Goal: Information Seeking & Learning: Learn about a topic

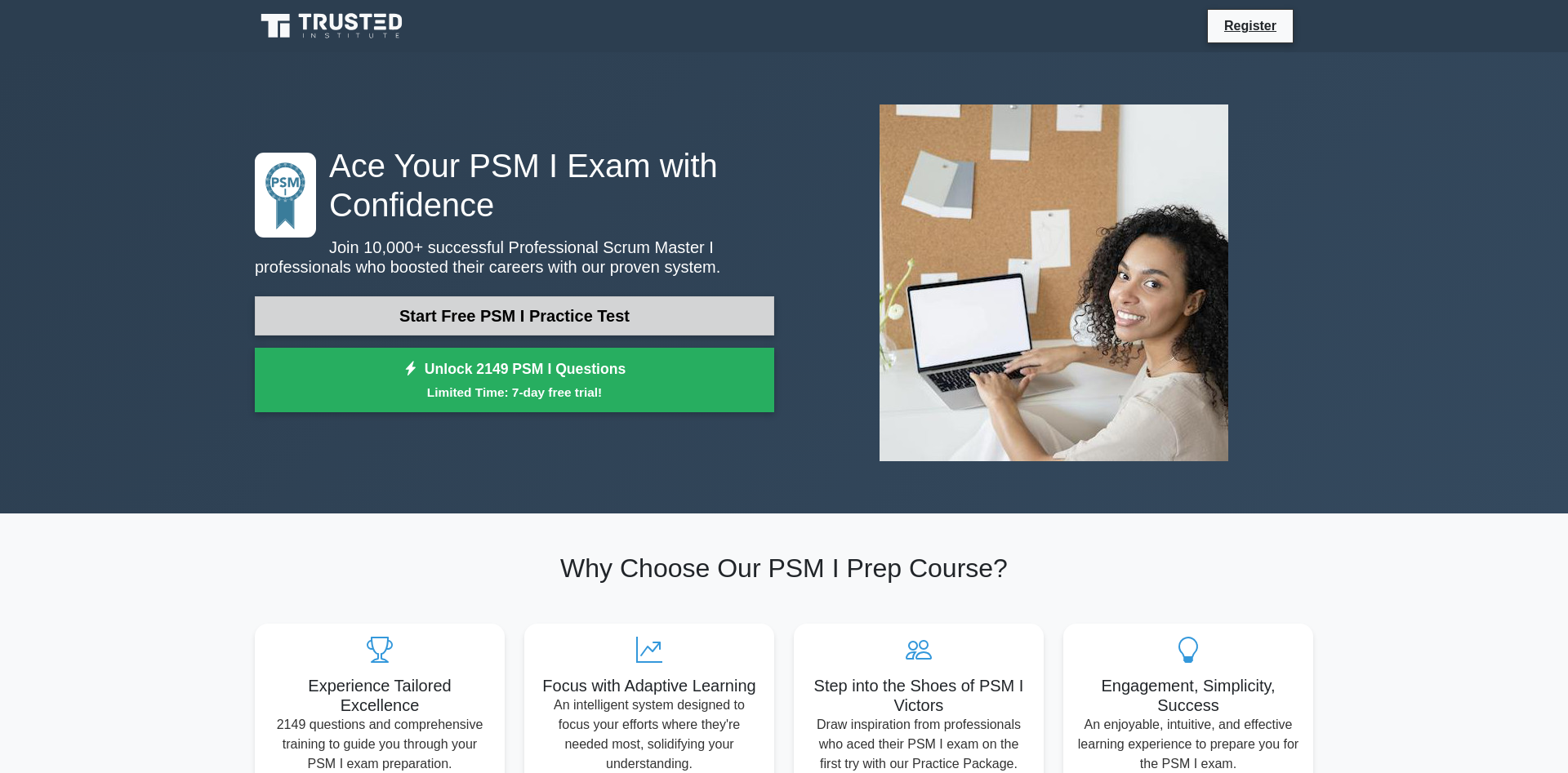
click at [650, 314] on link "Start Free PSM I Practice Test" at bounding box center [514, 316] width 519 height 39
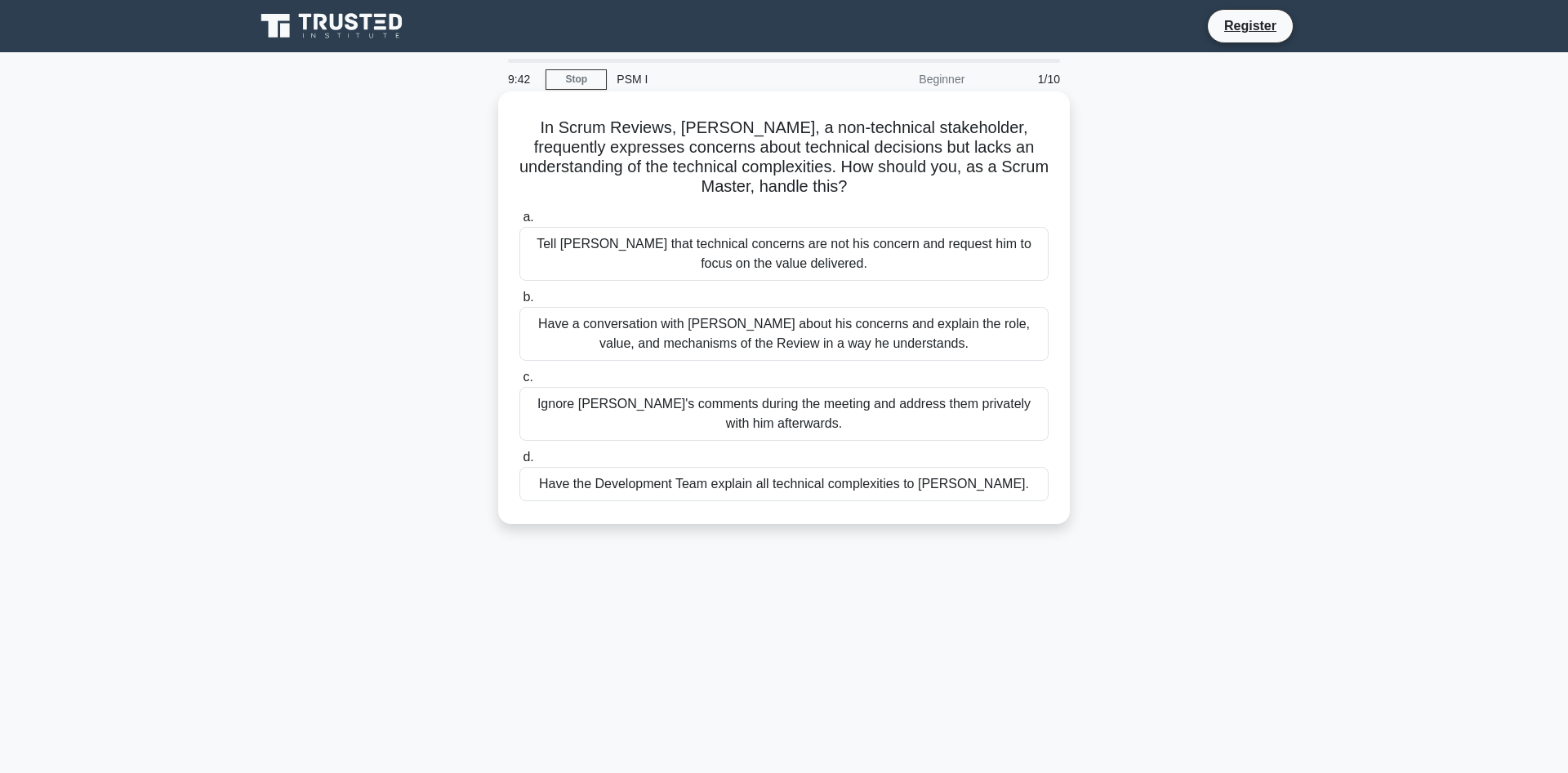
click at [836, 493] on div "Have the Development Team explain all technical complexities to David." at bounding box center [784, 484] width 529 height 35
click at [519, 463] on input "d. Have the Development Team explain all technical complexities to David." at bounding box center [519, 457] width 0 height 11
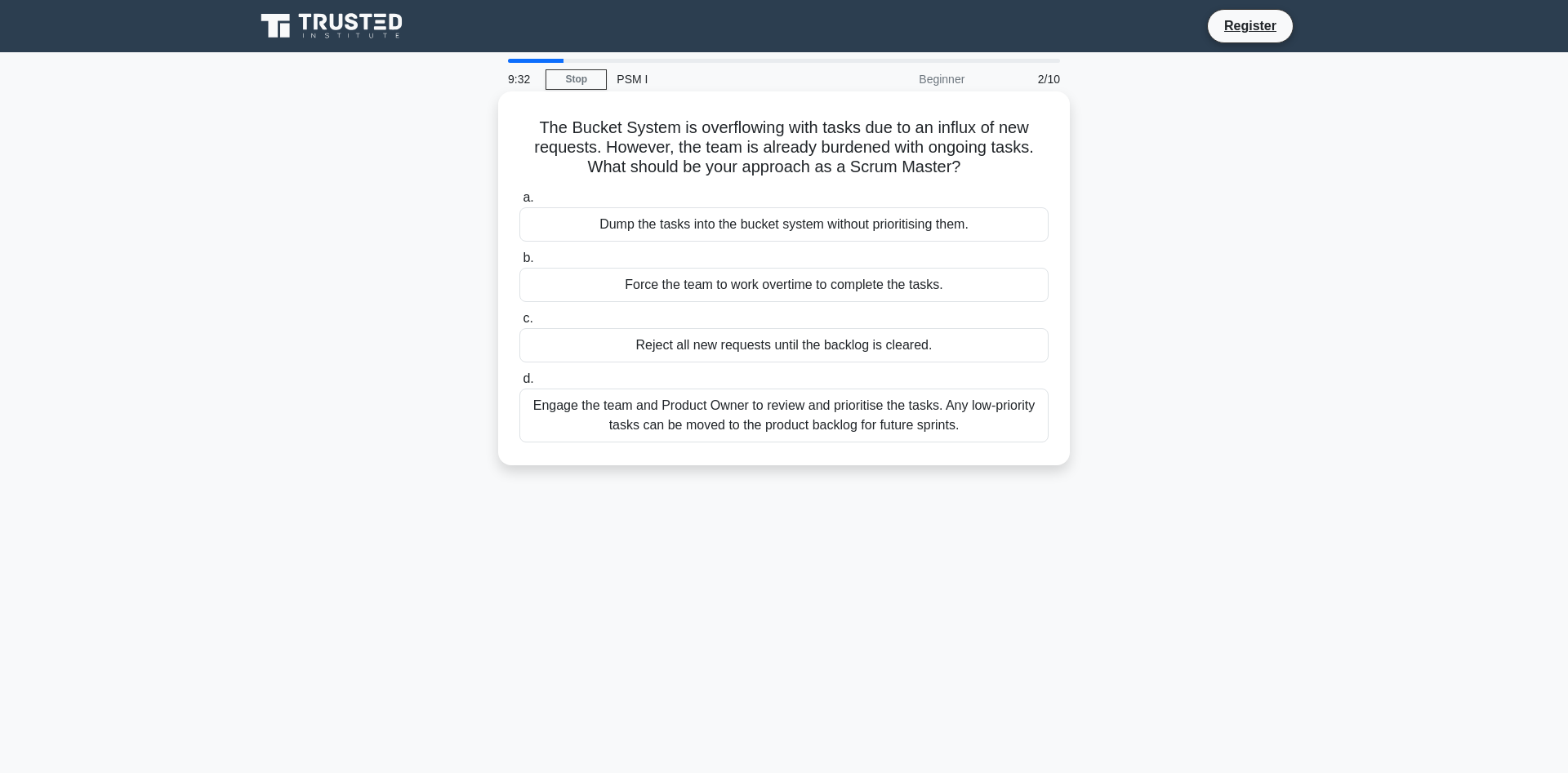
click at [730, 412] on div "Engage the team and Product Owner to review and prioritise the tasks. Any low-p…" at bounding box center [784, 416] width 529 height 54
click at [519, 385] on input "d. Engage the team and Product Owner to review and prioritise the tasks. Any lo…" at bounding box center [519, 379] width 0 height 11
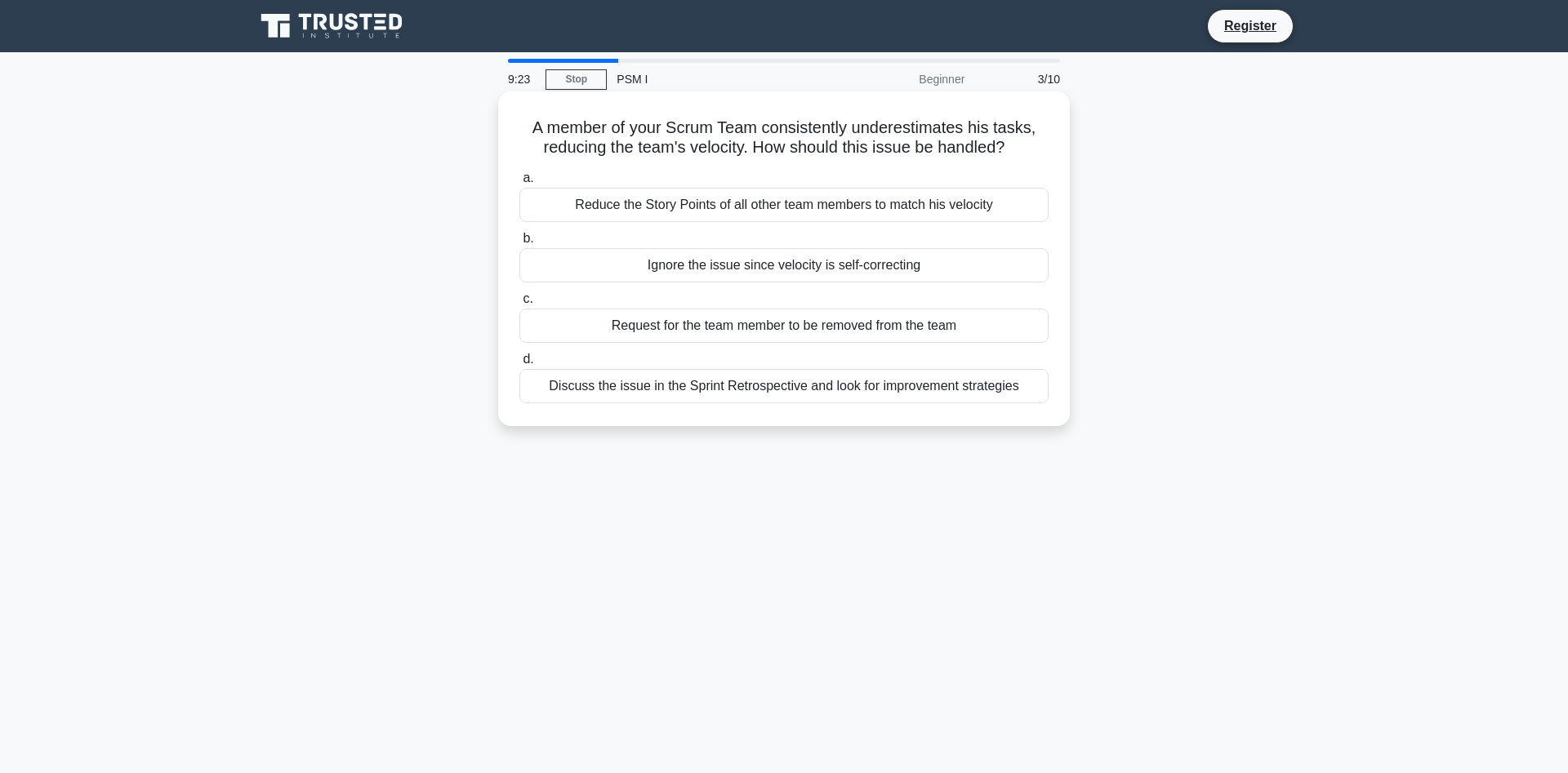
click at [732, 388] on div "Discuss the issue in the Sprint Retrospective and look for improvement strategi…" at bounding box center [784, 386] width 529 height 35
click at [519, 365] on input "d. Discuss the issue in the Sprint Retrospective and look for improvement strat…" at bounding box center [519, 359] width 0 height 11
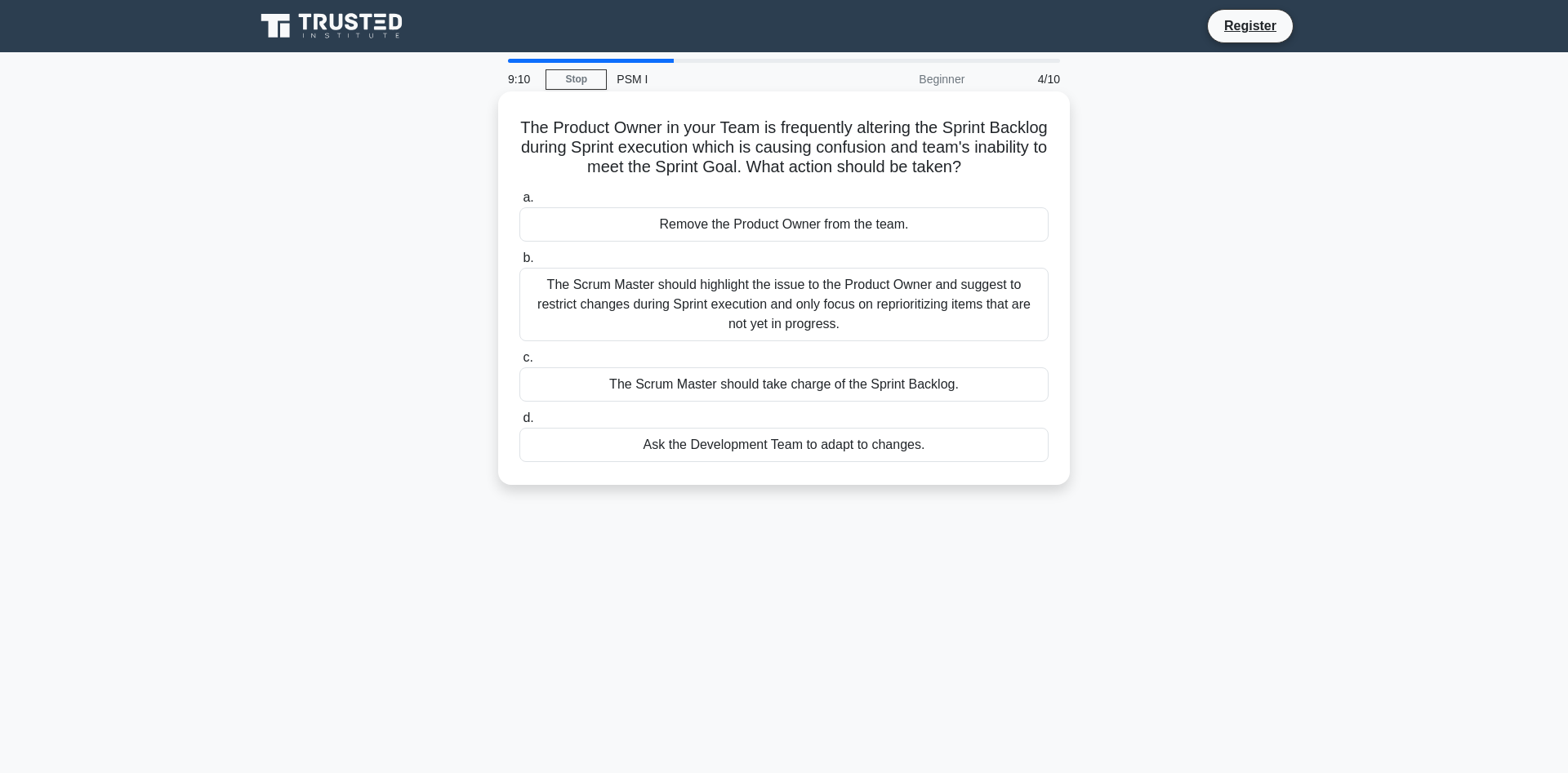
click at [686, 296] on div "The Scrum Master should highlight the issue to the Product Owner and suggest to…" at bounding box center [784, 304] width 529 height 74
click at [519, 264] on input "b. The Scrum Master should highlight the issue to the Product Owner and suggest…" at bounding box center [519, 258] width 0 height 11
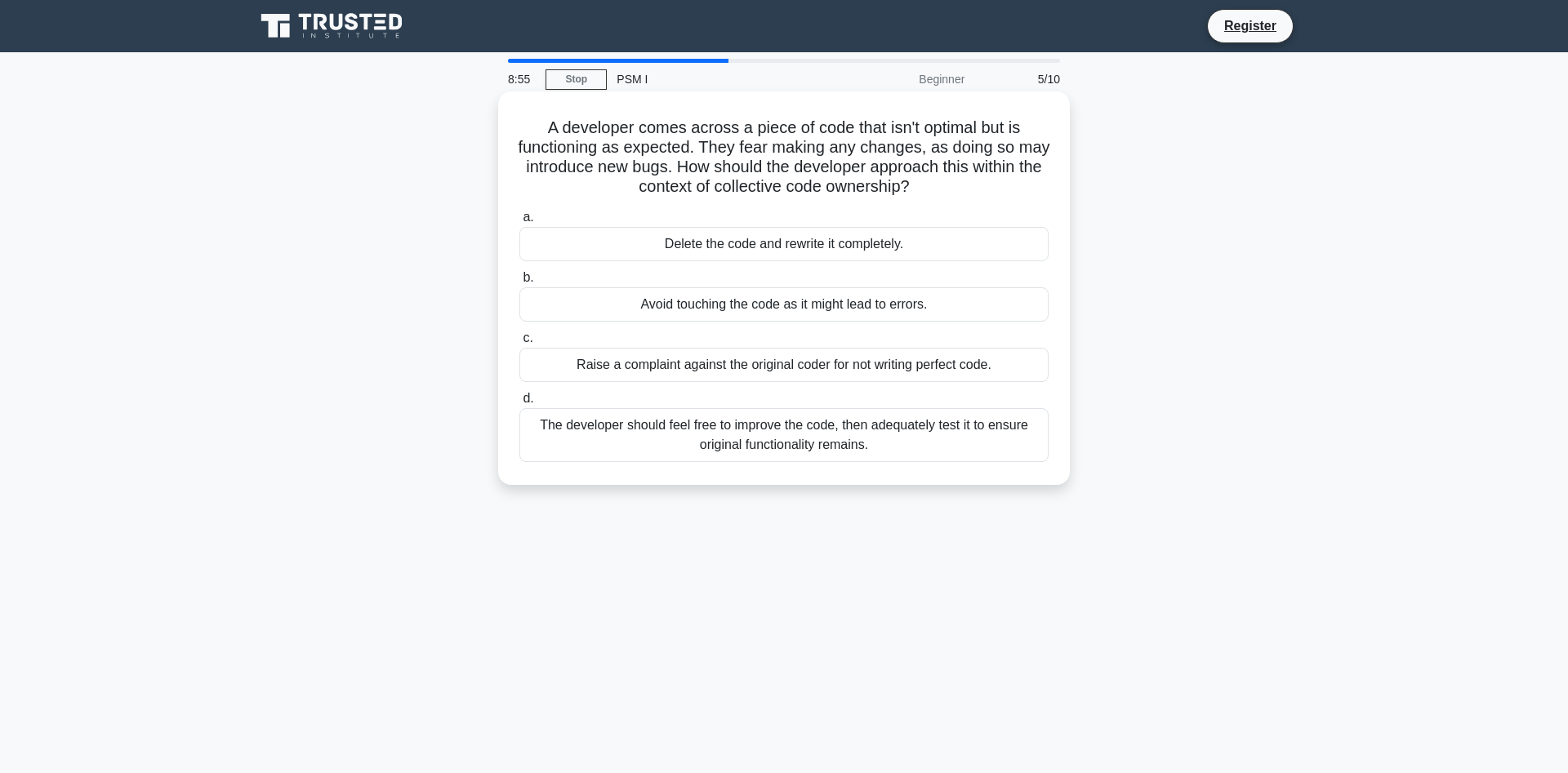
click at [915, 430] on div "The developer should feel free to improve the code, then adequately test it to …" at bounding box center [784, 435] width 529 height 54
click at [519, 404] on input "d. The developer should feel free to improve the code, then adequately test it …" at bounding box center [519, 399] width 0 height 11
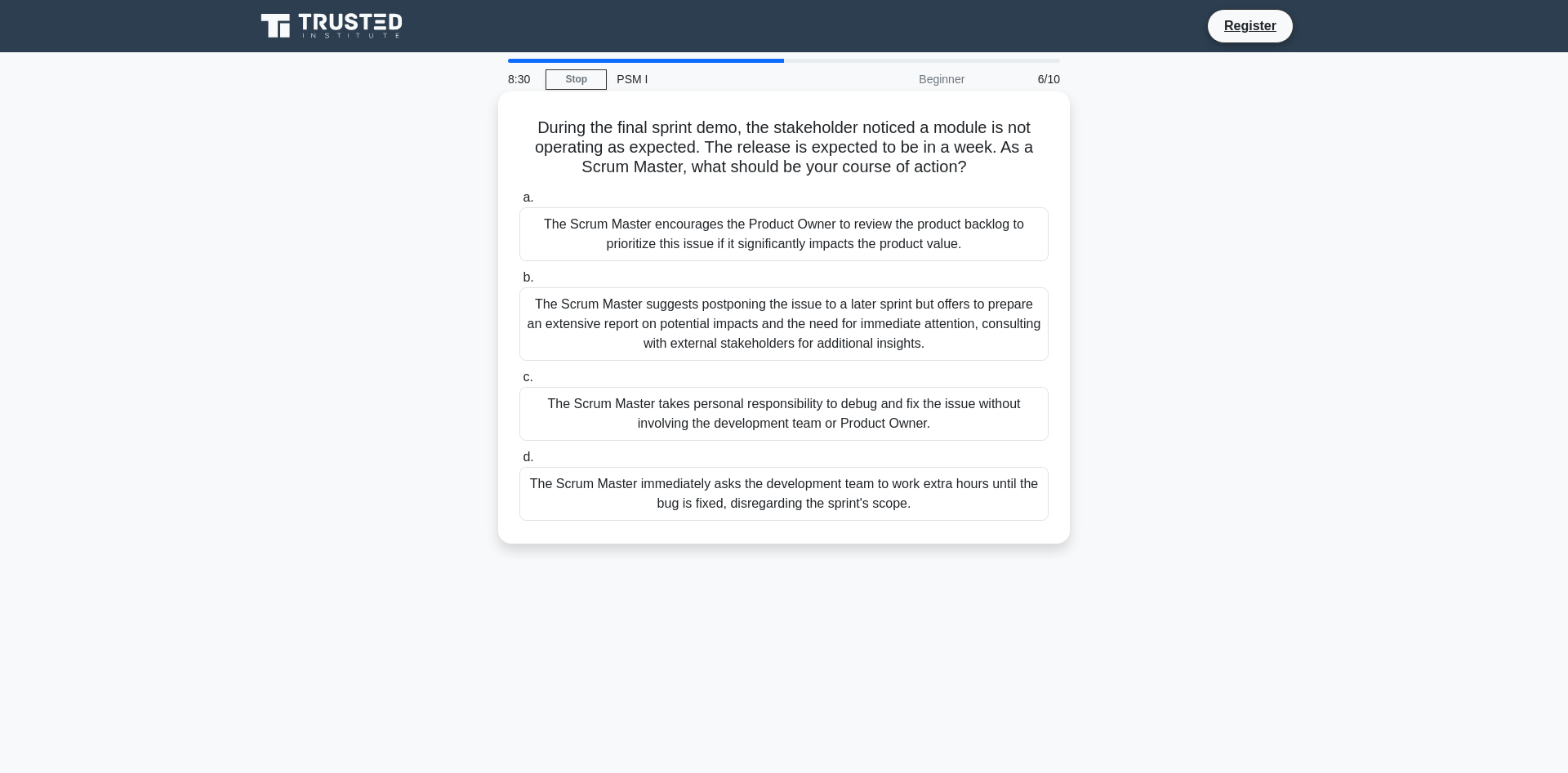
click at [800, 222] on div "The Scrum Master encourages the Product Owner to review the product backlog to …" at bounding box center [784, 234] width 529 height 54
click at [519, 204] on input "a. The Scrum Master encourages the Product Owner to review the product backlog …" at bounding box center [519, 198] width 0 height 11
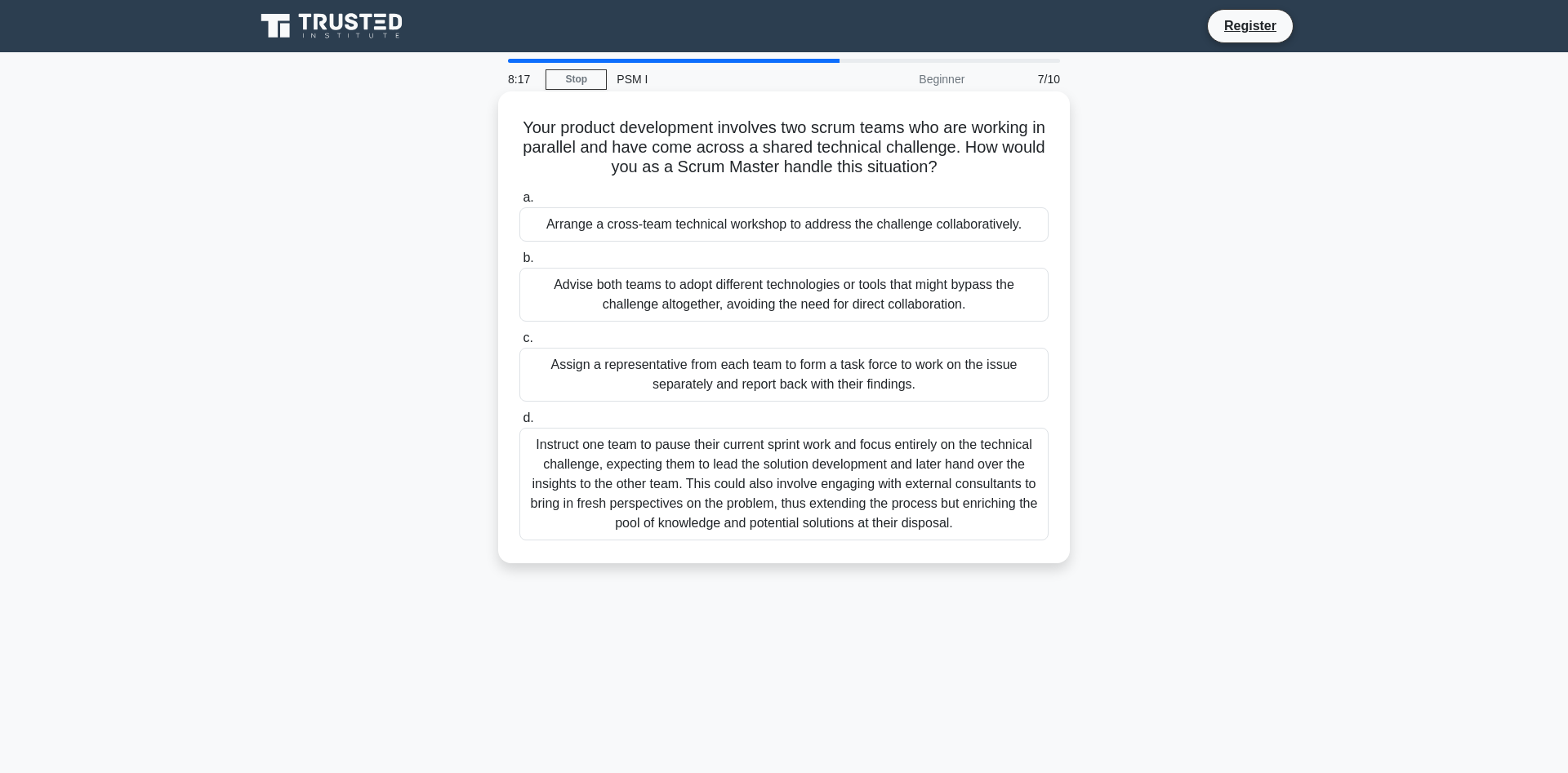
click at [716, 459] on div "Instruct one team to pause their current sprint work and focus entirely on the …" at bounding box center [784, 484] width 529 height 112
click at [519, 423] on input "d. Instruct one team to pause their current sprint work and focus entirely on t…" at bounding box center [519, 418] width 0 height 11
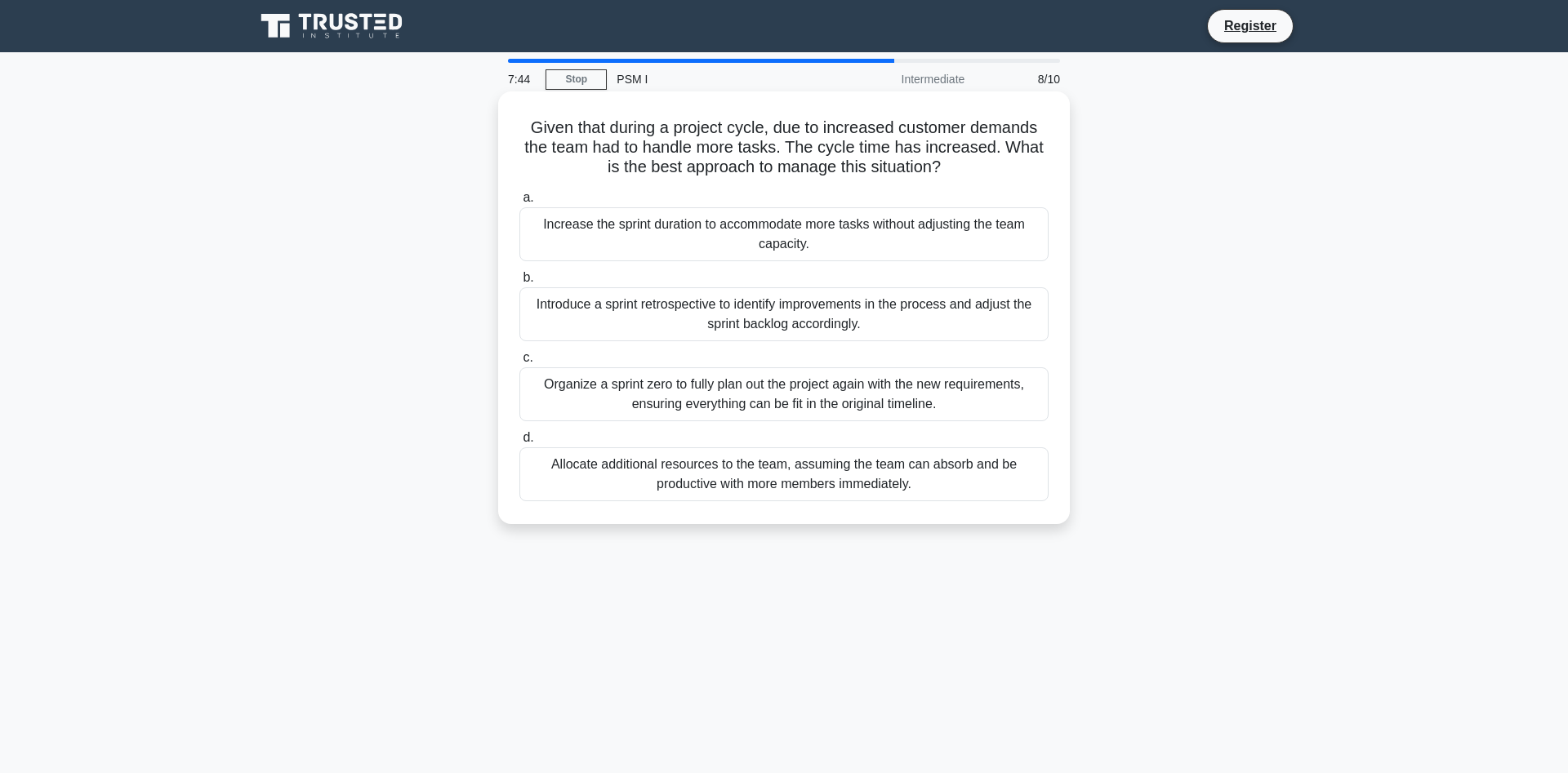
click at [827, 397] on div "Organize a sprint zero to fully plan out the project again with the new require…" at bounding box center [784, 395] width 529 height 54
click at [519, 363] on input "c. Organize a sprint zero to fully plan out the project again with the new requ…" at bounding box center [519, 357] width 0 height 11
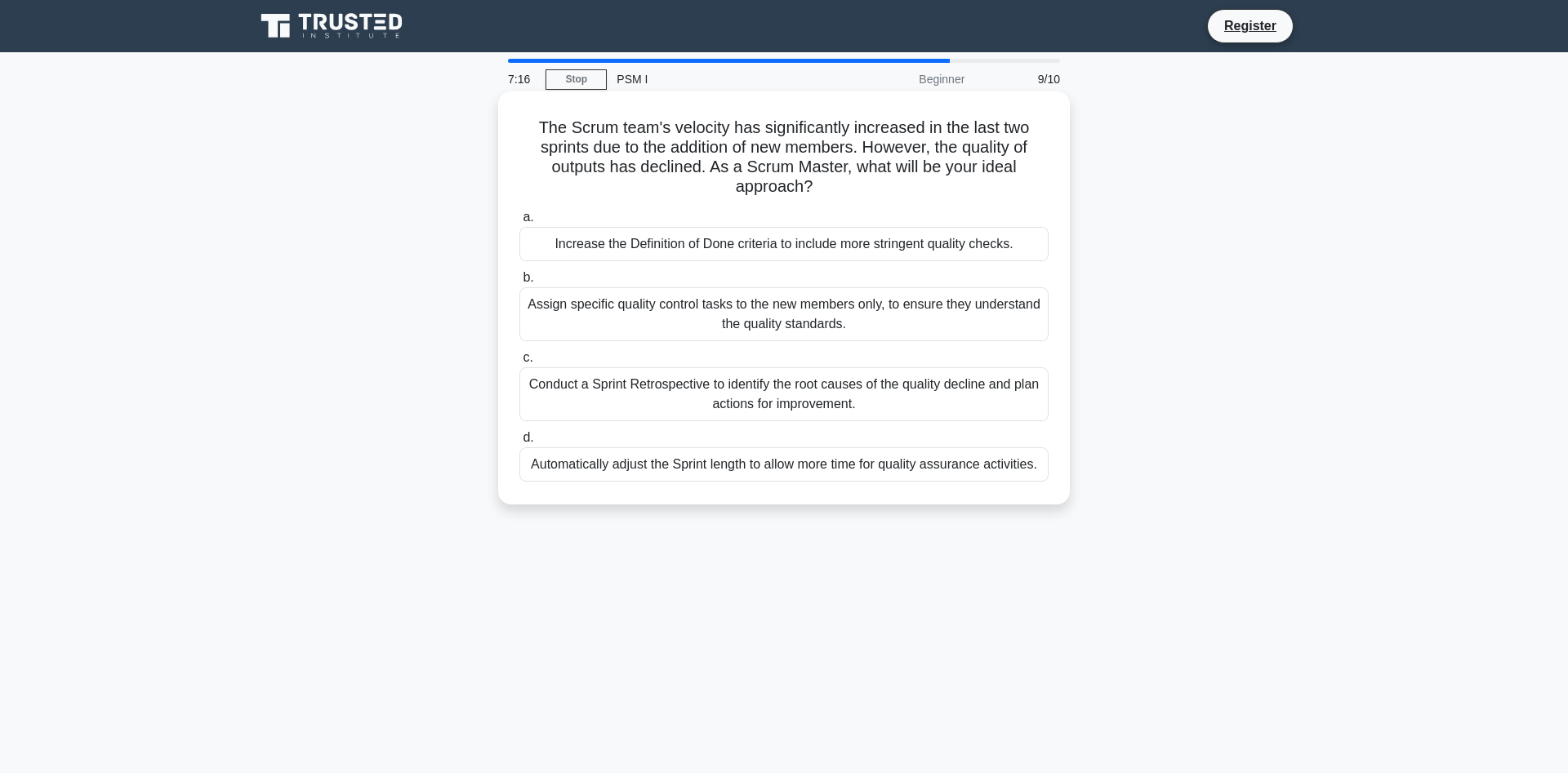
click at [749, 387] on div "Conduct a Sprint Retrospective to identify the root causes of the quality decli…" at bounding box center [784, 395] width 529 height 54
click at [519, 363] on input "c. Conduct a Sprint Retrospective to identify the root causes of the quality de…" at bounding box center [519, 357] width 0 height 11
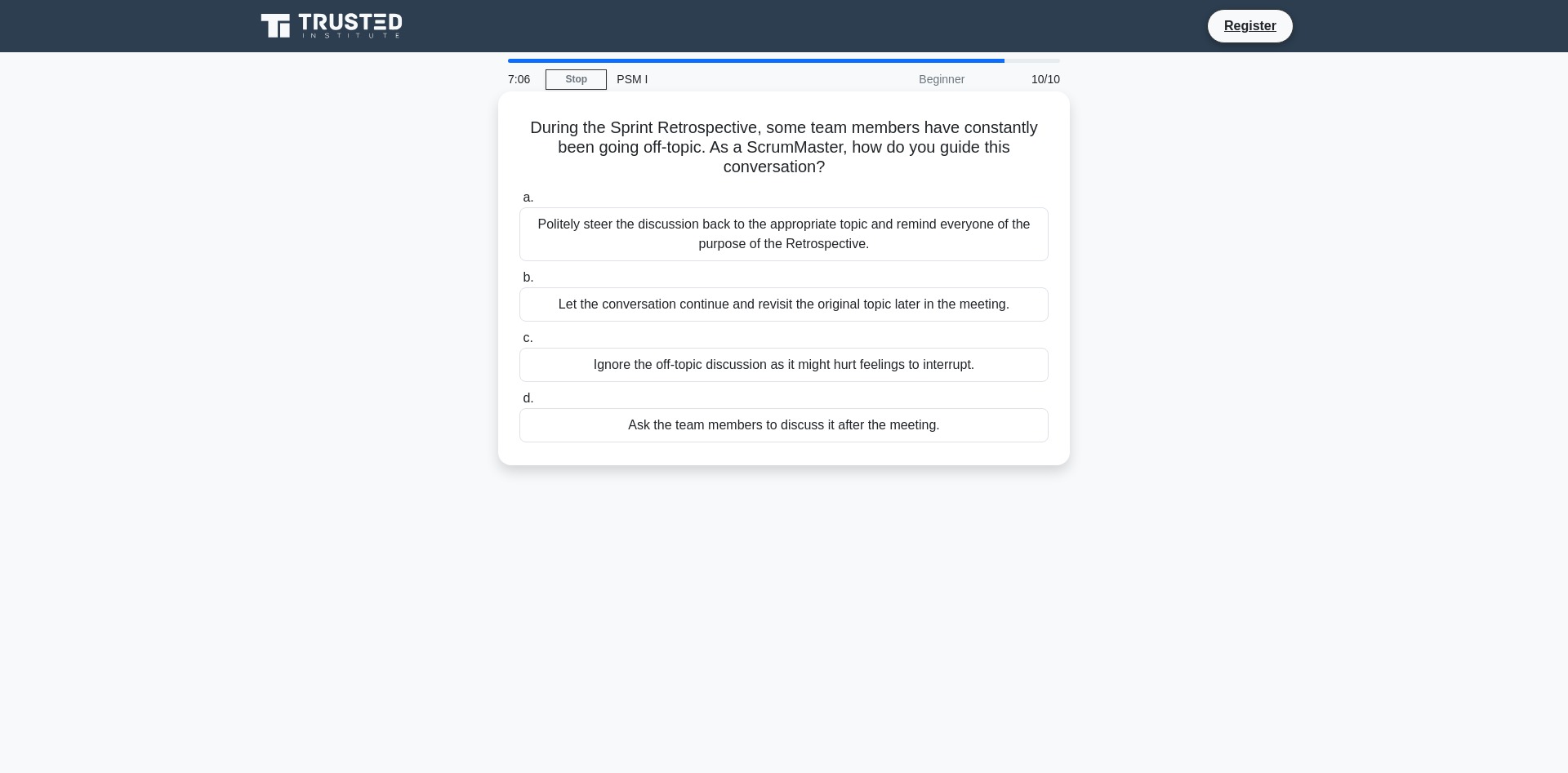
click at [761, 224] on div "Politely steer the discussion back to the appropriate topic and remind everyone…" at bounding box center [784, 234] width 529 height 54
click at [519, 204] on input "a. Politely steer the discussion back to the appropriate topic and remind every…" at bounding box center [519, 198] width 0 height 11
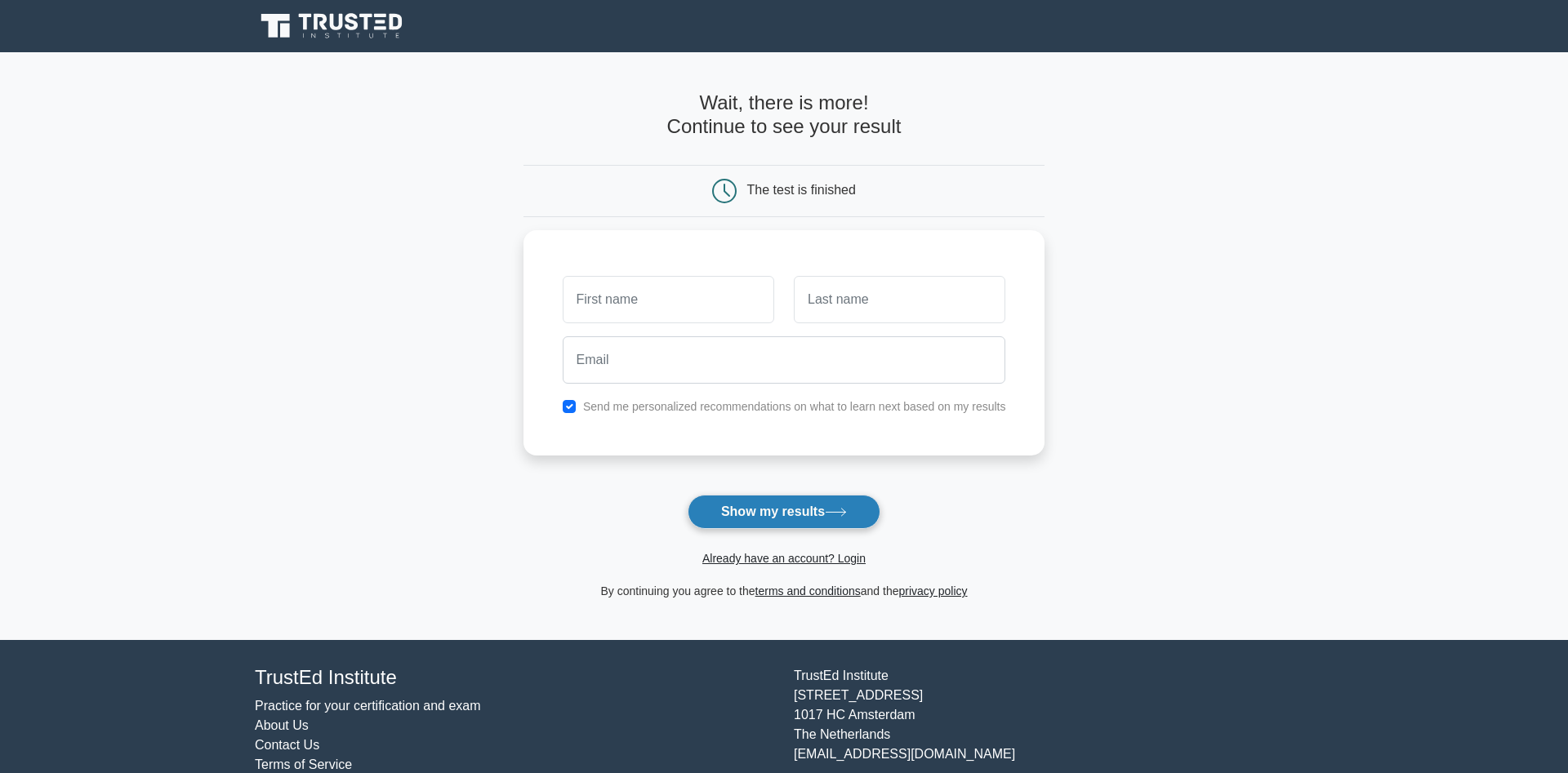
click at [765, 508] on button "Show my results" at bounding box center [784, 512] width 193 height 35
type input "kem"
type input "rovinet"
click at [637, 401] on label "Send me personalized recommendations on what to learn next based on my results" at bounding box center [794, 402] width 423 height 13
click at [587, 398] on label "Send me personalized recommendations on what to learn next based on my results" at bounding box center [794, 402] width 423 height 13
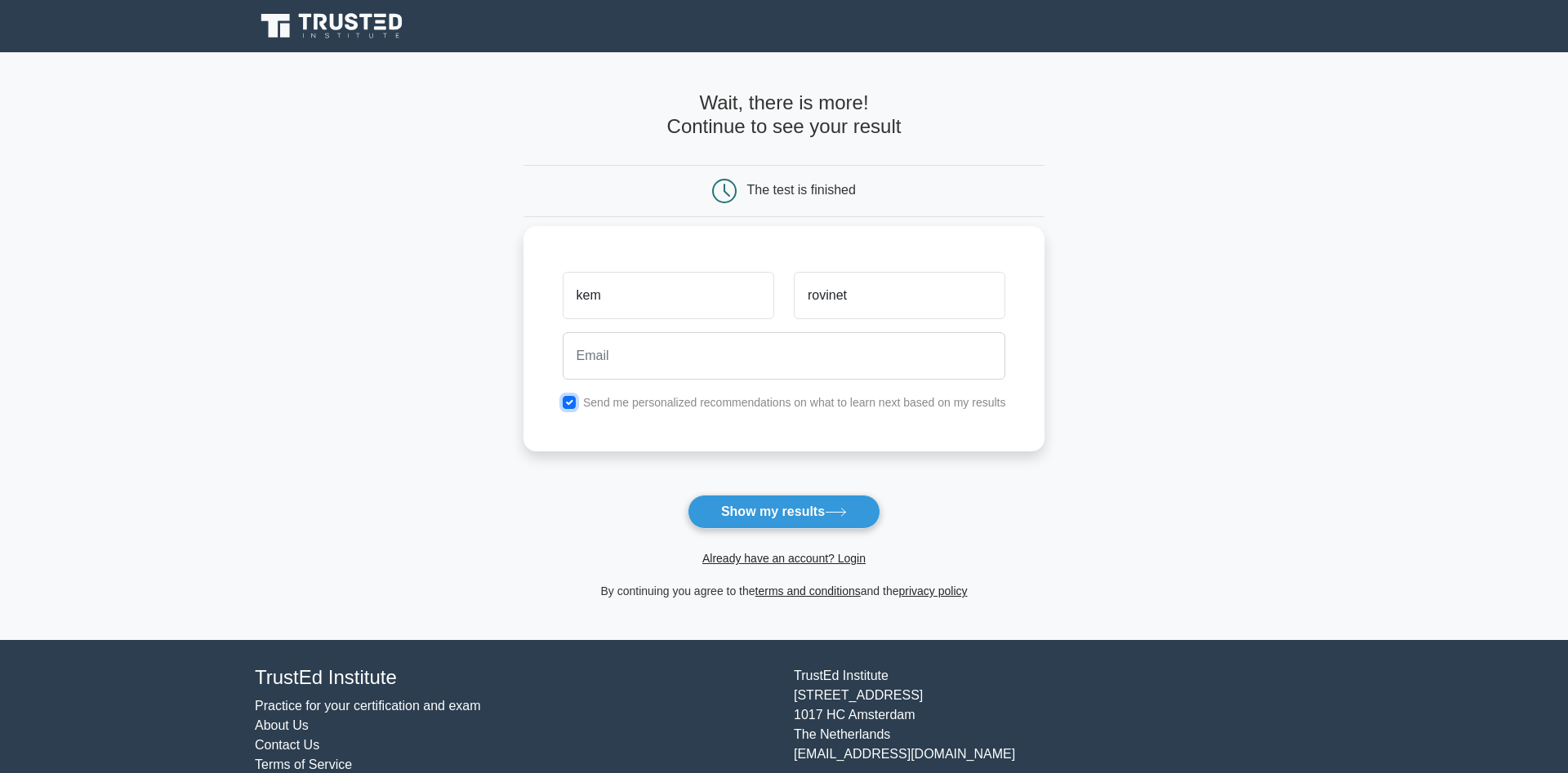
drag, startPoint x: 574, startPoint y: 403, endPoint x: 573, endPoint y: 417, distance: 14.0
click at [573, 403] on input "checkbox" at bounding box center [569, 402] width 13 height 13
checkbox input "false"
click at [757, 517] on button "Show my results" at bounding box center [784, 512] width 193 height 35
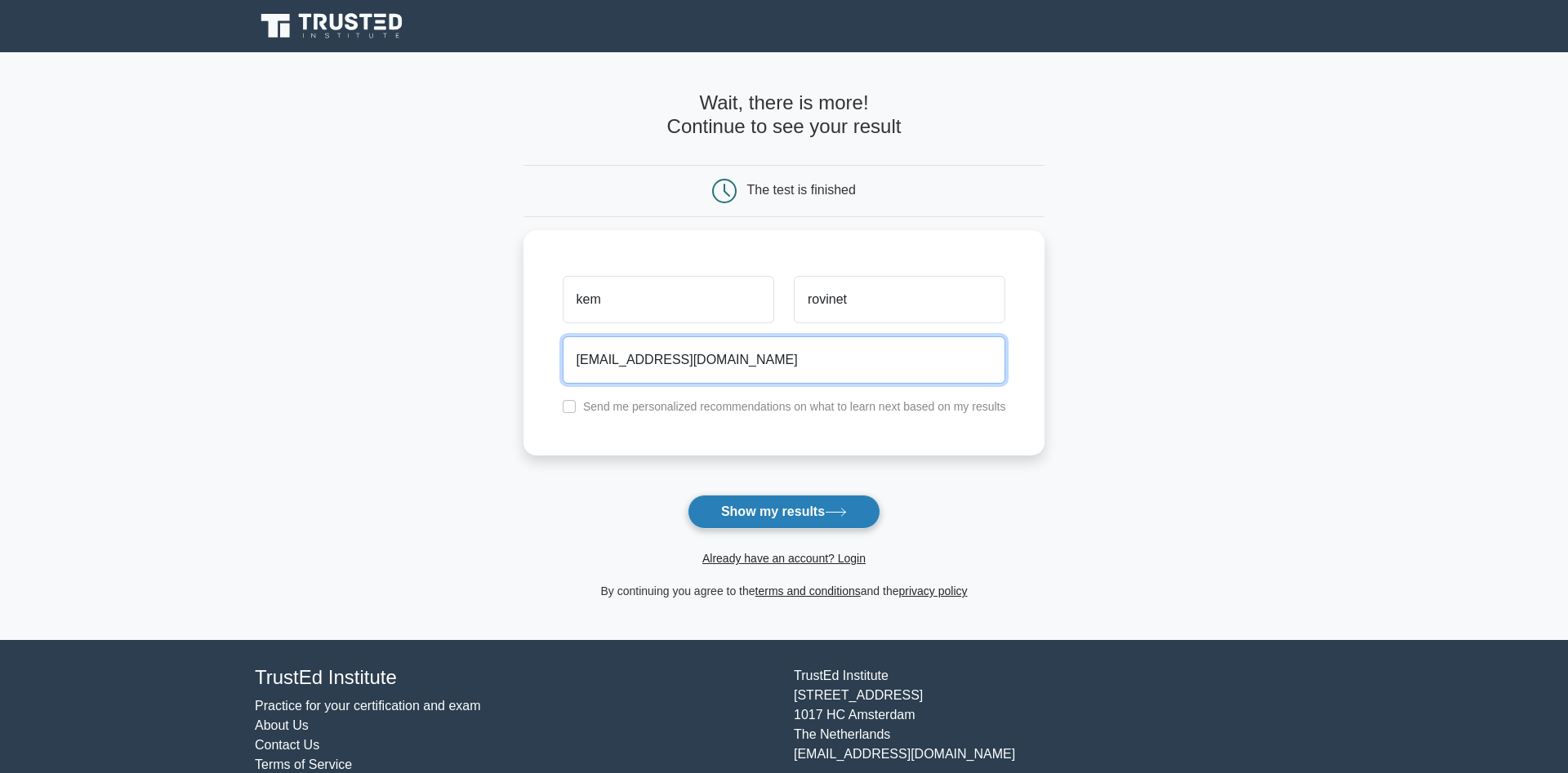
type input "kemrovinet12@gmail.com"
click at [794, 516] on button "Show my results" at bounding box center [784, 512] width 193 height 35
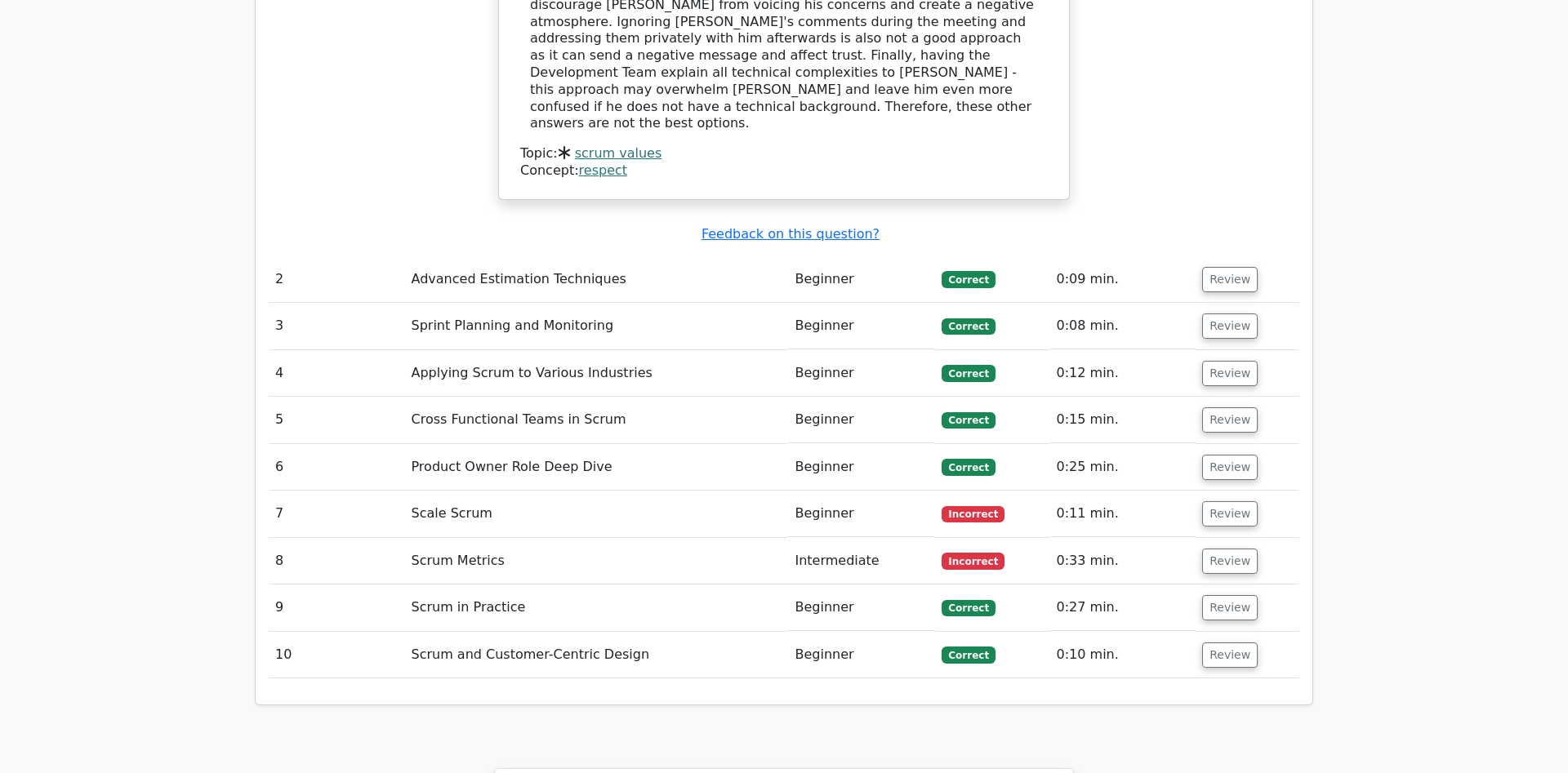
scroll to position [2249, 0]
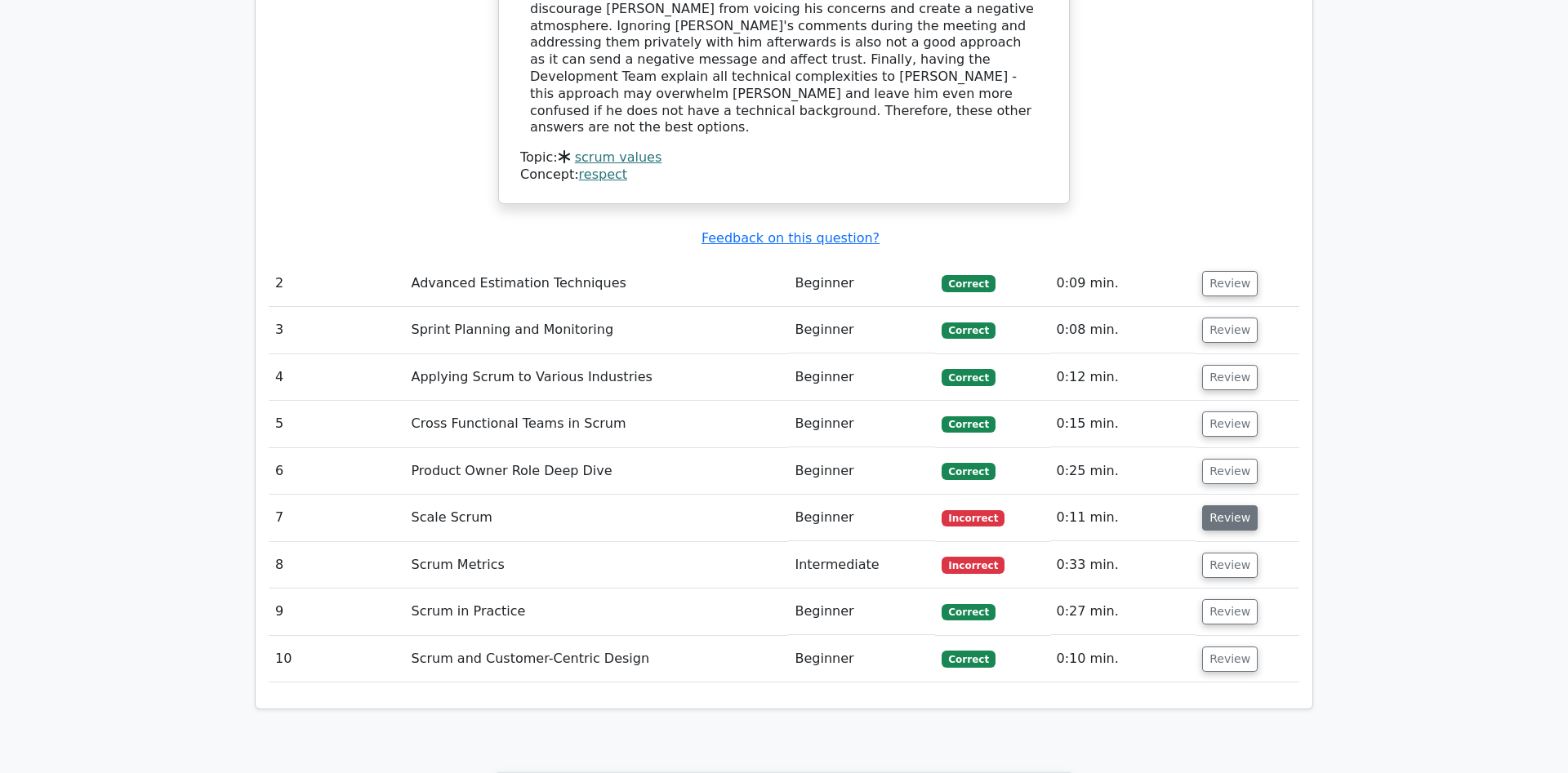
click at [1222, 505] on button "Review" at bounding box center [1230, 518] width 56 height 25
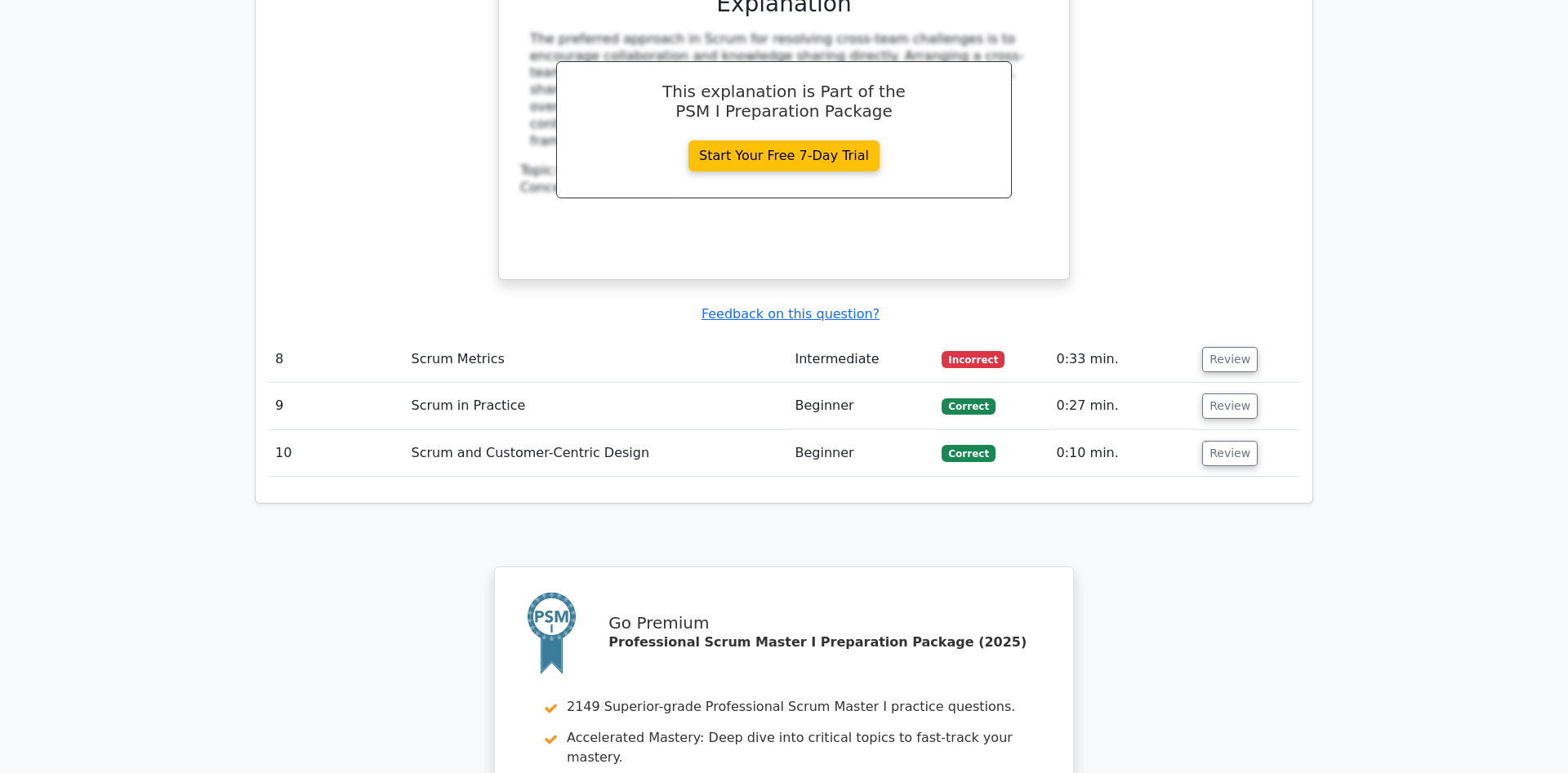
scroll to position [3165, 0]
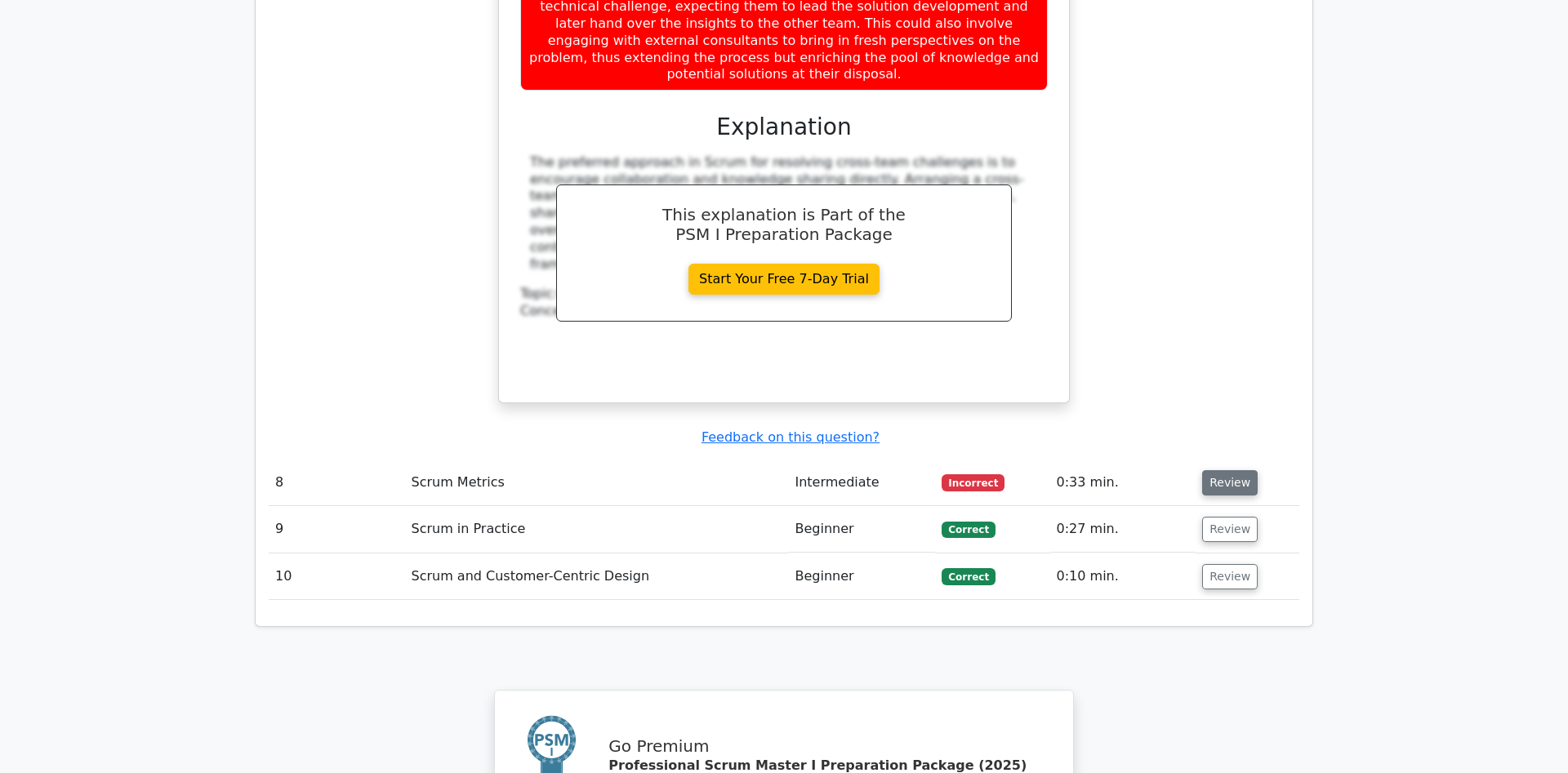
click at [1210, 471] on button "Review" at bounding box center [1230, 483] width 56 height 25
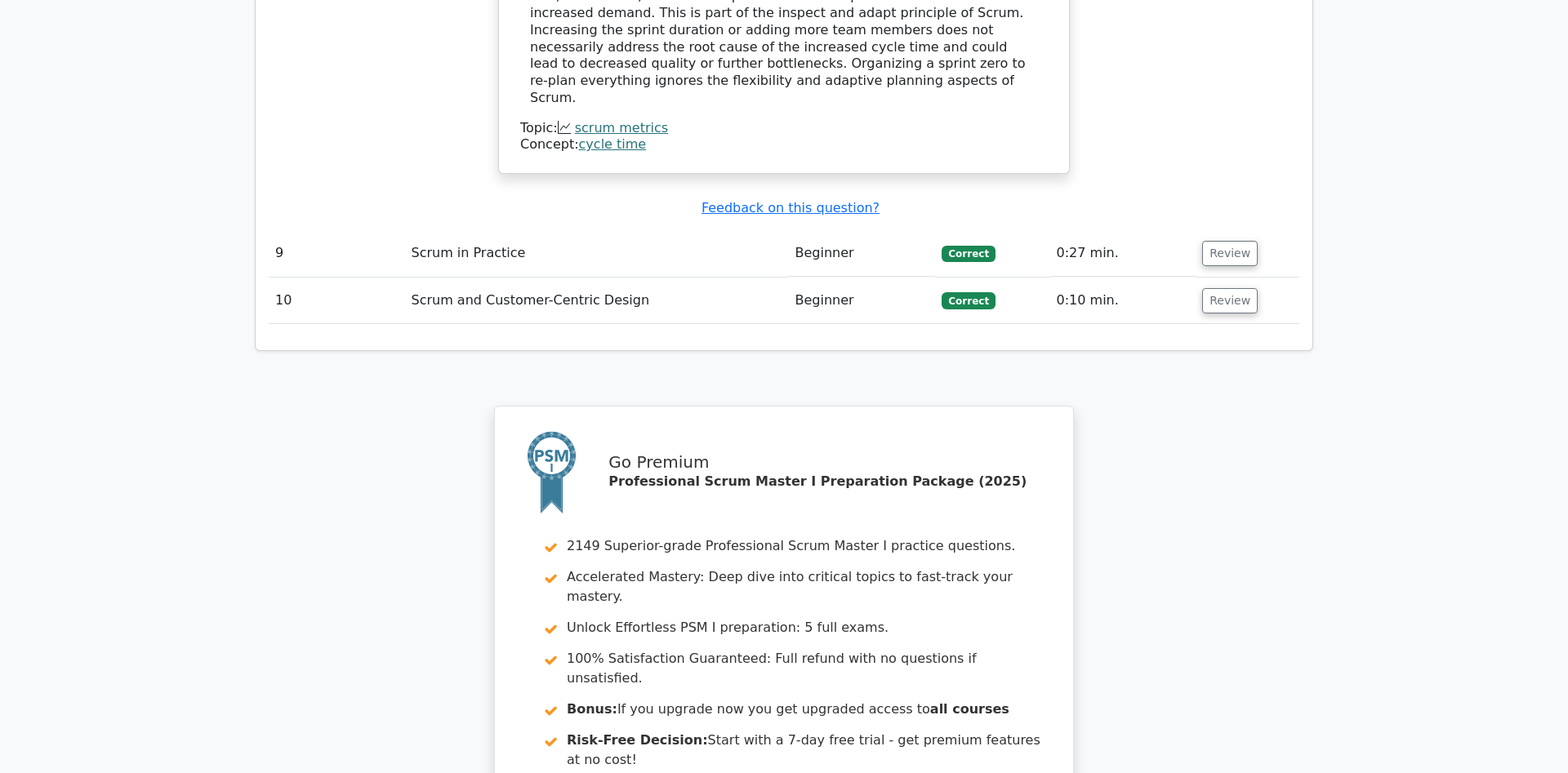
scroll to position [4306, 0]
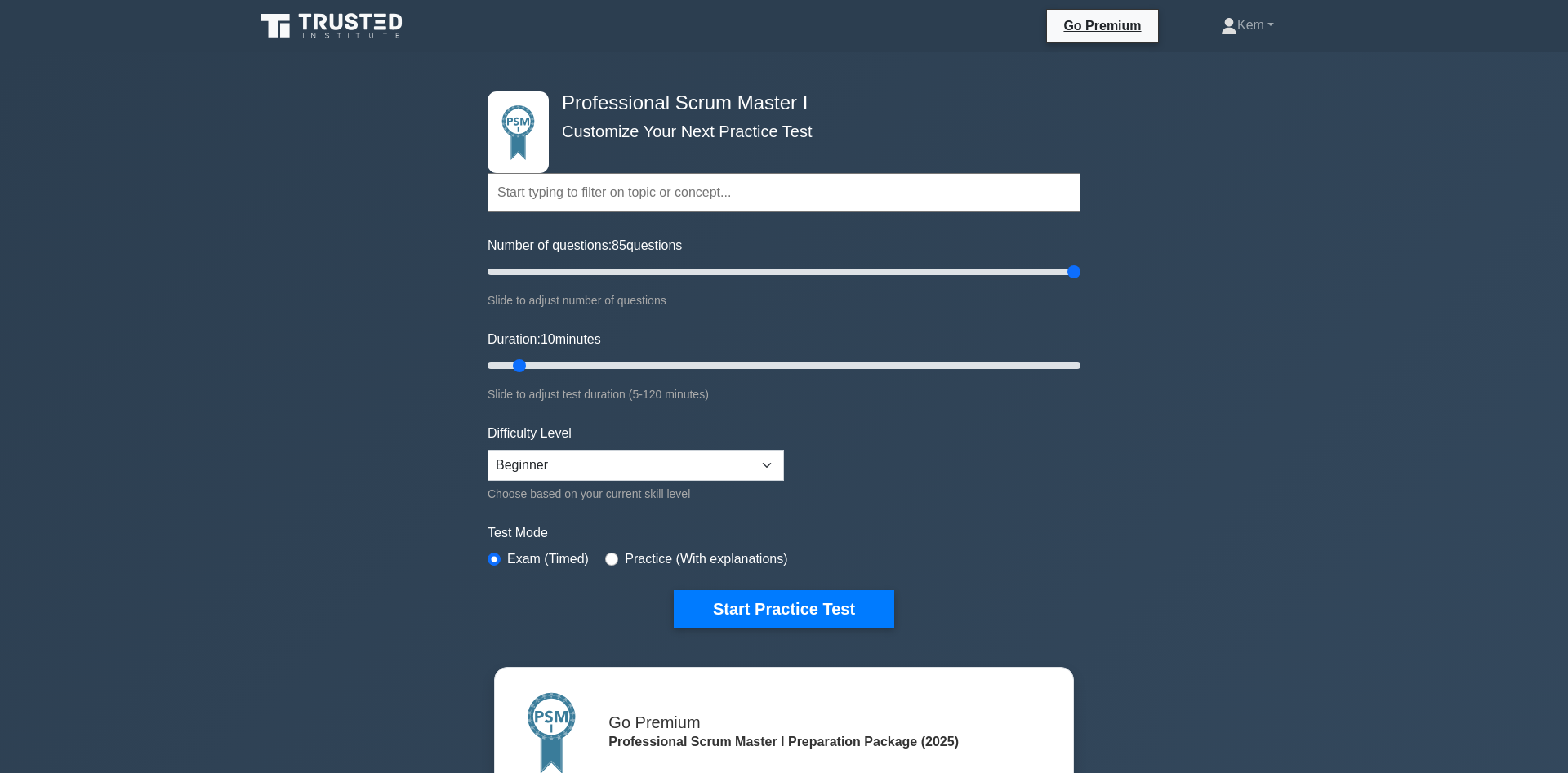
drag, startPoint x: 511, startPoint y: 275, endPoint x: 1248, endPoint y: 241, distance: 737.8
click at [1080, 262] on input "Number of questions: 85 questions" at bounding box center [784, 272] width 592 height 19
click at [832, 276] on input "Number of questions: 200 questions" at bounding box center [784, 272] width 592 height 19
drag, startPoint x: 775, startPoint y: 278, endPoint x: 711, endPoint y: 292, distance: 65.5
type input "80"
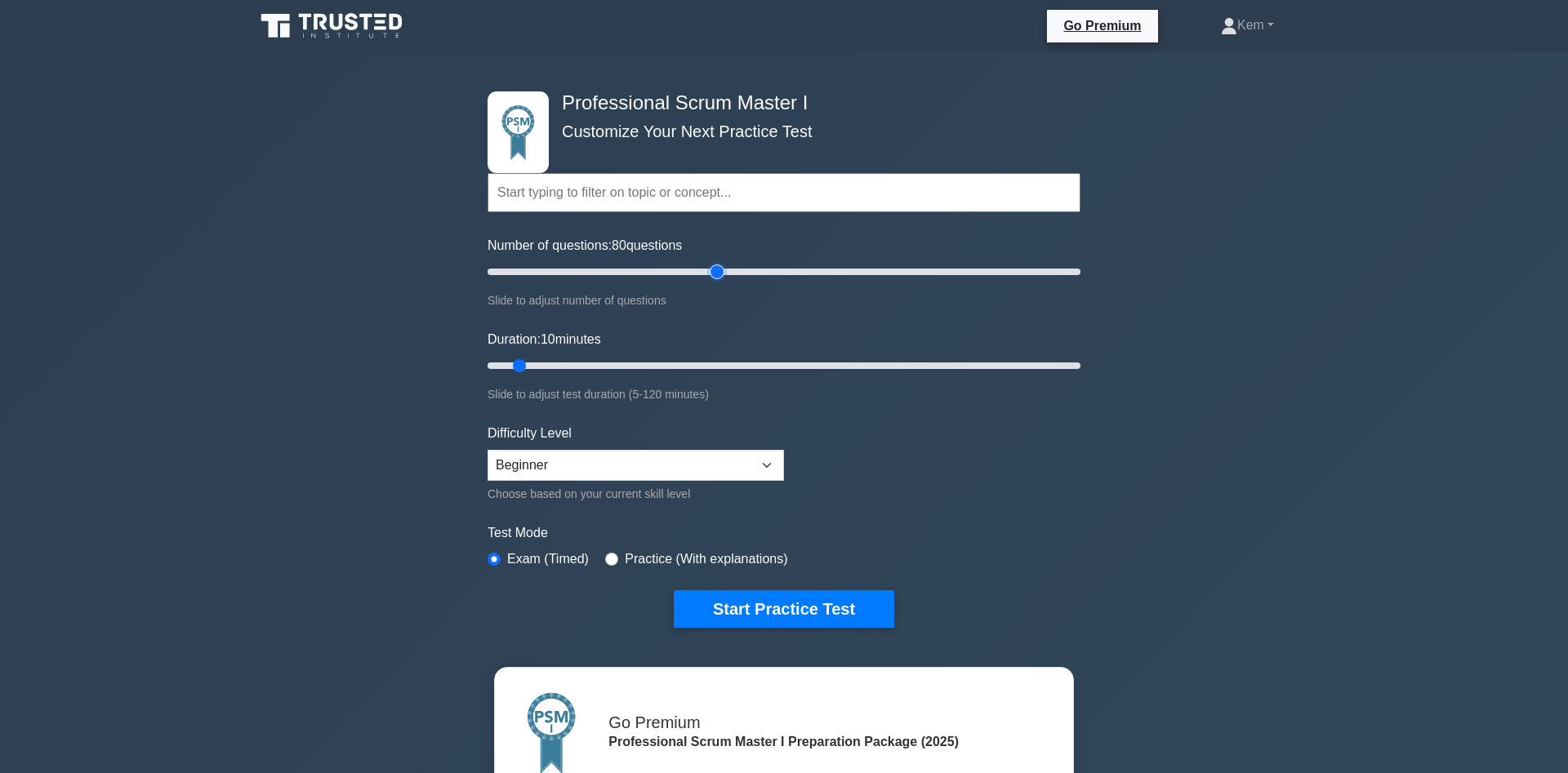
click at [711, 281] on input "Number of questions: 80 questions" at bounding box center [784, 272] width 592 height 19
drag, startPoint x: 525, startPoint y: 363, endPoint x: 773, endPoint y: 367, distance: 248.0
type input "60"
click at [773, 367] on input "Duration: 60 minutes" at bounding box center [784, 366] width 592 height 19
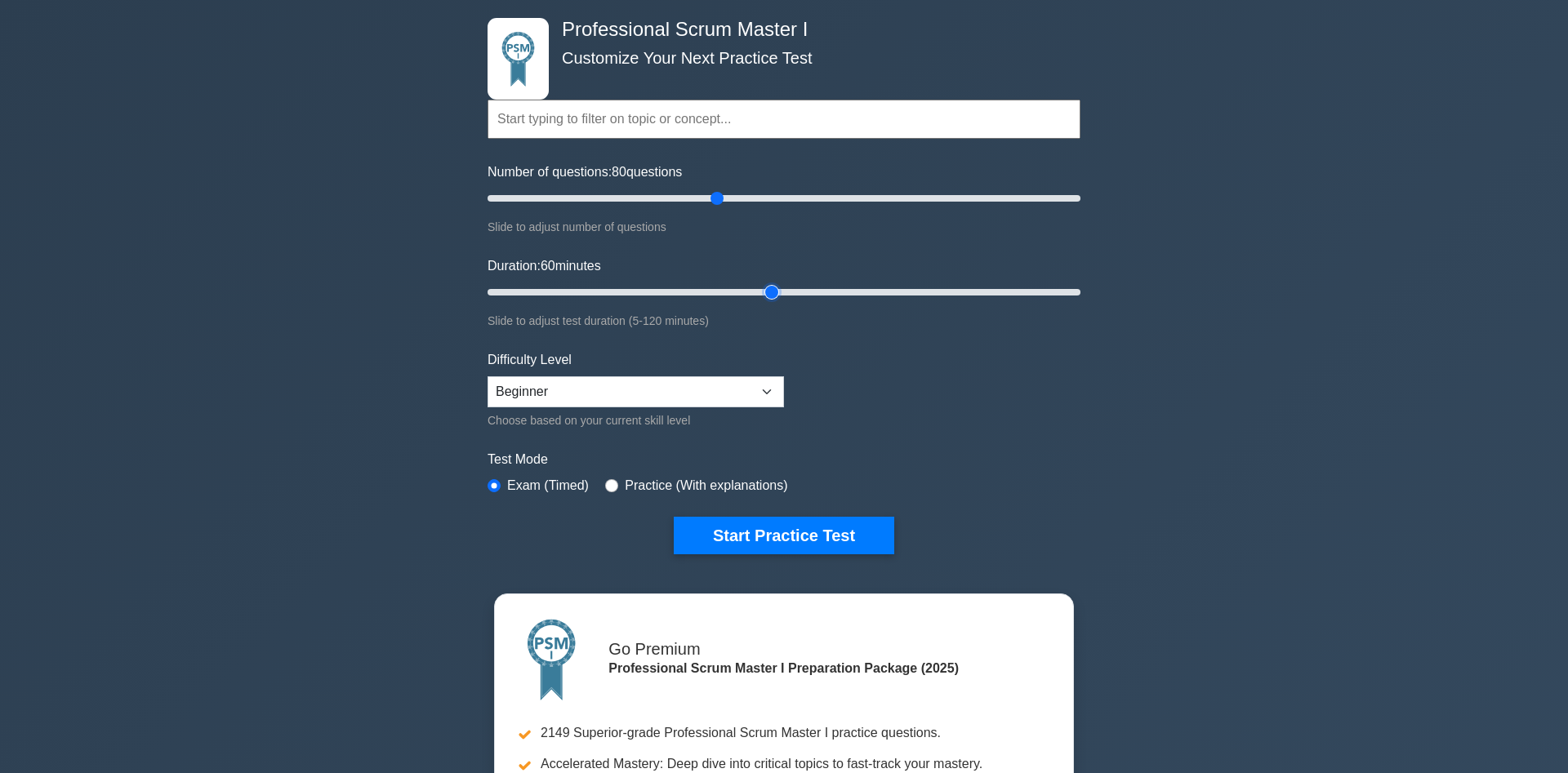
scroll to position [84, 0]
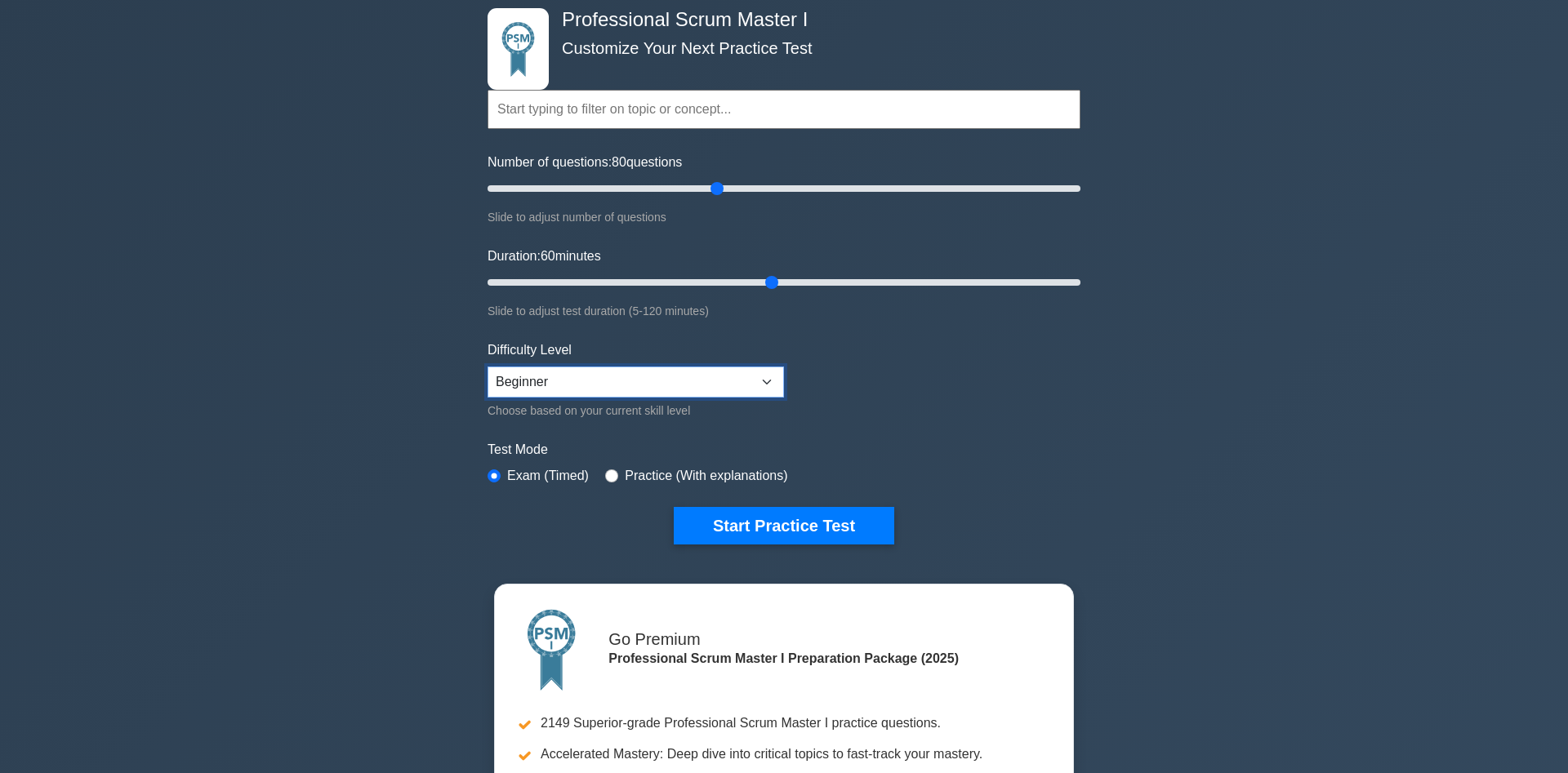
click at [488, 367] on select "Beginner Intermediate Expert" at bounding box center [636, 382] width 297 height 31
select select "expert"
click option "Expert" at bounding box center [0, 0] width 0 height 0
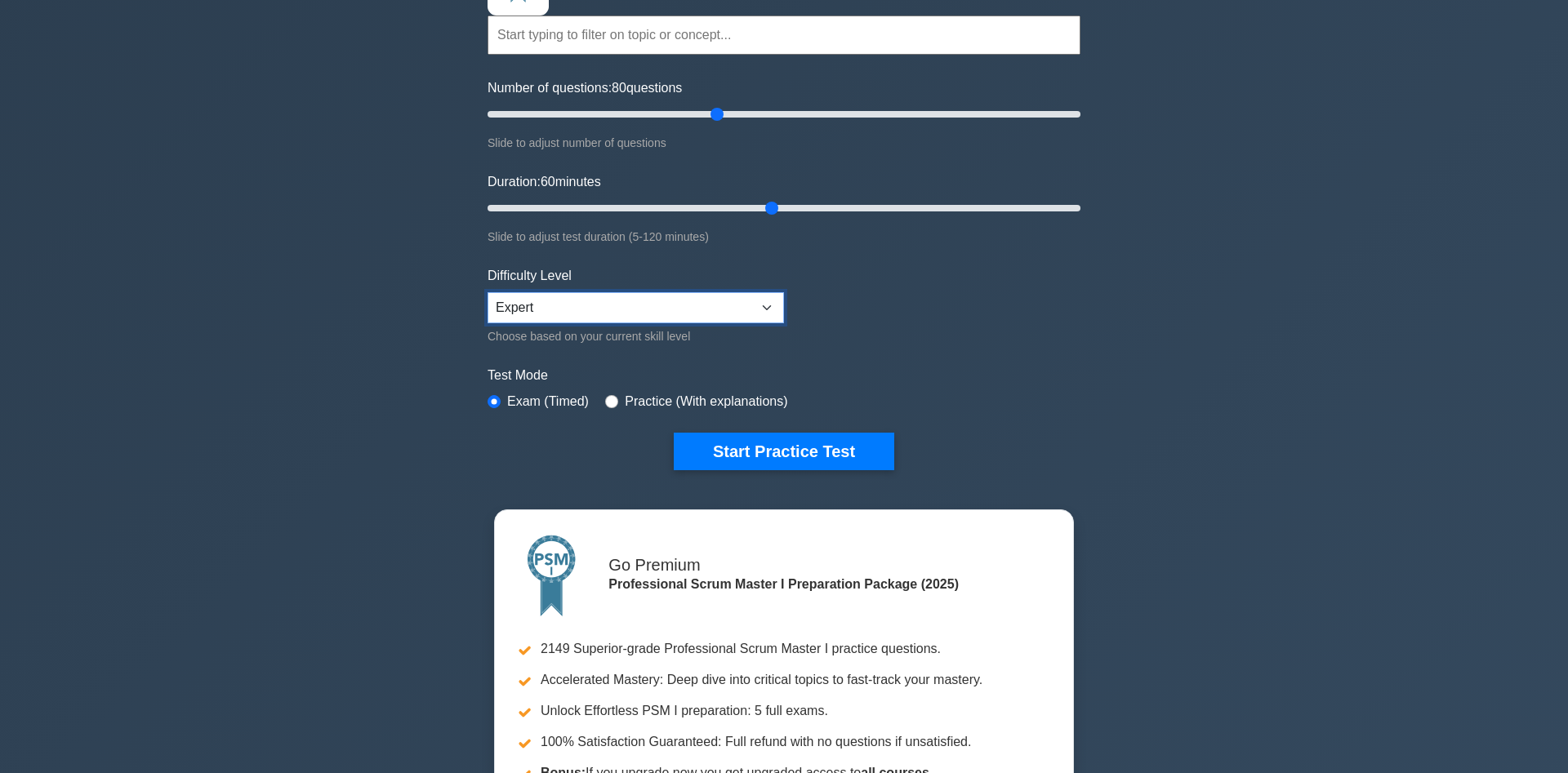
scroll to position [166, 0]
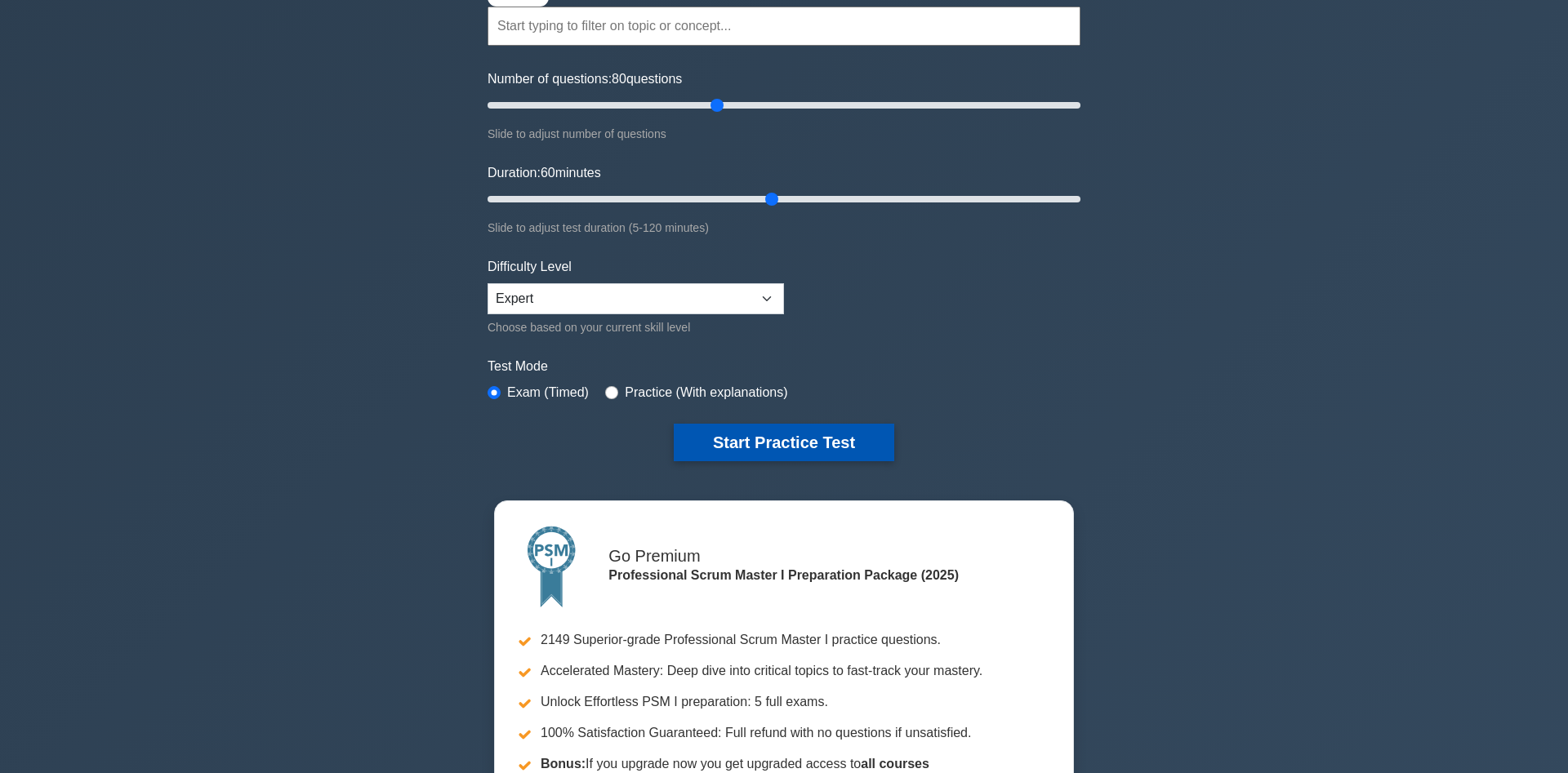
click at [783, 438] on button "Start Practice Test" at bounding box center [784, 442] width 221 height 37
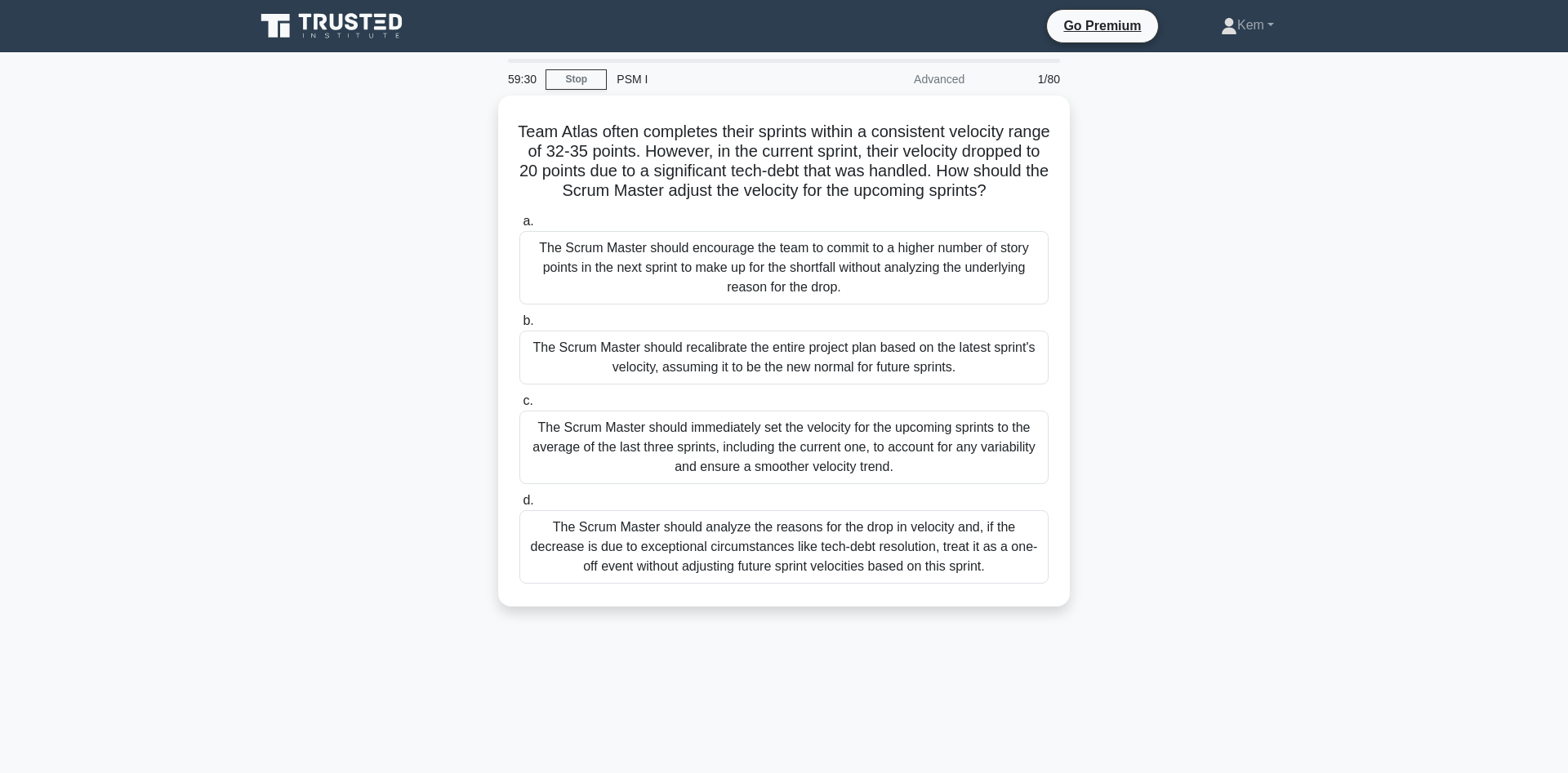
click at [293, 296] on div "Team Atlas often completes their sprints within a consistent velocity range of …" at bounding box center [784, 361] width 1078 height 531
click at [587, 82] on link "Stop" at bounding box center [576, 79] width 61 height 20
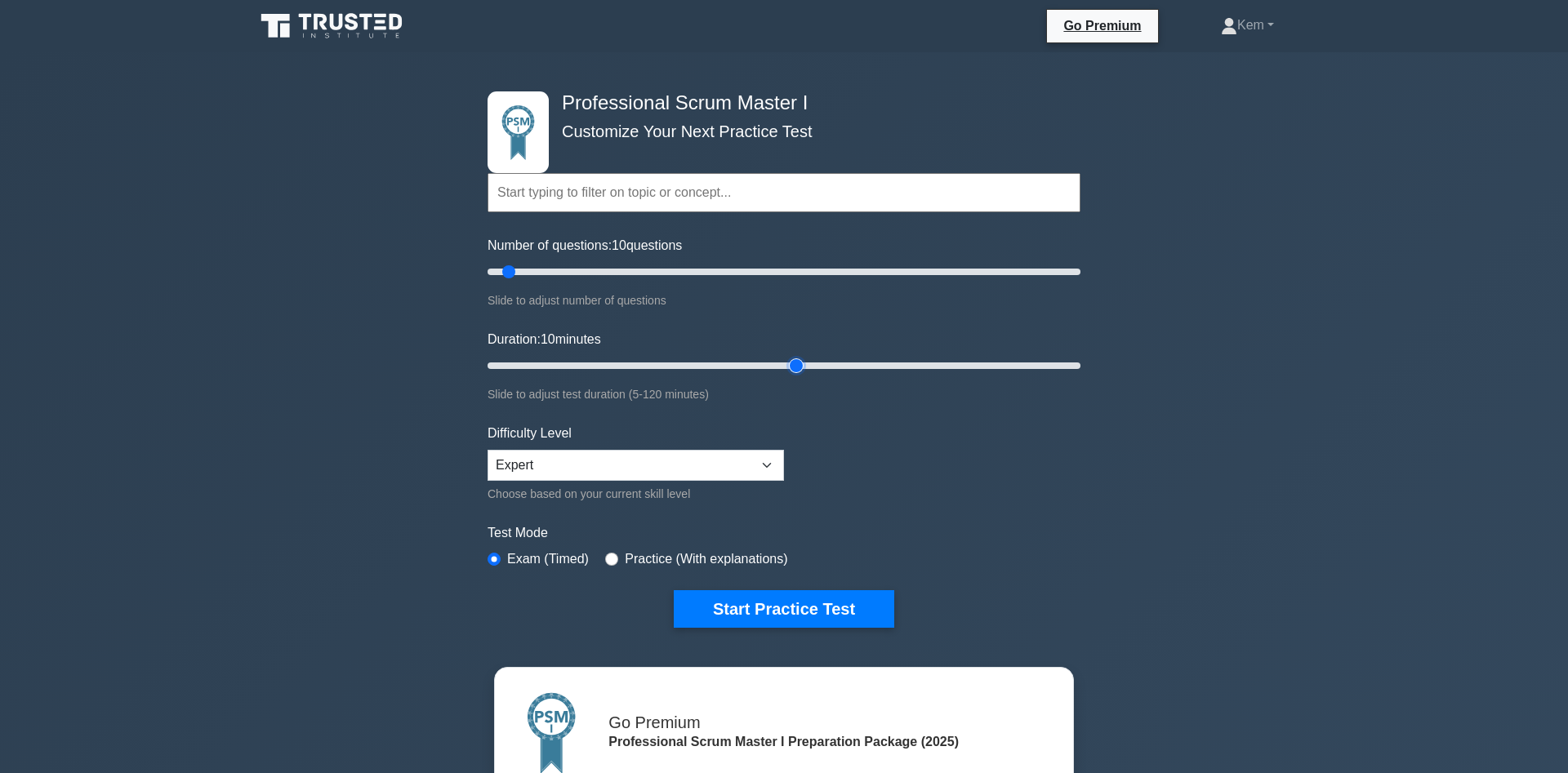
click at [800, 363] on input "Duration: 10 minutes" at bounding box center [784, 366] width 592 height 19
drag, startPoint x: 791, startPoint y: 363, endPoint x: 780, endPoint y: 361, distance: 11.2
type input "60"
click at [780, 361] on input "Duration: 60 minutes" at bounding box center [784, 366] width 592 height 19
drag, startPoint x: 753, startPoint y: 266, endPoint x: 710, endPoint y: 271, distance: 43.3
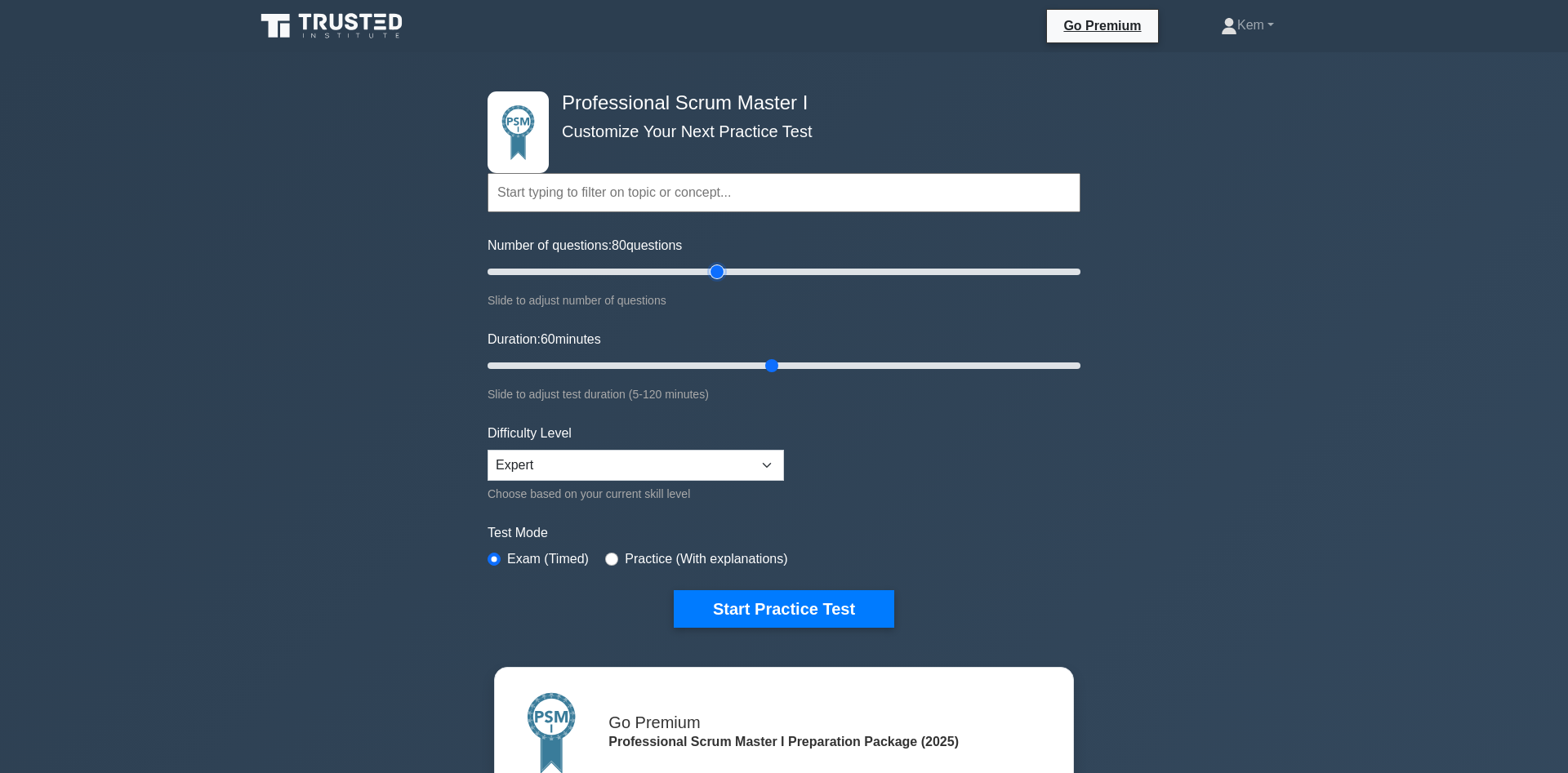
type input "80"
click at [710, 271] on input "Number of questions: 80 questions" at bounding box center [784, 272] width 592 height 19
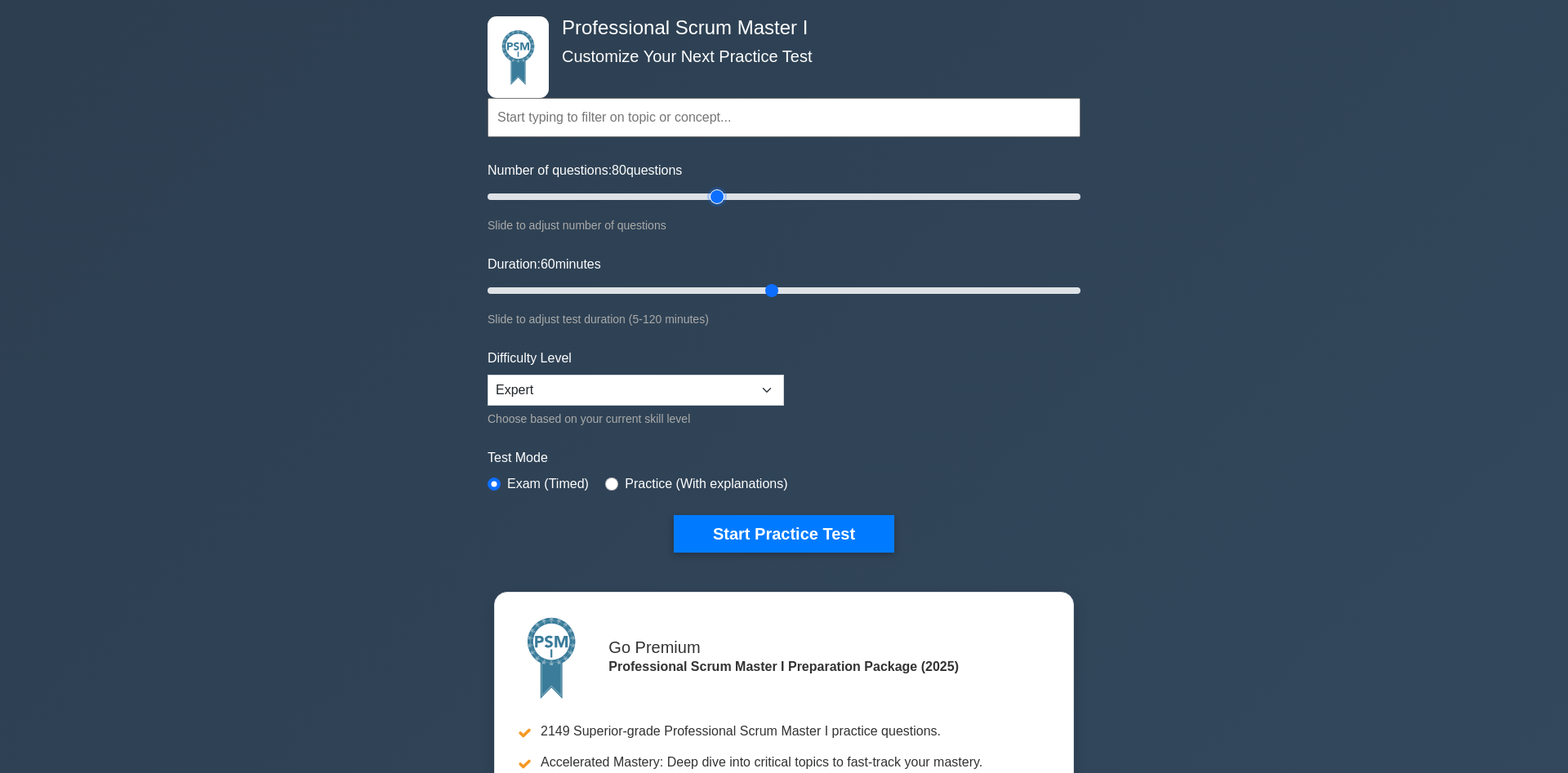
scroll to position [84, 0]
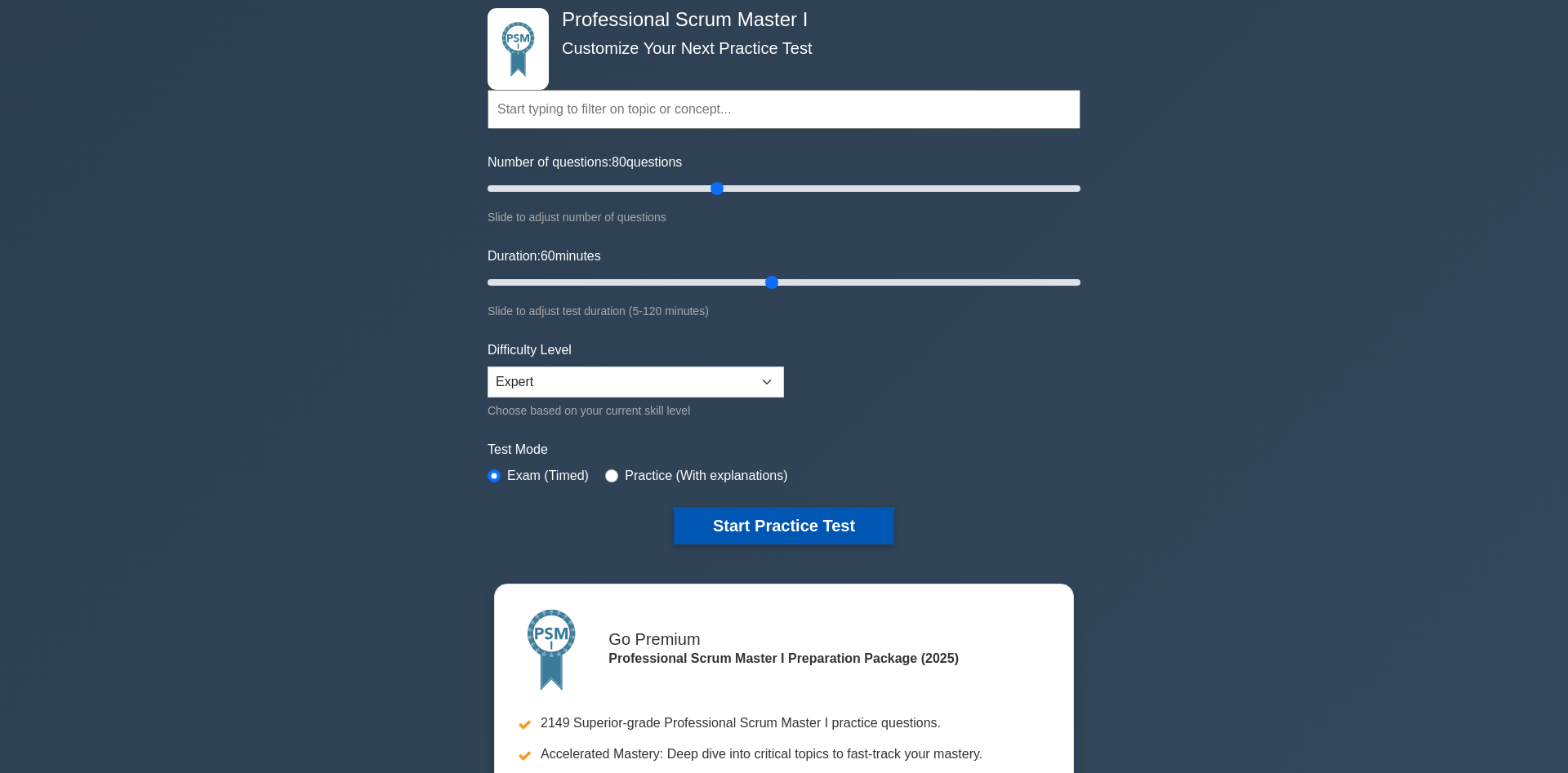
click at [774, 532] on button "Start Practice Test" at bounding box center [784, 525] width 221 height 37
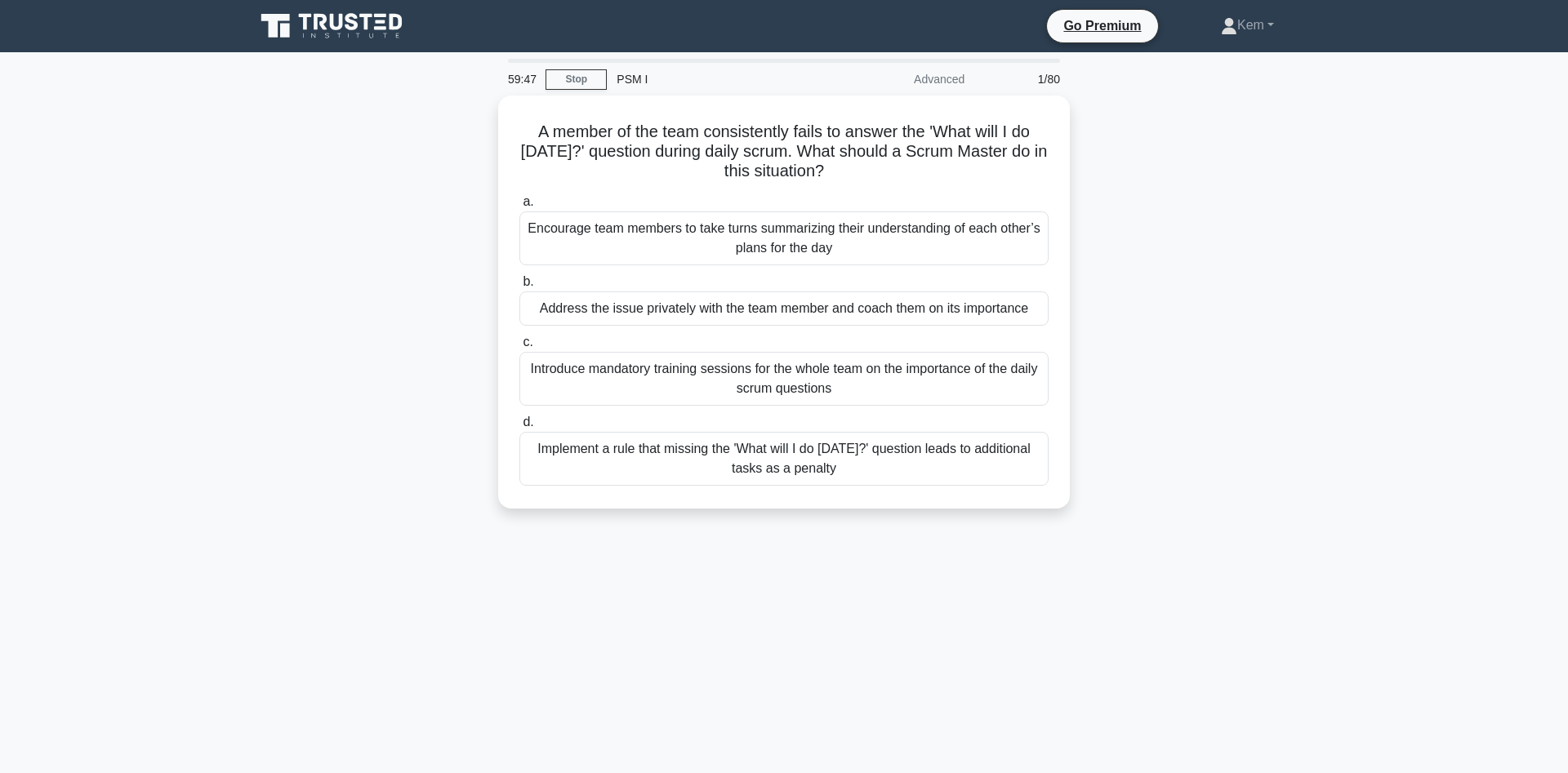
click at [338, 303] on div "A member of the team consistently fails to answer the 'What will I do [DATE]?' …" at bounding box center [784, 312] width 1078 height 433
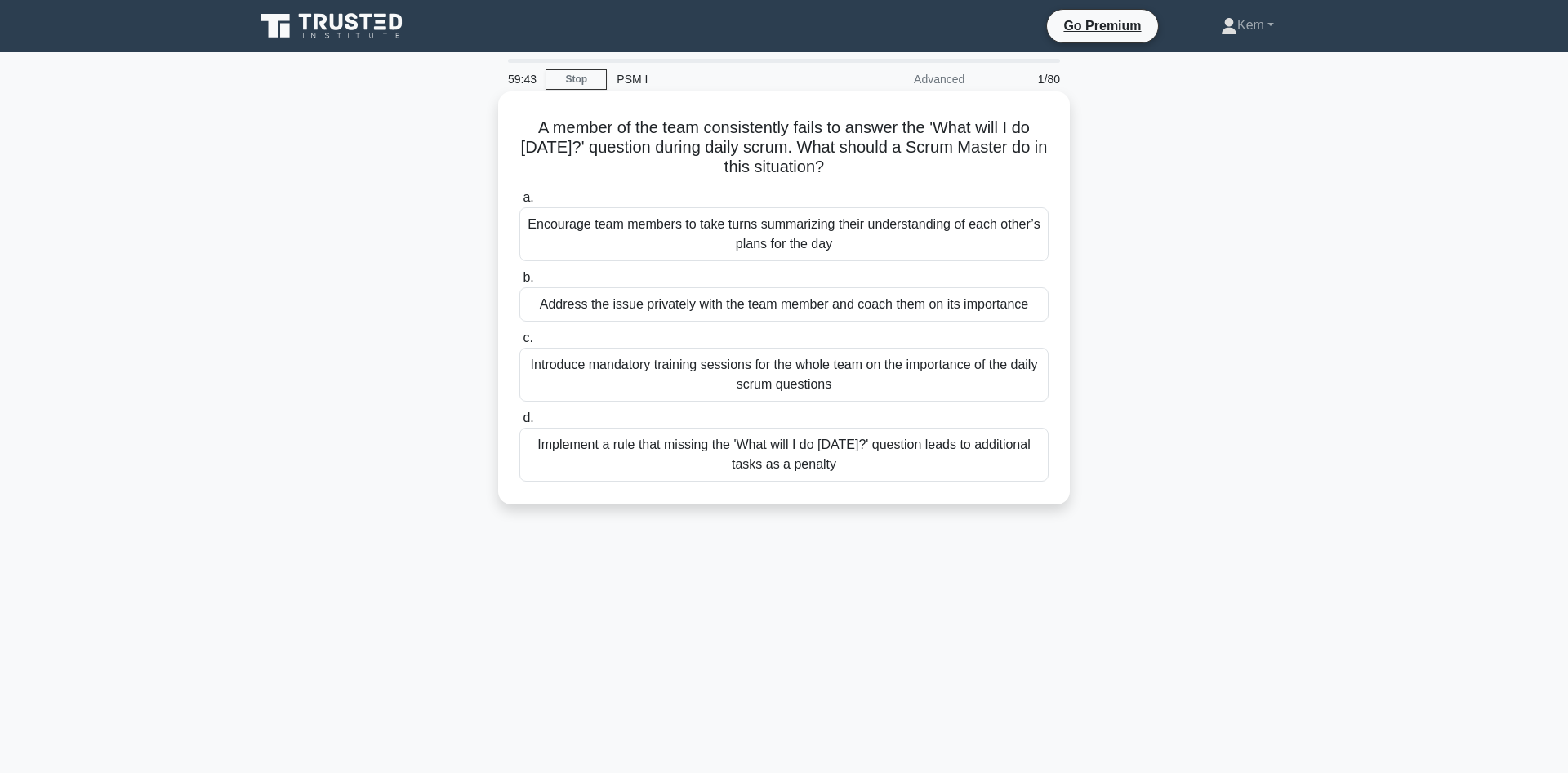
click at [608, 307] on div "Address the issue privately with the team member and coach them on its importan…" at bounding box center [784, 304] width 529 height 35
click at [519, 283] on input "b. Address the issue privately with the team member and coach them on its impor…" at bounding box center [519, 278] width 0 height 11
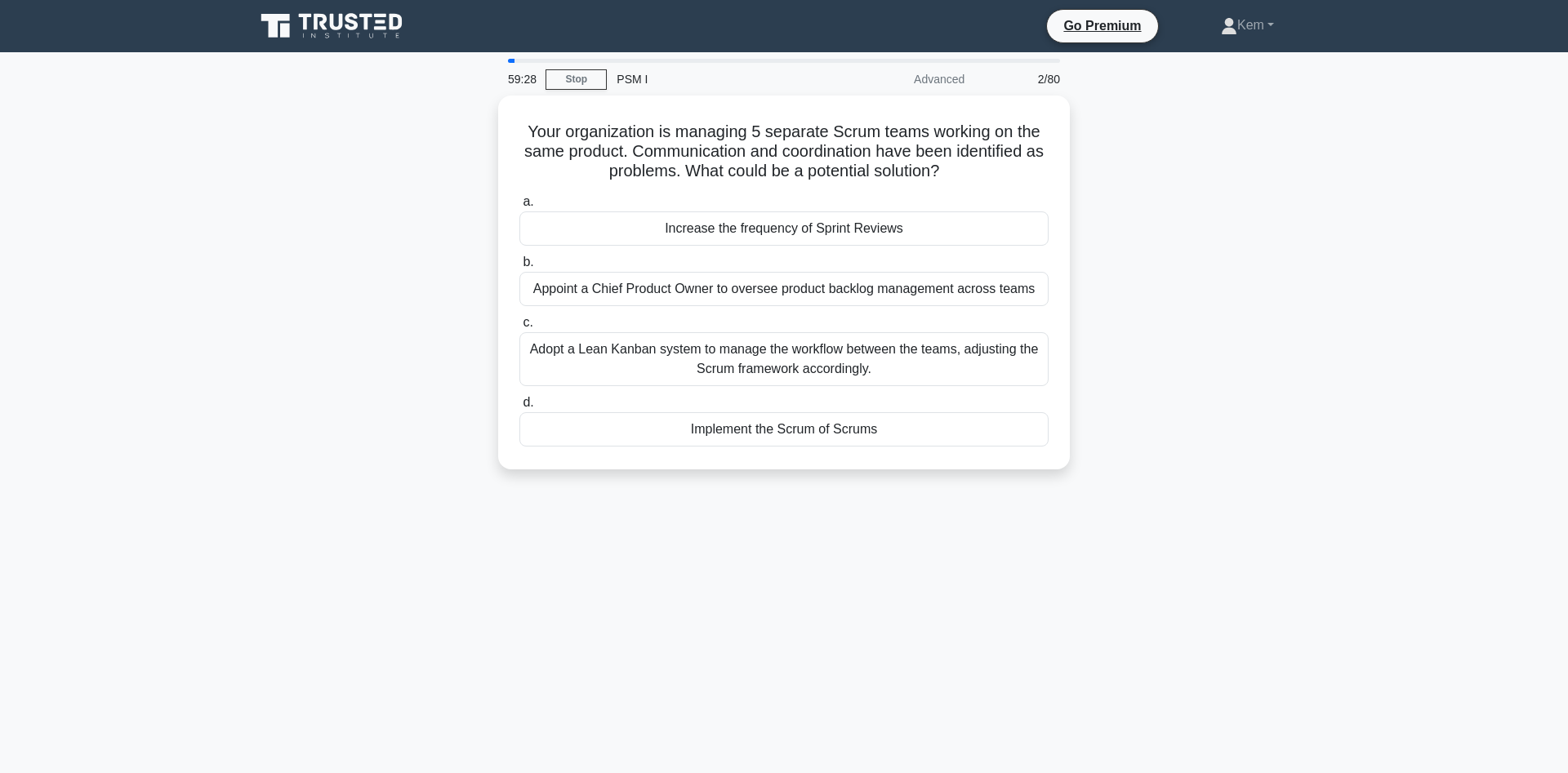
click at [253, 423] on div "Your organization is managing 5 separate Scrum teams working on the same produc…" at bounding box center [784, 293] width 1078 height 394
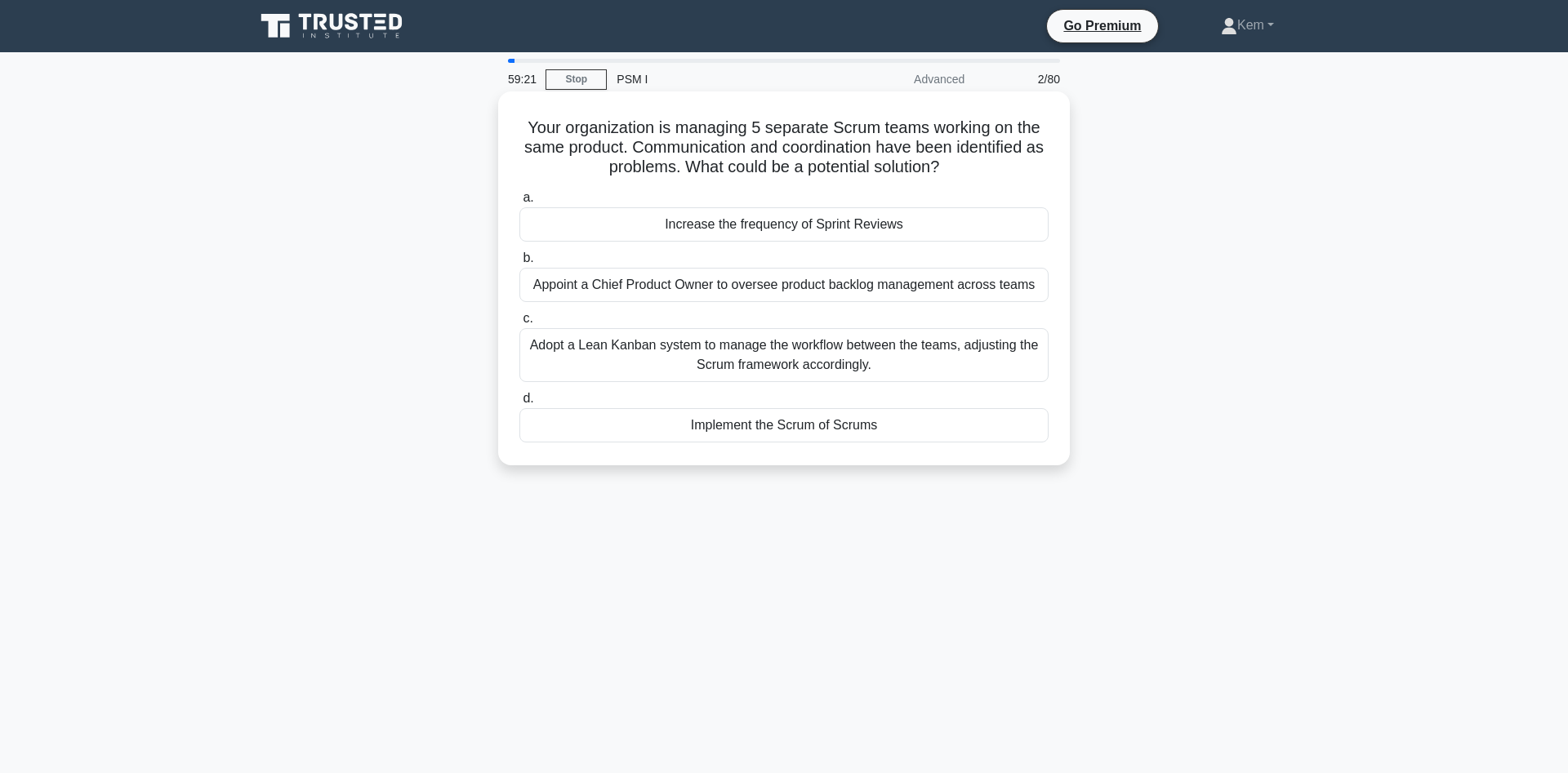
click at [562, 423] on div "Implement the Scrum of Scrums" at bounding box center [784, 425] width 529 height 35
click at [519, 404] on input "d. Implement the Scrum of Scrums" at bounding box center [519, 399] width 0 height 11
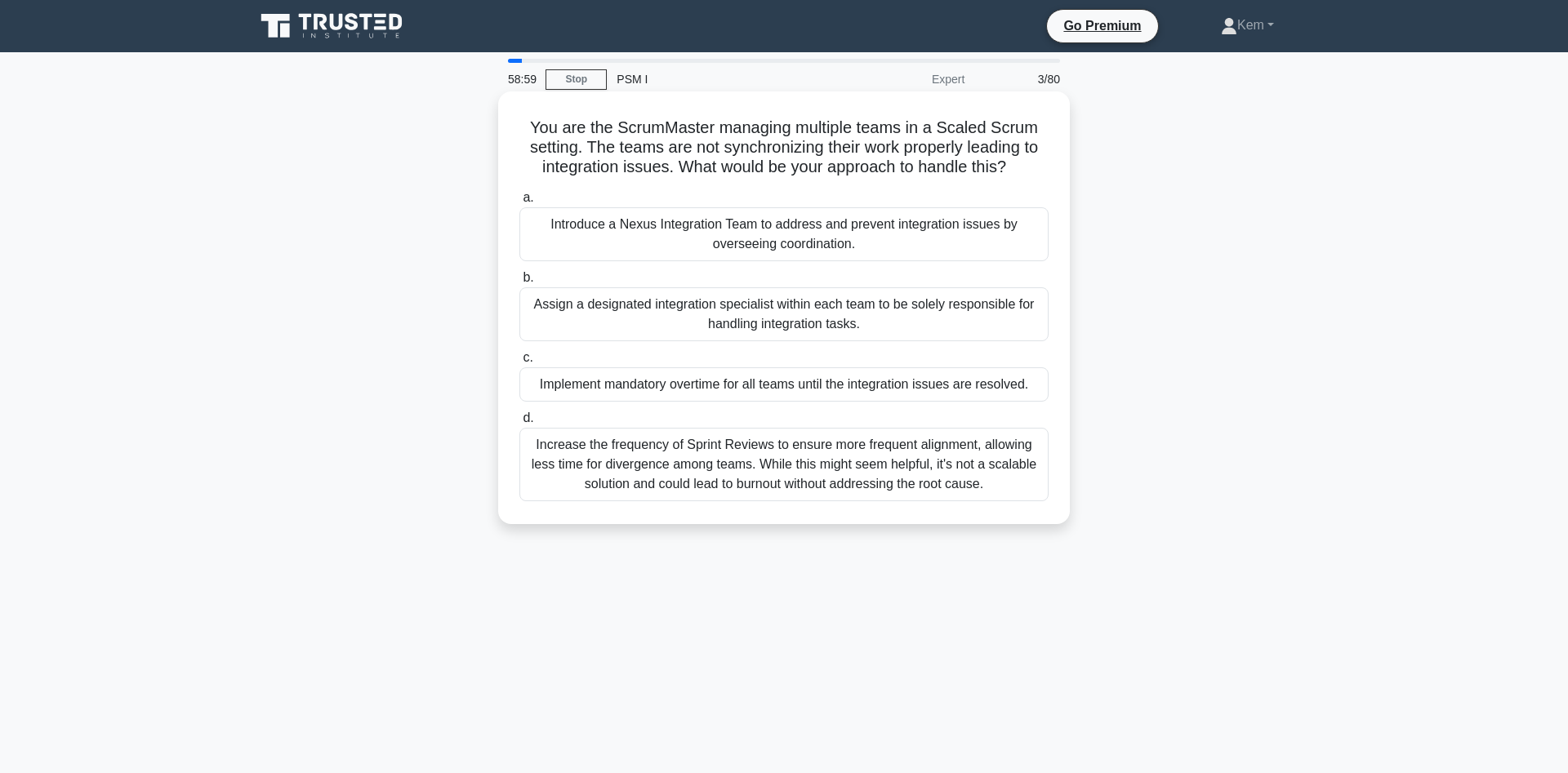
click at [606, 235] on div "Introduce a Nexus Integration Team to address and prevent integration issues by…" at bounding box center [784, 234] width 529 height 54
click at [519, 204] on input "a. Introduce a Nexus Integration Team to address and prevent integration issues…" at bounding box center [519, 198] width 0 height 11
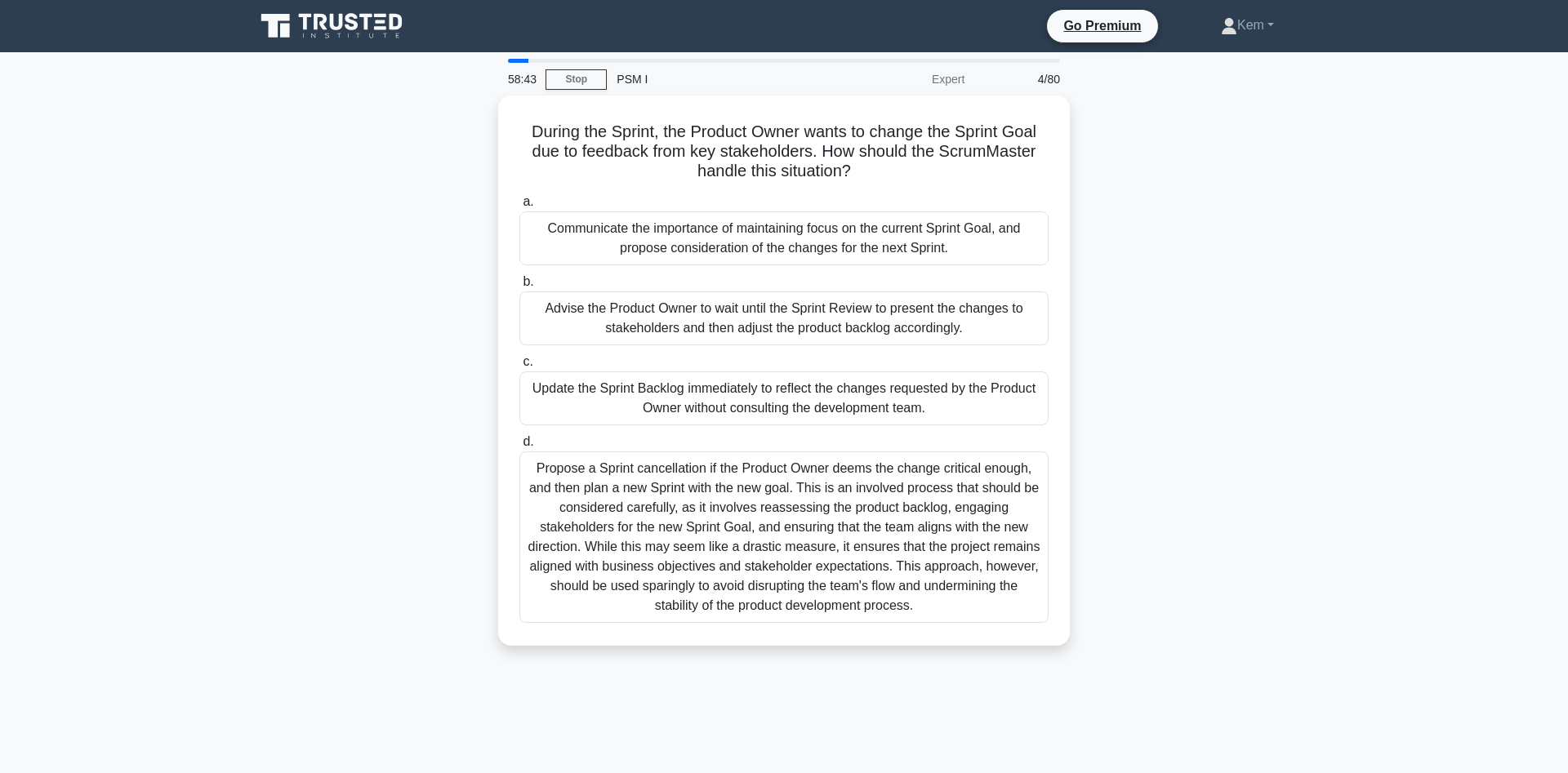
click at [292, 357] on div "During the Sprint, the Product Owner wants to change the Sprint Goal due to fee…" at bounding box center [784, 381] width 1078 height 570
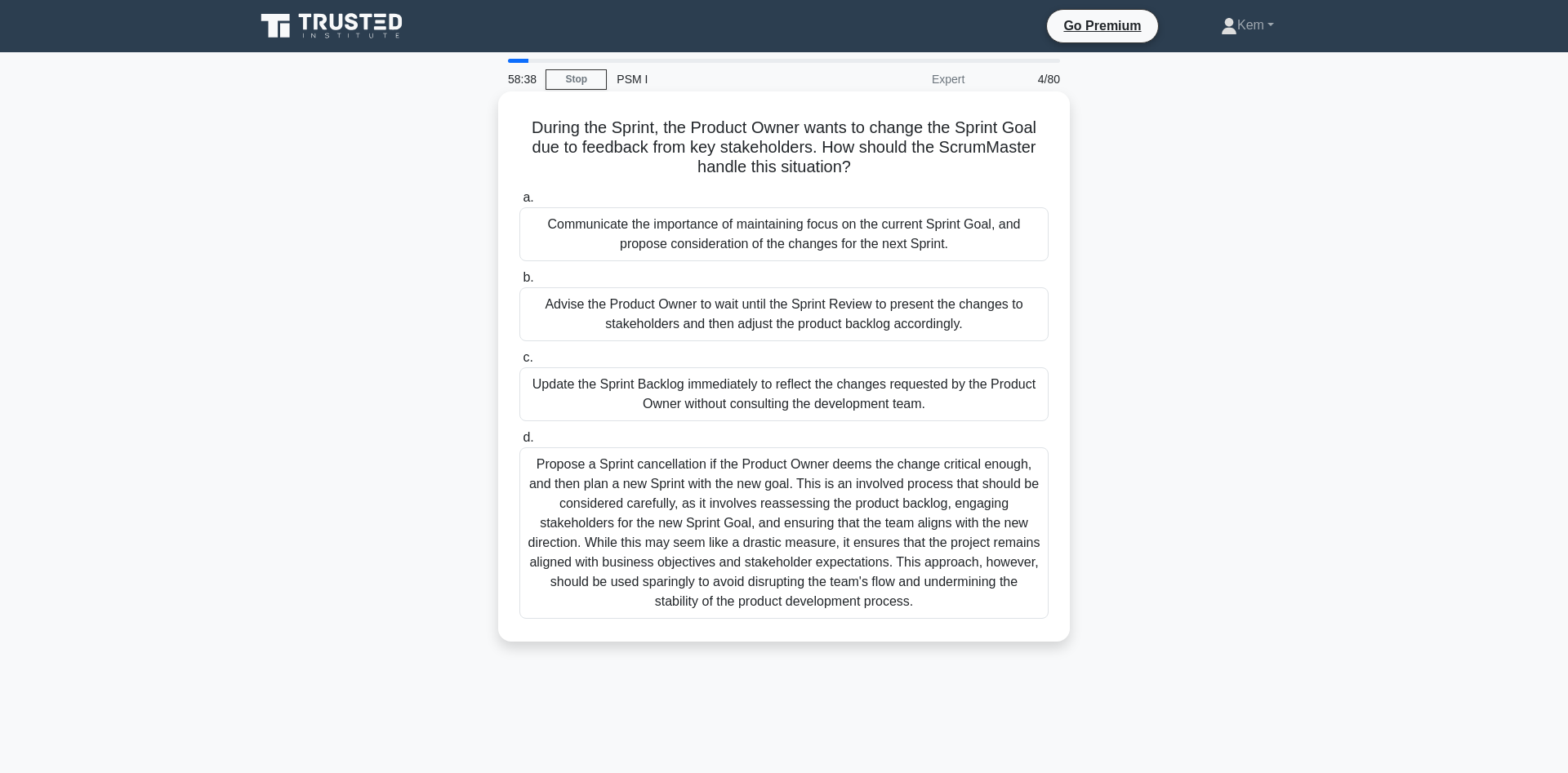
click at [598, 489] on div "Propose a Sprint cancellation if the Product Owner deems the change critical en…" at bounding box center [784, 533] width 529 height 172
click at [519, 444] on input "d. Propose a Sprint cancellation if the Product Owner deems the change critical…" at bounding box center [519, 438] width 0 height 11
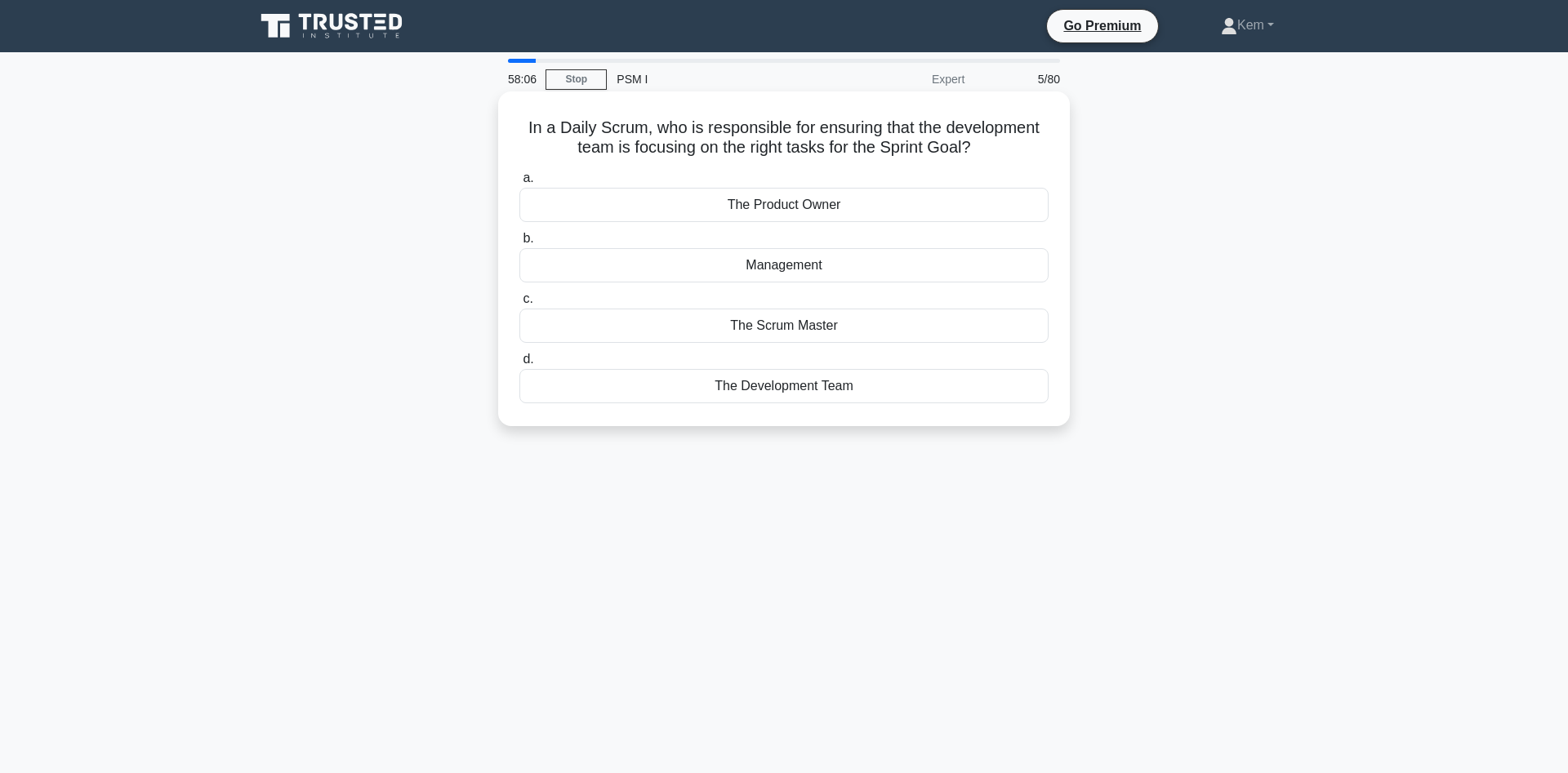
click at [783, 326] on div "The Scrum Master" at bounding box center [784, 326] width 529 height 35
click at [519, 304] on input "c. The Scrum Master" at bounding box center [519, 299] width 0 height 11
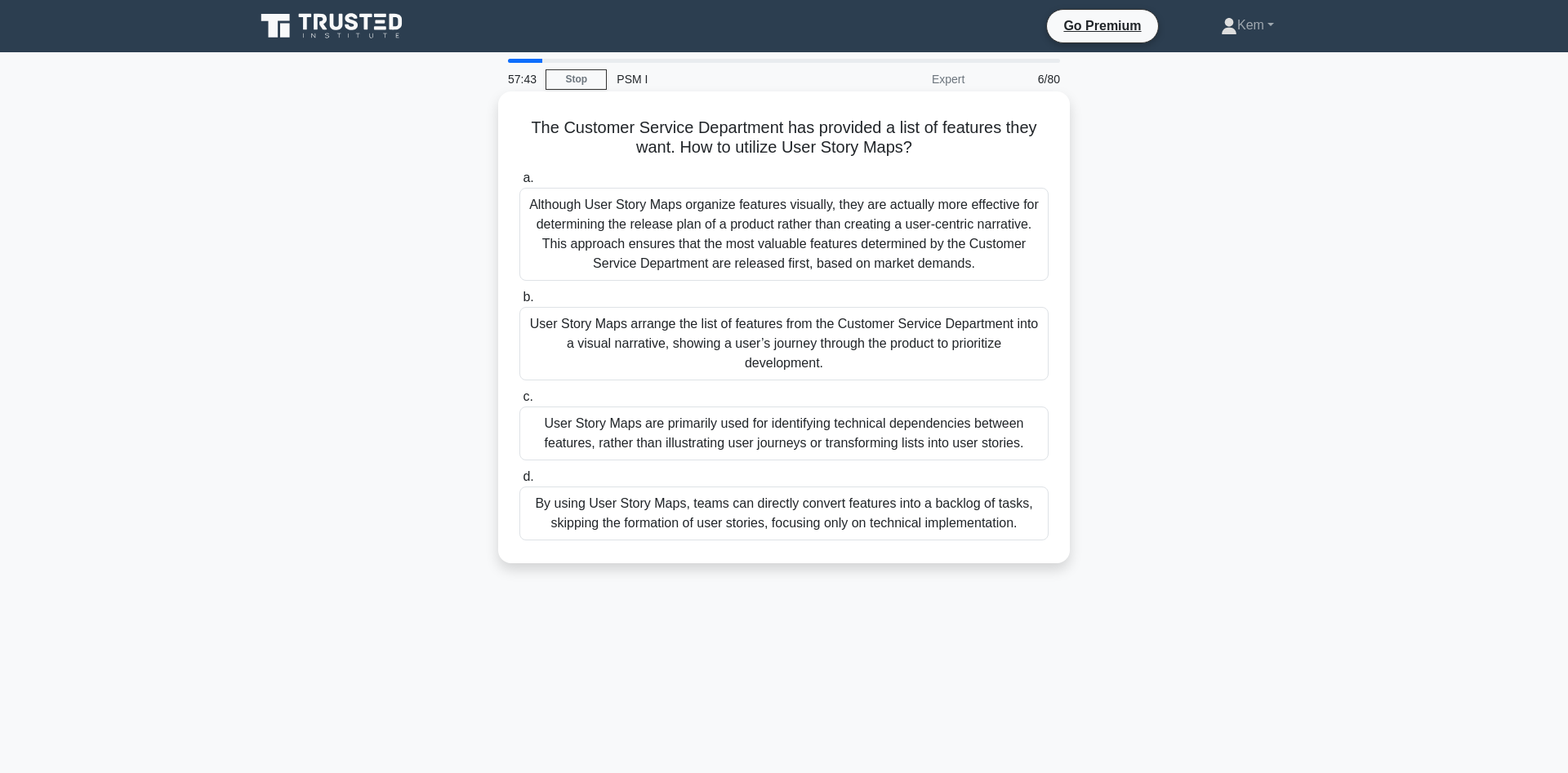
click at [675, 339] on div "User Story Maps arrange the list of features from the Customer Service Departme…" at bounding box center [784, 344] width 529 height 74
click at [519, 303] on input "b. User Story Maps arrange the list of features from the Customer Service Depar…" at bounding box center [519, 297] width 0 height 11
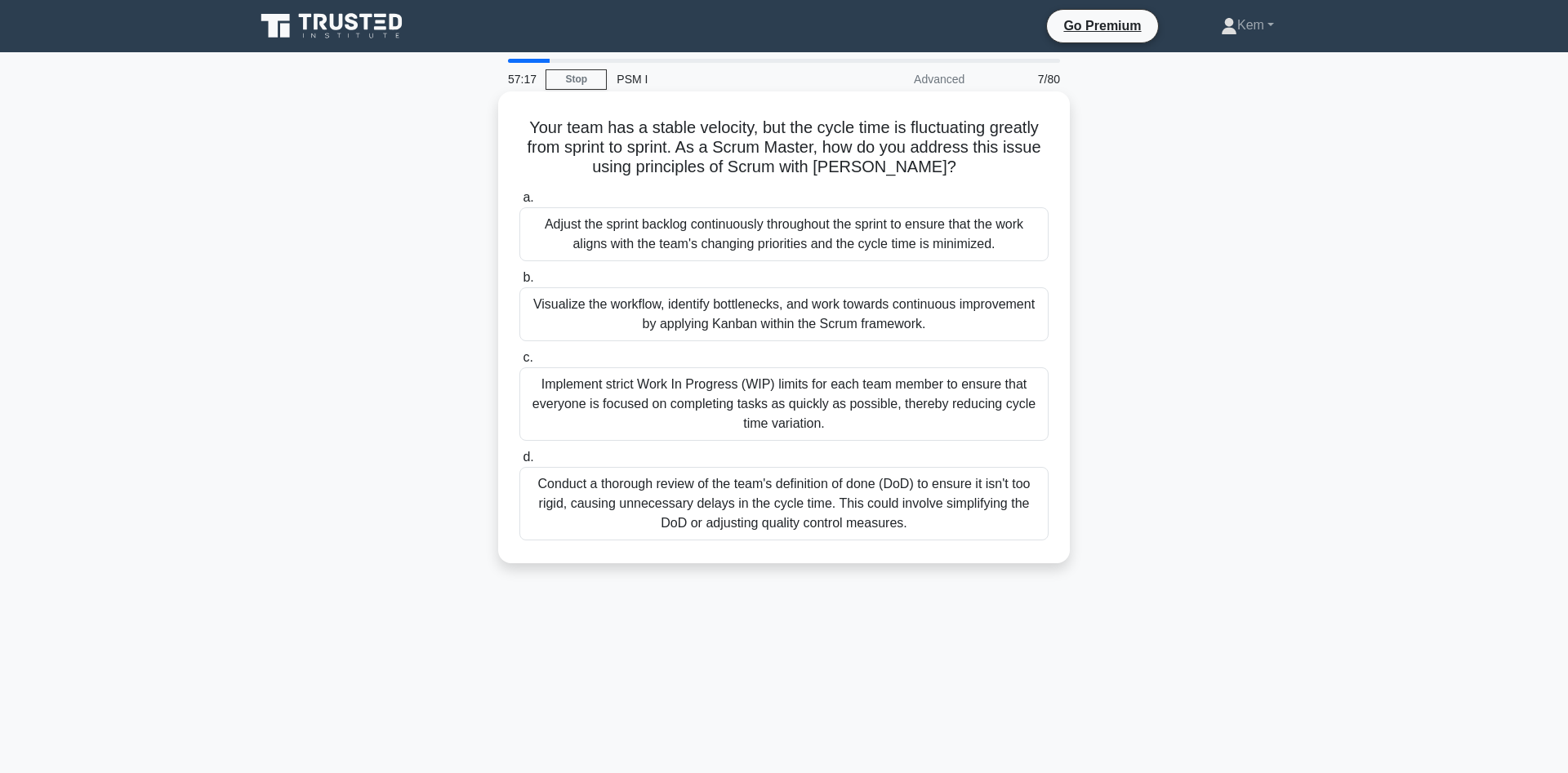
click at [747, 309] on div "Visualize the workflow, identify bottlenecks, and work towards continuous impro…" at bounding box center [784, 314] width 529 height 54
click at [519, 283] on input "b. Visualize the workflow, identify bottlenecks, and work towards continuous im…" at bounding box center [519, 278] width 0 height 11
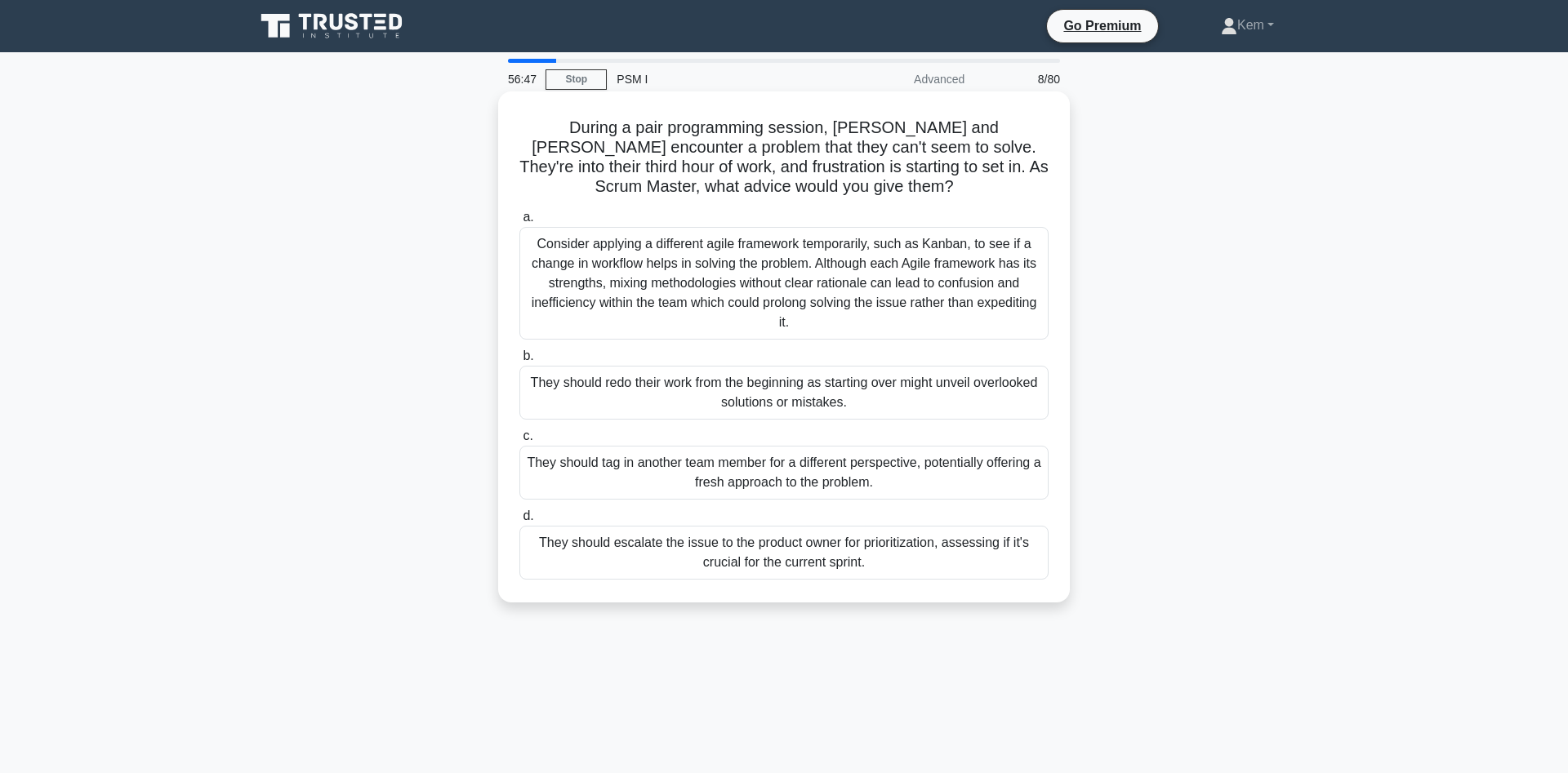
click at [766, 488] on div "They should tag in another team member for a different perspective, potentially…" at bounding box center [784, 472] width 529 height 54
click at [519, 442] on input "c. They should tag in another team member for a different perspective, potentia…" at bounding box center [519, 436] width 0 height 11
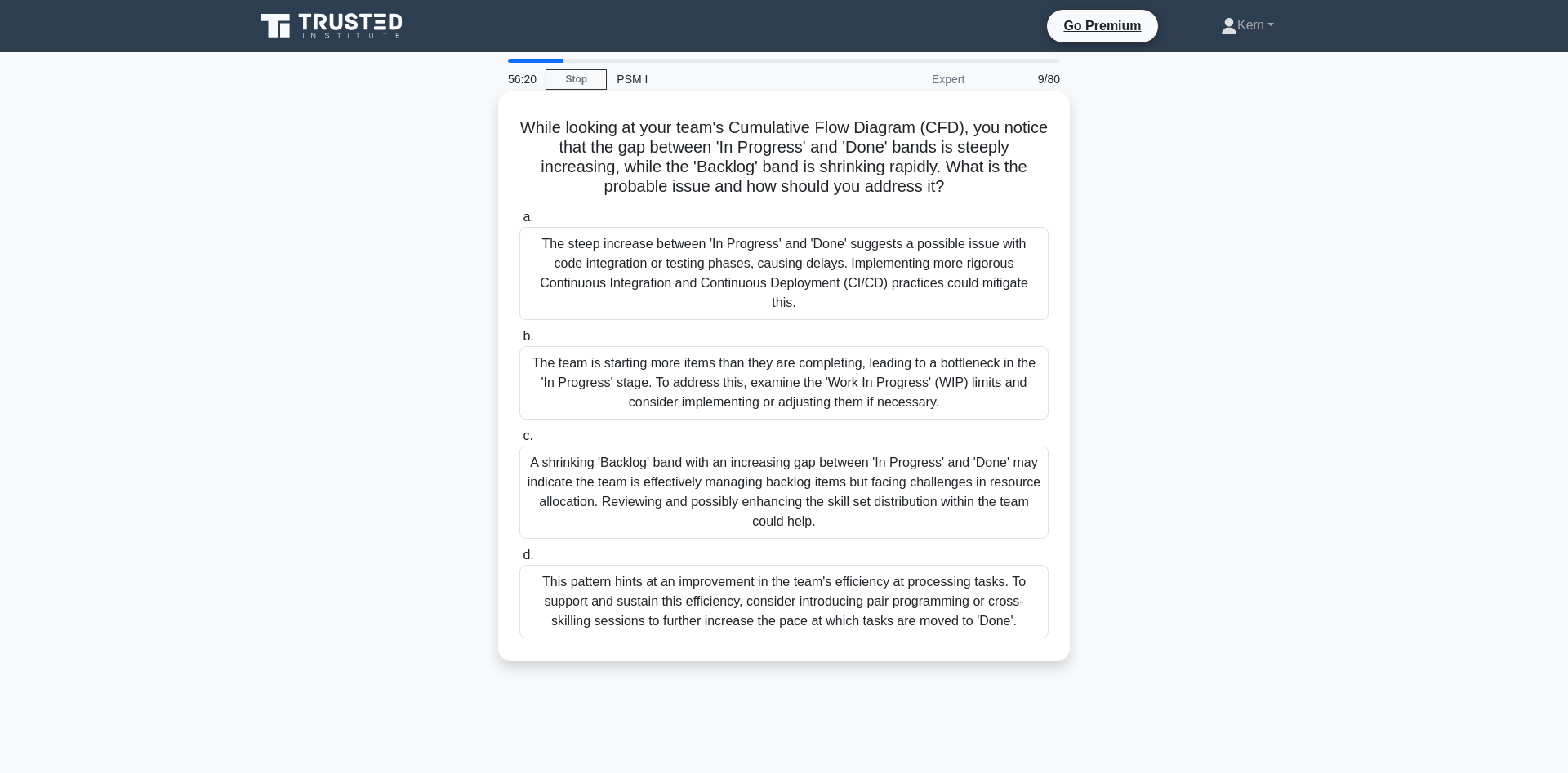
click at [611, 356] on div "The team is starting more items than they are completing, leading to a bottlene…" at bounding box center [784, 383] width 529 height 74
click at [519, 342] on input "b. The team is starting more items than they are completing, leading to a bottl…" at bounding box center [519, 336] width 0 height 11
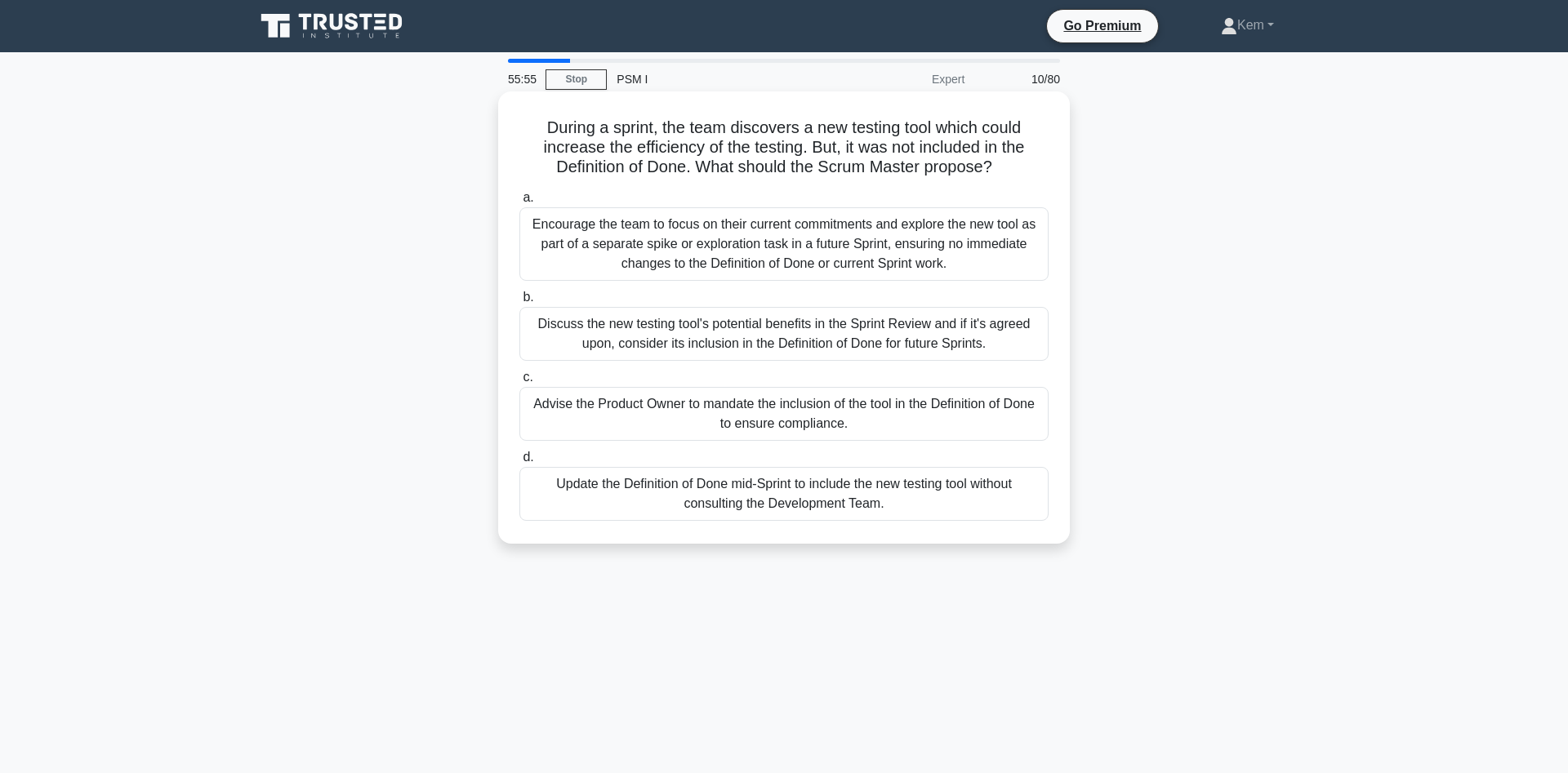
click at [574, 252] on div "Encourage the team to focus on their current commitments and explore the new to…" at bounding box center [784, 244] width 529 height 74
click at [519, 204] on input "a. Encourage the team to focus on their current commitments and explore the new…" at bounding box center [519, 198] width 0 height 11
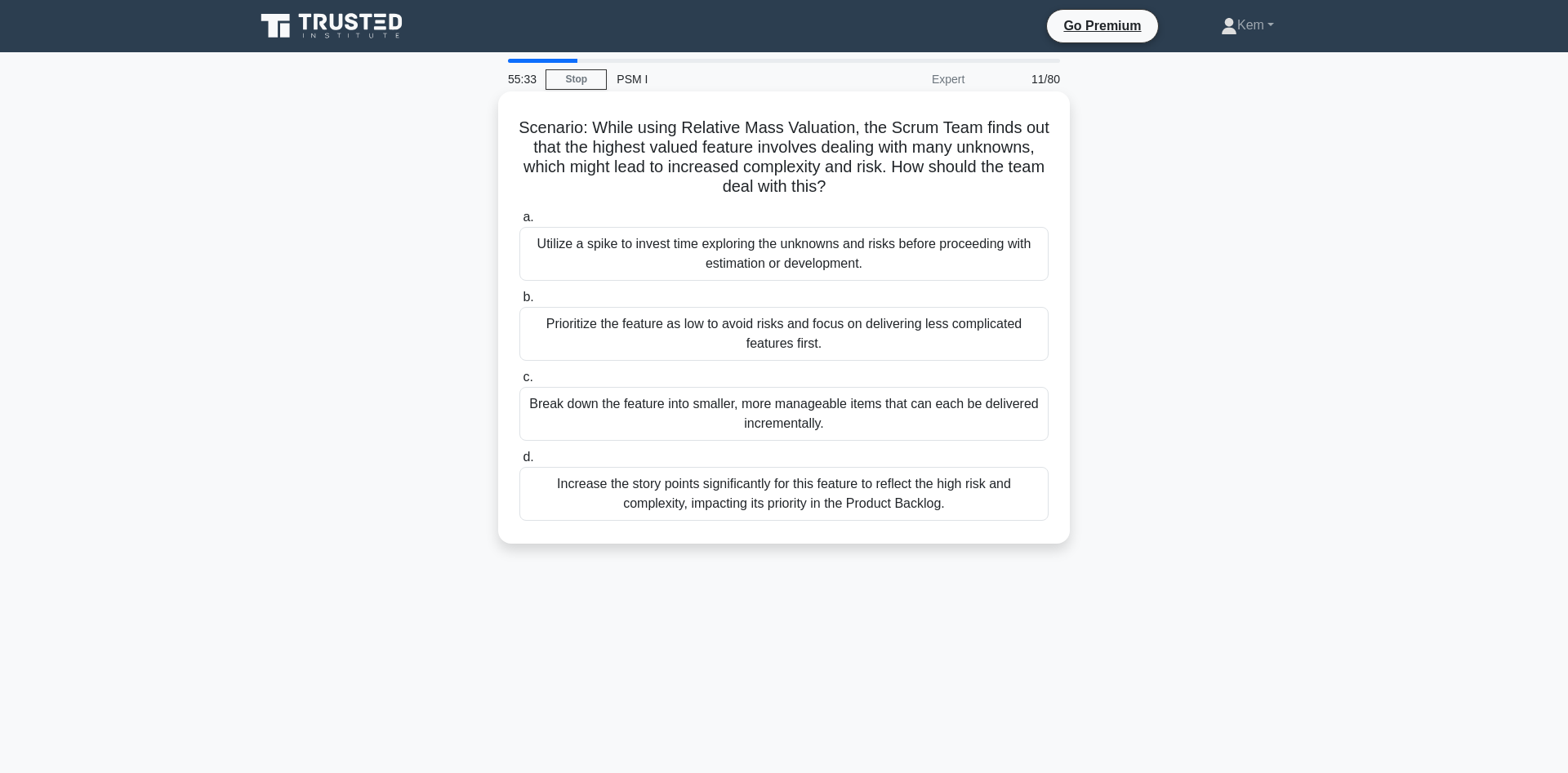
click at [616, 249] on div "Utilize a spike to invest time exploring the unknowns and risks before proceedi…" at bounding box center [784, 254] width 529 height 54
click at [519, 223] on input "a. Utilize a spike to invest time exploring the unknowns and risks before proce…" at bounding box center [519, 217] width 0 height 11
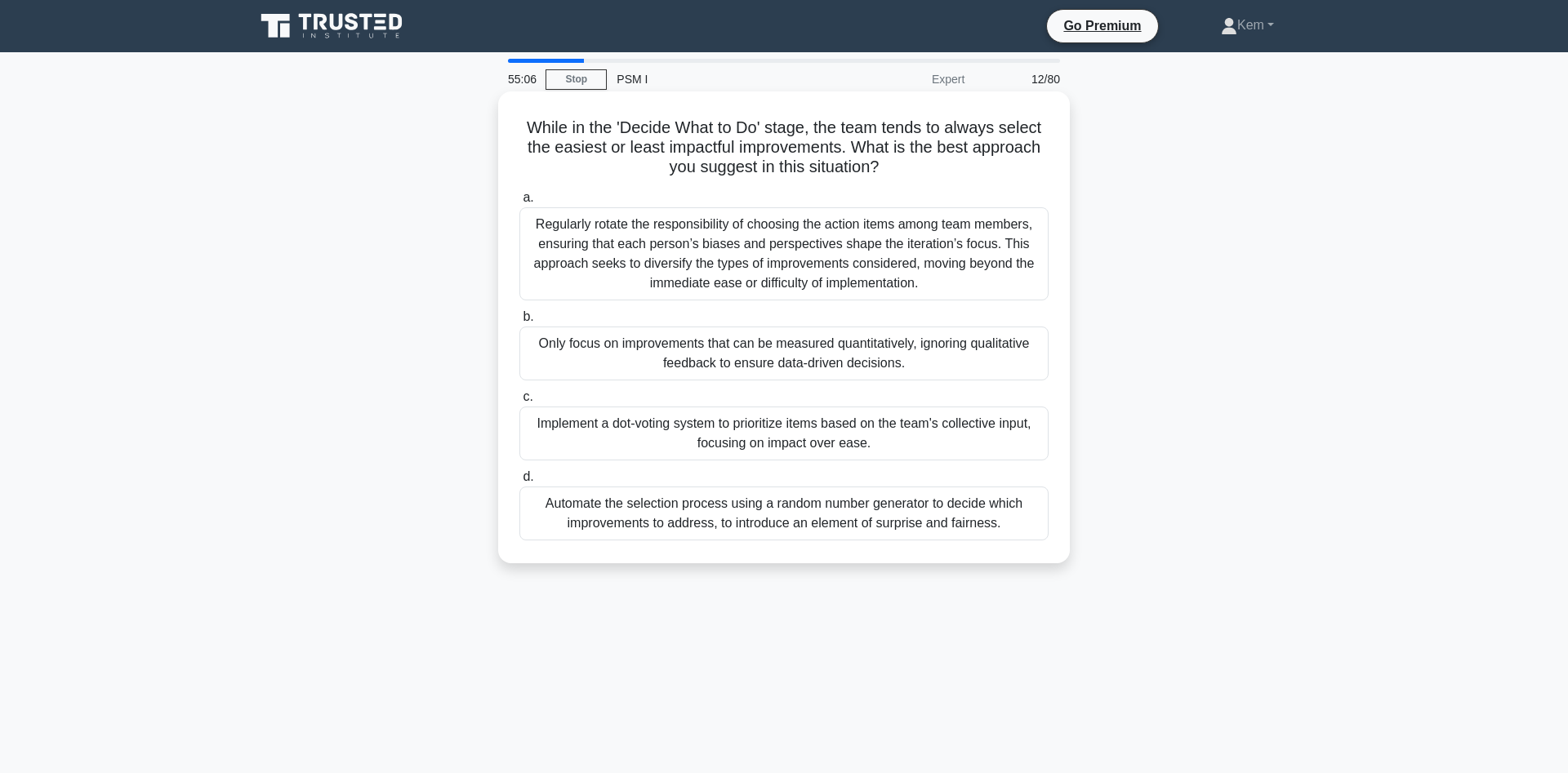
click at [608, 433] on div "Implement a dot-voting system to prioritize items based on the team's collectiv…" at bounding box center [784, 434] width 529 height 54
click at [519, 402] on input "c. Implement a dot-voting system to prioritize items based on the team's collec…" at bounding box center [519, 397] width 0 height 11
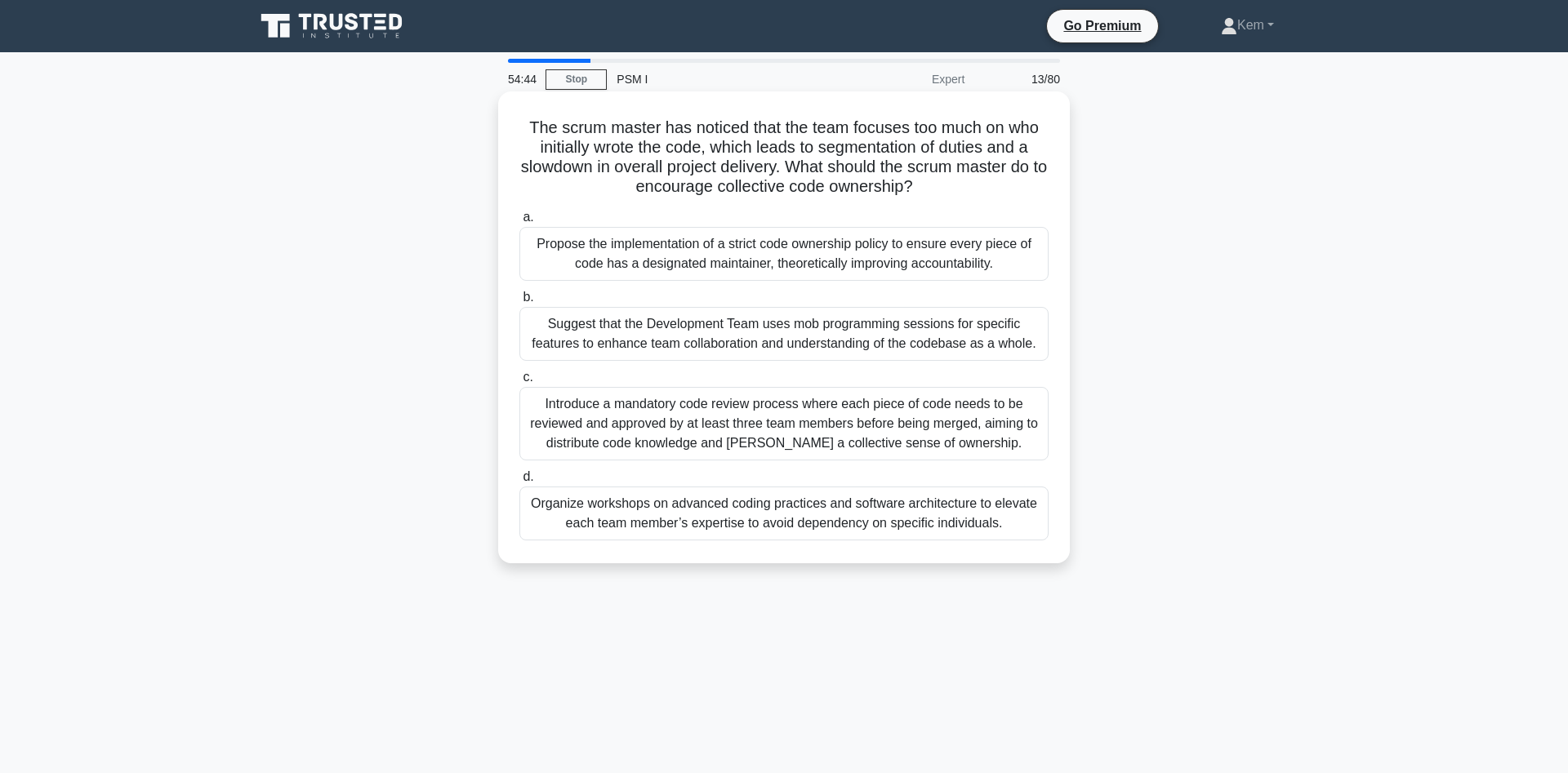
click at [563, 423] on div "Introduce a mandatory code review process where each piece of code needs to be …" at bounding box center [784, 423] width 529 height 74
click at [519, 383] on input "c. Introduce a mandatory code review process where each piece of code needs to …" at bounding box center [519, 377] width 0 height 11
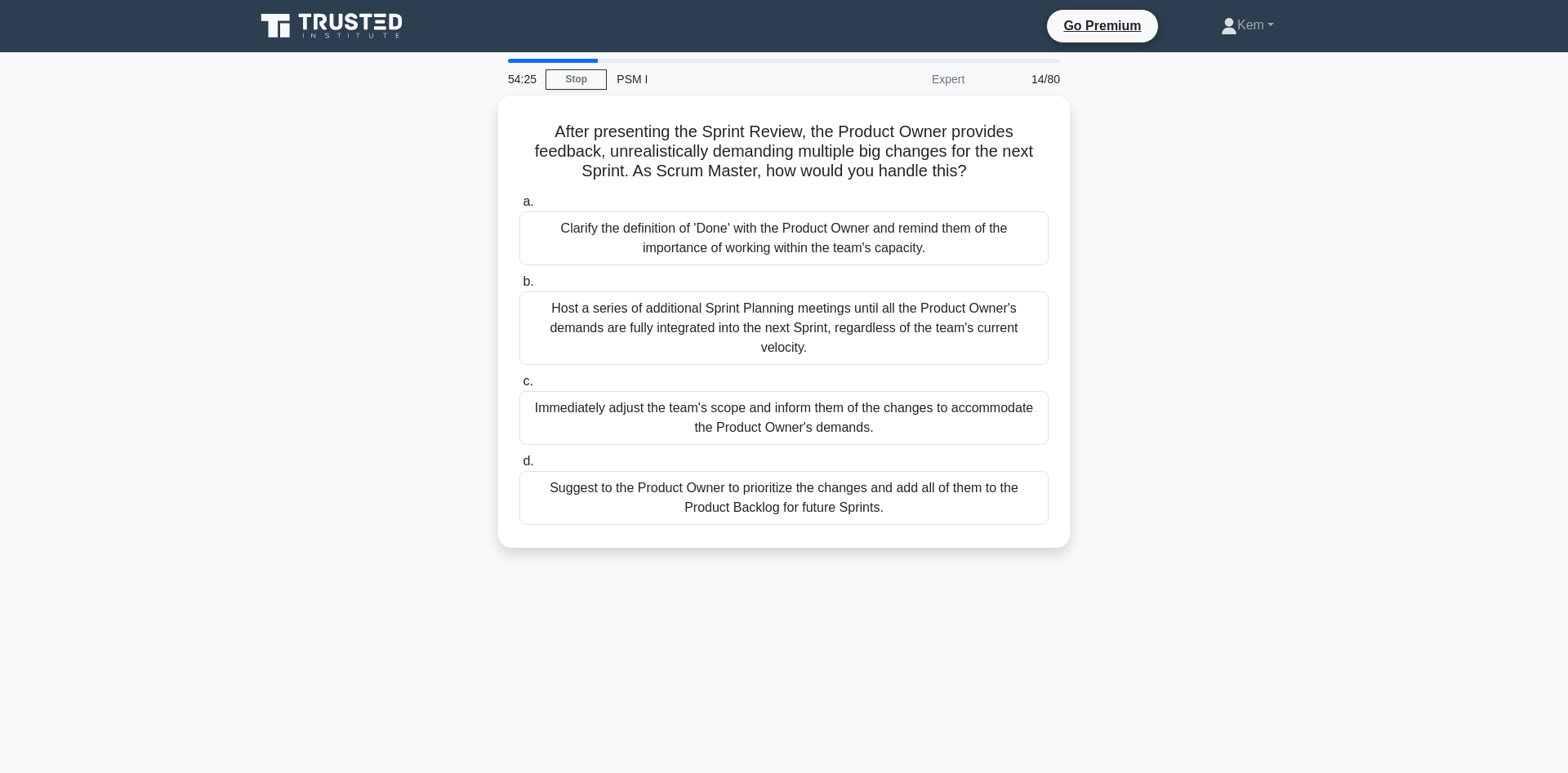
click at [338, 314] on div "After presenting the Sprint Review, the Product Owner provides feedback, unreal…" at bounding box center [784, 332] width 1078 height 472
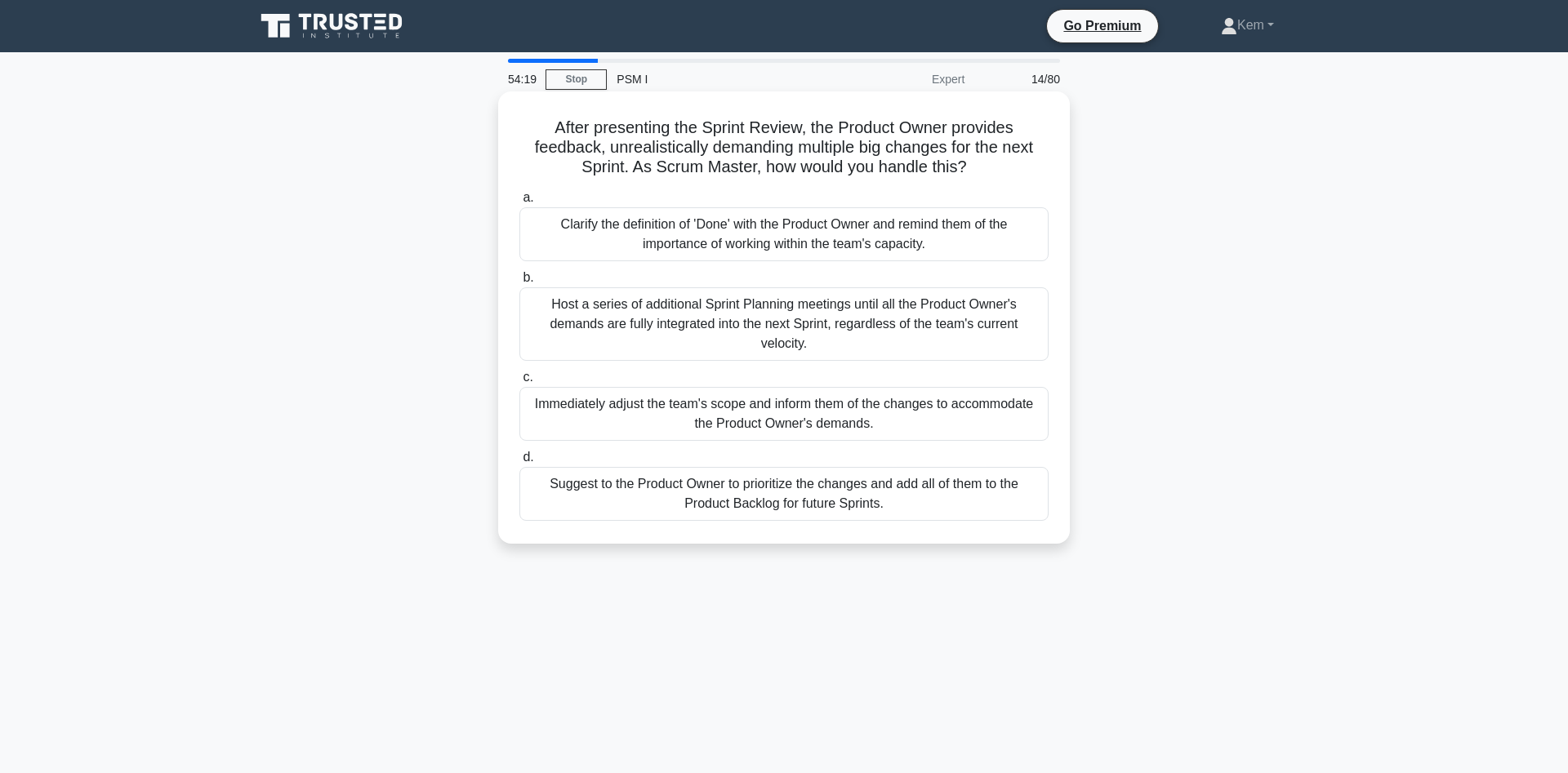
click at [569, 499] on div "Suggest to the Product Owner to prioritize the changes and add all of them to t…" at bounding box center [784, 494] width 529 height 54
click at [519, 463] on input "d. Suggest to the Product Owner to prioritize the changes and add all of them t…" at bounding box center [519, 457] width 0 height 11
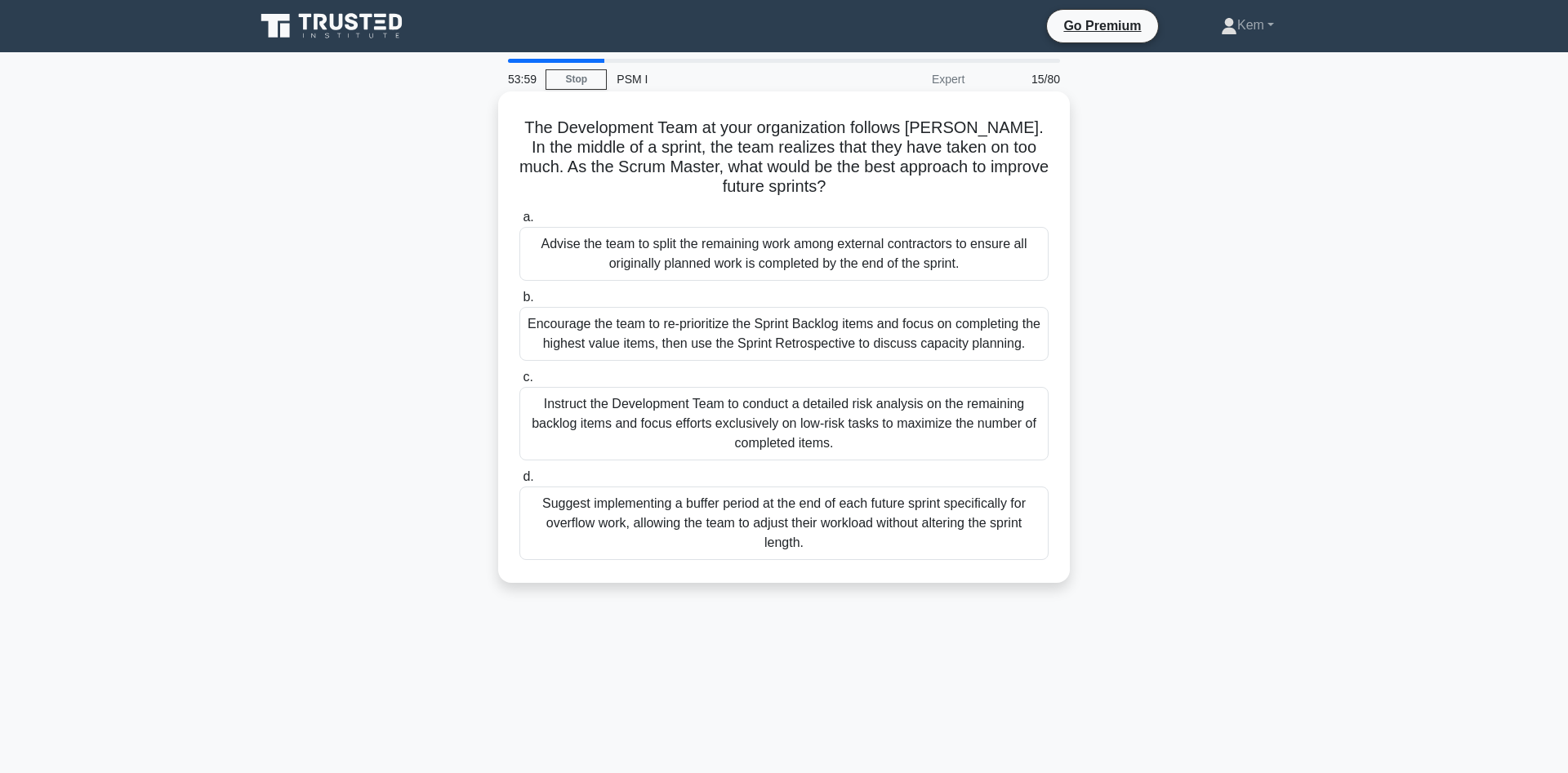
click at [575, 343] on div "Encourage the team to re-prioritize the Sprint Backlog items and focus on compl…" at bounding box center [784, 334] width 529 height 54
click at [519, 303] on input "b. Encourage the team to re-prioritize the Sprint Backlog items and focus on co…" at bounding box center [519, 297] width 0 height 11
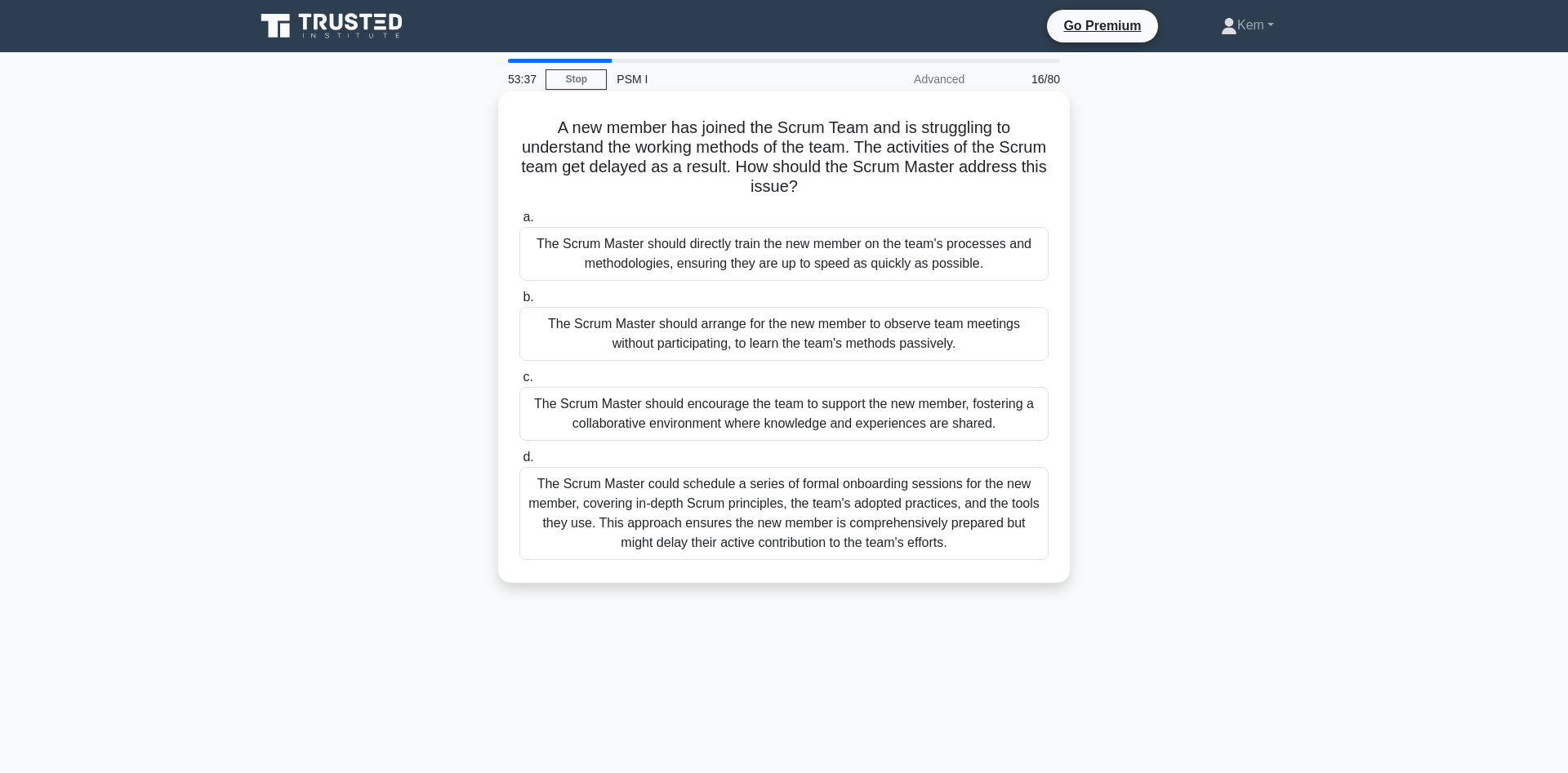
click at [976, 540] on div "The Scrum Master could schedule a series of formal onboarding sessions for the …" at bounding box center [784, 513] width 529 height 93
click at [519, 463] on input "d. The Scrum Master could schedule a series of formal onboarding sessions for t…" at bounding box center [519, 457] width 0 height 11
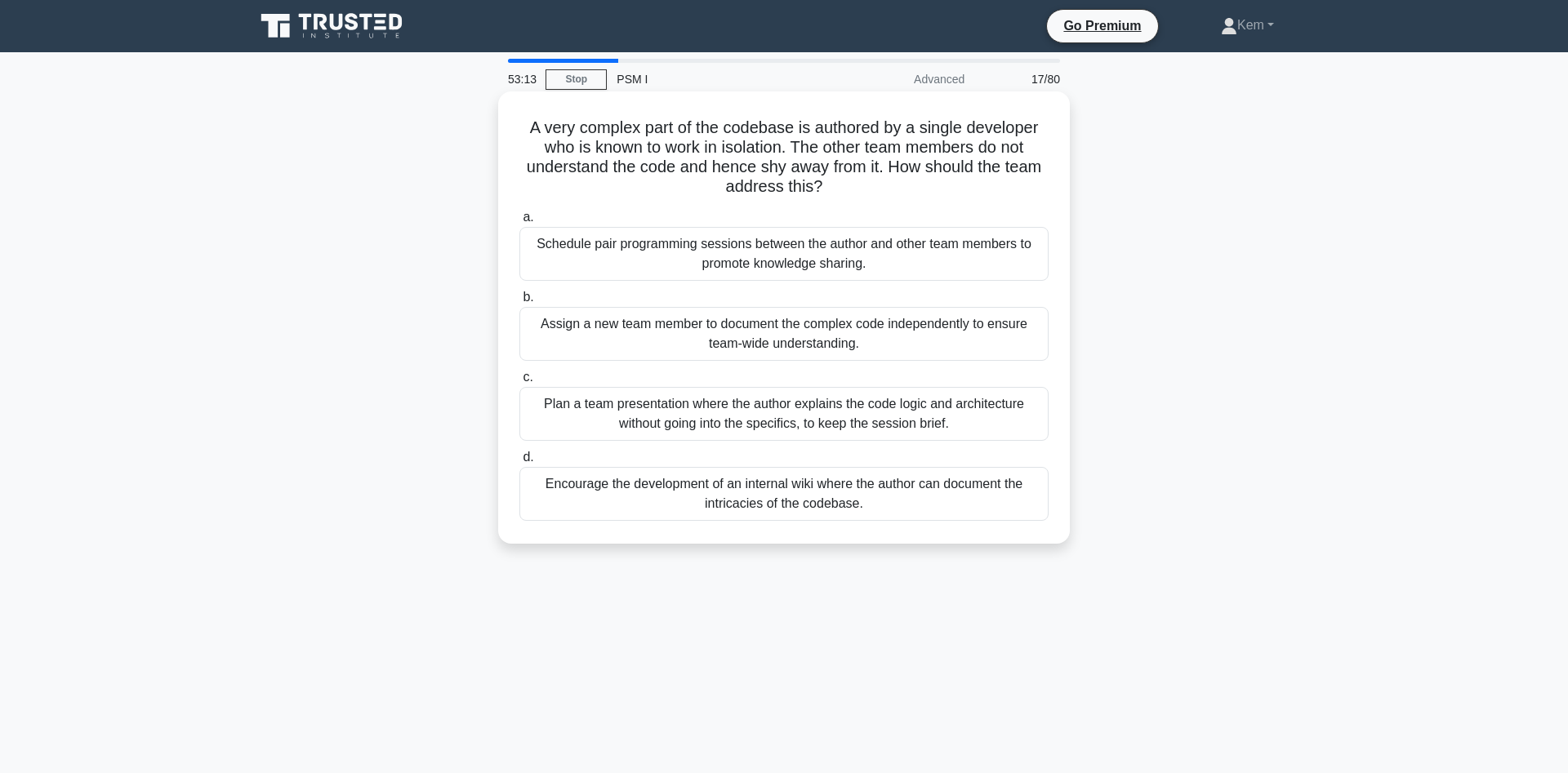
click at [653, 245] on div "Schedule pair programming sessions between the author and other team members to…" at bounding box center [784, 254] width 529 height 54
click at [519, 223] on input "a. Schedule pair programming sessions between the author and other team members…" at bounding box center [519, 217] width 0 height 11
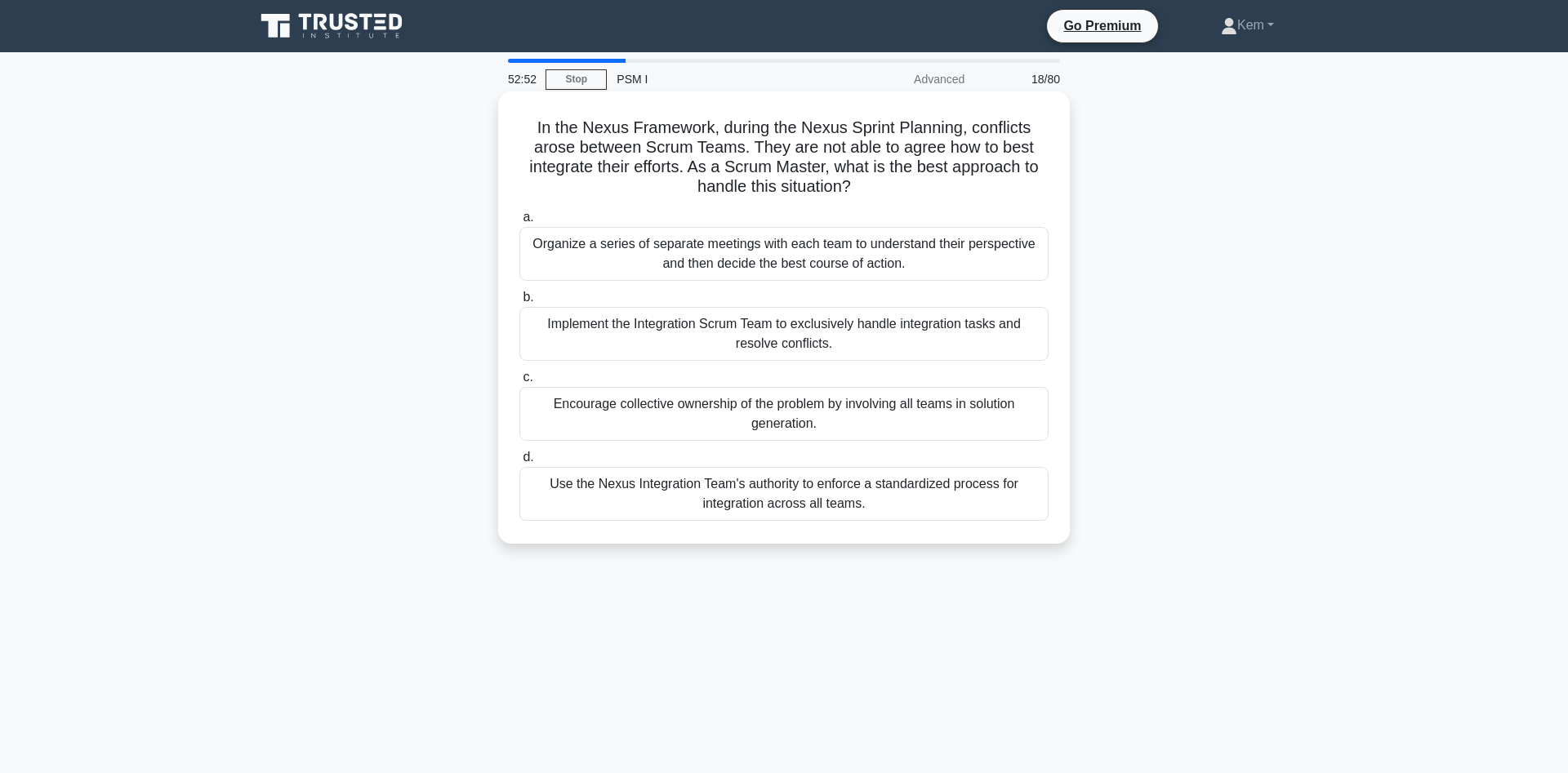
click at [566, 412] on div "Encourage collective ownership of the problem by involving all teams in solutio…" at bounding box center [784, 414] width 529 height 54
click at [519, 383] on input "c. Encourage collective ownership of the problem by involving all teams in solu…" at bounding box center [519, 377] width 0 height 11
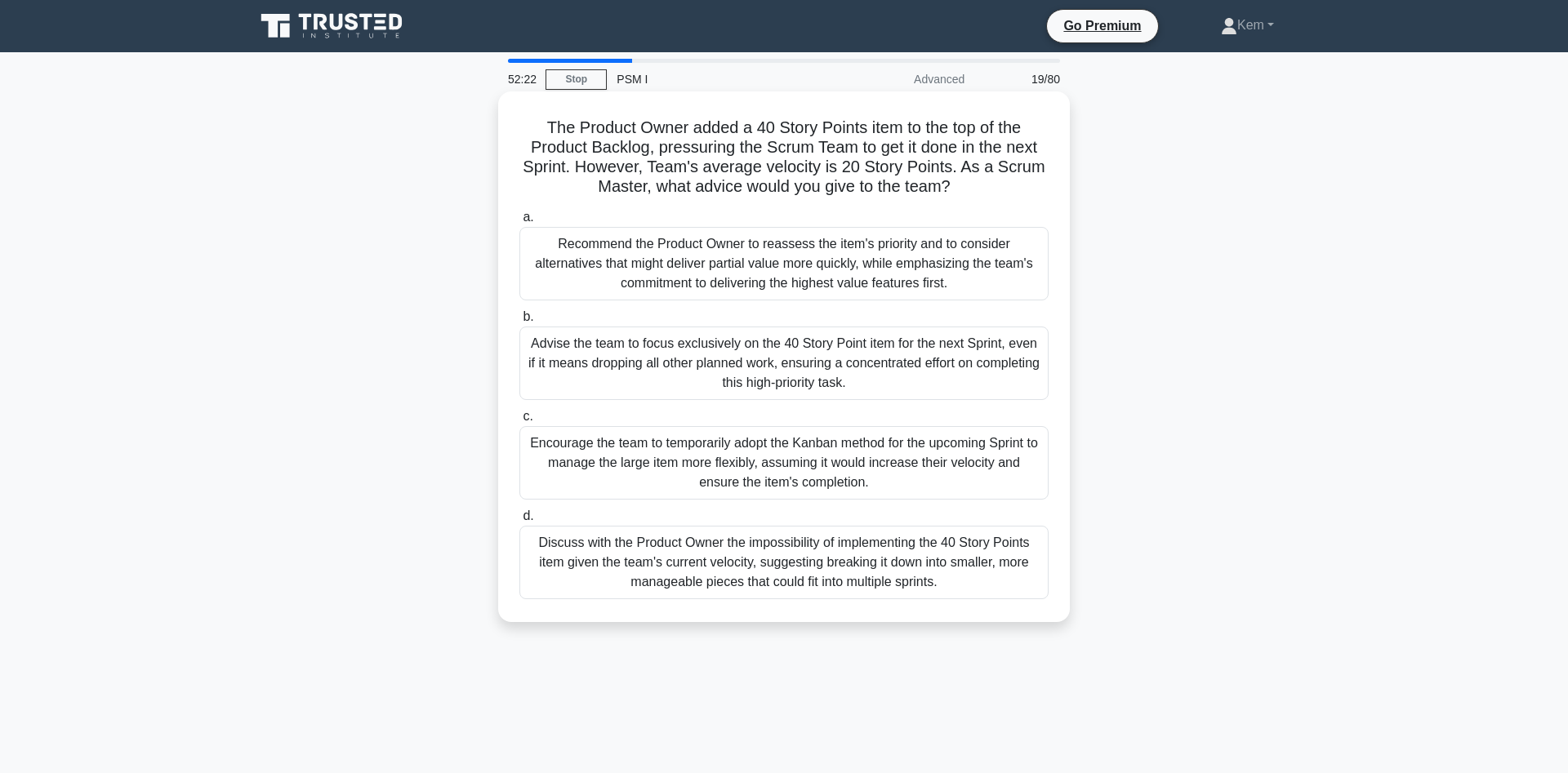
click at [867, 571] on div "Discuss with the Product Owner the impossibility of implementing the 40 Story P…" at bounding box center [784, 563] width 529 height 74
click at [519, 521] on input "d. Discuss with the Product Owner the impossibility of implementing the 40 Stor…" at bounding box center [519, 516] width 0 height 11
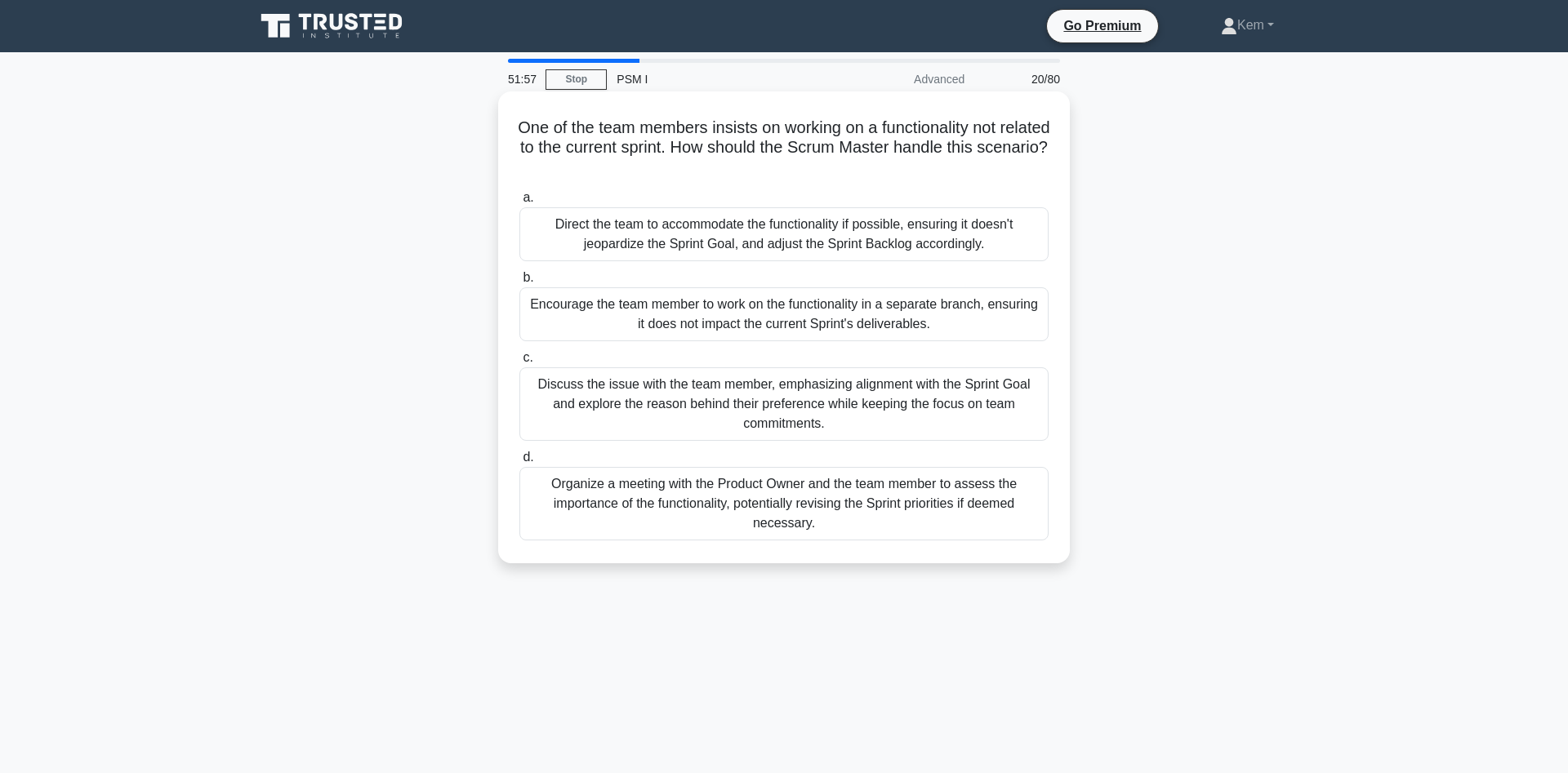
click at [644, 400] on div "Discuss the issue with the team member, emphasizing alignment with the Sprint G…" at bounding box center [784, 404] width 529 height 74
click at [519, 363] on input "c. Discuss the issue with the team member, emphasizing alignment with the Sprin…" at bounding box center [519, 357] width 0 height 11
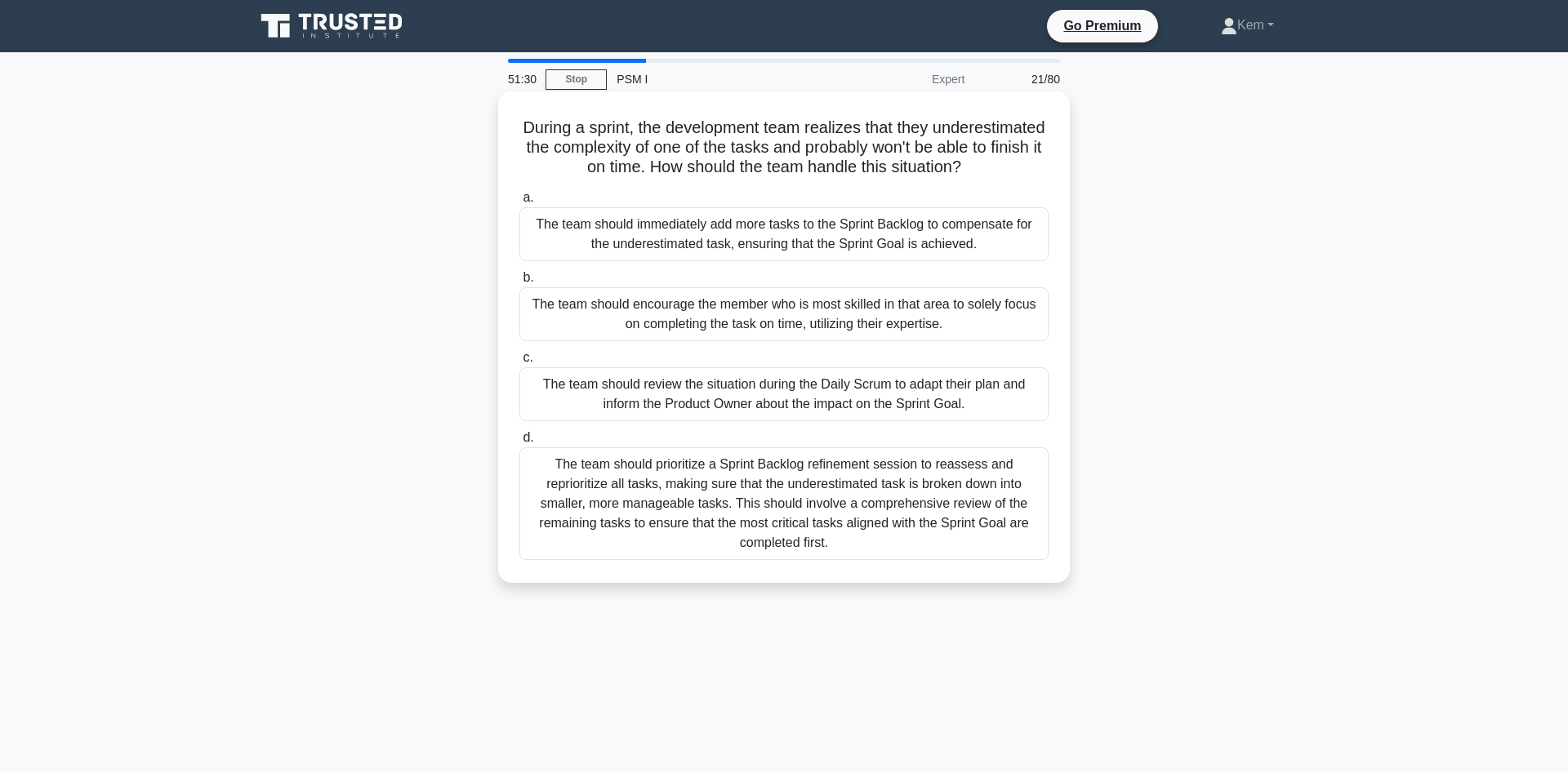
click at [712, 389] on div "The team should review the situation during the Daily Scrum to adapt their plan…" at bounding box center [784, 395] width 529 height 54
click at [519, 363] on input "c. The team should review the situation during the Daily Scrum to adapt their p…" at bounding box center [519, 357] width 0 height 11
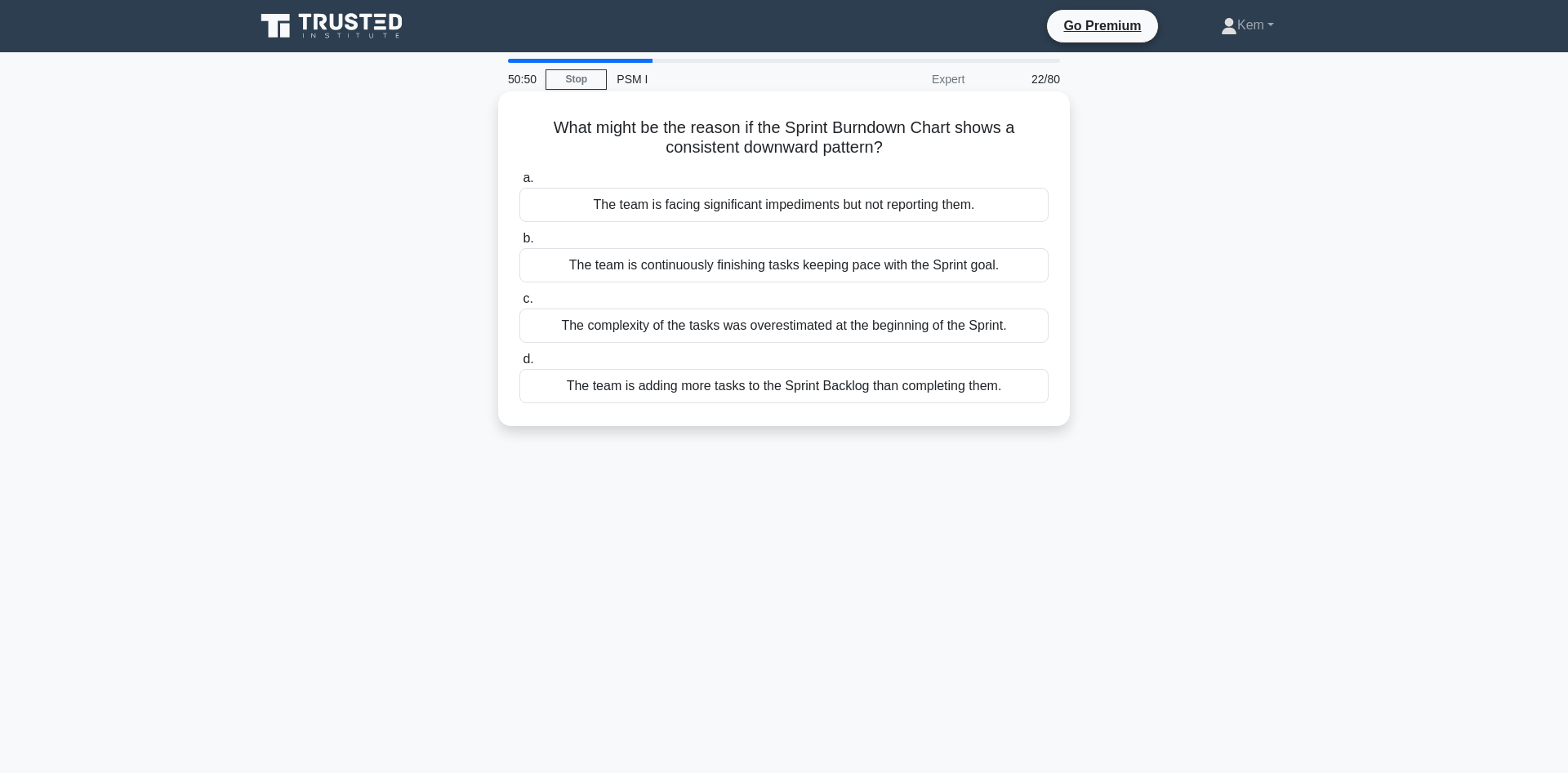
click at [816, 275] on div "The team is continuously finishing tasks keeping pace with the Sprint goal." at bounding box center [784, 266] width 529 height 35
click at [519, 244] on input "b. The team is continuously finishing tasks keeping pace with the Sprint goal." at bounding box center [519, 238] width 0 height 11
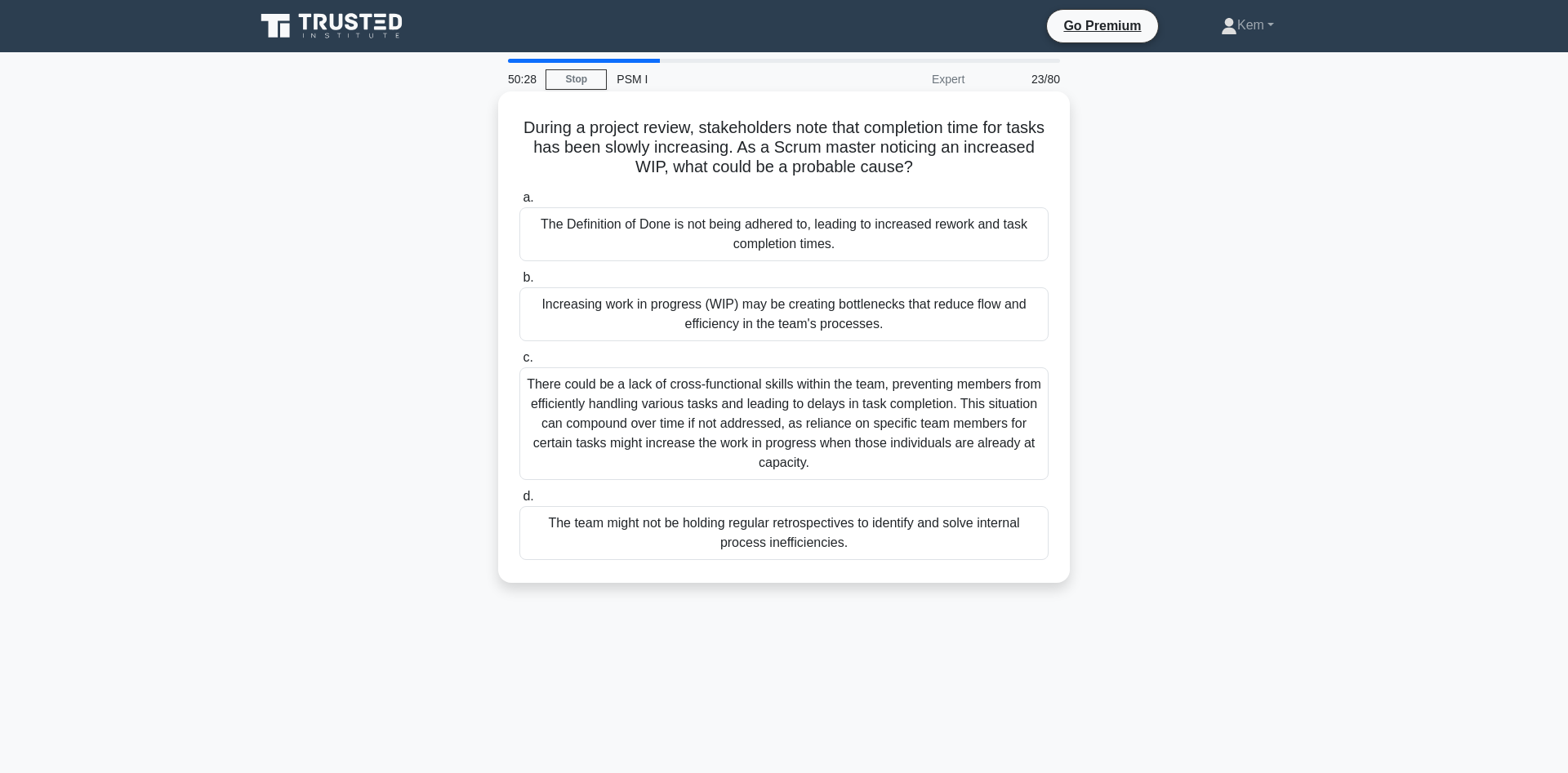
click at [565, 314] on div "Increasing work in progress (WIP) may be creating bottlenecks that reduce flow …" at bounding box center [784, 314] width 529 height 54
click at [519, 283] on input "b. Increasing work in progress (WIP) may be creating bottlenecks that reduce fl…" at bounding box center [519, 278] width 0 height 11
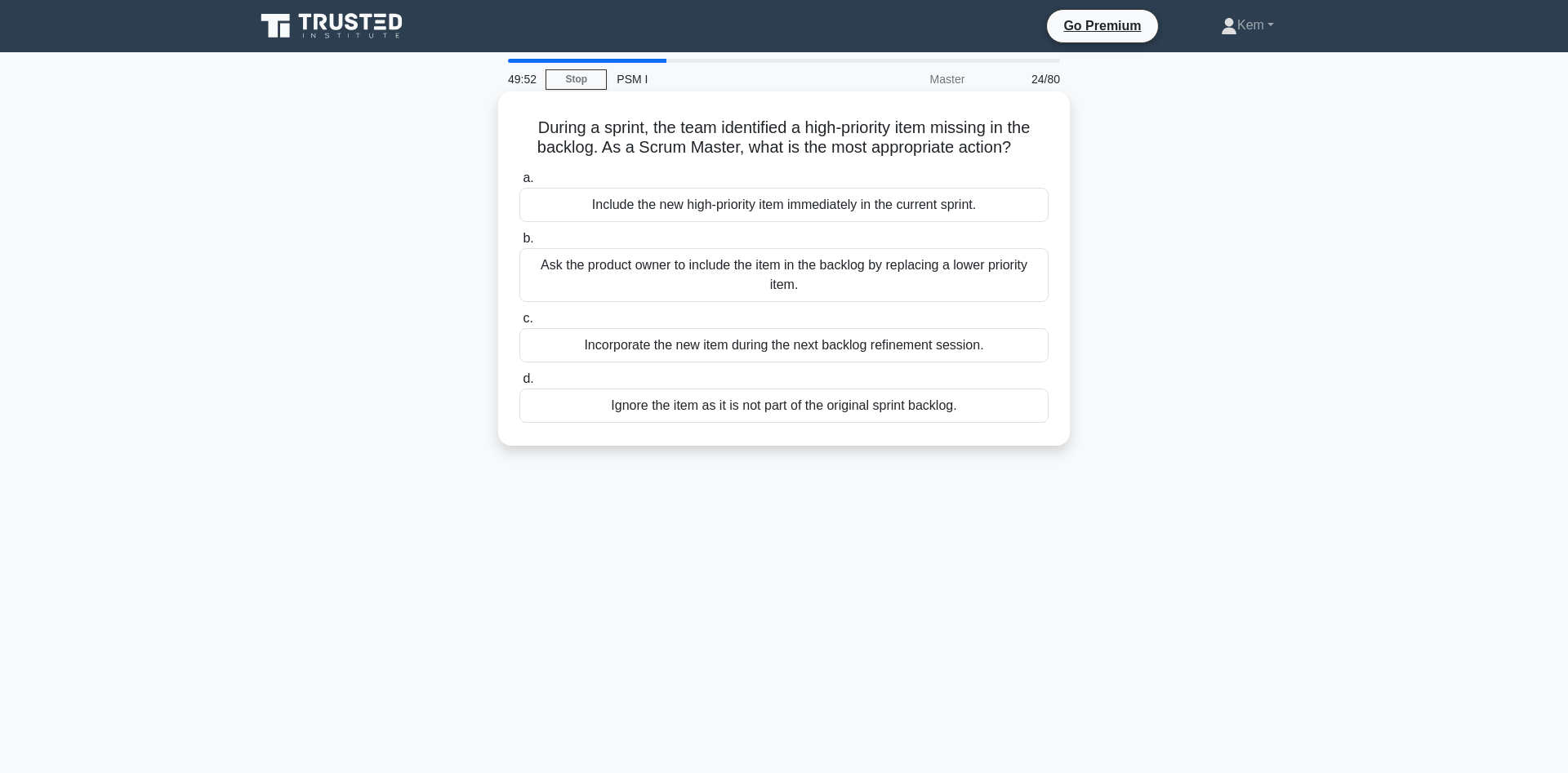
click at [630, 352] on div "Incorporate the new item during the next backlog refinement session." at bounding box center [784, 346] width 529 height 35
click at [519, 325] on input "c. Incorporate the new item during the next backlog refinement session." at bounding box center [519, 319] width 0 height 11
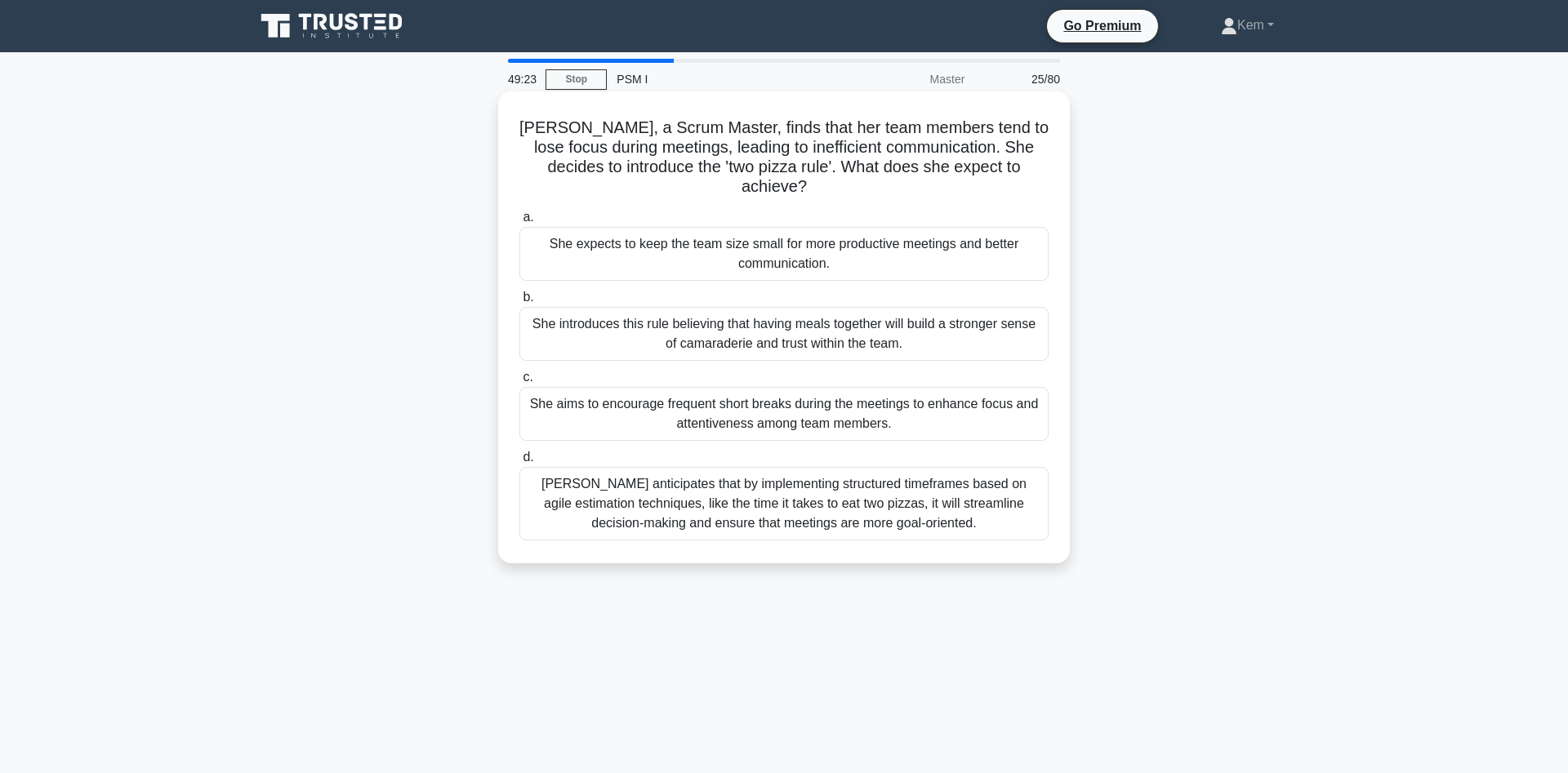
click at [683, 239] on div "She expects to keep the team size small for more productive meetings and better…" at bounding box center [784, 254] width 529 height 54
click at [519, 223] on input "a. She expects to keep the team size small for more productive meetings and bet…" at bounding box center [519, 217] width 0 height 11
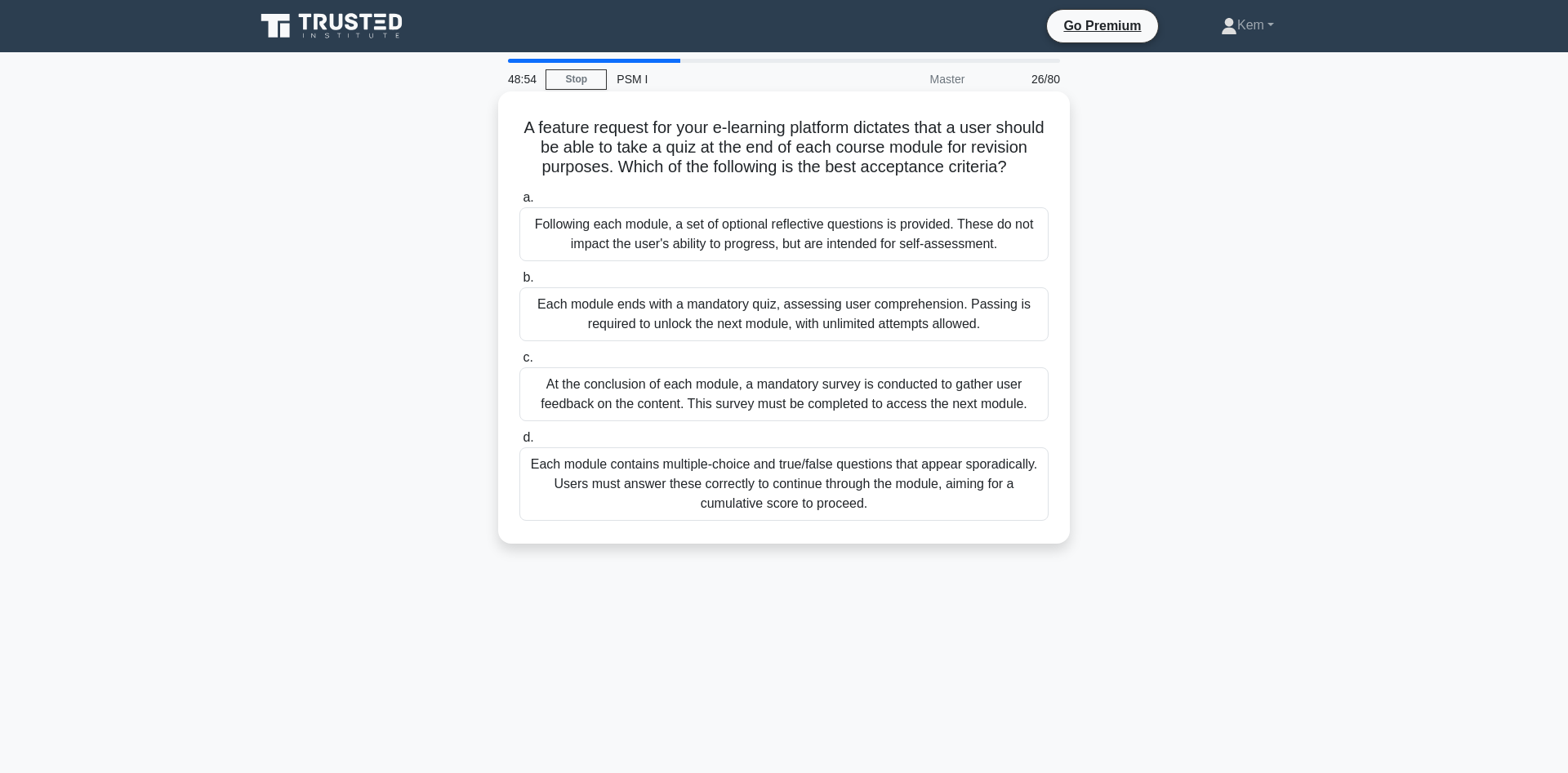
click at [634, 314] on div "Each module ends with a mandatory quiz, assessing user comprehension. Passing i…" at bounding box center [784, 314] width 529 height 54
click at [519, 283] on input "b. Each module ends with a mandatory quiz, assessing user comprehension. Passin…" at bounding box center [519, 278] width 0 height 11
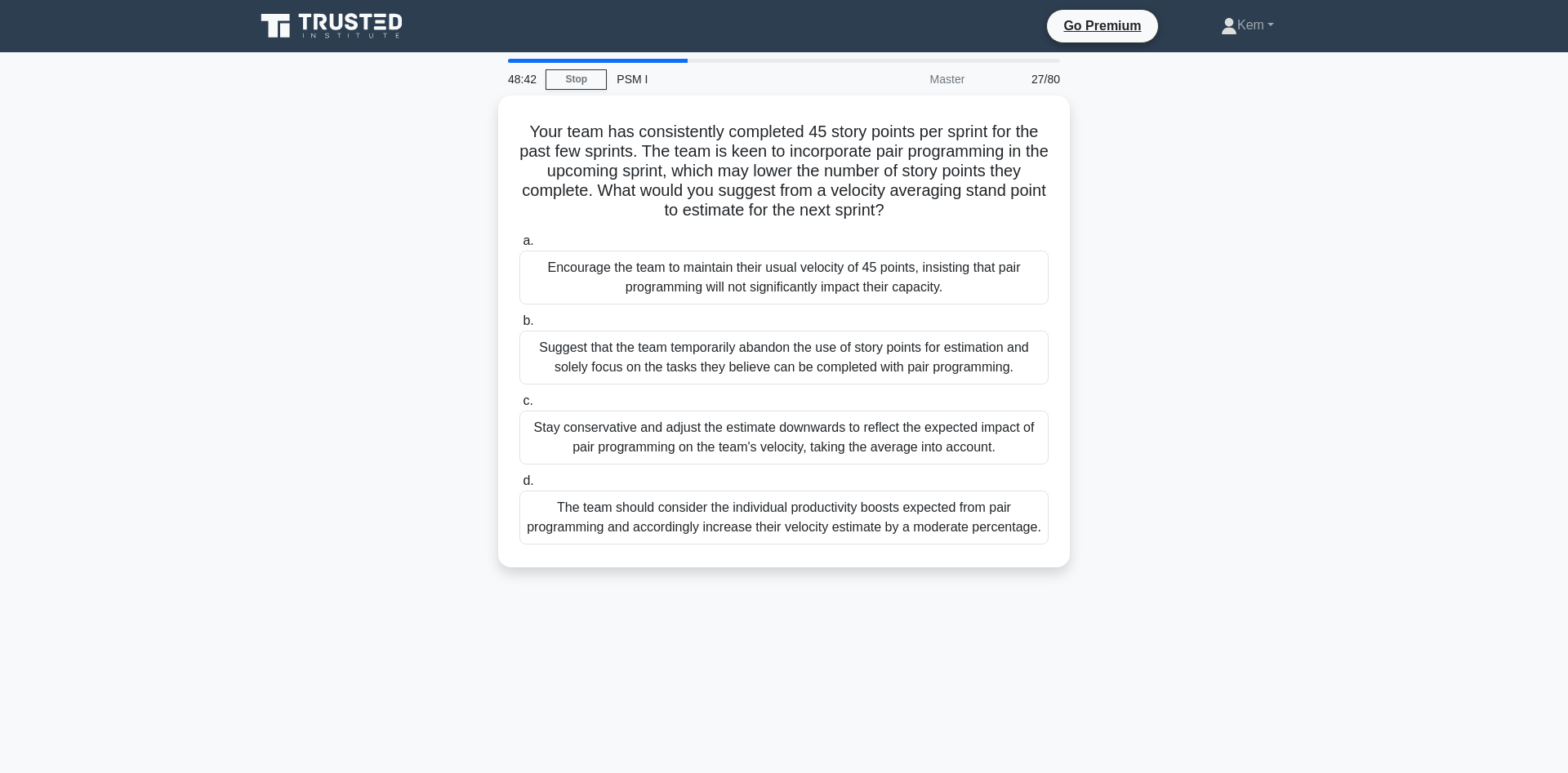
click at [398, 278] on div "Your team has consistently completed 45 story points per sprint for the past fe…" at bounding box center [784, 342] width 1078 height 492
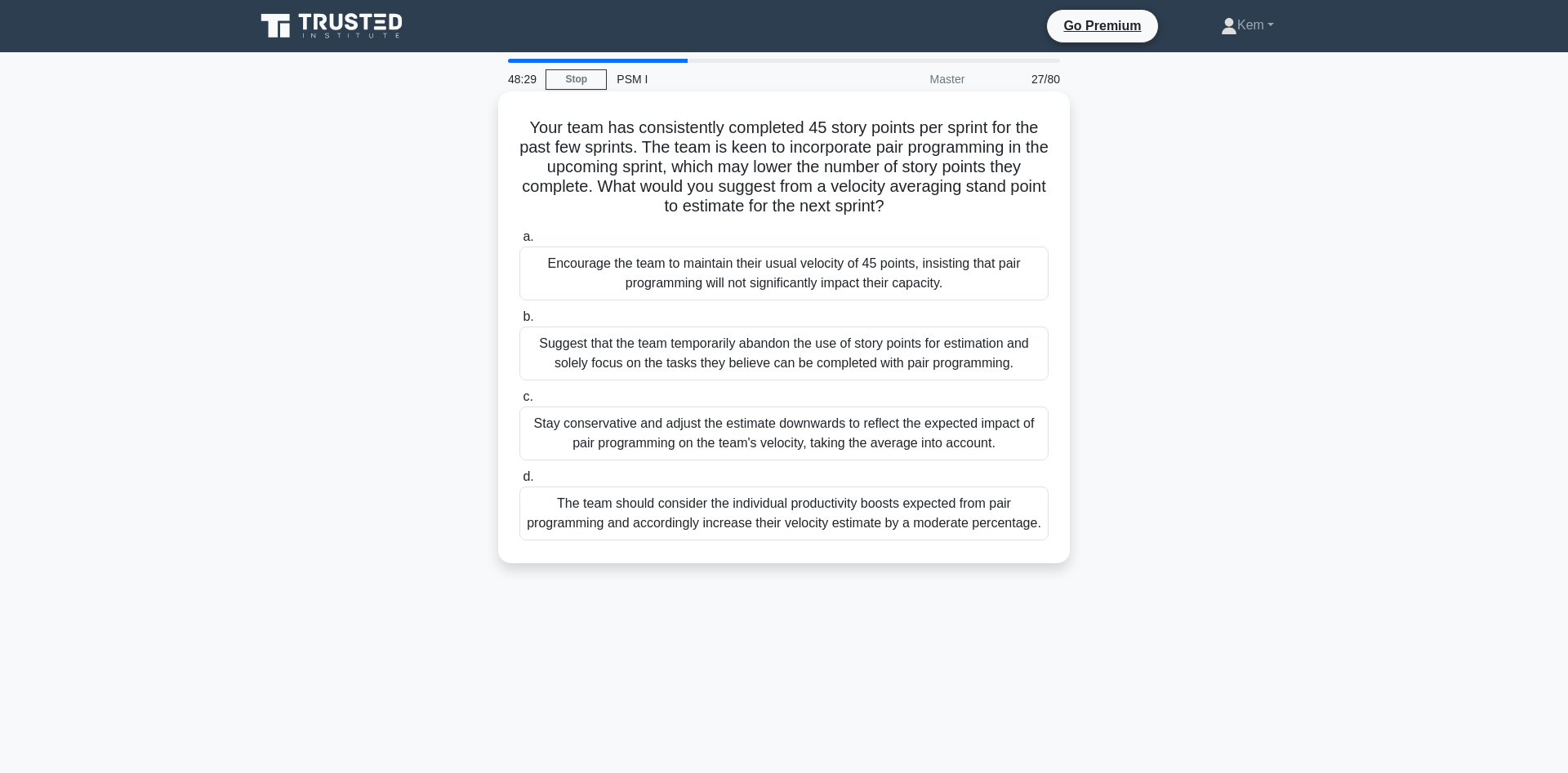
click at [595, 438] on div "Stay conservative and adjust the estimate downwards to reflect the expected imp…" at bounding box center [784, 434] width 529 height 54
click at [519, 402] on input "c. Stay conservative and adjust the estimate downwards to reflect the expected …" at bounding box center [519, 397] width 0 height 11
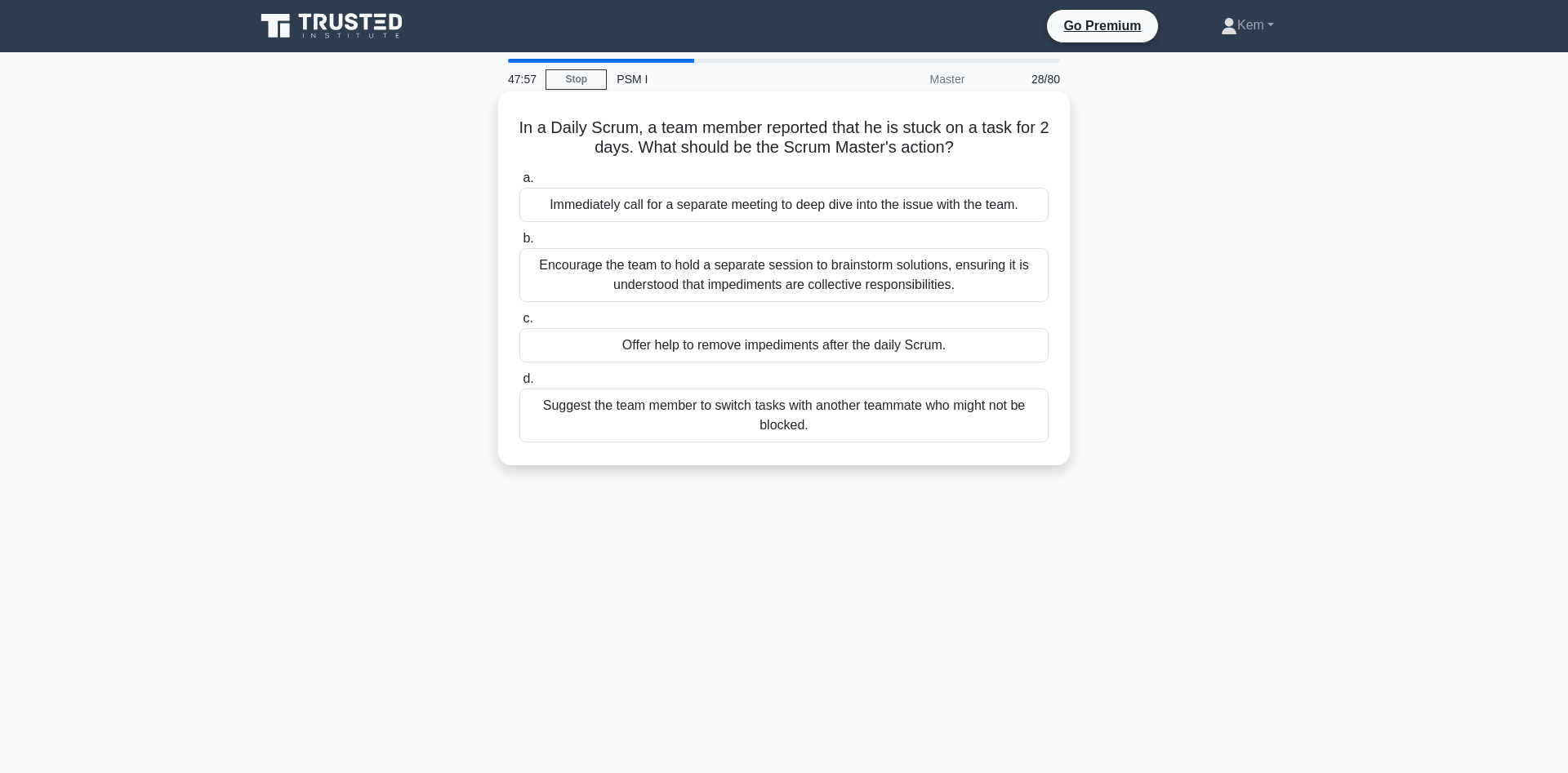
click at [616, 348] on div "Offer help to remove impediments after the daily Scrum." at bounding box center [784, 346] width 529 height 35
click at [519, 325] on input "c. Offer help to remove impediments after the daily Scrum." at bounding box center [519, 319] width 0 height 11
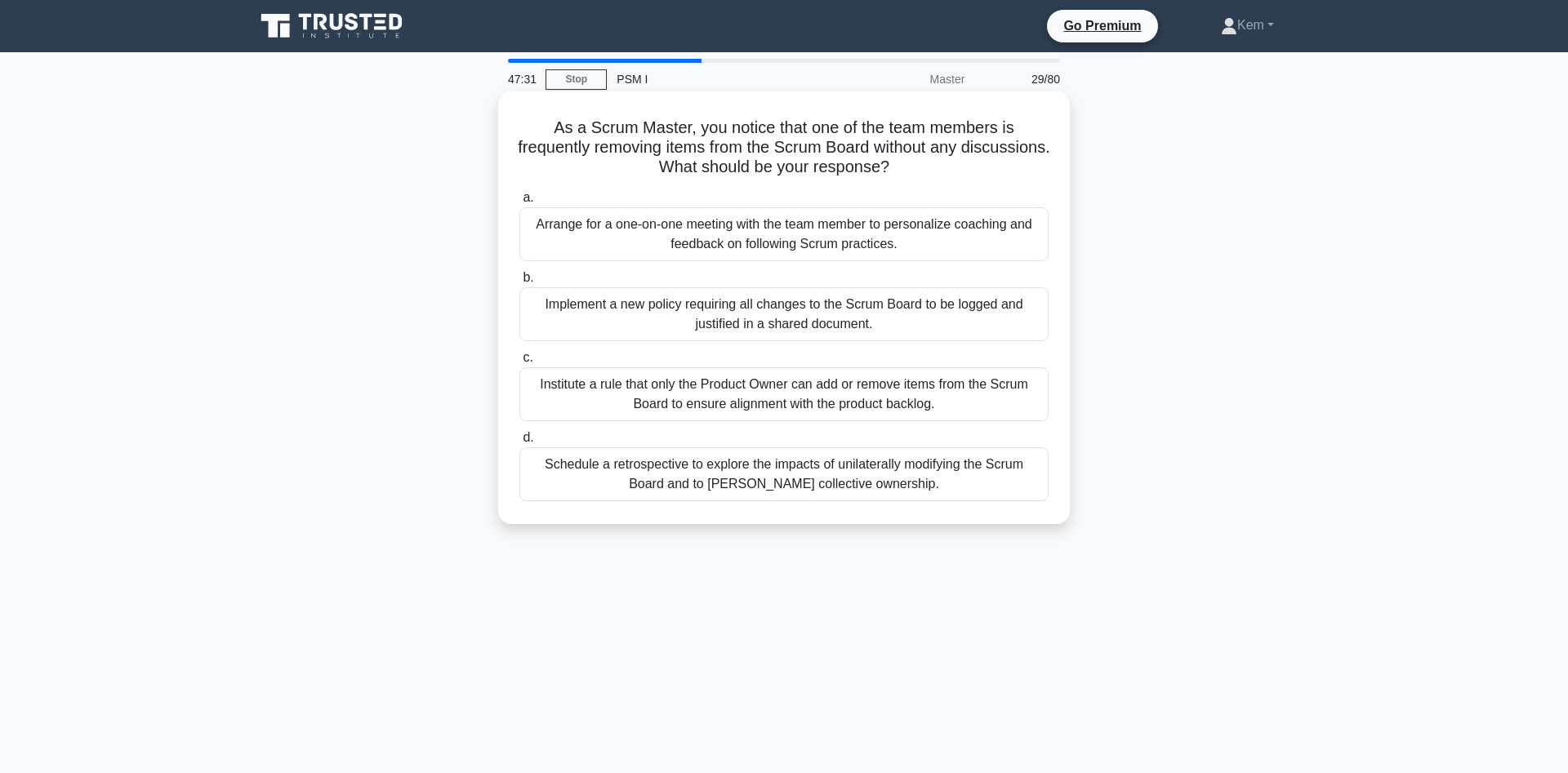
click at [720, 475] on div "Schedule a retrospective to explore the impacts of unilaterally modifying the S…" at bounding box center [784, 474] width 529 height 54
click at [519, 444] on input "d. Schedule a retrospective to explore the impacts of unilaterally modifying th…" at bounding box center [519, 438] width 0 height 11
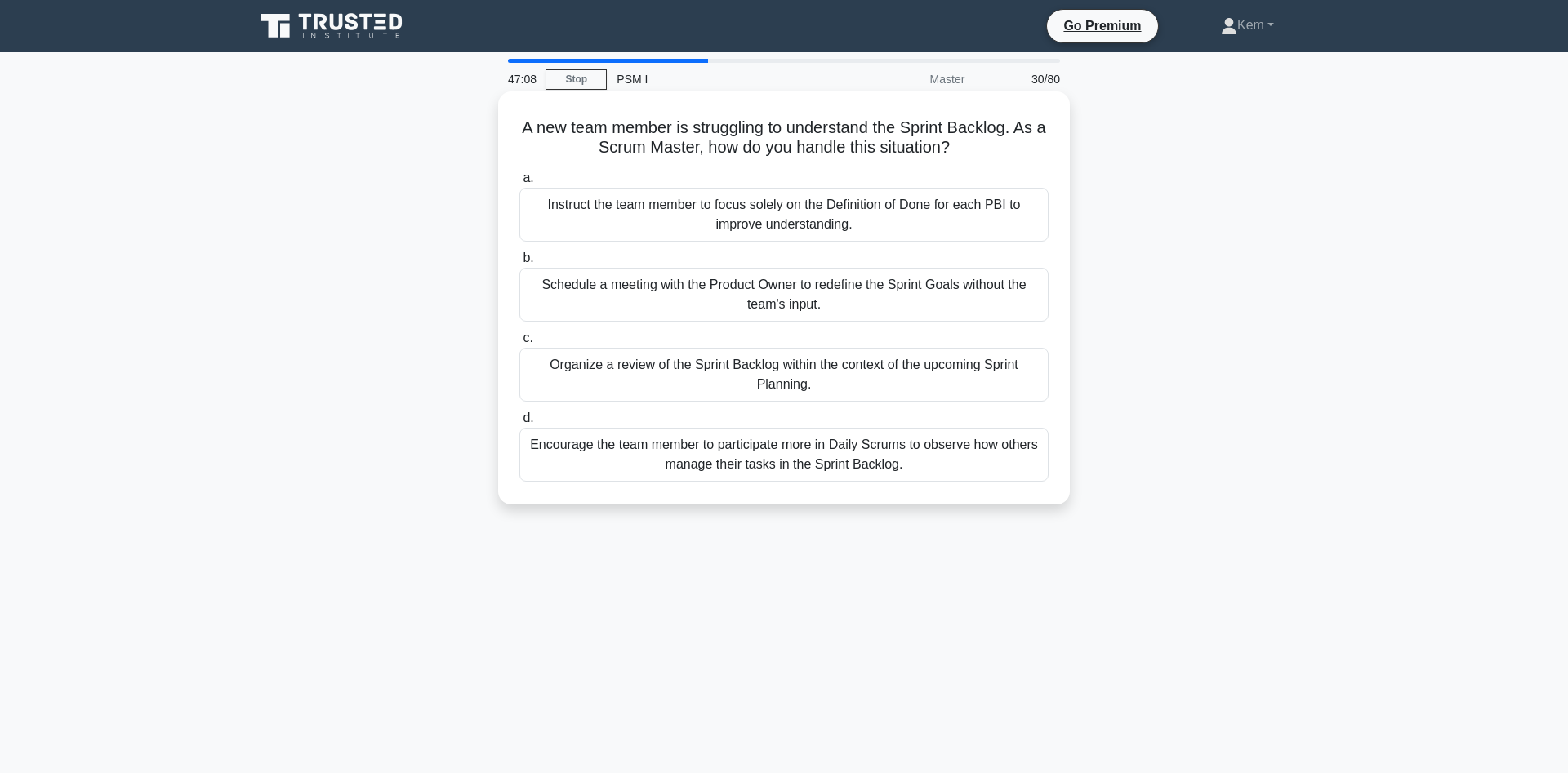
click at [566, 378] on div "Organize a review of the Sprint Backlog within the context of the upcoming Spri…" at bounding box center [784, 374] width 529 height 54
click at [519, 344] on input "c. Organize a review of the Sprint Backlog within the context of the upcoming S…" at bounding box center [519, 338] width 0 height 11
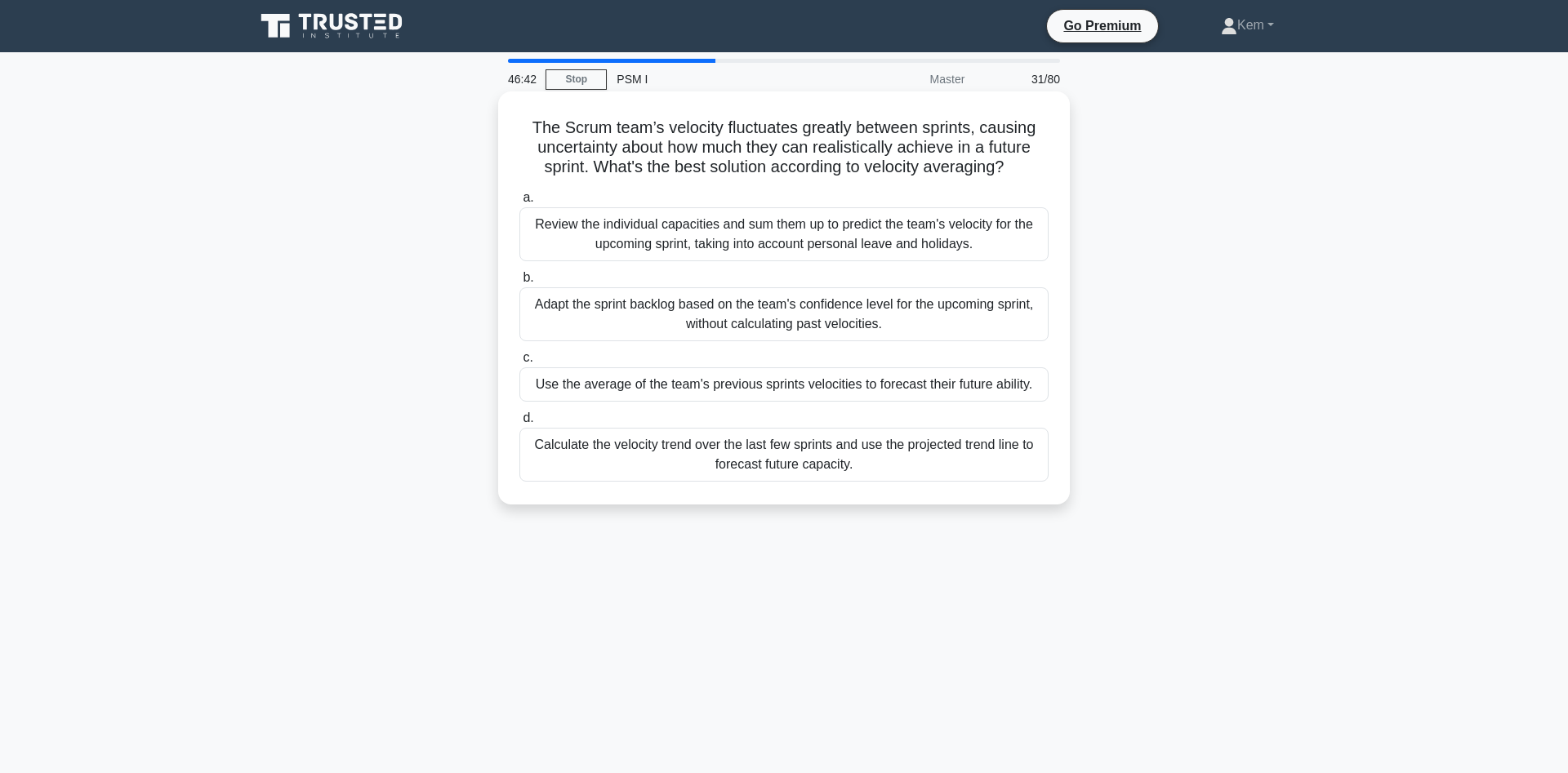
click at [571, 385] on div "Use the average of the team's previous sprints velocities to forecast their fut…" at bounding box center [784, 385] width 529 height 35
click at [519, 363] on input "c. Use the average of the team's previous sprints velocities to forecast their …" at bounding box center [519, 357] width 0 height 11
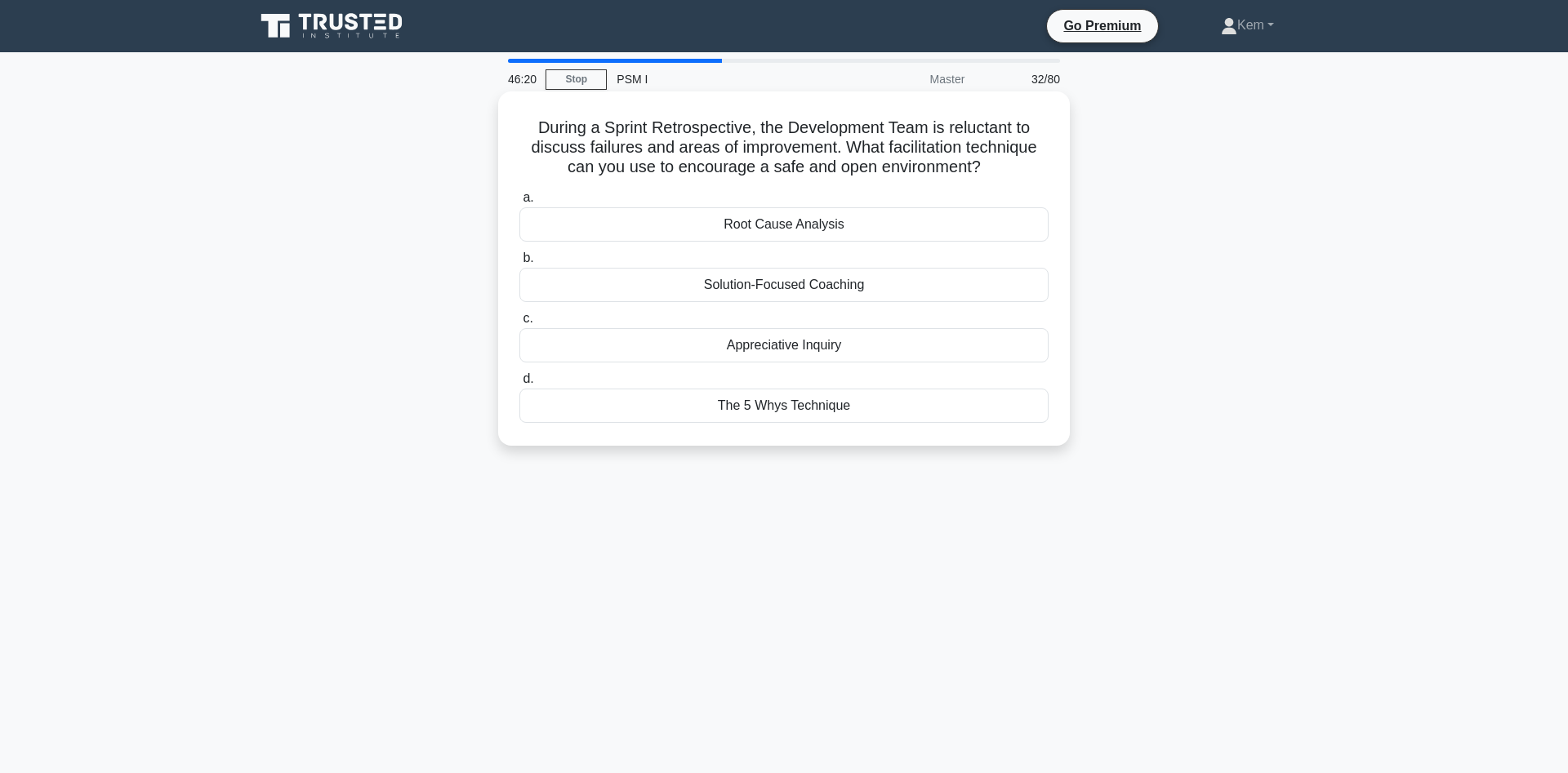
click at [651, 350] on div "Appreciative Inquiry" at bounding box center [784, 346] width 529 height 35
click at [519, 325] on input "c. Appreciative Inquiry" at bounding box center [519, 319] width 0 height 11
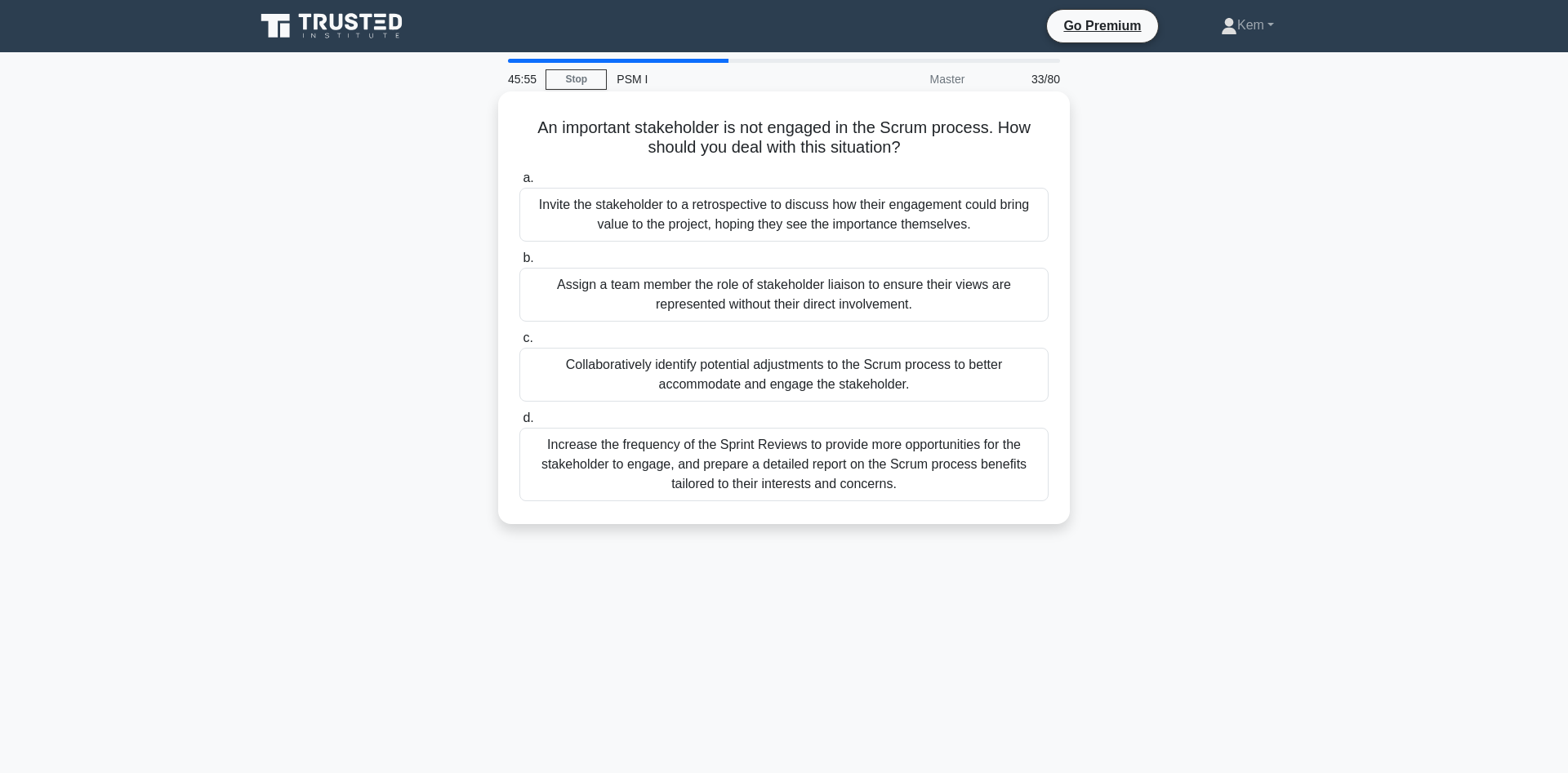
click at [619, 376] on div "Collaboratively identify potential adjustments to the Scrum process to better a…" at bounding box center [784, 374] width 529 height 54
click at [519, 344] on input "c. Collaboratively identify potential adjustments to the Scrum process to bette…" at bounding box center [519, 338] width 0 height 11
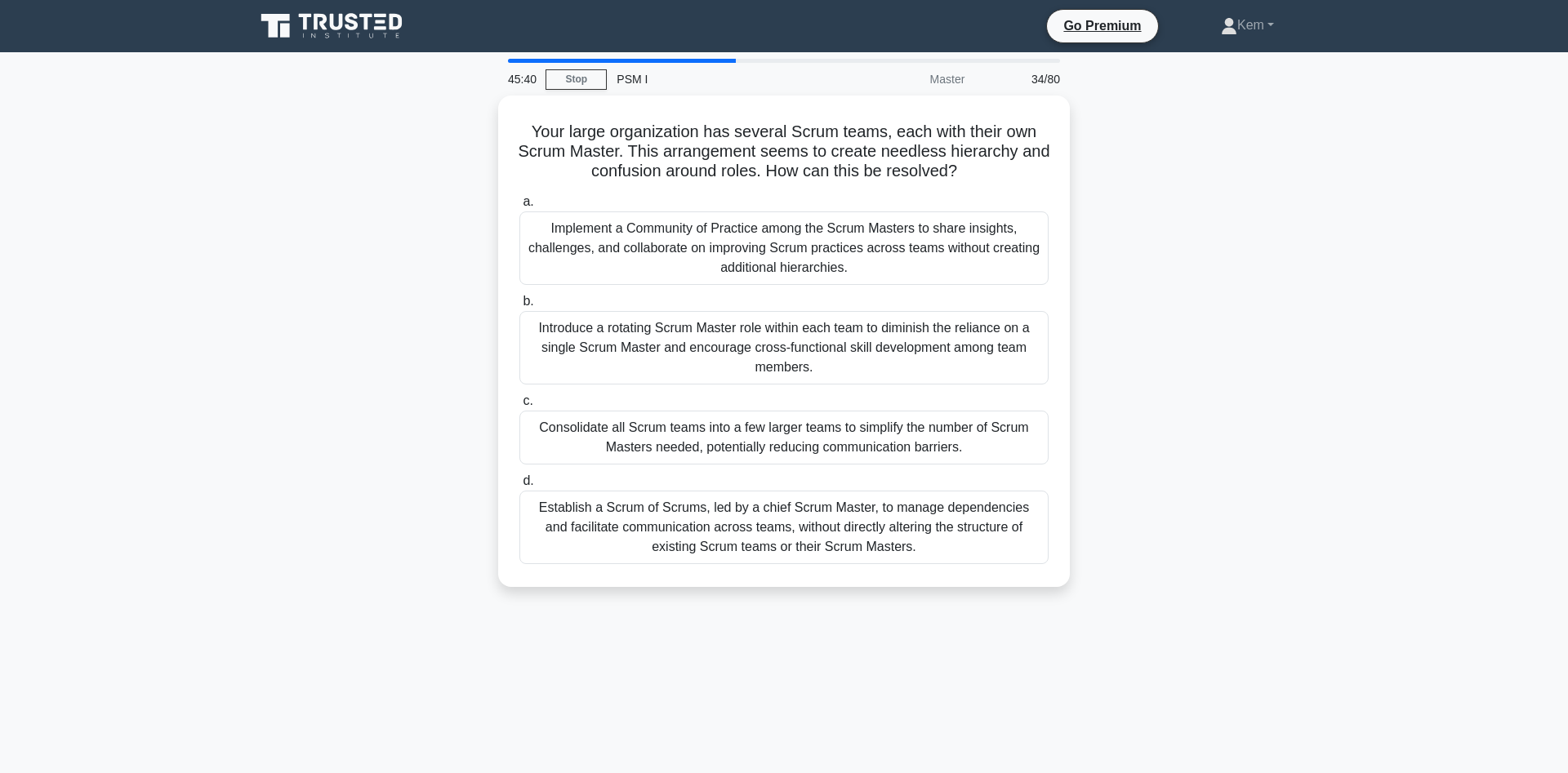
click at [322, 383] on div "Your large organization has several Scrum teams, each with their own Scrum Mast…" at bounding box center [784, 351] width 1078 height 511
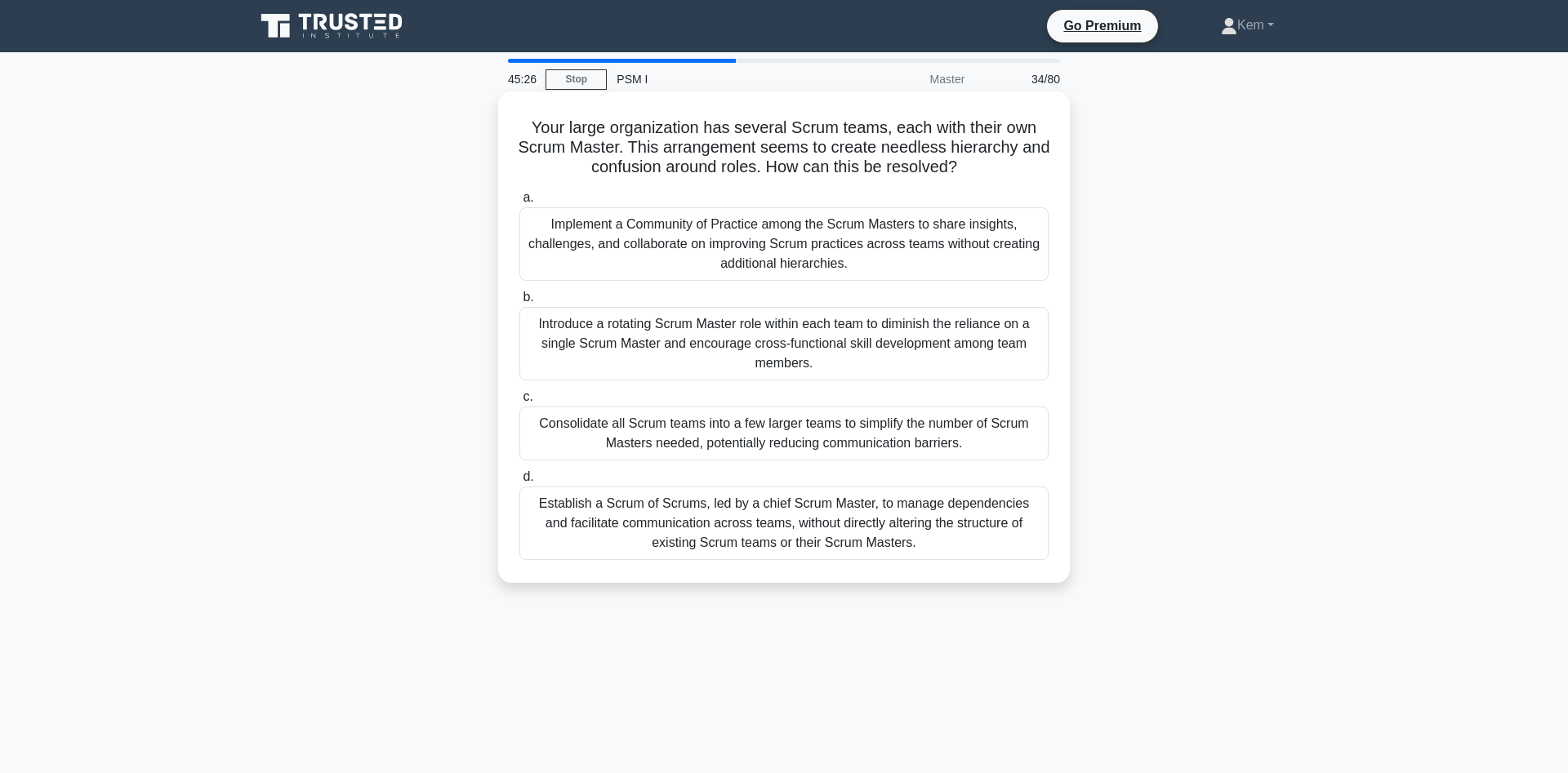
click at [690, 259] on div "Implement a Community of Practice among the Scrum Masters to share insights, ch…" at bounding box center [784, 244] width 529 height 74
click at [519, 204] on input "a. Implement a Community of Practice among the Scrum Masters to share insights,…" at bounding box center [519, 198] width 0 height 11
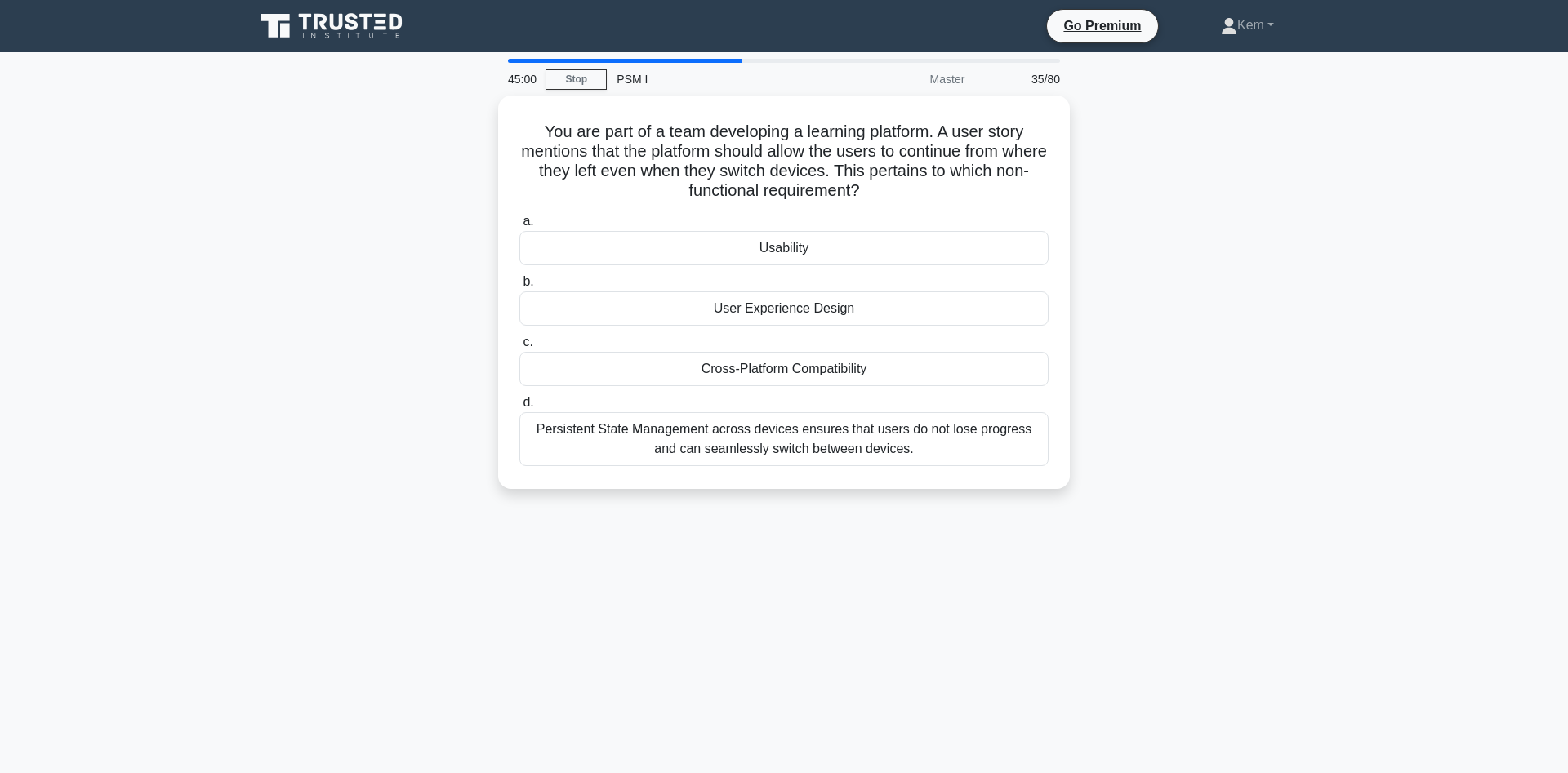
click at [656, 622] on div "45:00 Stop PSM I Master 35/80 You are part of a team developing a learning plat…" at bounding box center [784, 467] width 1078 height 816
click at [693, 615] on div "44:59 Stop PSM I Master 35/80 You are part of a team developing a learning plat…" at bounding box center [784, 467] width 1078 height 816
click at [714, 455] on div "Persistent State Management across devices ensures that users do not lose progr…" at bounding box center [784, 435] width 529 height 54
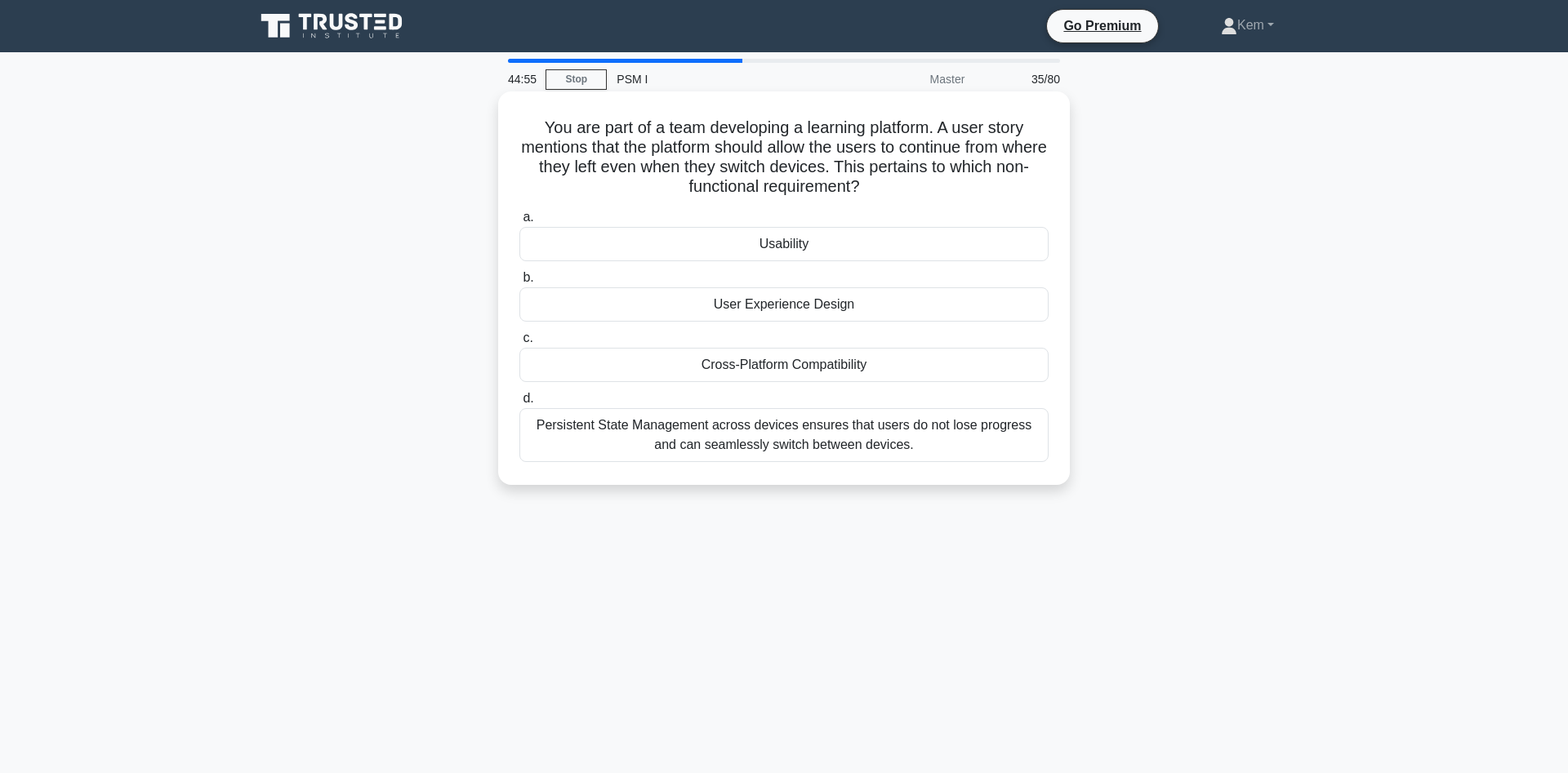
click at [519, 404] on input "d. Persistent State Management across devices ensures that users do not lose pr…" at bounding box center [519, 399] width 0 height 11
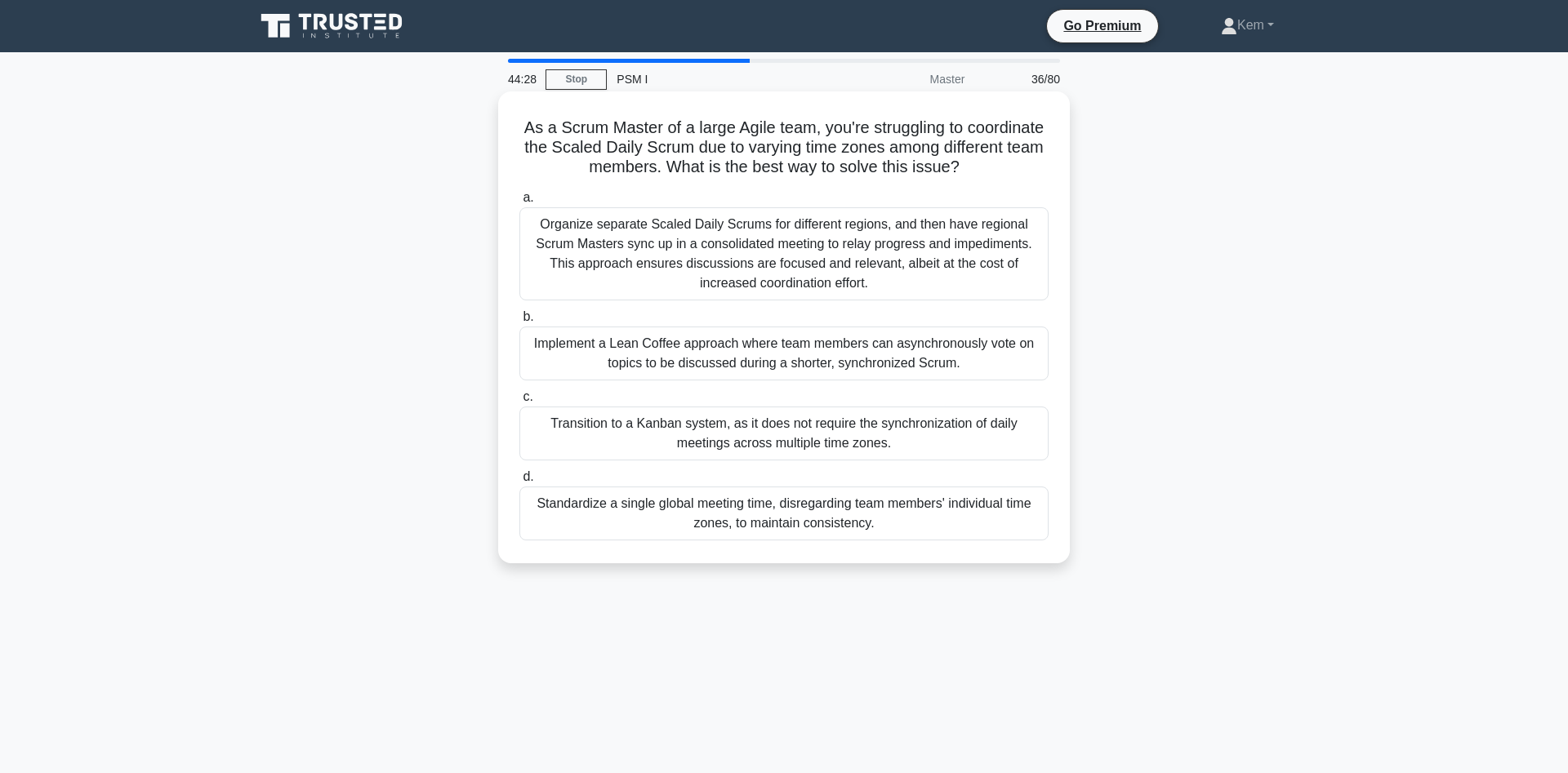
click at [735, 262] on div "Organize separate Scaled Daily Scrums for different regions, and then have regi…" at bounding box center [784, 254] width 529 height 93
click at [519, 204] on input "a. Organize separate Scaled Daily Scrums for different regions, and then have r…" at bounding box center [519, 198] width 0 height 11
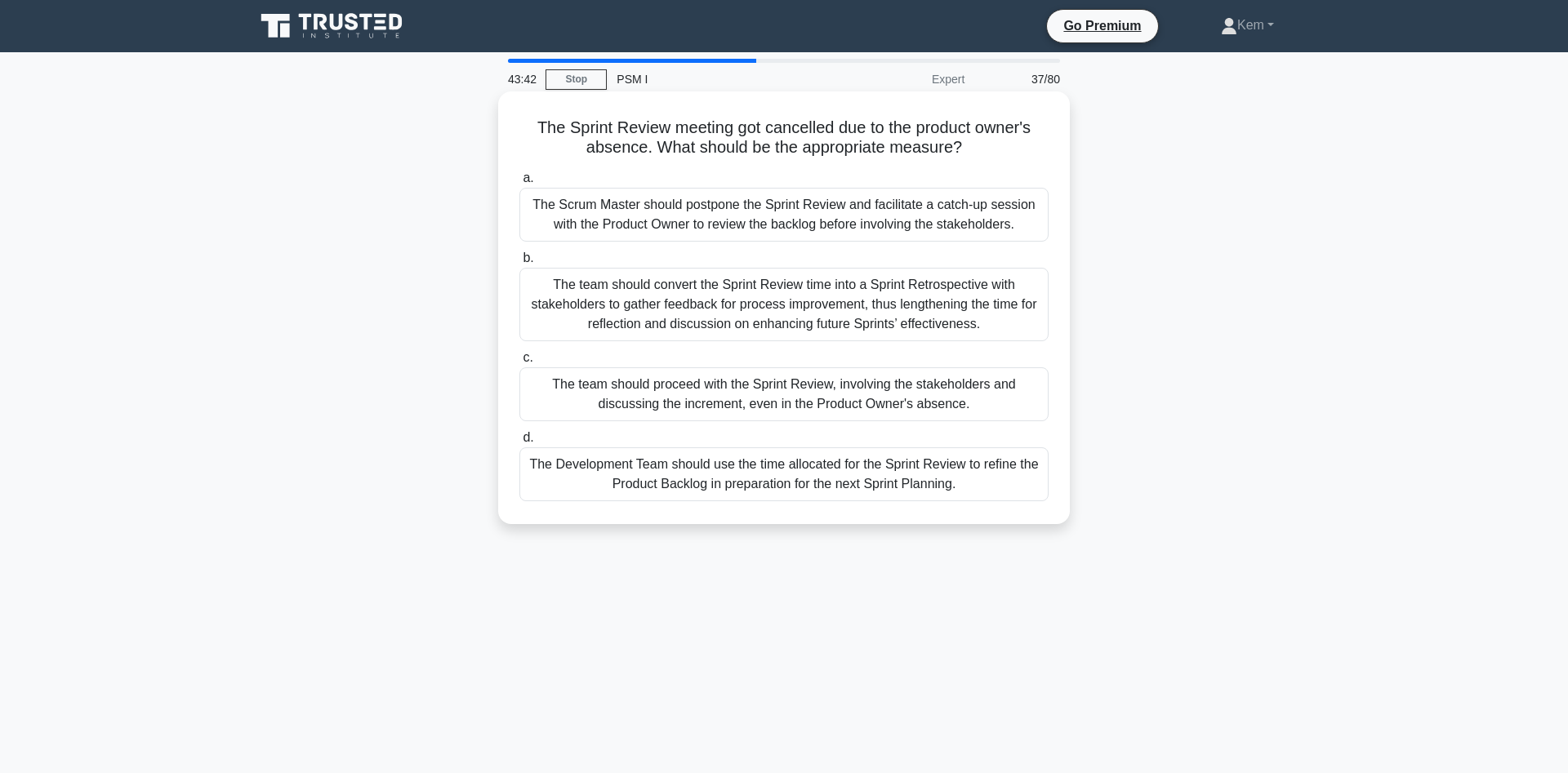
click at [607, 385] on div "The team should proceed with the Sprint Review, involving the stakeholders and …" at bounding box center [784, 395] width 529 height 54
click at [519, 363] on input "c. The team should proceed with the Sprint Review, involving the stakeholders a…" at bounding box center [519, 357] width 0 height 11
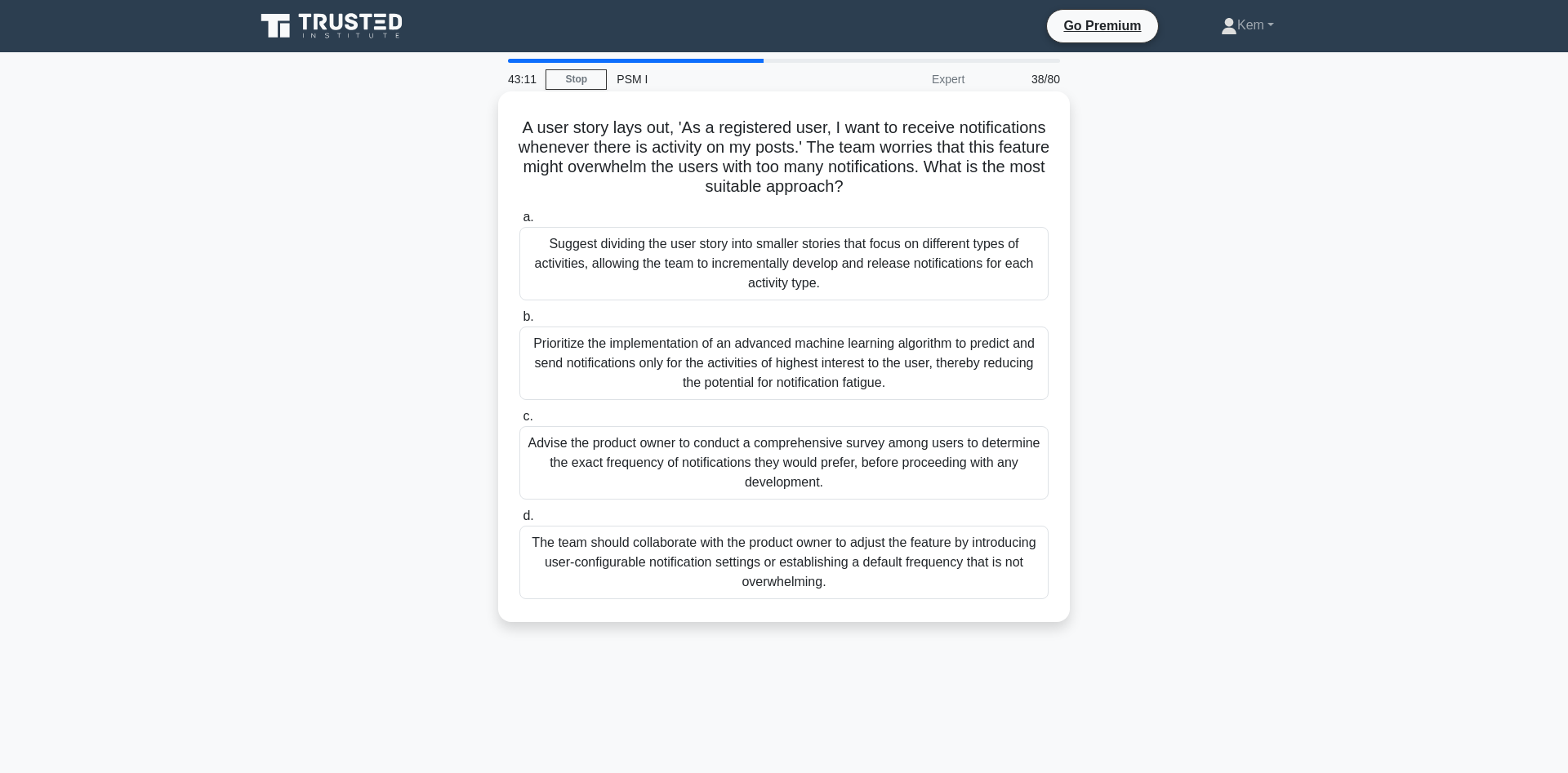
click at [624, 576] on div "The team should collaborate with the product owner to adjust the feature by int…" at bounding box center [784, 563] width 529 height 74
click at [519, 521] on input "d. The team should collaborate with the product owner to adjust the feature by …" at bounding box center [519, 516] width 0 height 11
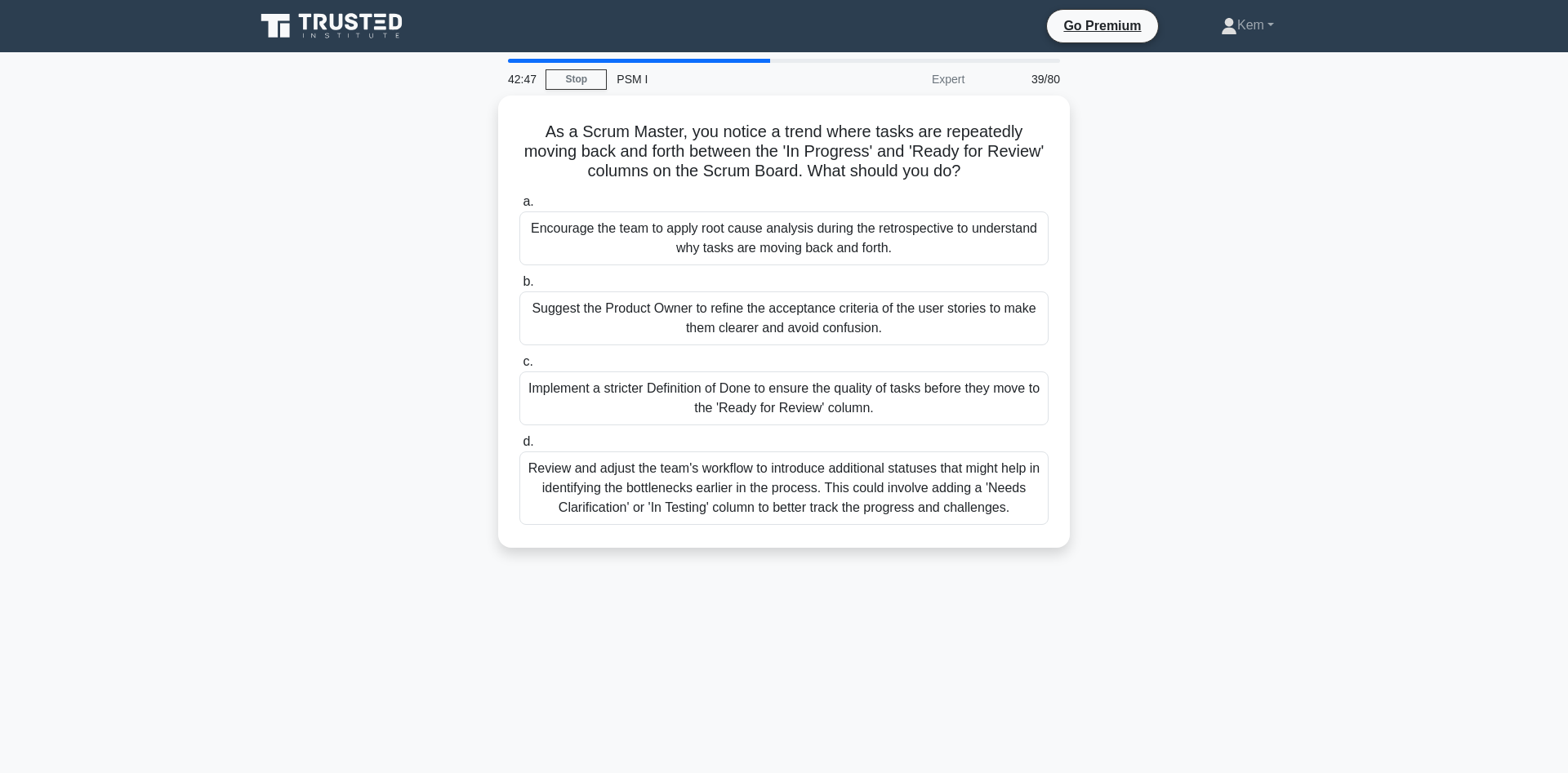
click at [274, 415] on div "As a Scrum Master, you notice a trend where tasks are repeatedly moving back an…" at bounding box center [784, 332] width 1078 height 472
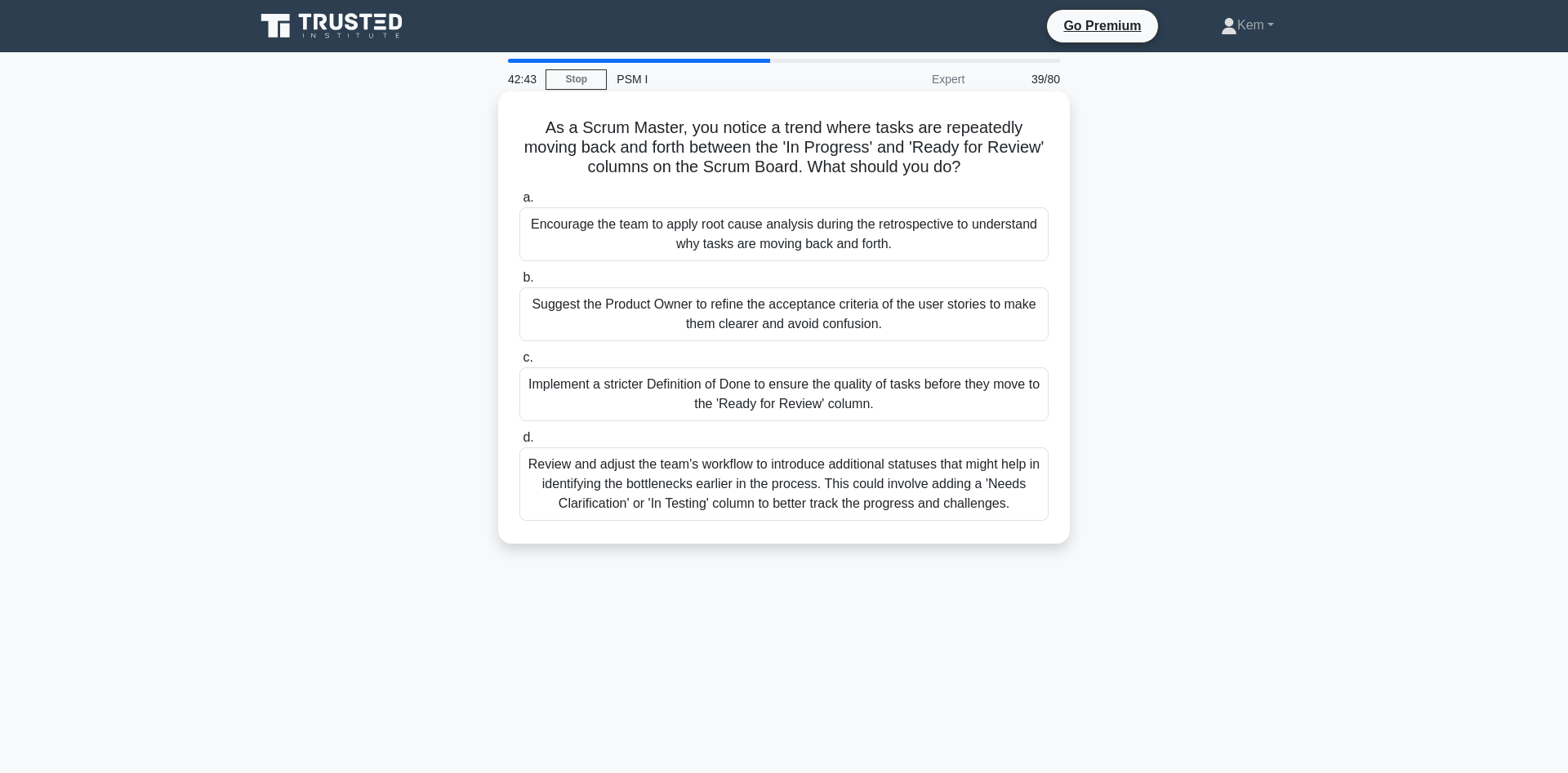
click at [683, 233] on div "Encourage the team to apply root cause analysis during the retrospective to und…" at bounding box center [784, 234] width 529 height 54
click at [519, 204] on input "a. Encourage the team to apply root cause analysis during the retrospective to …" at bounding box center [519, 198] width 0 height 11
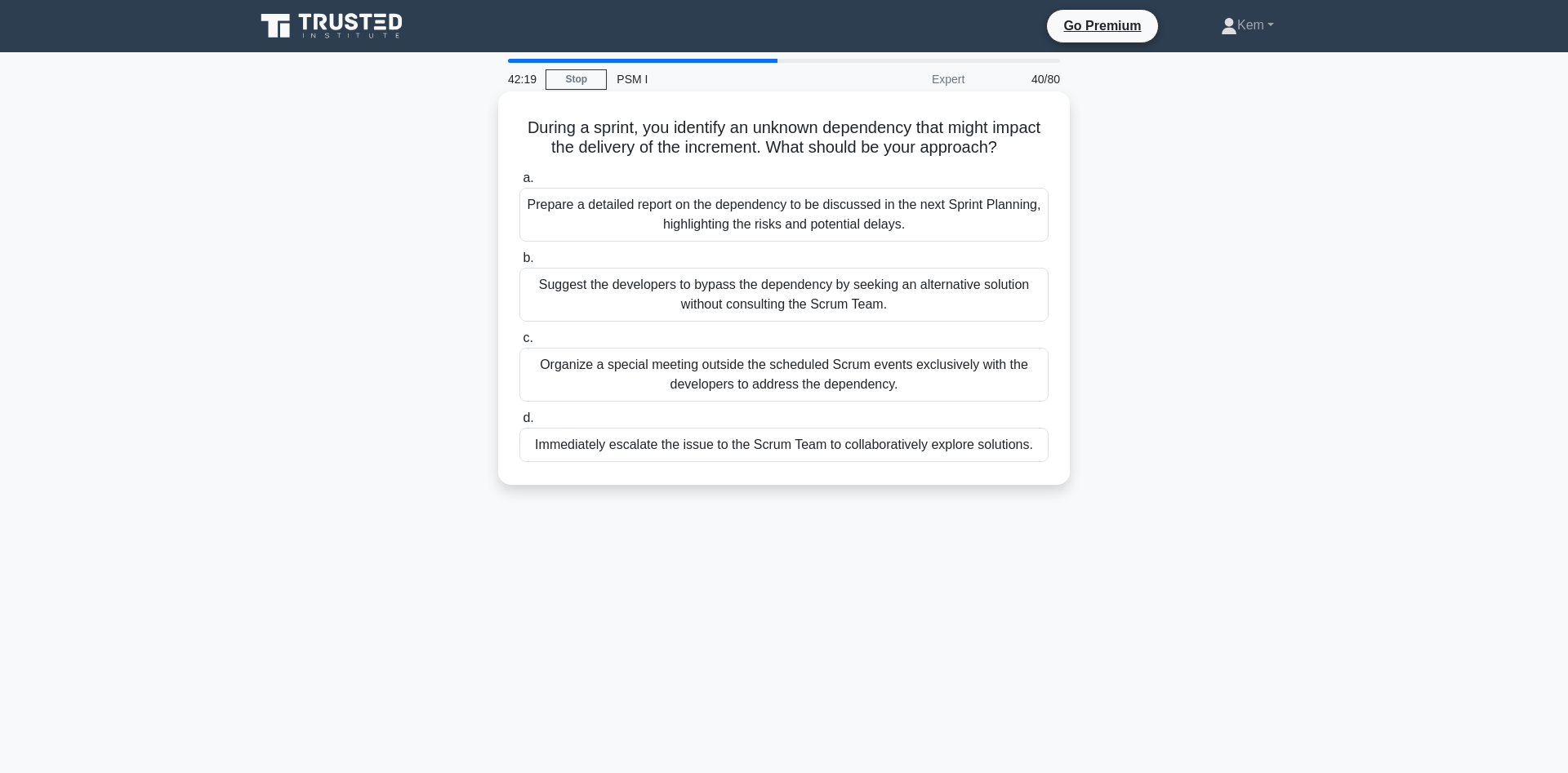
click at [599, 445] on div "Immediately escalate the issue to the Scrum Team to collaboratively explore sol…" at bounding box center [784, 446] width 529 height 35
click at [519, 423] on input "d. Immediately escalate the issue to the Scrum Team to collaboratively explore …" at bounding box center [519, 418] width 0 height 11
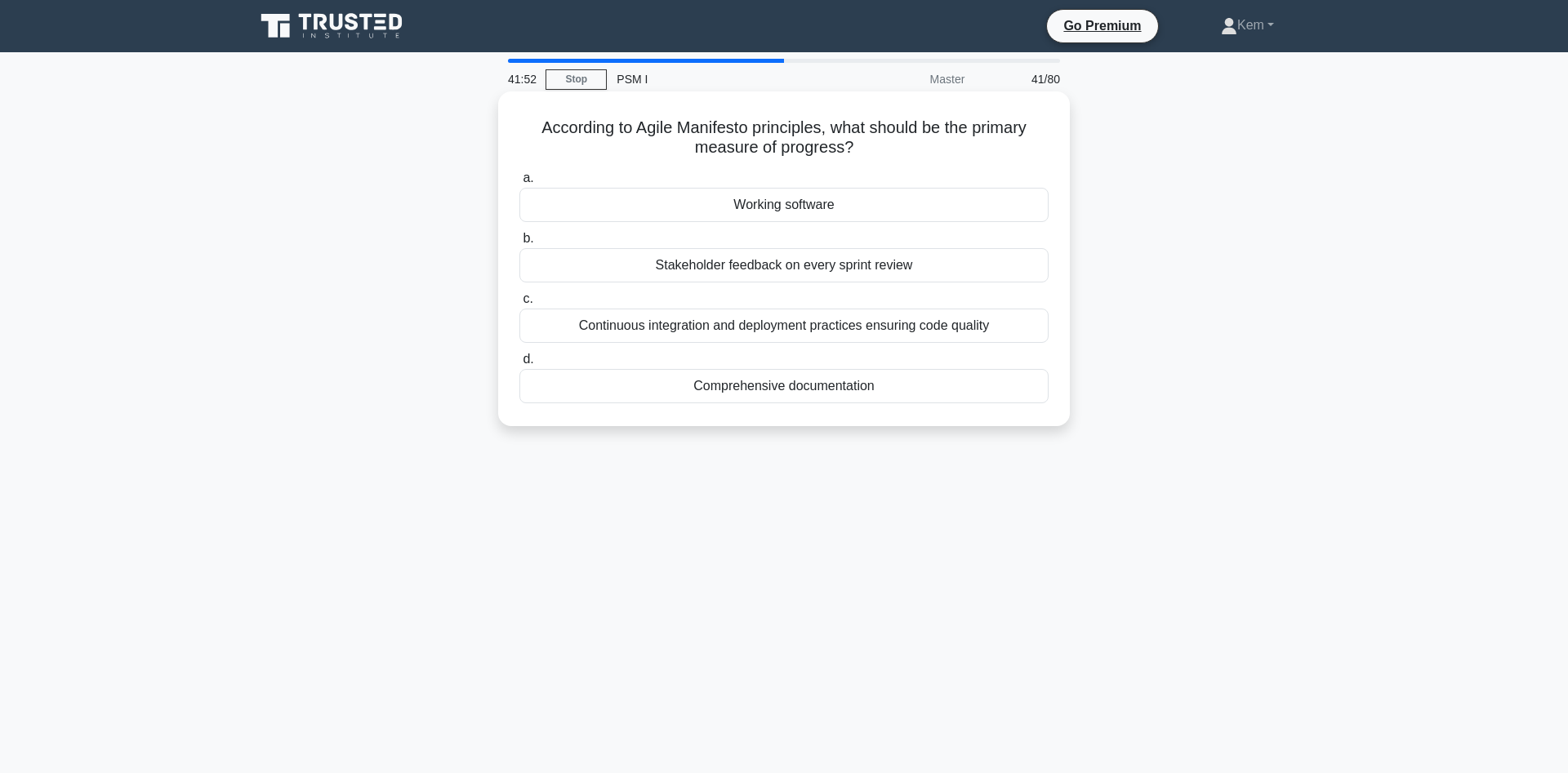
click at [718, 201] on div "Working software" at bounding box center [784, 205] width 529 height 35
click at [519, 183] on input "a. Working software" at bounding box center [519, 178] width 0 height 11
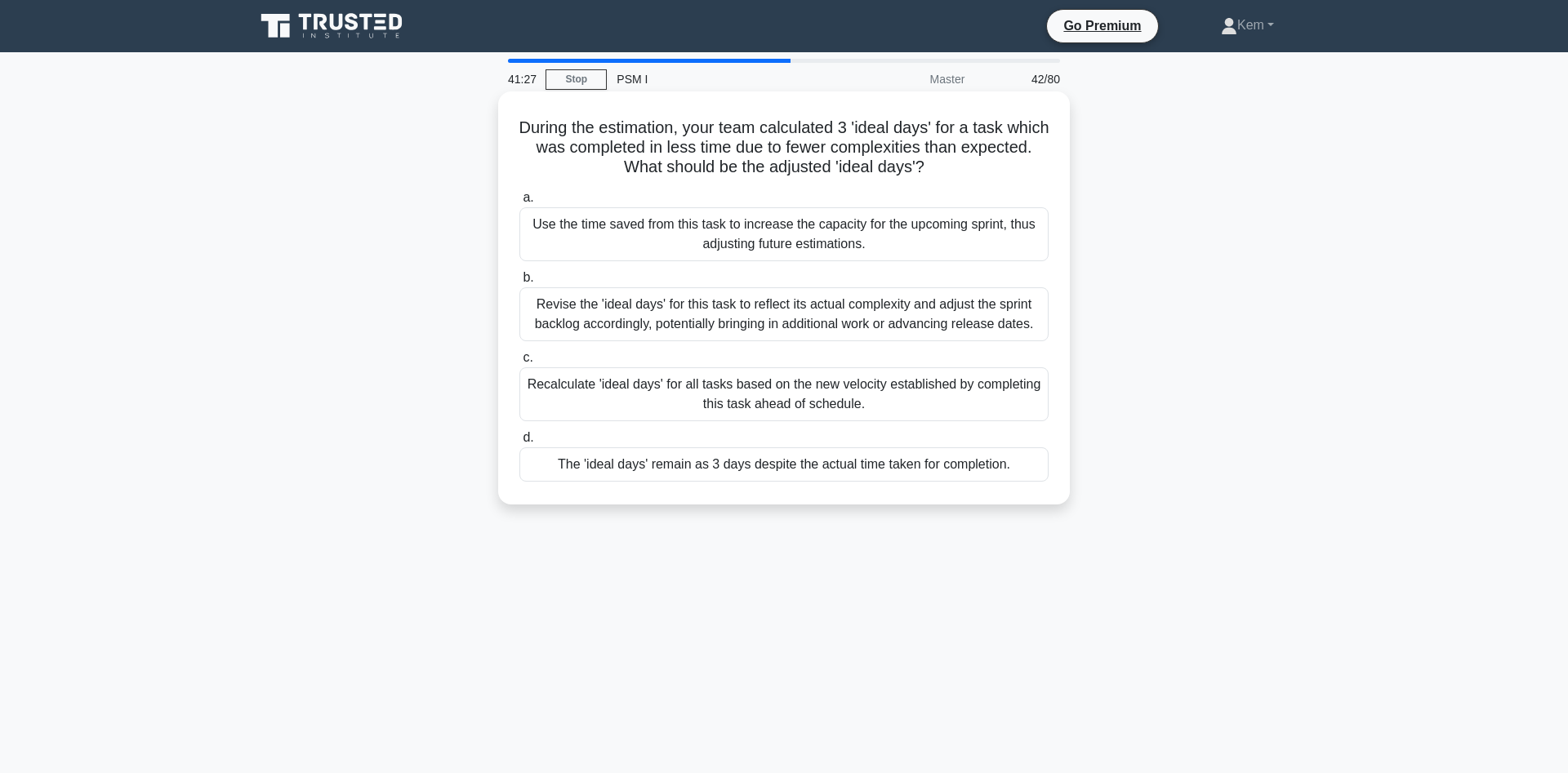
click at [604, 471] on div "The 'ideal days' remain as 3 days despite the actual time taken for completion." at bounding box center [784, 465] width 529 height 35
click at [519, 444] on input "d. The 'ideal days' remain as 3 days despite the actual time taken for completi…" at bounding box center [519, 438] width 0 height 11
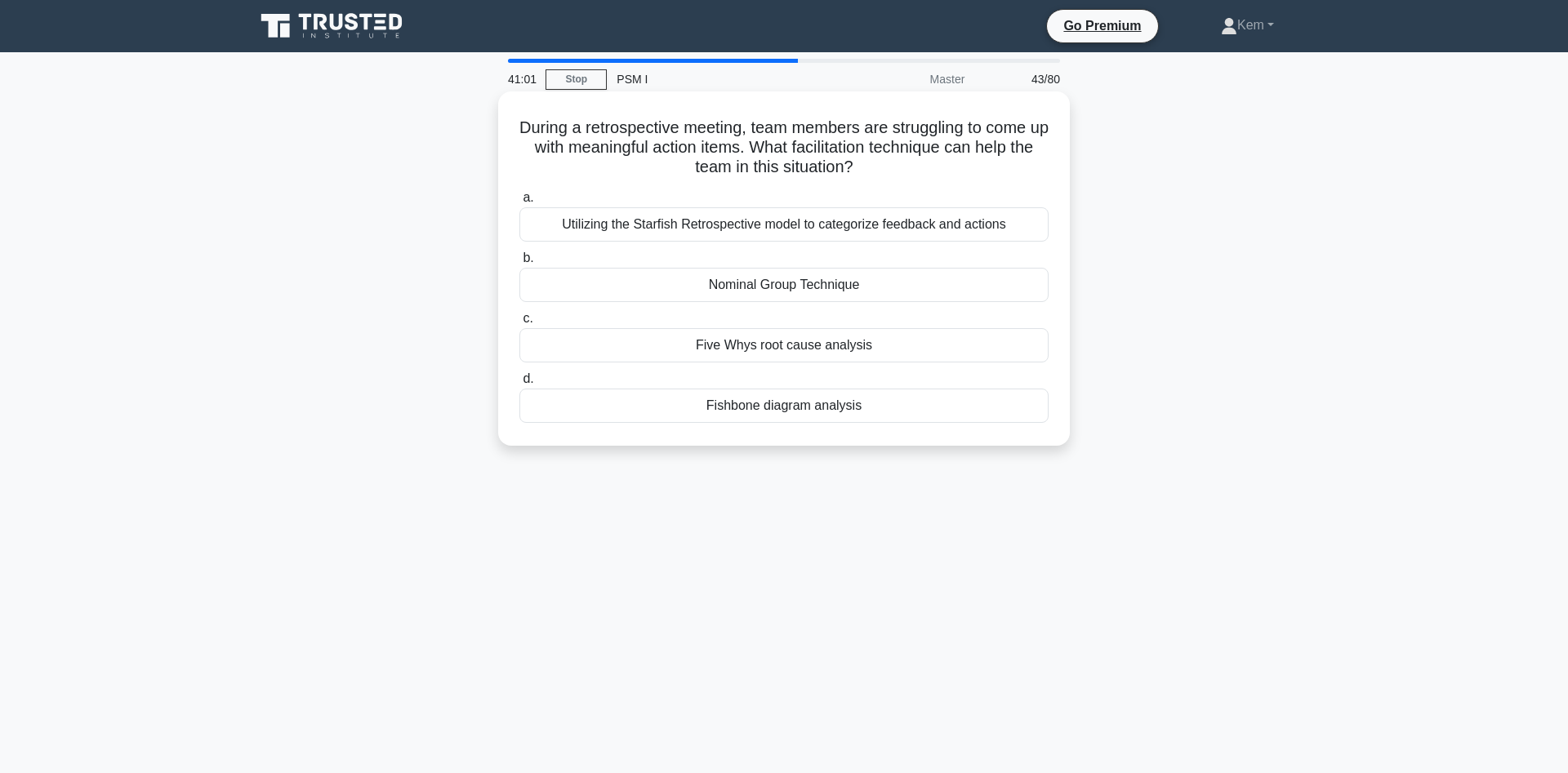
click at [653, 229] on div "Utilizing the Starfish Retrospective model to categorize feedback and actions" at bounding box center [784, 225] width 529 height 35
click at [519, 204] on input "a. Utilizing the Starfish Retrospective model to categorize feedback and actions" at bounding box center [519, 198] width 0 height 11
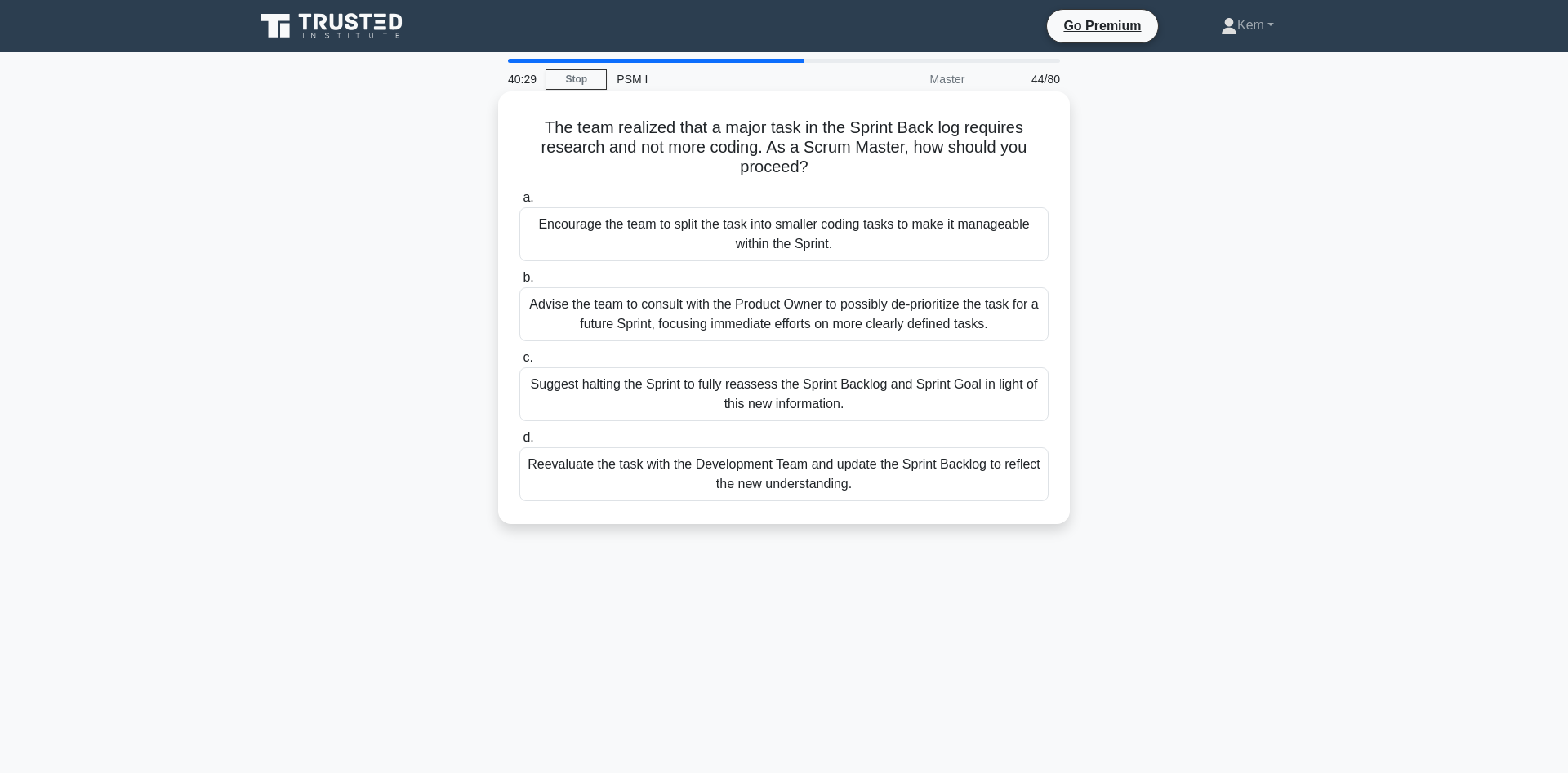
click at [630, 478] on div "Reevaluate the task with the Development Team and update the Sprint Backlog to …" at bounding box center [784, 474] width 529 height 54
click at [519, 444] on input "d. Reevaluate the task with the Development Team and update the Sprint Backlog …" at bounding box center [519, 438] width 0 height 11
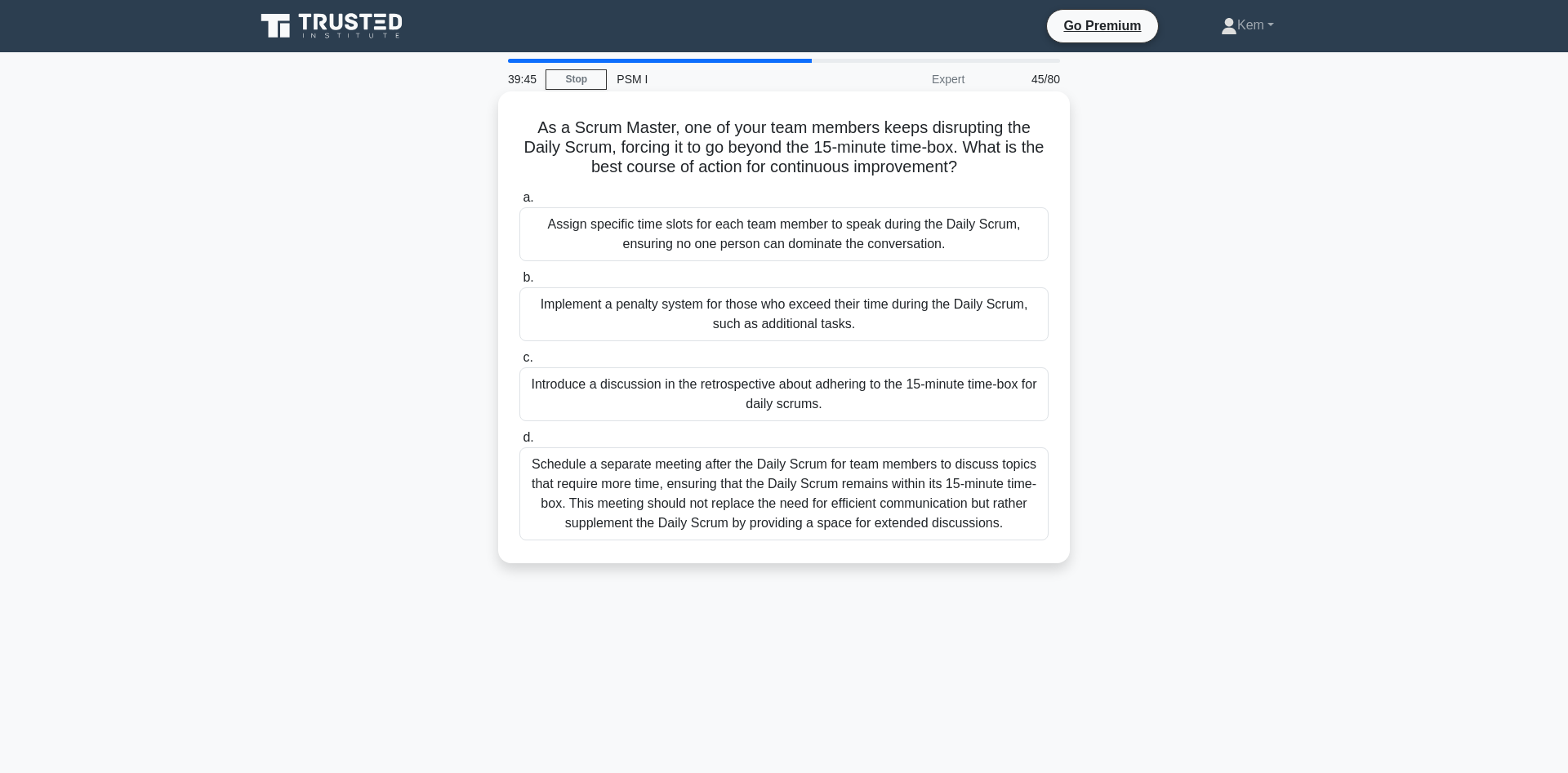
click at [560, 386] on div "Introduce a discussion in the retrospective about adhering to the 15-minute tim…" at bounding box center [784, 395] width 529 height 54
click at [519, 363] on input "c. Introduce a discussion in the retrospective about adhering to the 15-minute …" at bounding box center [519, 357] width 0 height 11
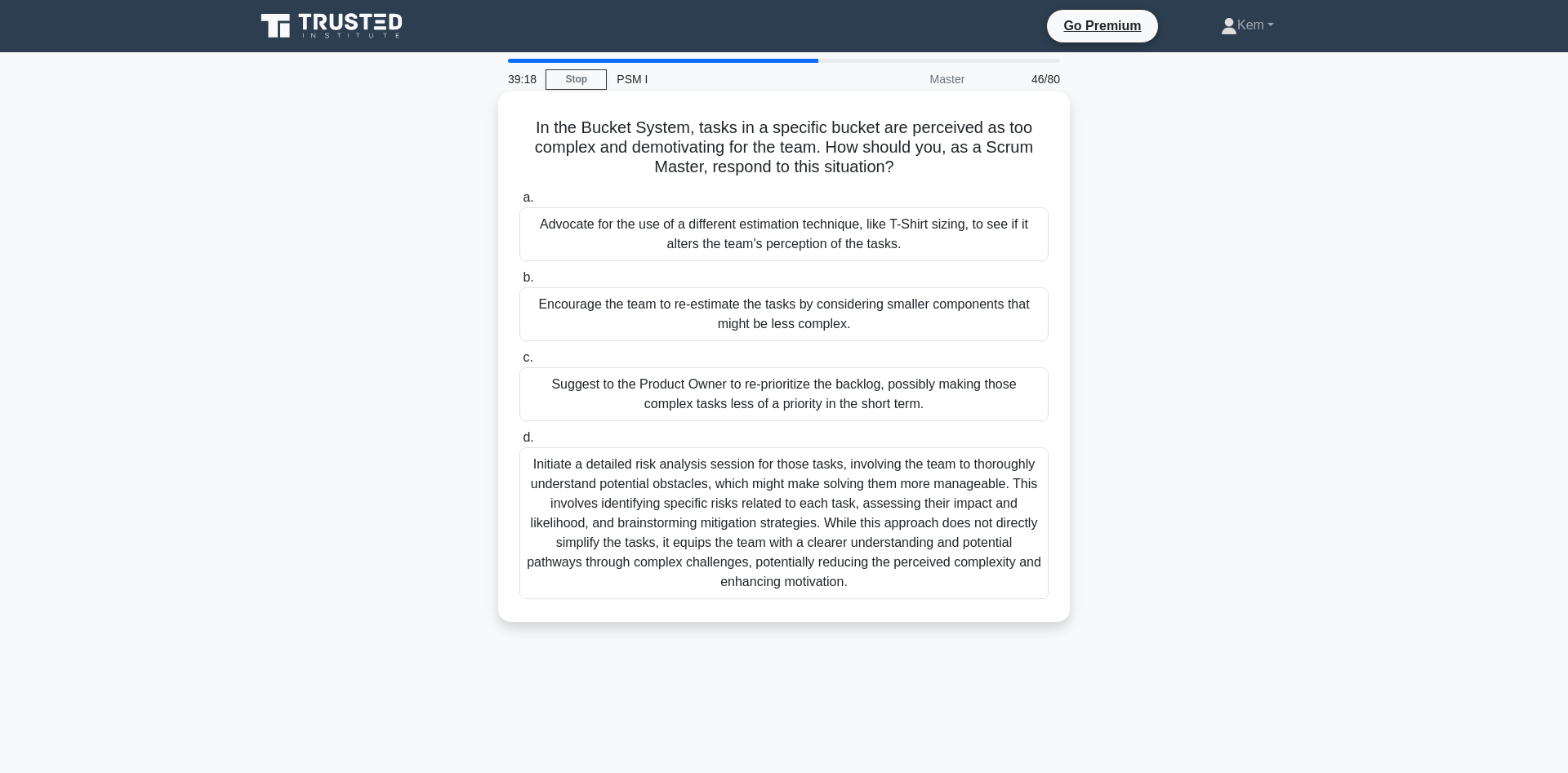
click at [581, 321] on div "Encourage the team to re-estimate the tasks by considering smaller components t…" at bounding box center [784, 314] width 529 height 54
click at [519, 283] on input "b. Encourage the team to re-estimate the tasks by considering smaller component…" at bounding box center [519, 278] width 0 height 11
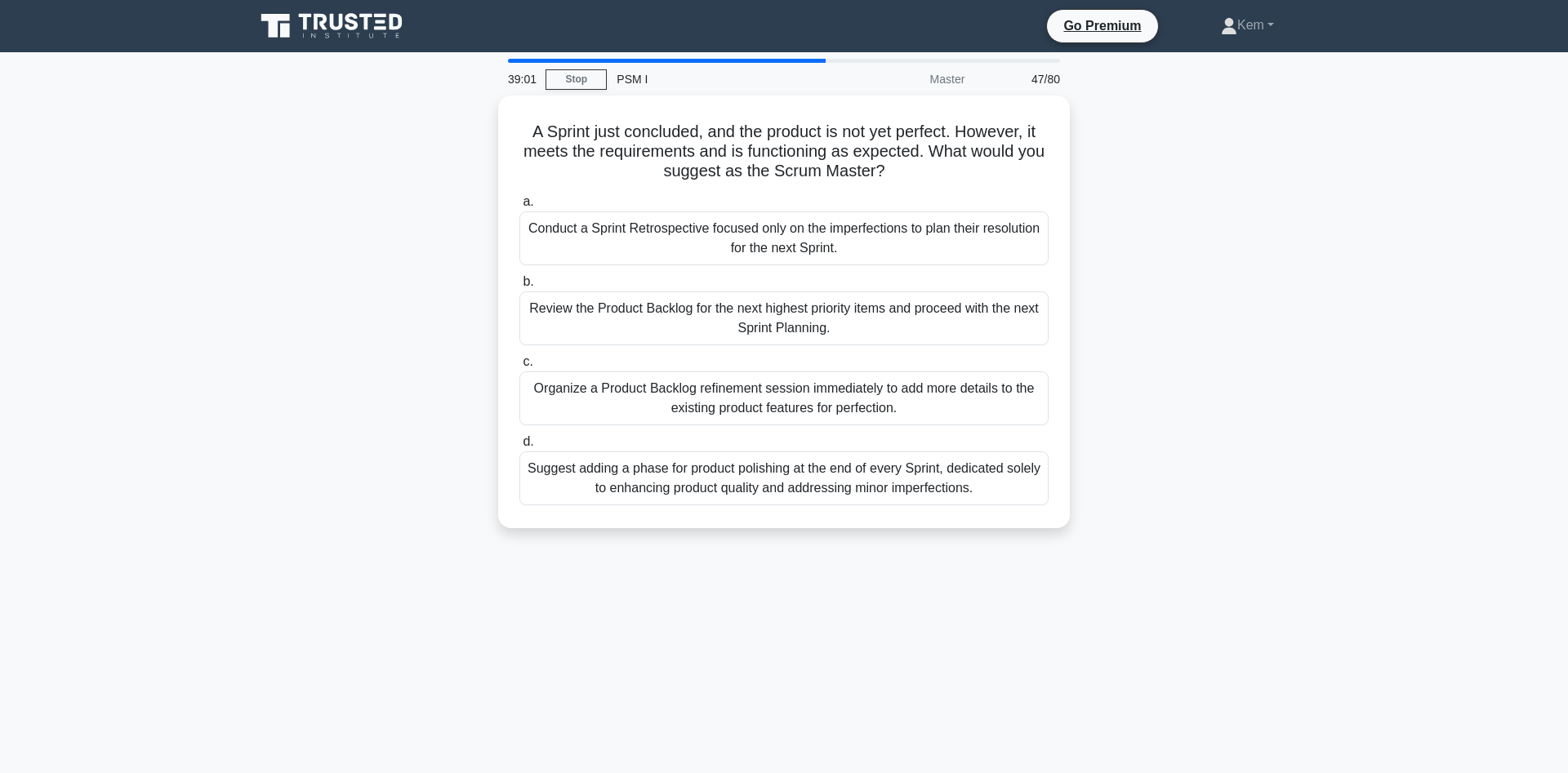
click at [341, 274] on div "A Sprint just concluded, and the product is not yet perfect. However, it meets …" at bounding box center [784, 322] width 1078 height 452
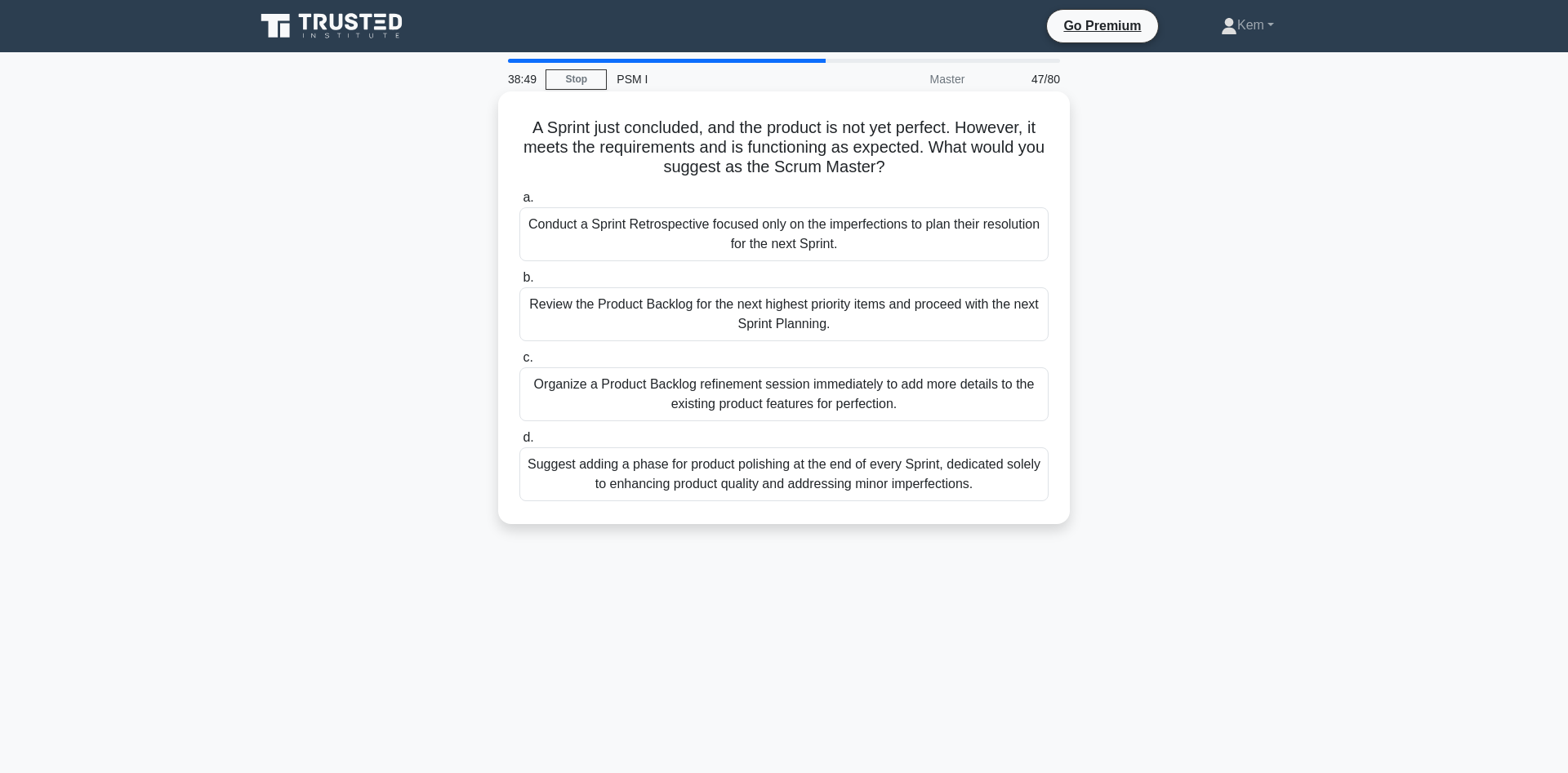
click at [743, 308] on div "Review the Product Backlog for the next highest priority items and proceed with…" at bounding box center [784, 314] width 529 height 54
click at [519, 283] on input "b. Review the Product Backlog for the next highest priority items and proceed w…" at bounding box center [519, 278] width 0 height 11
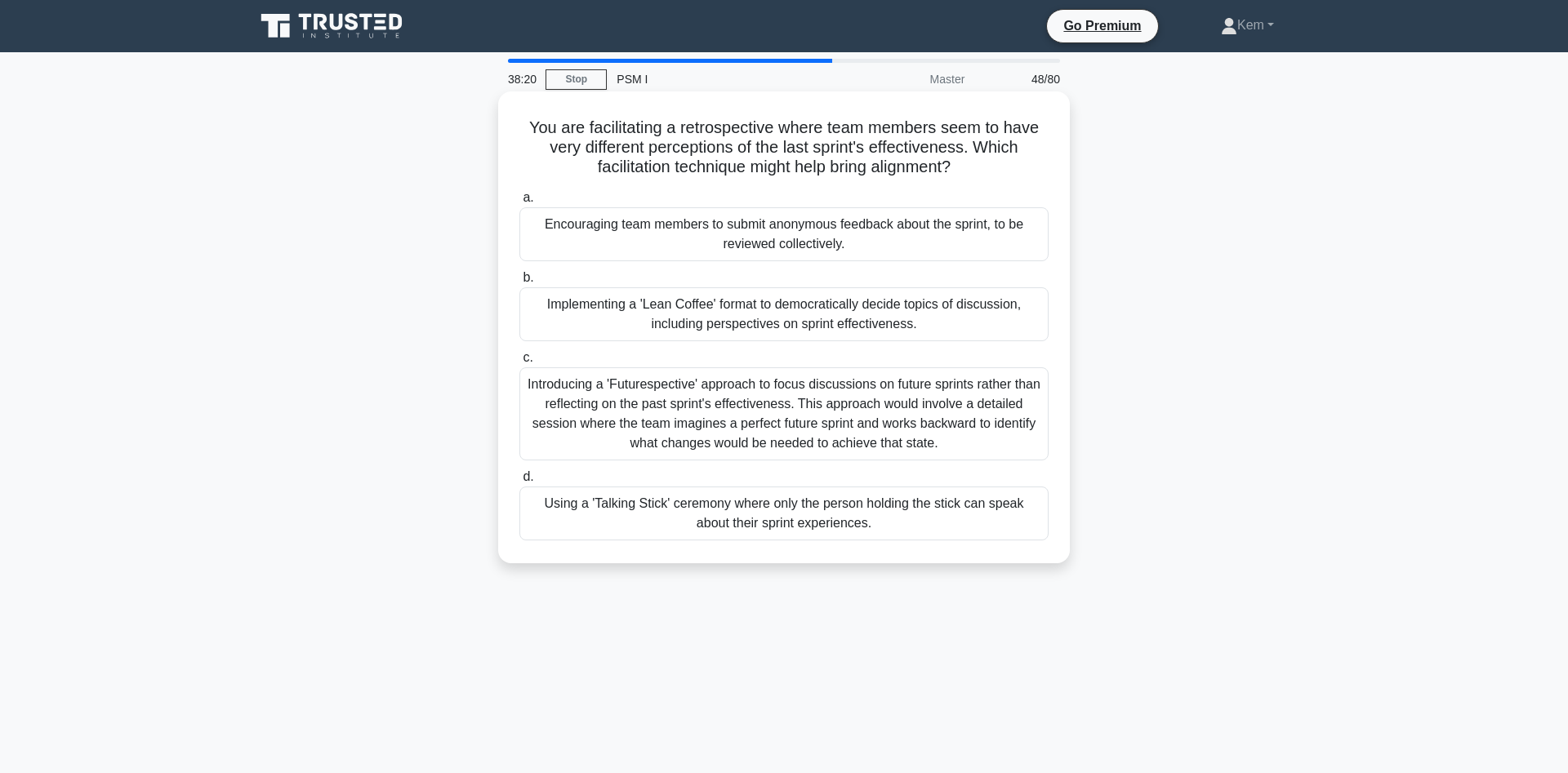
click at [724, 315] on div "Implementing a 'Lean Coffee' format to democratically decide topics of discussi…" at bounding box center [784, 314] width 529 height 54
click at [519, 283] on input "b. Implementing a 'Lean Coffee' format to democratically decide topics of discu…" at bounding box center [519, 278] width 0 height 11
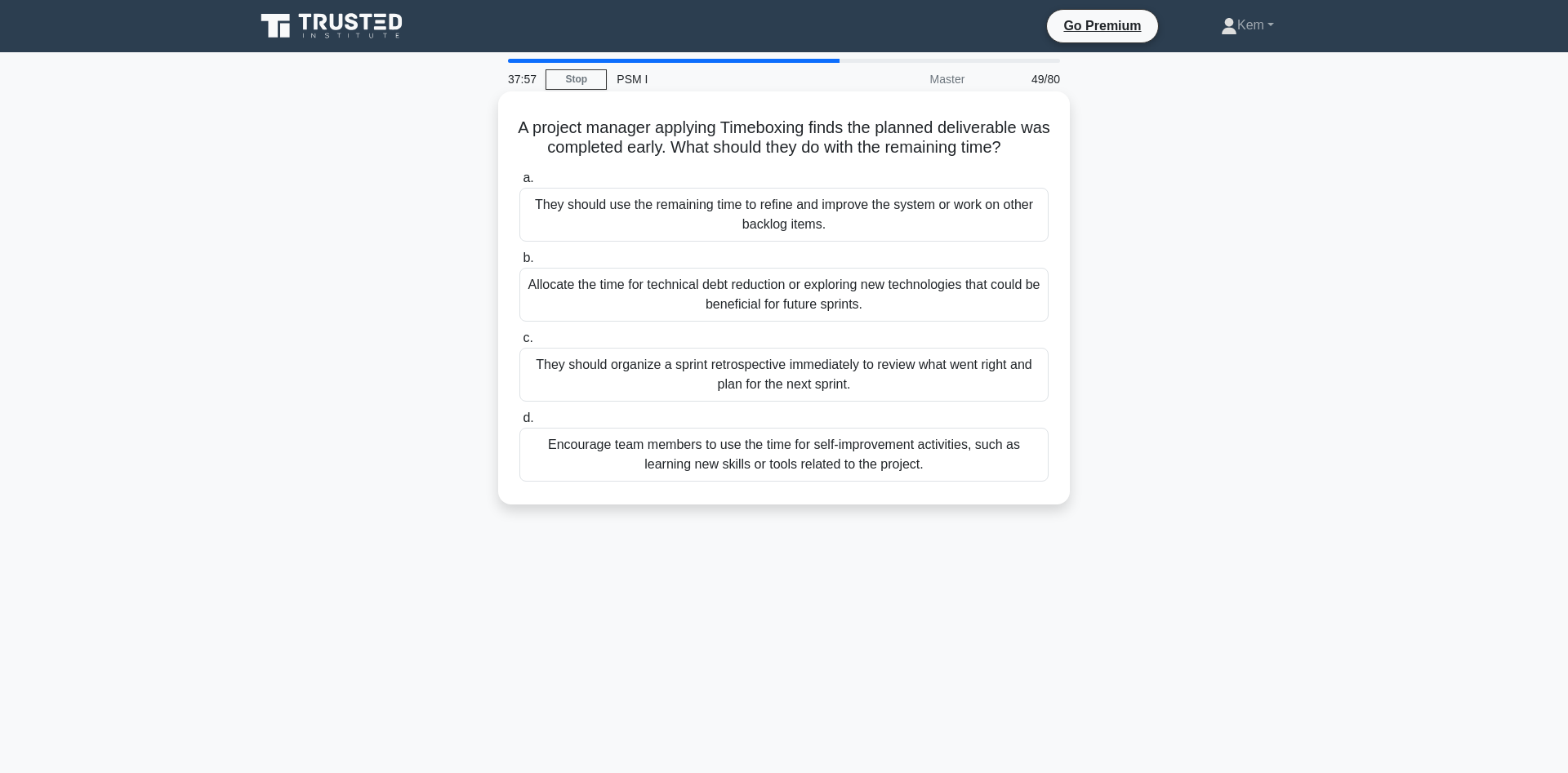
click at [598, 224] on div "They should use the remaining time to refine and improve the system or work on …" at bounding box center [784, 215] width 529 height 54
click at [519, 183] on input "a. They should use the remaining time to refine and improve the system or work …" at bounding box center [519, 178] width 0 height 11
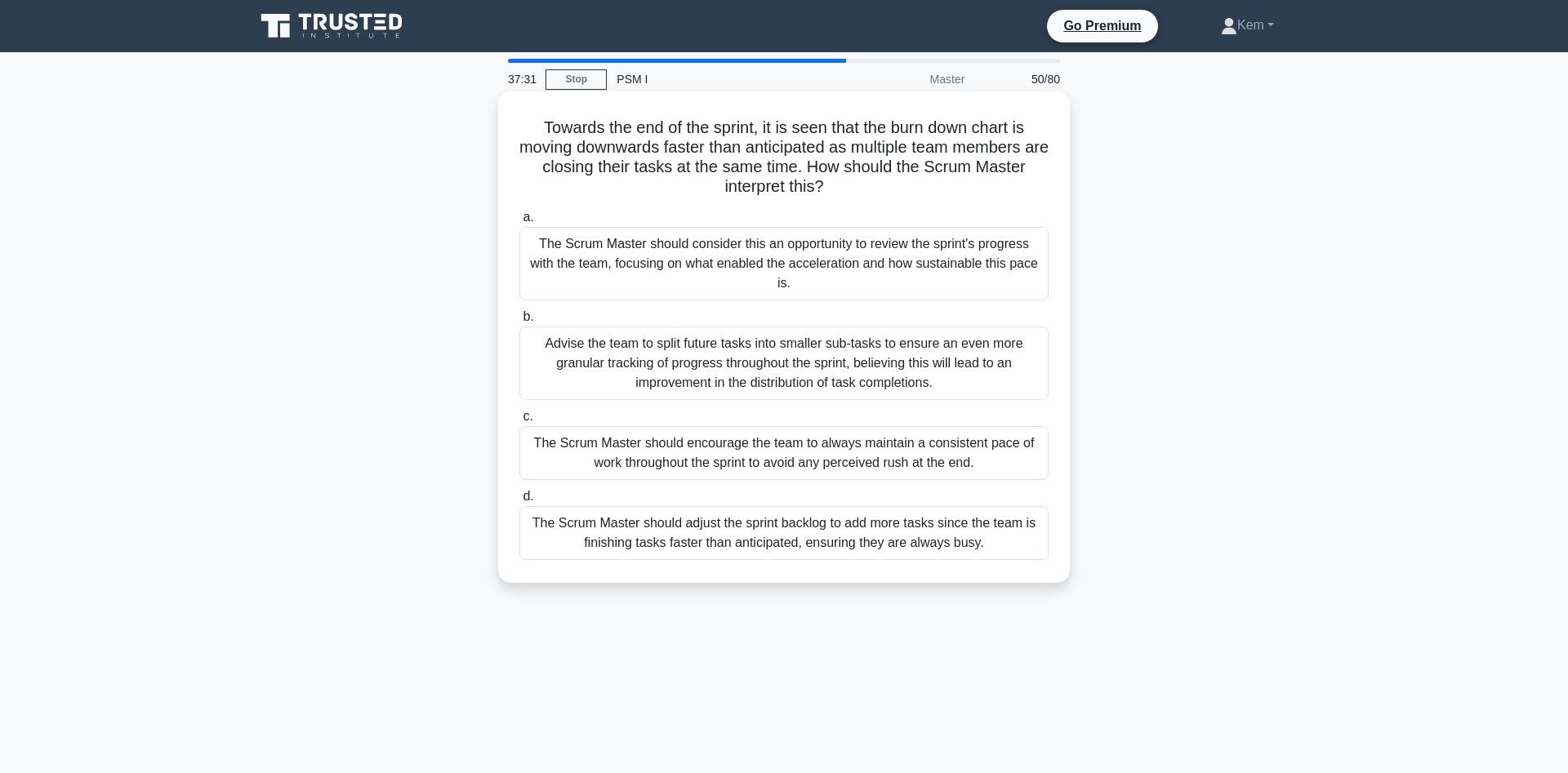
click at [567, 365] on div "Advise the team to split future tasks into smaller sub-tasks to ensure an even …" at bounding box center [784, 363] width 529 height 74
click at [519, 323] on input "b. Advise the team to split future tasks into smaller sub-tasks to ensure an ev…" at bounding box center [519, 317] width 0 height 11
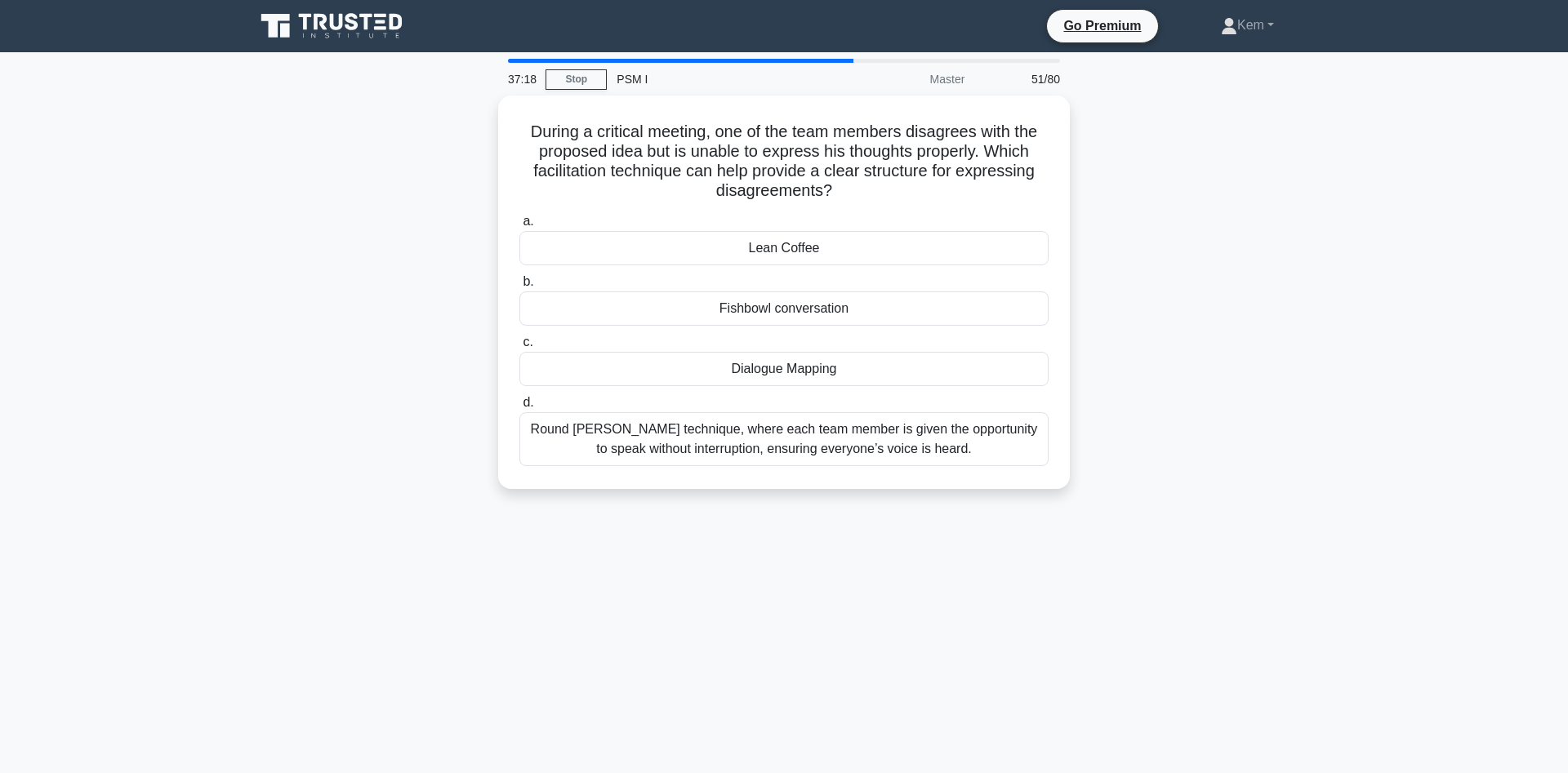
click at [303, 260] on div "During a critical meeting, one of the team members disagrees with the proposed …" at bounding box center [784, 302] width 1078 height 413
click at [658, 448] on div "Round [PERSON_NAME] technique, where each team member is given the opportunity …" at bounding box center [784, 435] width 529 height 54
click at [519, 404] on input "d. Round Robin technique, where each team member is given the opportunity to sp…" at bounding box center [519, 399] width 0 height 11
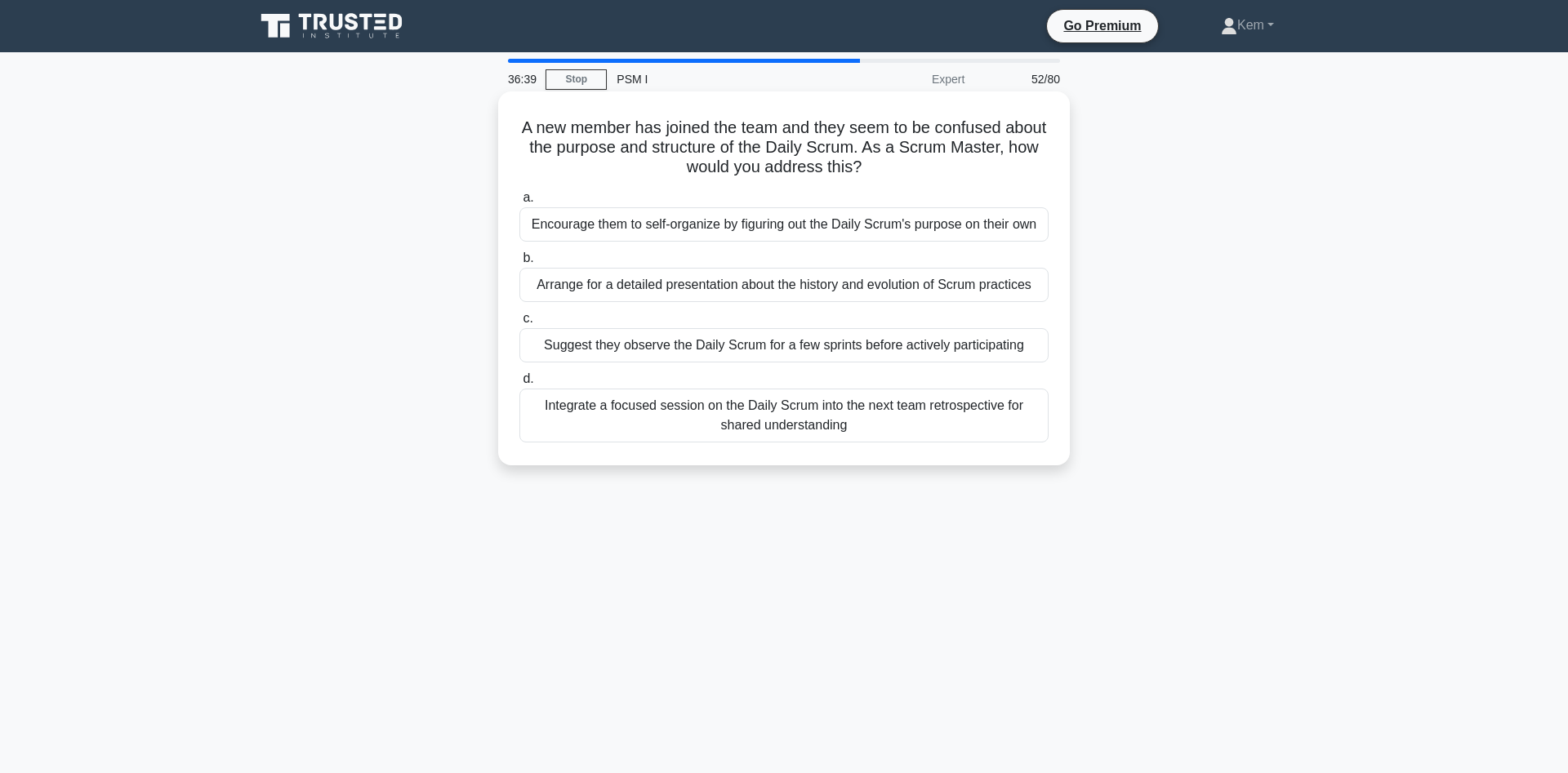
click at [679, 423] on div "Integrate a focused session on the Daily Scrum into the next team retrospective…" at bounding box center [784, 416] width 529 height 54
click at [519, 385] on input "d. Integrate a focused session on the Daily Scrum into the next team retrospect…" at bounding box center [519, 379] width 0 height 11
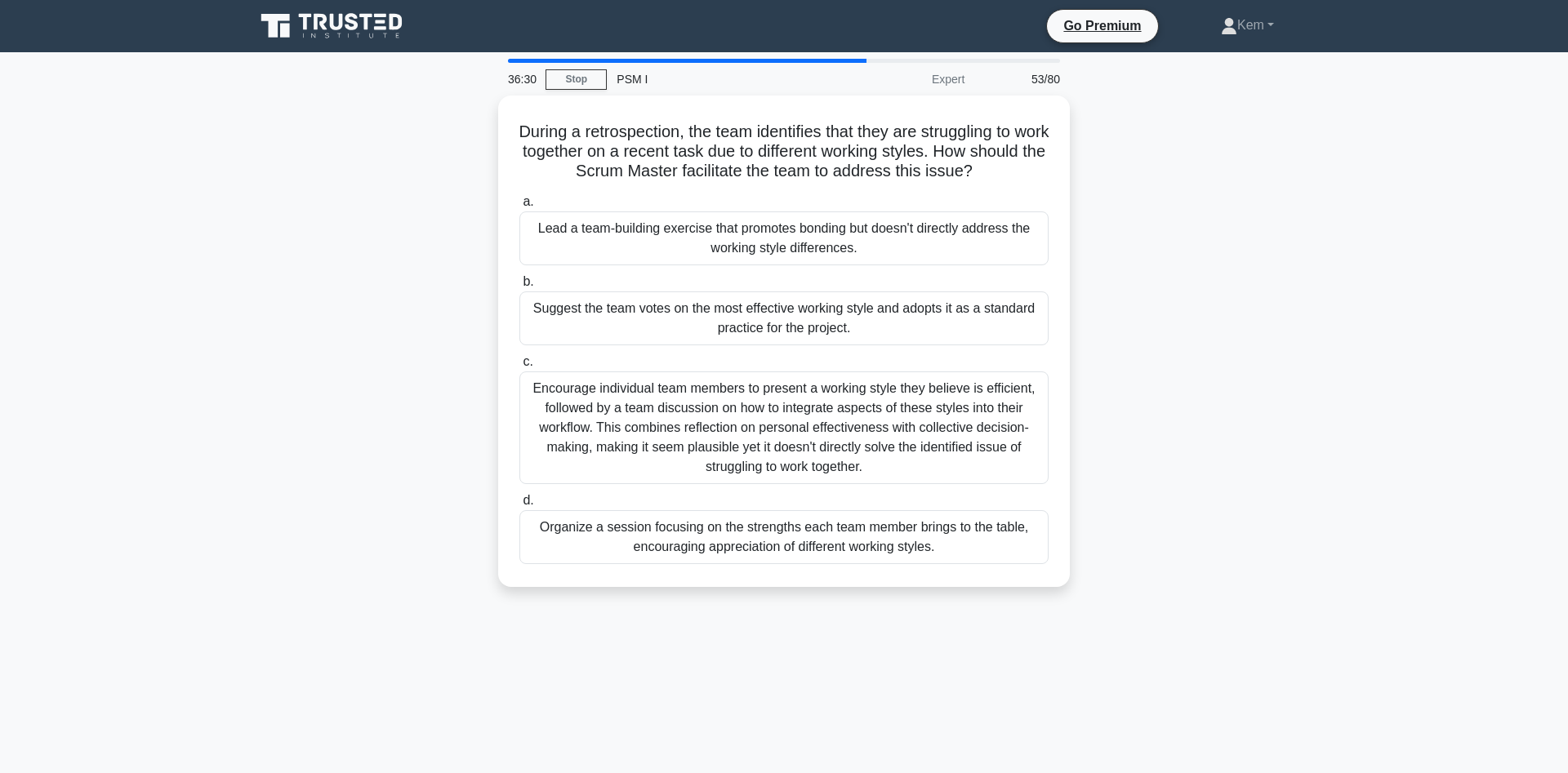
click at [359, 494] on div "During a retrospection, the team identifies that they are struggling to work to…" at bounding box center [784, 351] width 1078 height 511
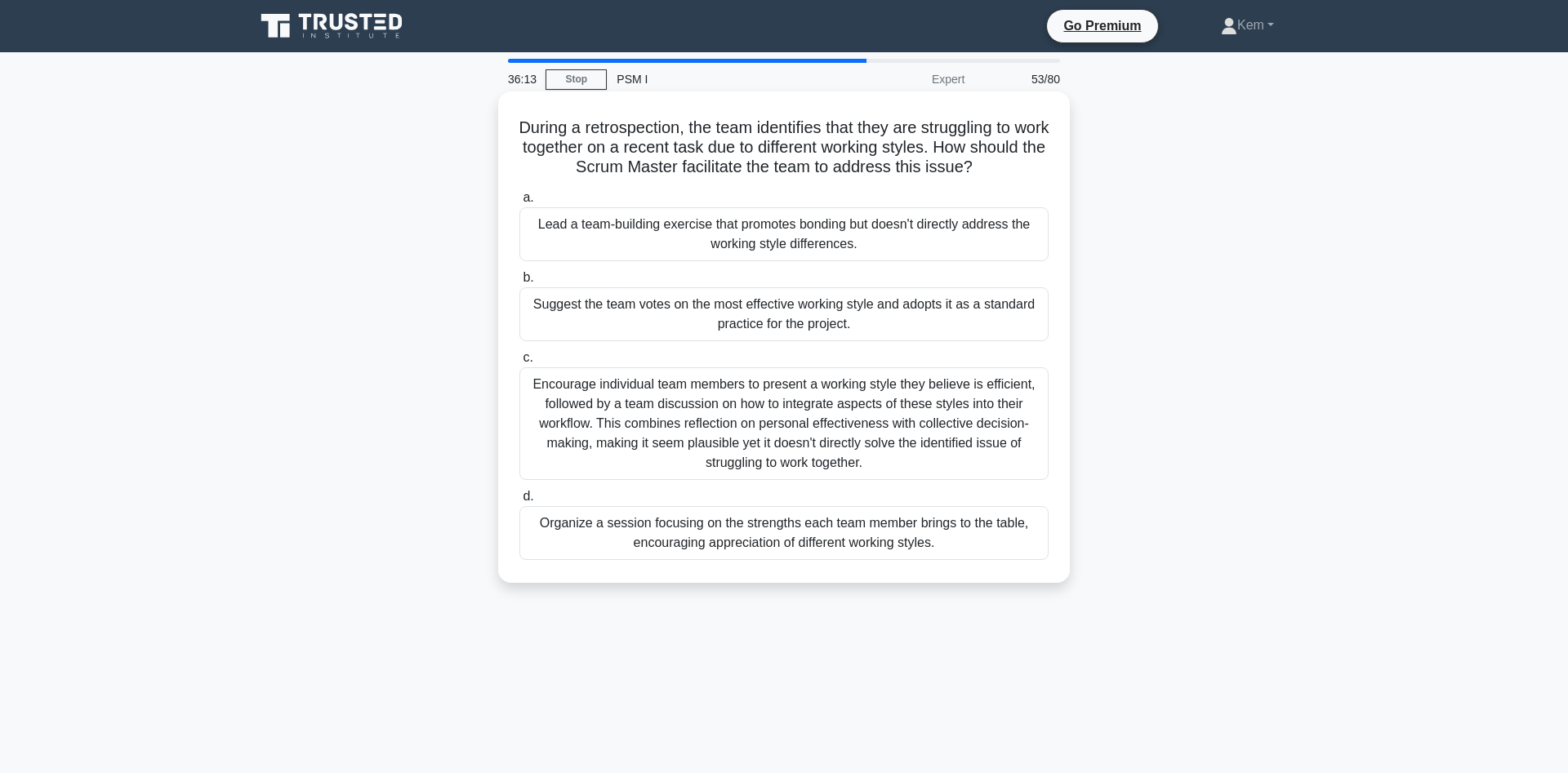
click at [589, 529] on div "Organize a session focusing on the strengths each team member brings to the tab…" at bounding box center [784, 533] width 529 height 54
click at [519, 502] on input "d. Organize a session focusing on the strengths each team member brings to the …" at bounding box center [519, 496] width 0 height 11
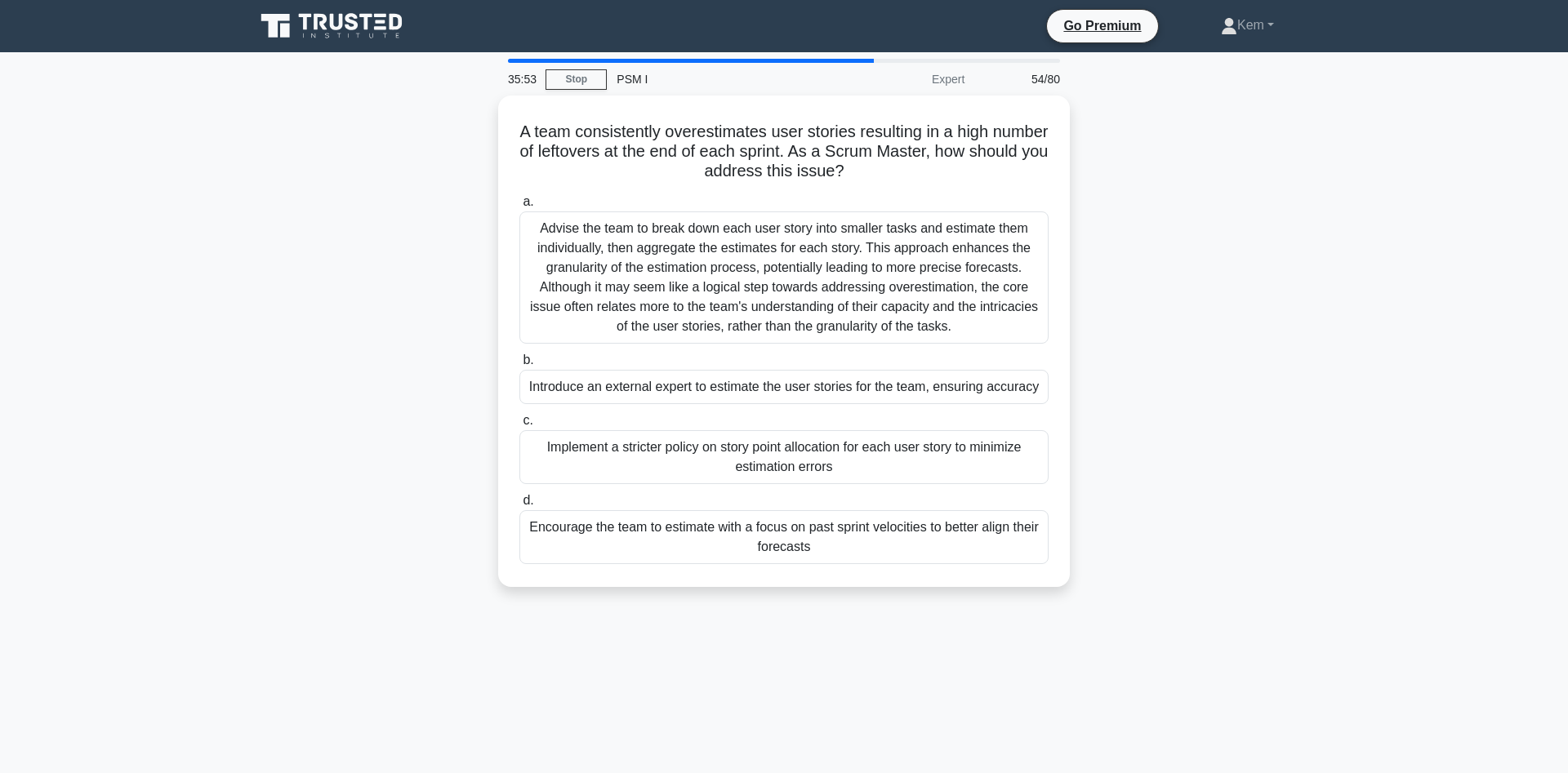
click at [381, 431] on div "A team consistently overestimates user stories resulting in a high number of le…" at bounding box center [784, 351] width 1078 height 511
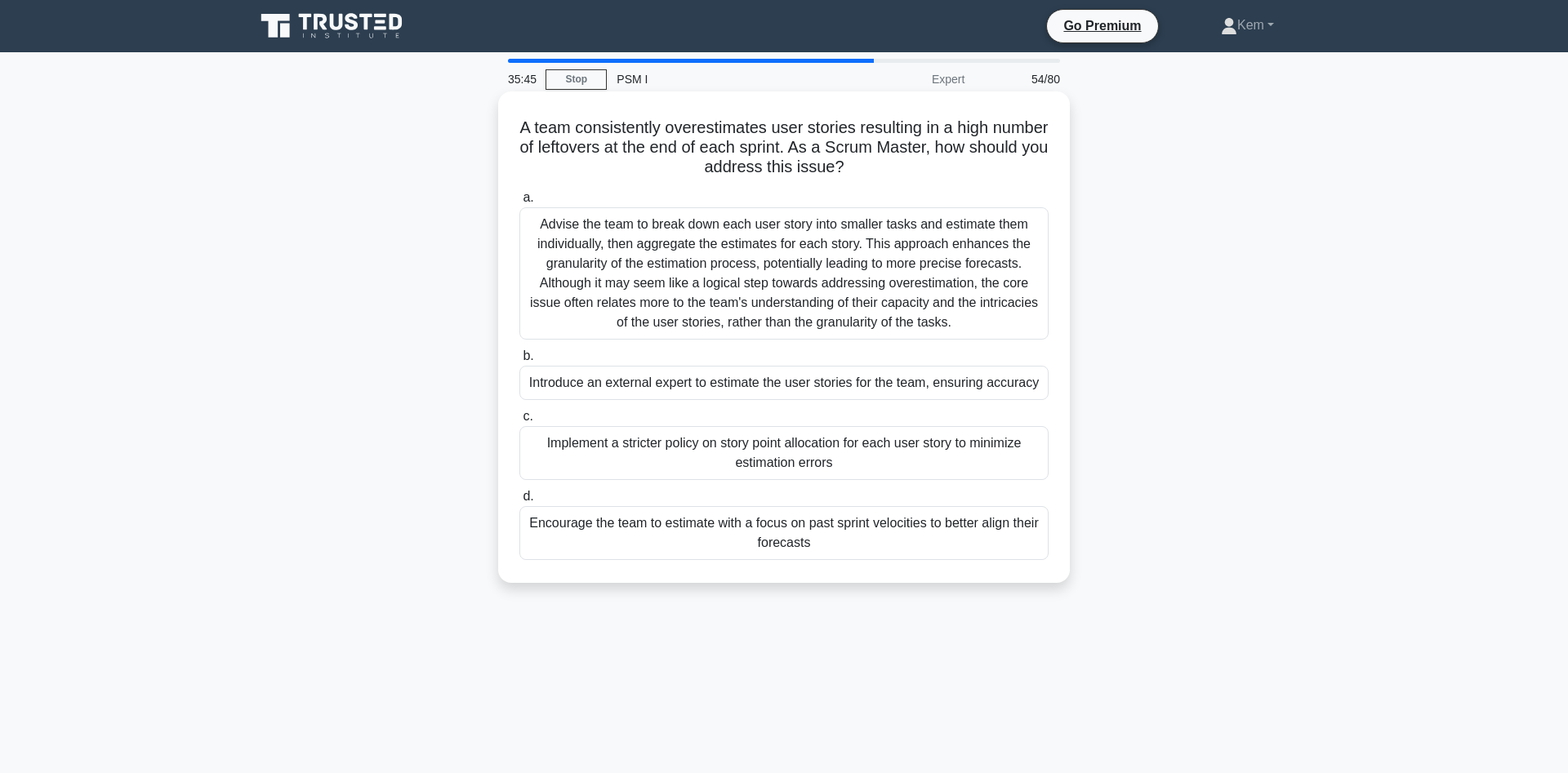
click at [571, 526] on div "Encourage the team to estimate with a focus on past sprint velocities to better…" at bounding box center [784, 533] width 529 height 54
click at [519, 502] on input "d. Encourage the team to estimate with a focus on past sprint velocities to bet…" at bounding box center [519, 496] width 0 height 11
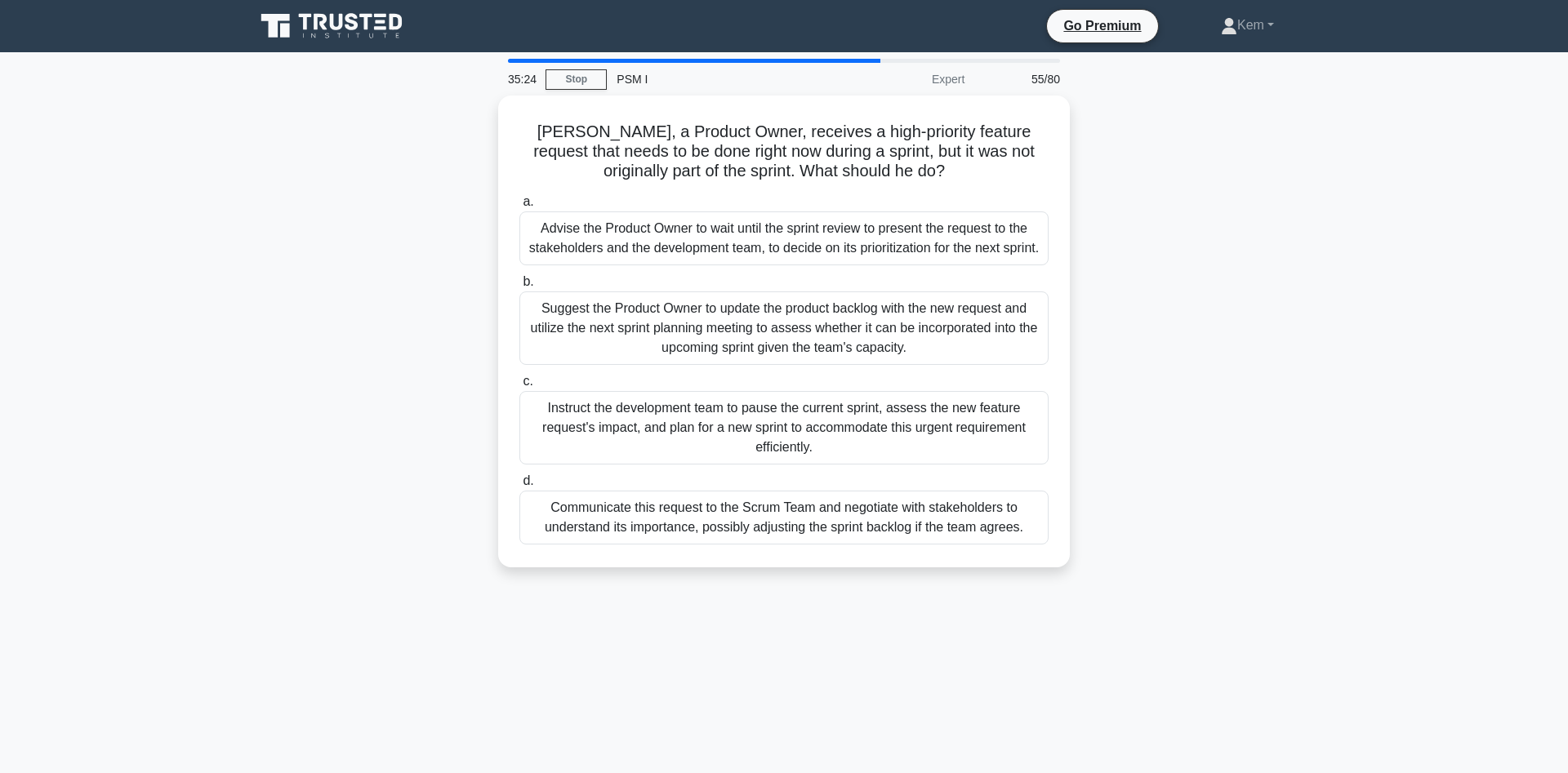
click at [354, 536] on div "Robert, a Product Owner, receives a high-priority feature request that needs to…" at bounding box center [784, 342] width 1078 height 492
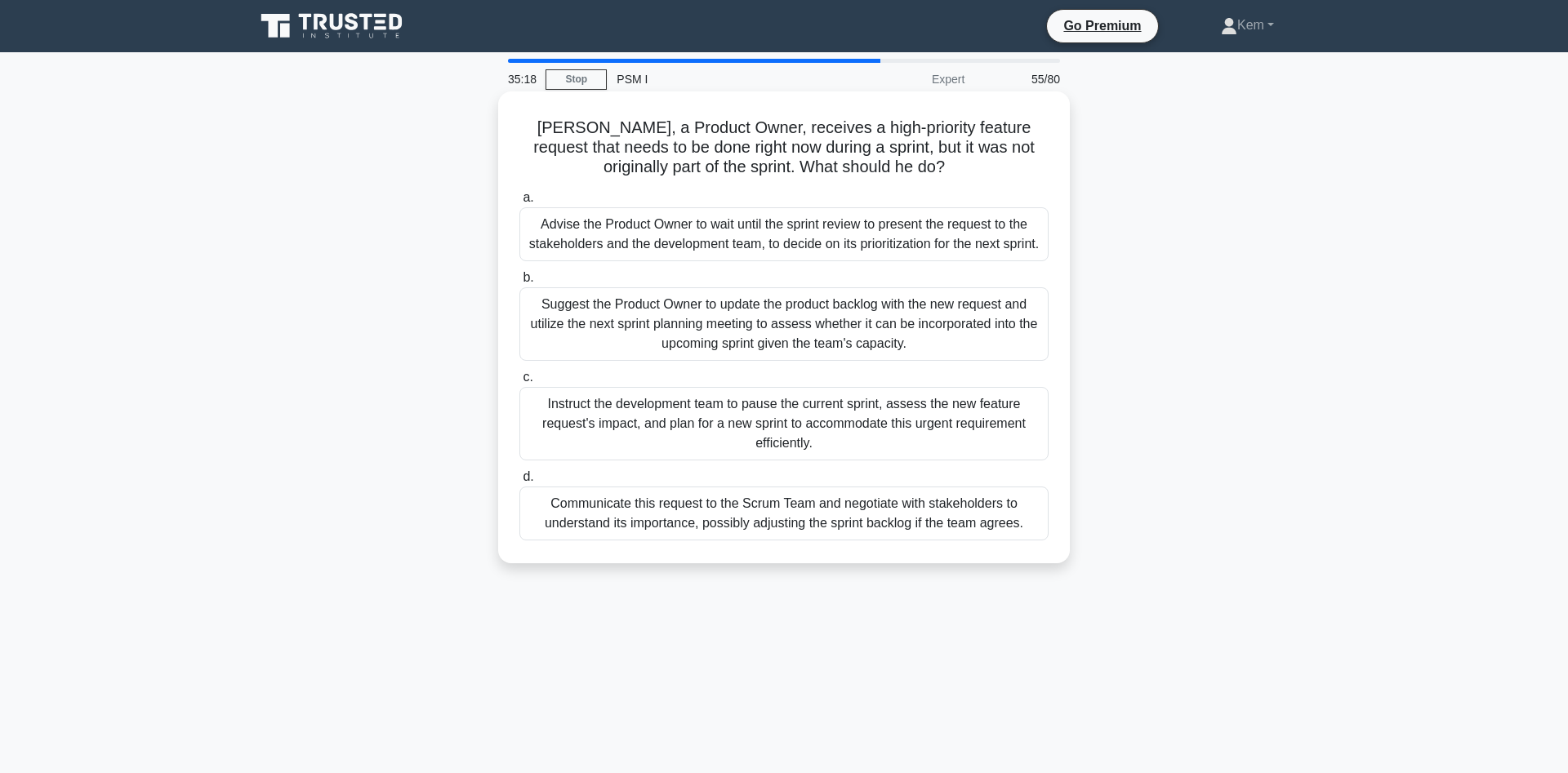
click at [604, 354] on div "Suggest the Product Owner to update the product backlog with the new request an…" at bounding box center [784, 324] width 529 height 74
click at [519, 283] on input "b. Suggest the Product Owner to update the product backlog with the new request…" at bounding box center [519, 278] width 0 height 11
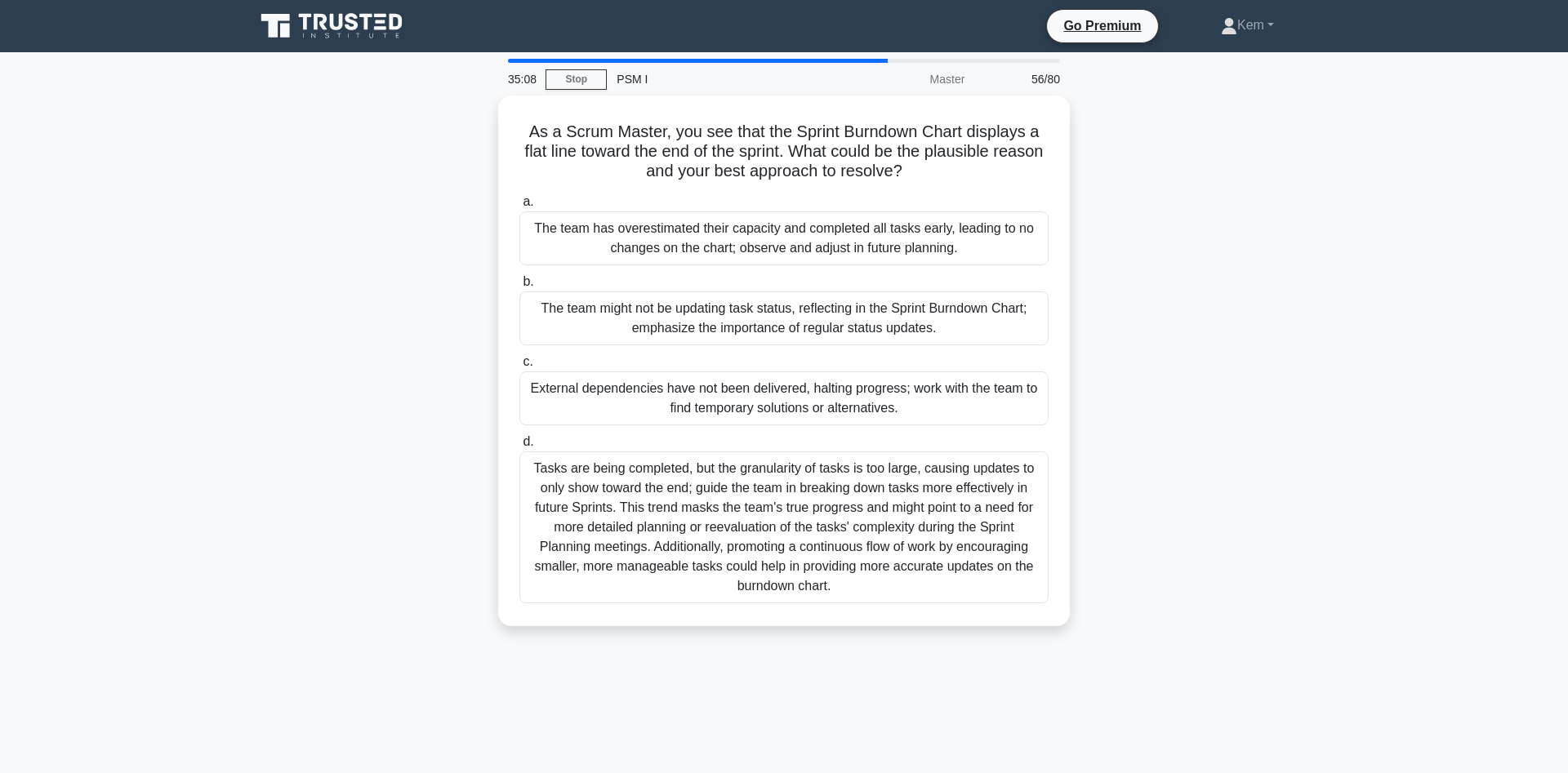
click at [290, 483] on div "As a Scrum Master, you see that the Sprint Burndown Chart displays a flat line …" at bounding box center [784, 371] width 1078 height 550
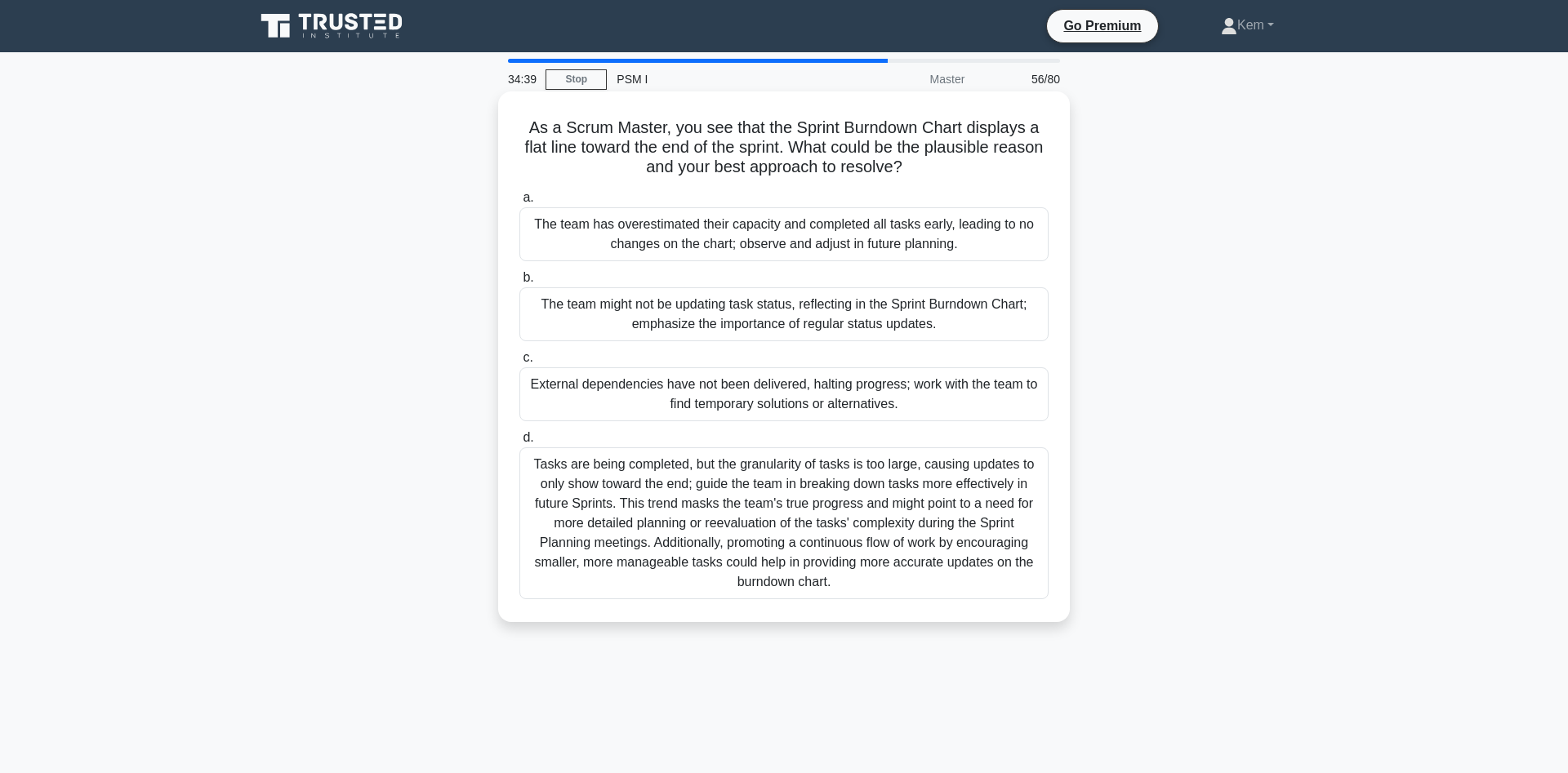
click at [656, 511] on div "Tasks are being completed, but the granularity of tasks is too large, causing u…" at bounding box center [784, 523] width 529 height 152
click at [519, 444] on input "d. Tasks are being completed, but the granularity of tasks is too large, causin…" at bounding box center [519, 438] width 0 height 11
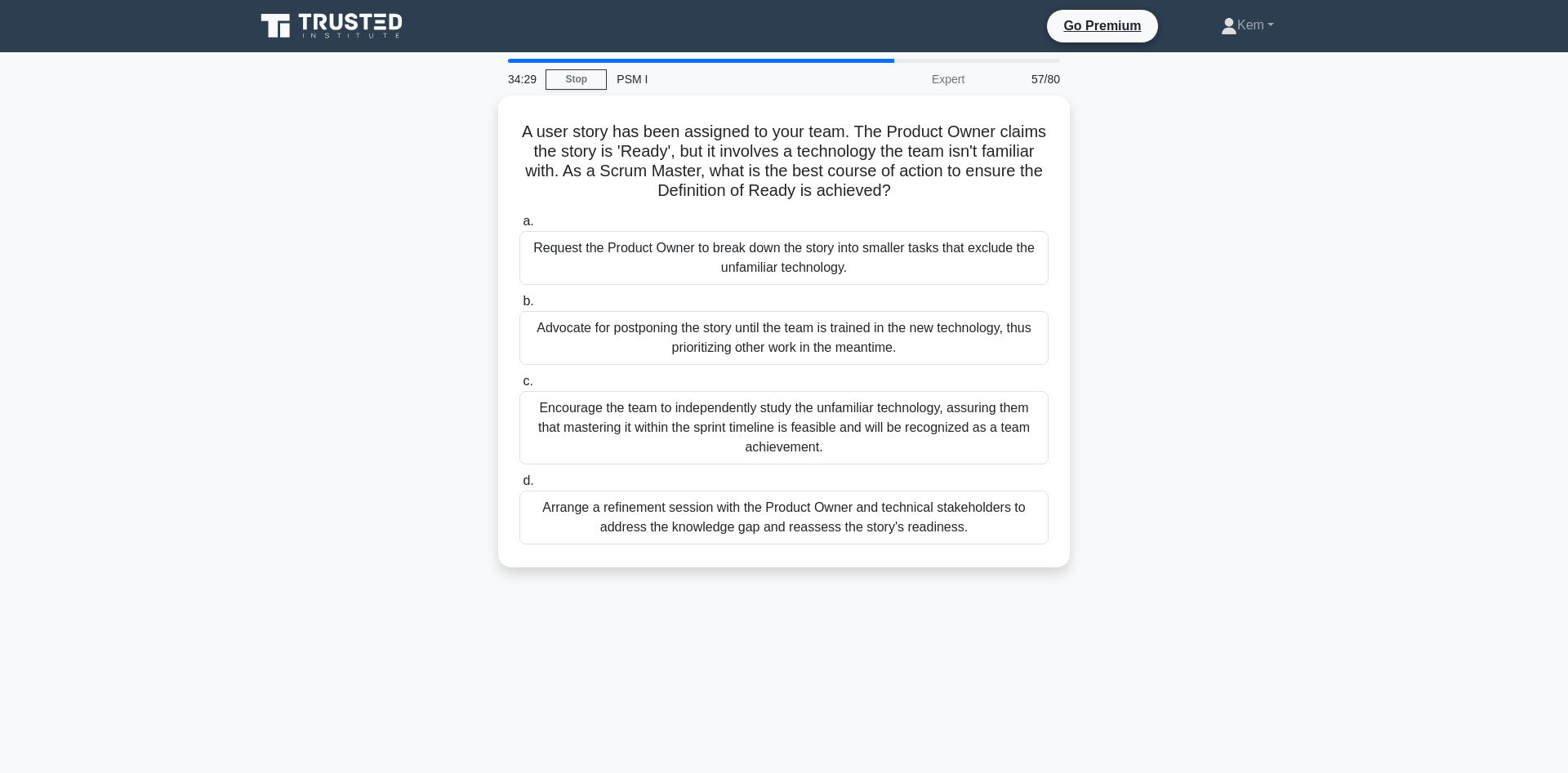
click at [278, 172] on div "A user story has been assigned to your team. The Product Owner claims the story…" at bounding box center [784, 342] width 1078 height 492
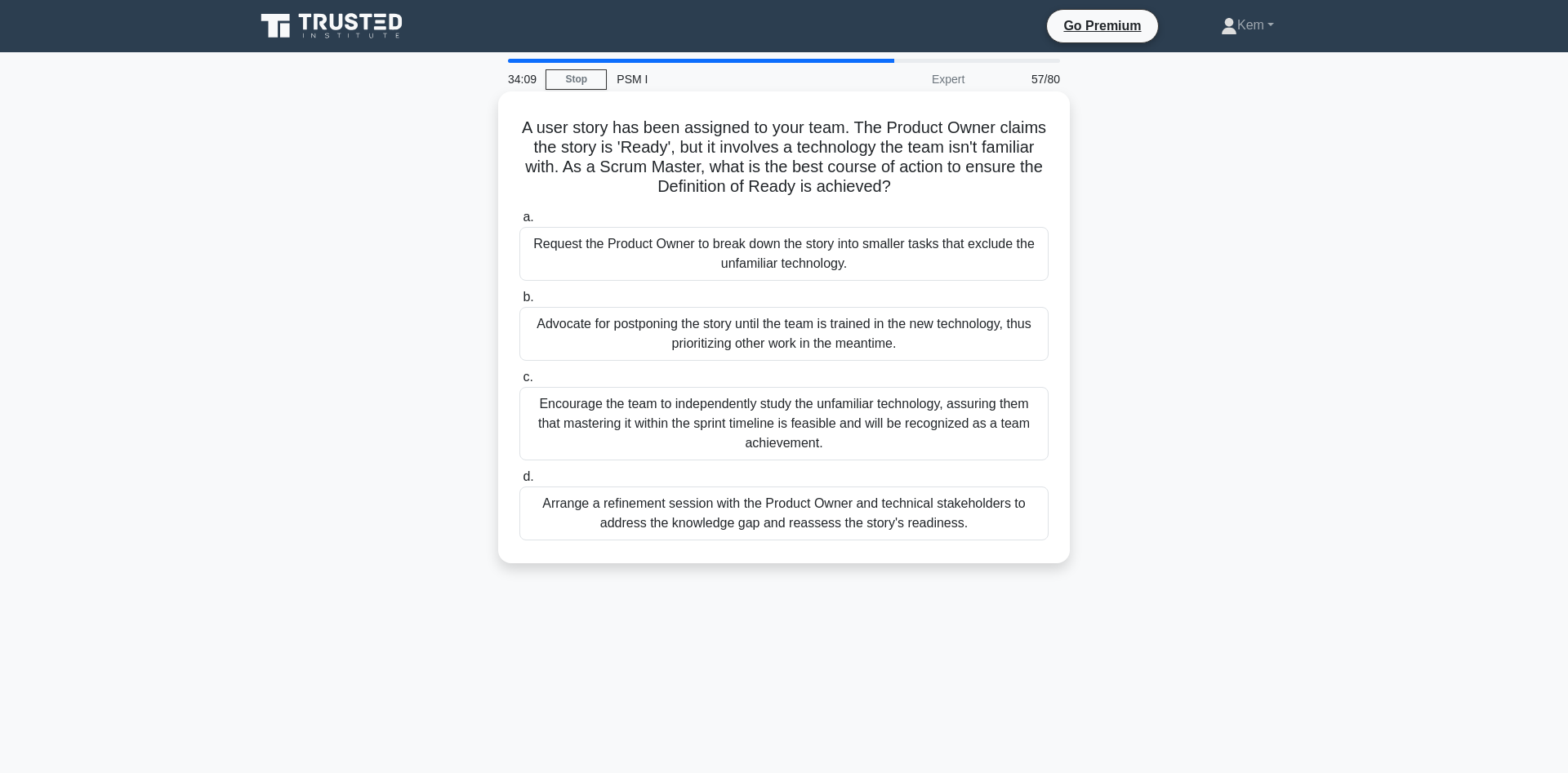
click at [555, 508] on div "Arrange a refinement session with the Product Owner and technical stakeholders …" at bounding box center [784, 514] width 529 height 54
click at [519, 483] on input "d. Arrange a refinement session with the Product Owner and technical stakeholde…" at bounding box center [519, 477] width 0 height 11
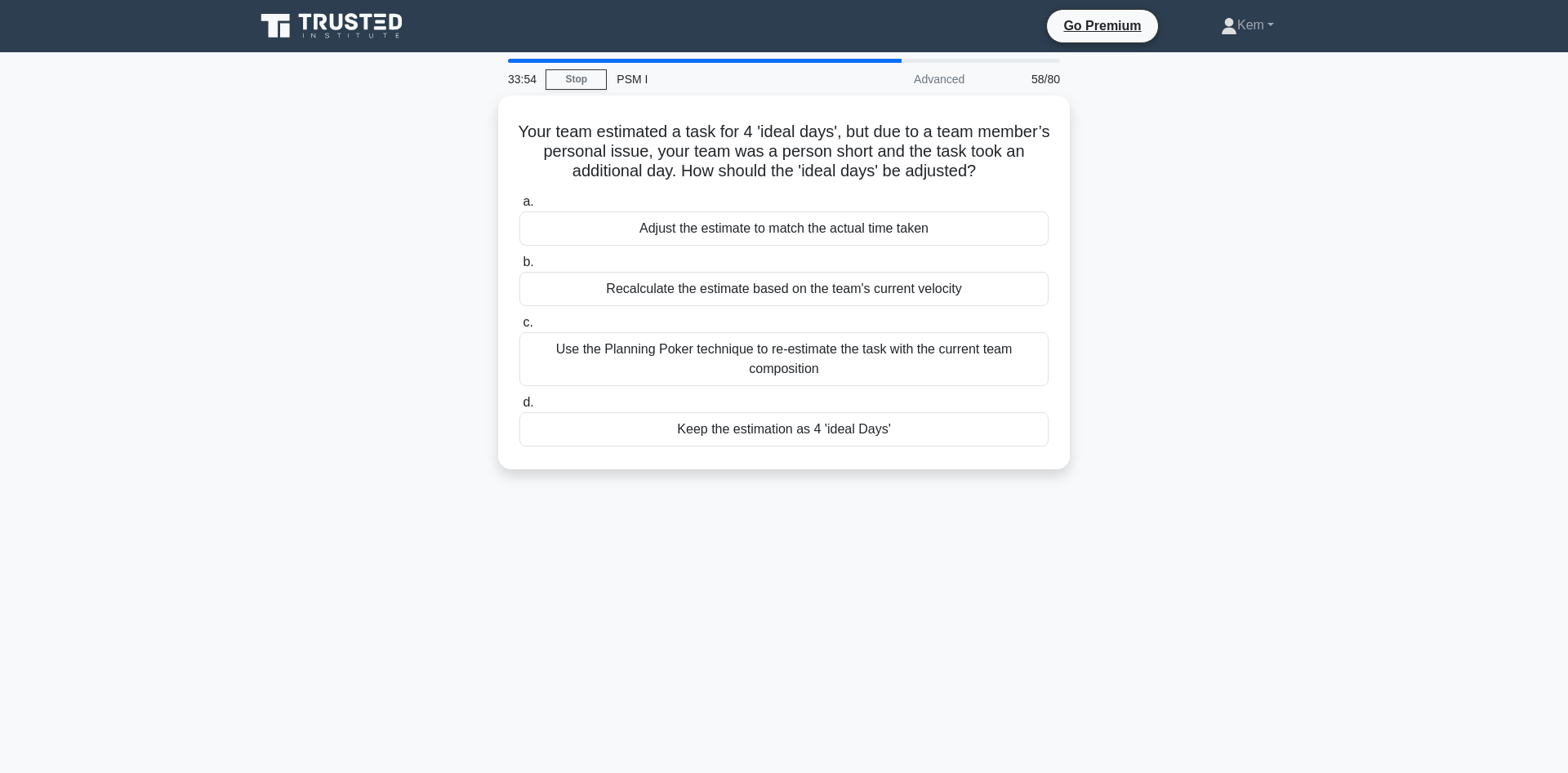
click at [170, 335] on main "33:54 Stop PSM I Advanced 58/80 Your team estimated a task for 4 'ideal days', …" at bounding box center [784, 467] width 1568 height 830
click at [786, 432] on div "Keep the estimation as 4 'ideal Days'" at bounding box center [784, 425] width 529 height 35
click at [519, 404] on input "d. Keep the estimation as 4 'ideal Days'" at bounding box center [519, 399] width 0 height 11
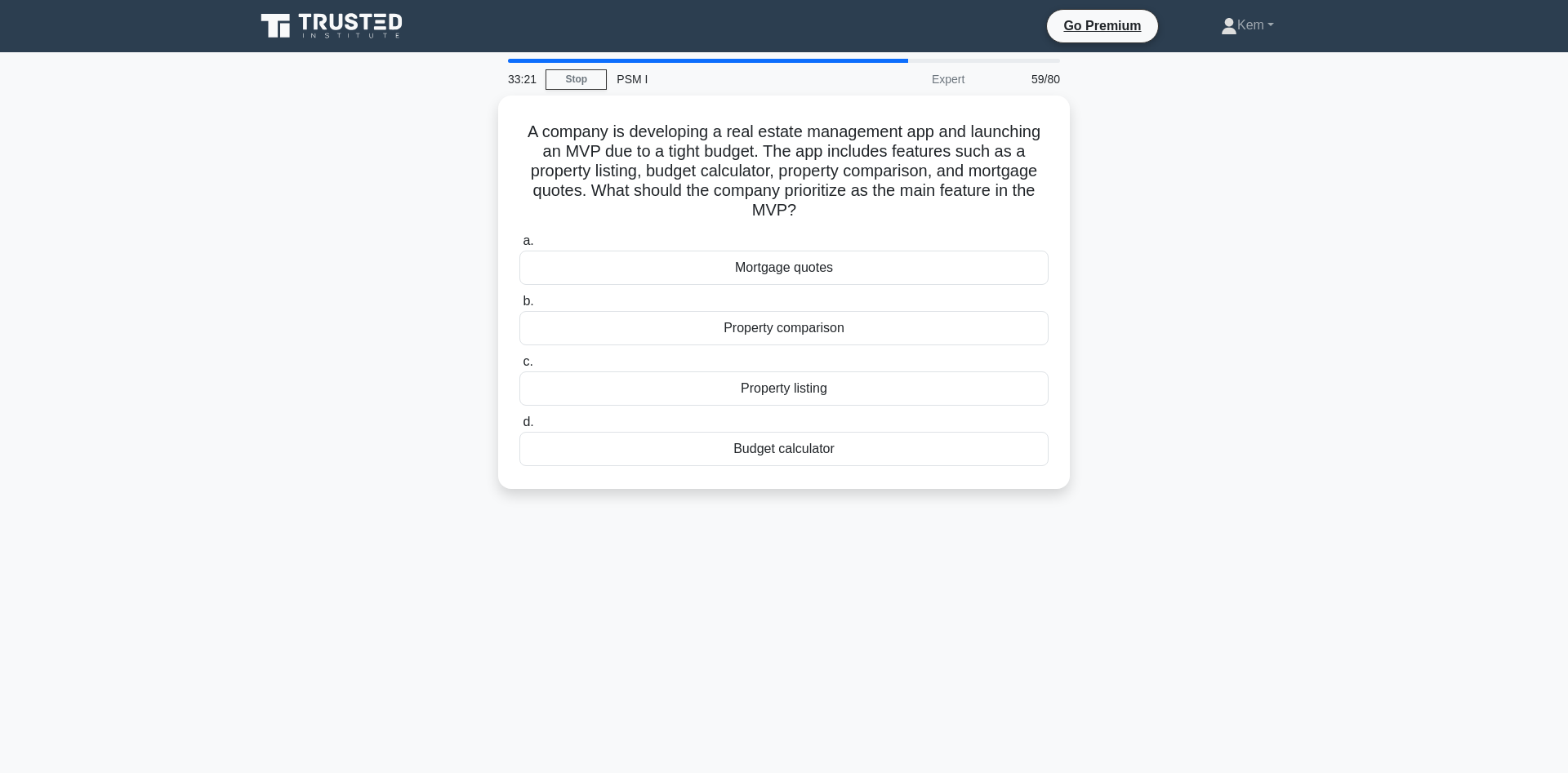
click at [344, 498] on div "A company is developing a real estate management app and launching an MVP due t…" at bounding box center [784, 302] width 1078 height 413
click at [720, 384] on div "Property listing" at bounding box center [784, 385] width 529 height 35
click at [519, 363] on input "c. Property listing" at bounding box center [519, 357] width 0 height 11
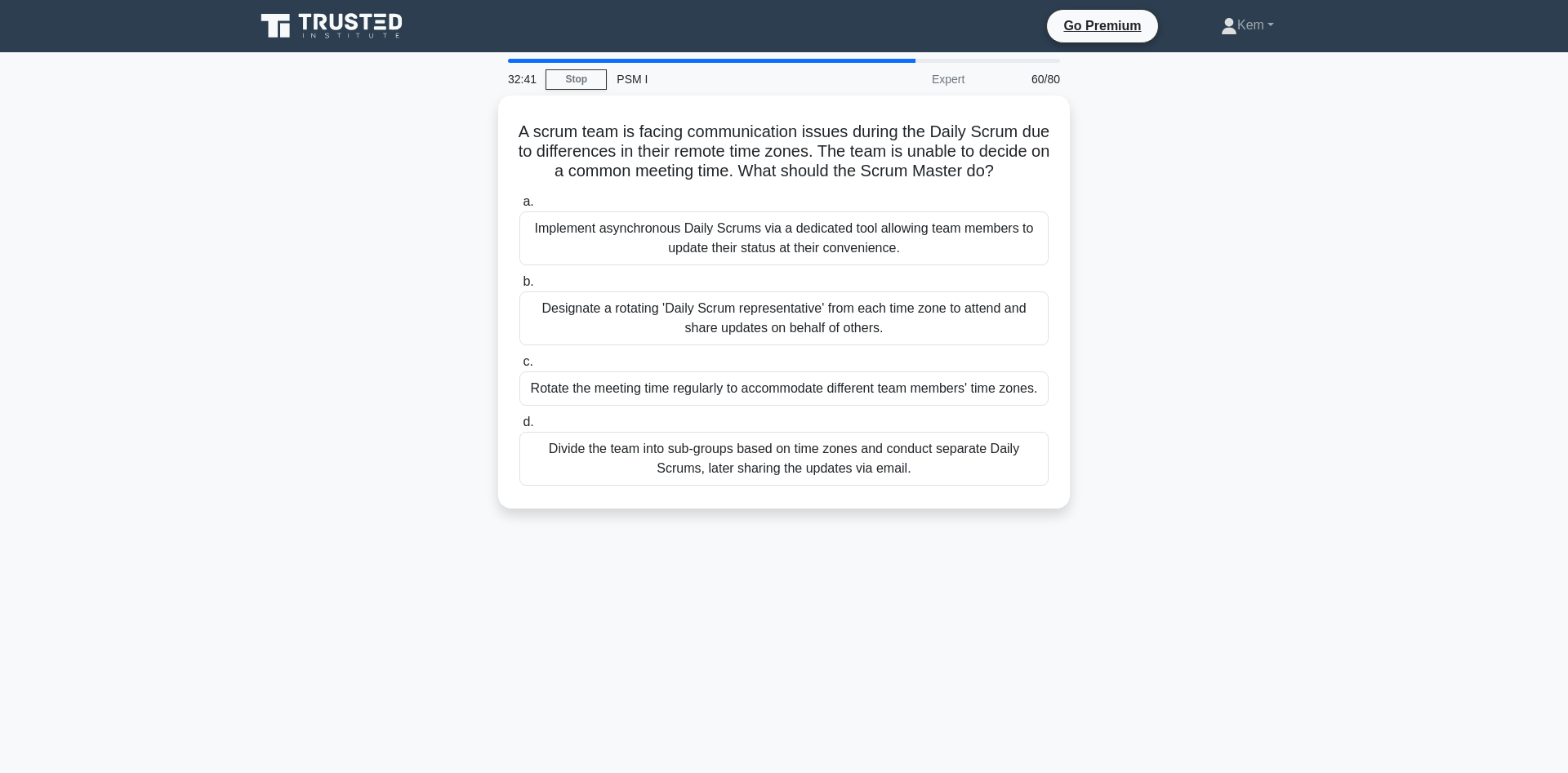
click at [331, 449] on div "A scrum team is facing communication issues during the Daily Scrum due to diffe…" at bounding box center [784, 312] width 1078 height 433
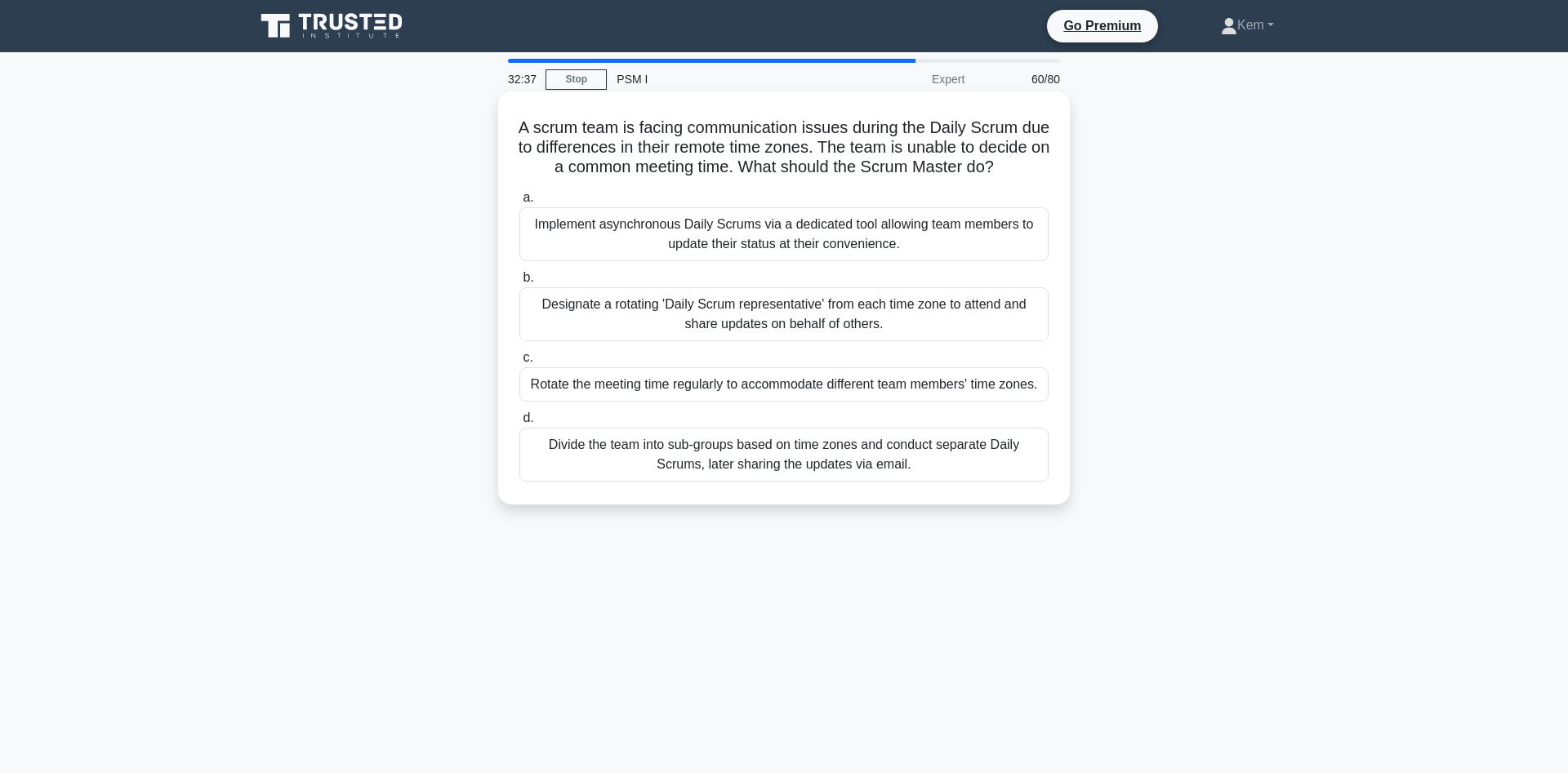
click at [609, 225] on div "Implement asynchronous Daily Scrums via a dedicated tool allowing team members …" at bounding box center [784, 234] width 529 height 54
click at [519, 204] on input "a. Implement asynchronous Daily Scrums via a dedicated tool allowing team membe…" at bounding box center [519, 198] width 0 height 11
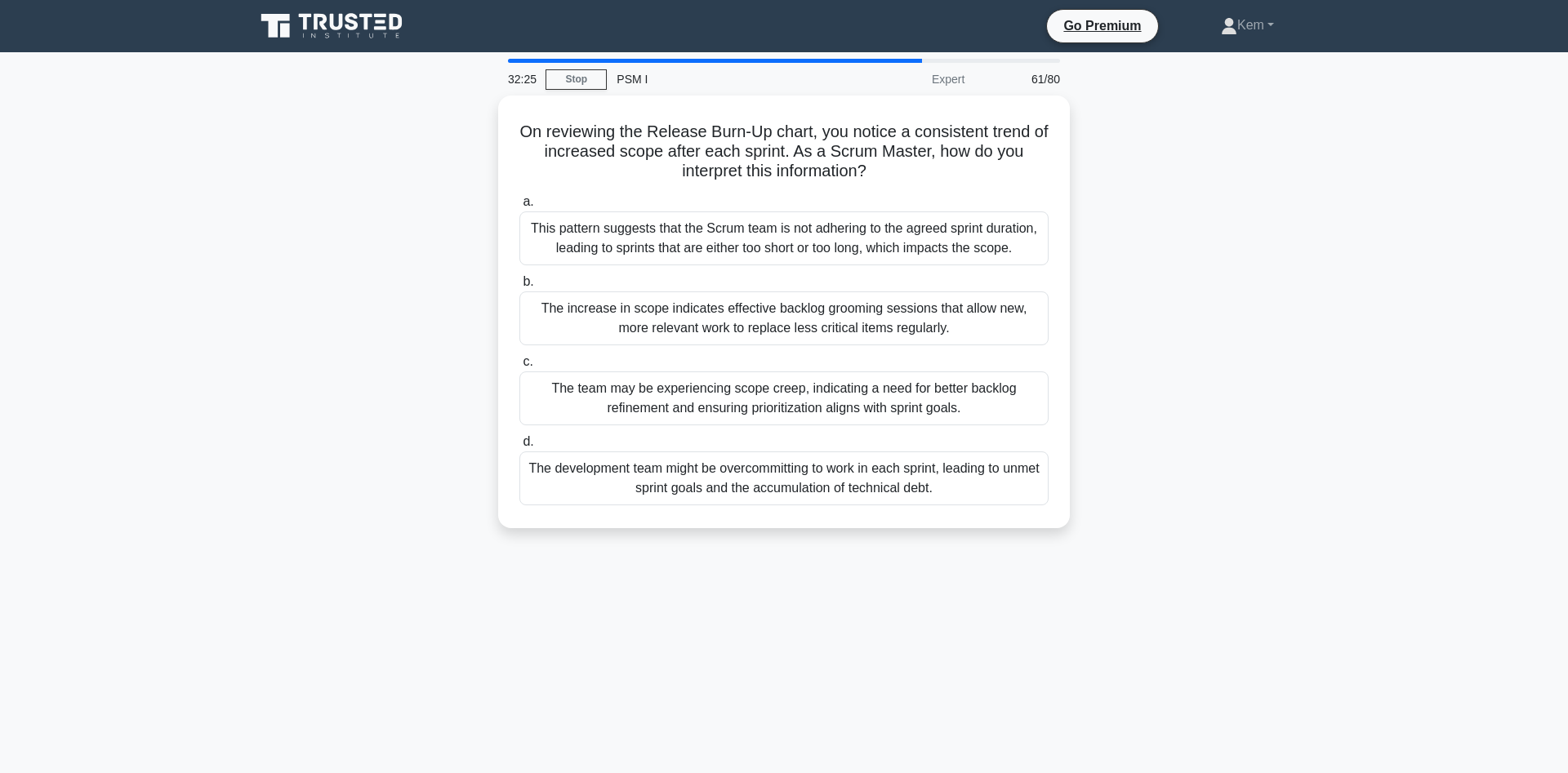
click at [647, 618] on div "32:25 Stop PSM I Expert 61/80 On reviewing the Release Burn-Up chart, you notic…" at bounding box center [784, 467] width 1078 height 816
click at [657, 613] on div "32:23 Stop PSM I Expert 61/80 On reviewing the Release Burn-Up chart, you notic…" at bounding box center [784, 467] width 1078 height 816
click at [451, 592] on div "32:10 Stop PSM I Expert 61/80 On reviewing the Release Burn-Up chart, you notic…" at bounding box center [784, 467] width 1078 height 816
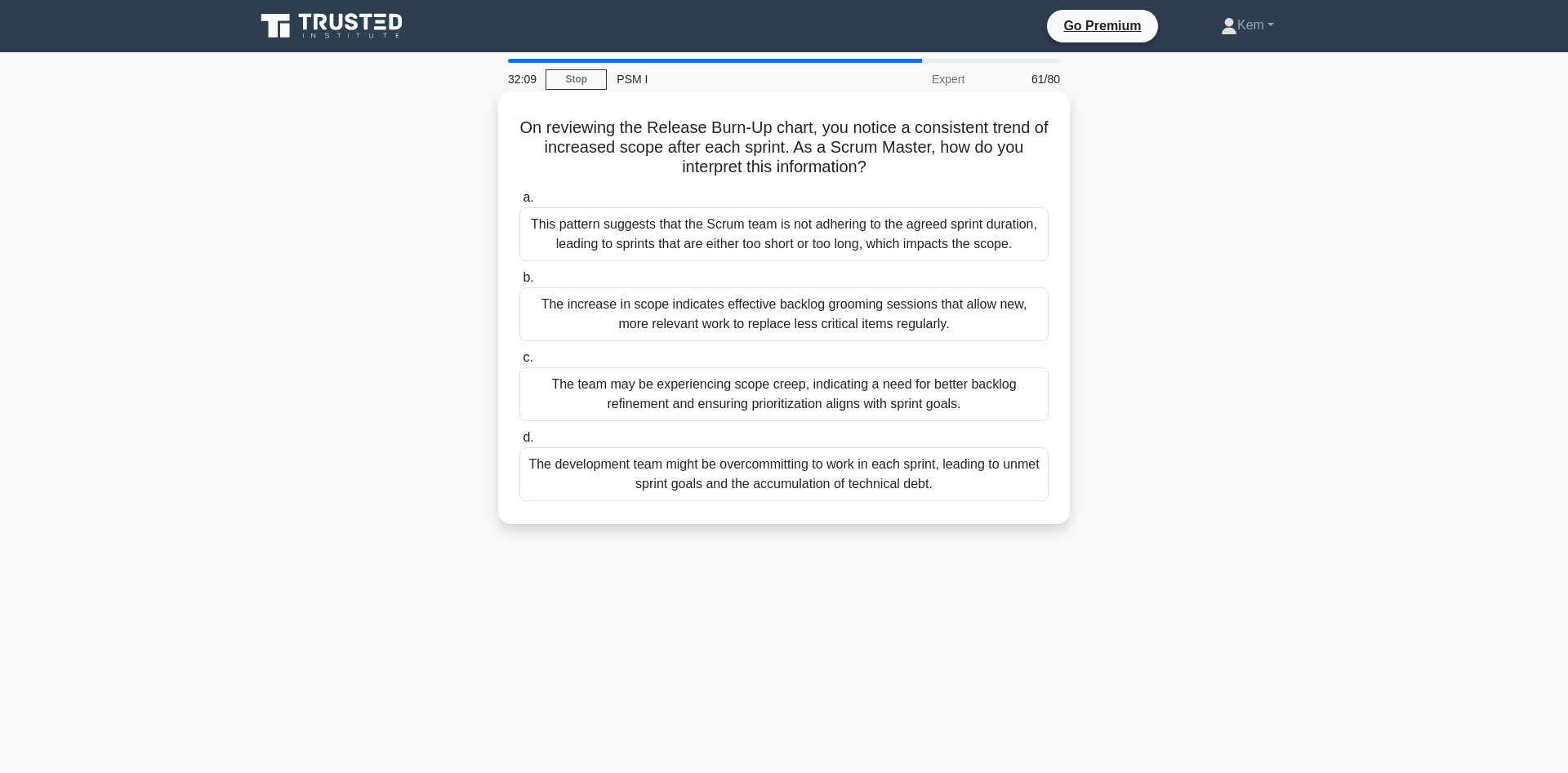
click at [604, 383] on div "The team may be experiencing scope creep, indicating a need for better backlog …" at bounding box center [784, 395] width 529 height 54
click at [519, 363] on input "c. The team may be experiencing scope creep, indicating a need for better backl…" at bounding box center [519, 357] width 0 height 11
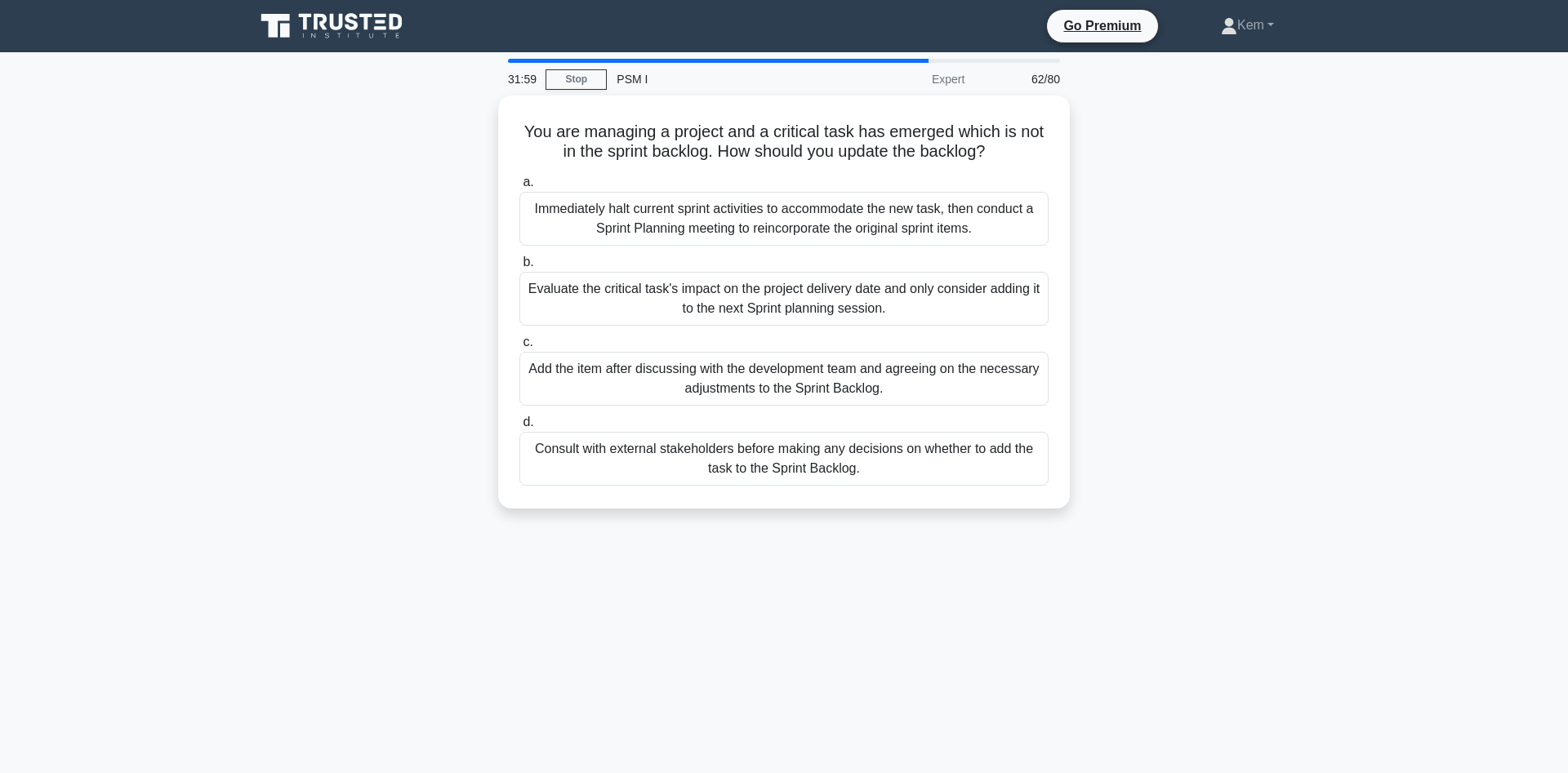
click at [353, 418] on div "You are managing a project and a critical task has emerged which is not in the …" at bounding box center [784, 312] width 1078 height 433
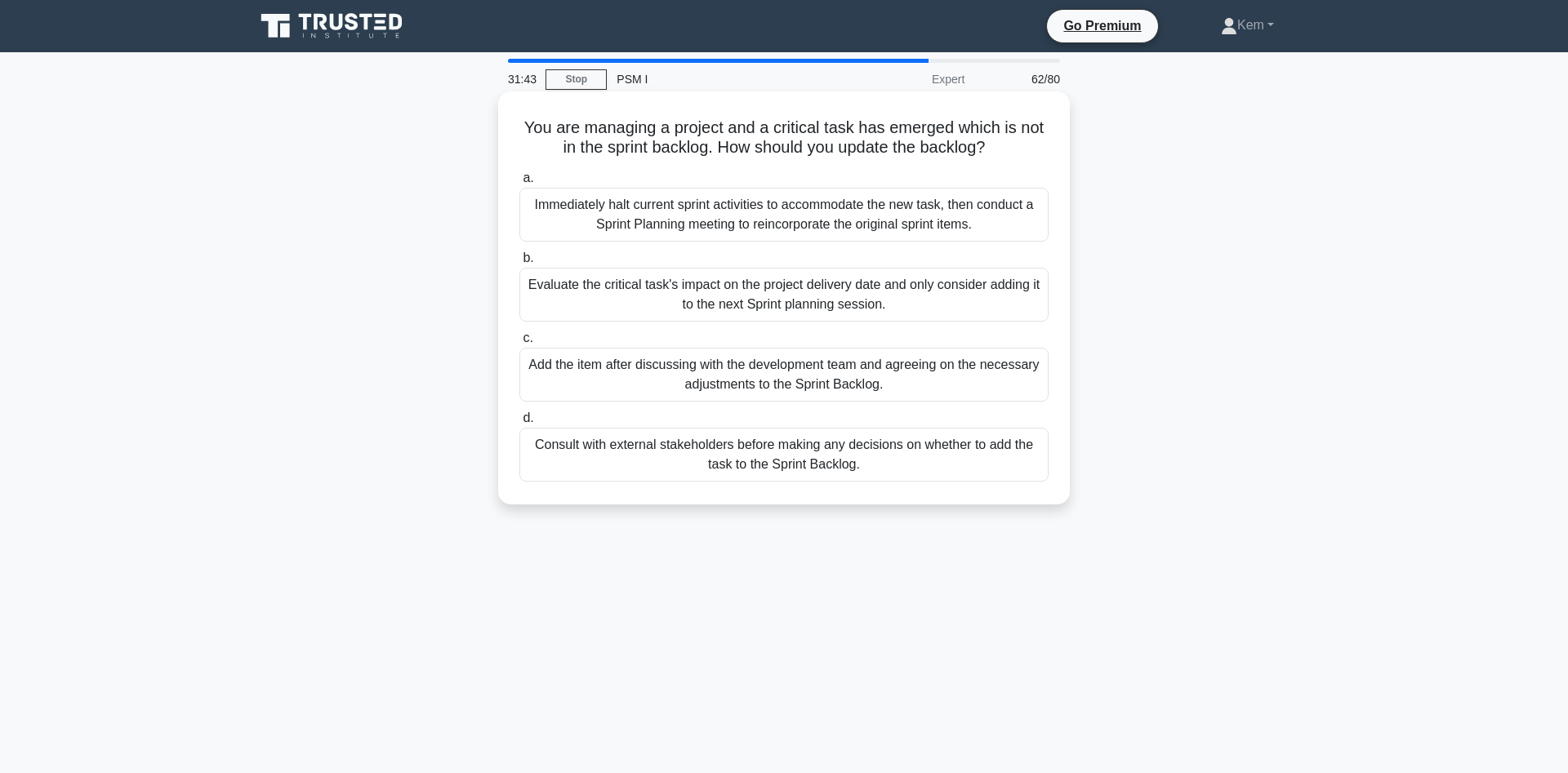
click at [631, 370] on div "Add the item after discussing with the development team and agreeing on the nec…" at bounding box center [784, 374] width 529 height 54
click at [519, 344] on input "c. Add the item after discussing with the development team and agreeing on the …" at bounding box center [519, 338] width 0 height 11
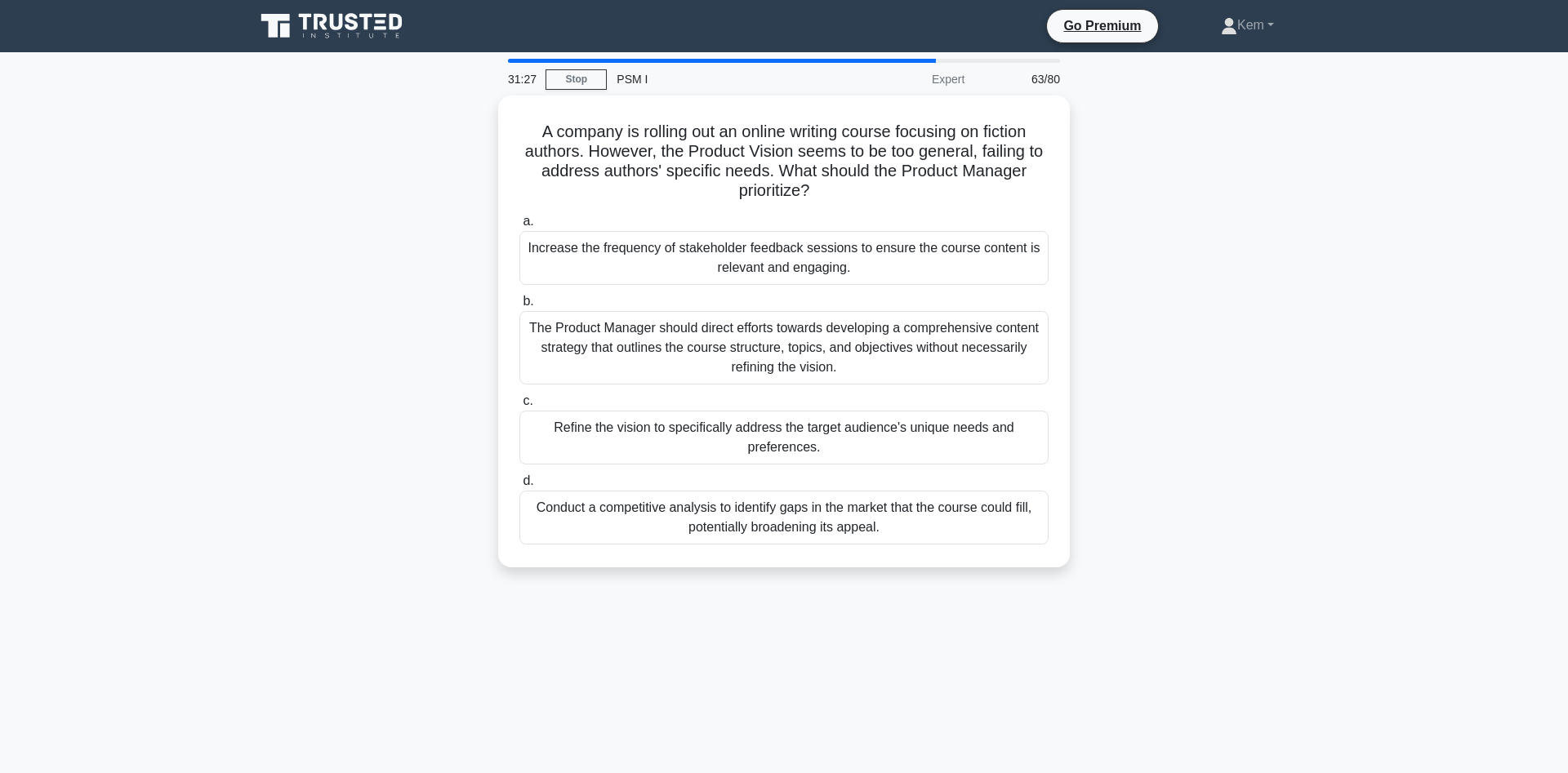
click at [414, 371] on div "A company is rolling out an online writing course focusing on fiction authors. …" at bounding box center [784, 342] width 1078 height 492
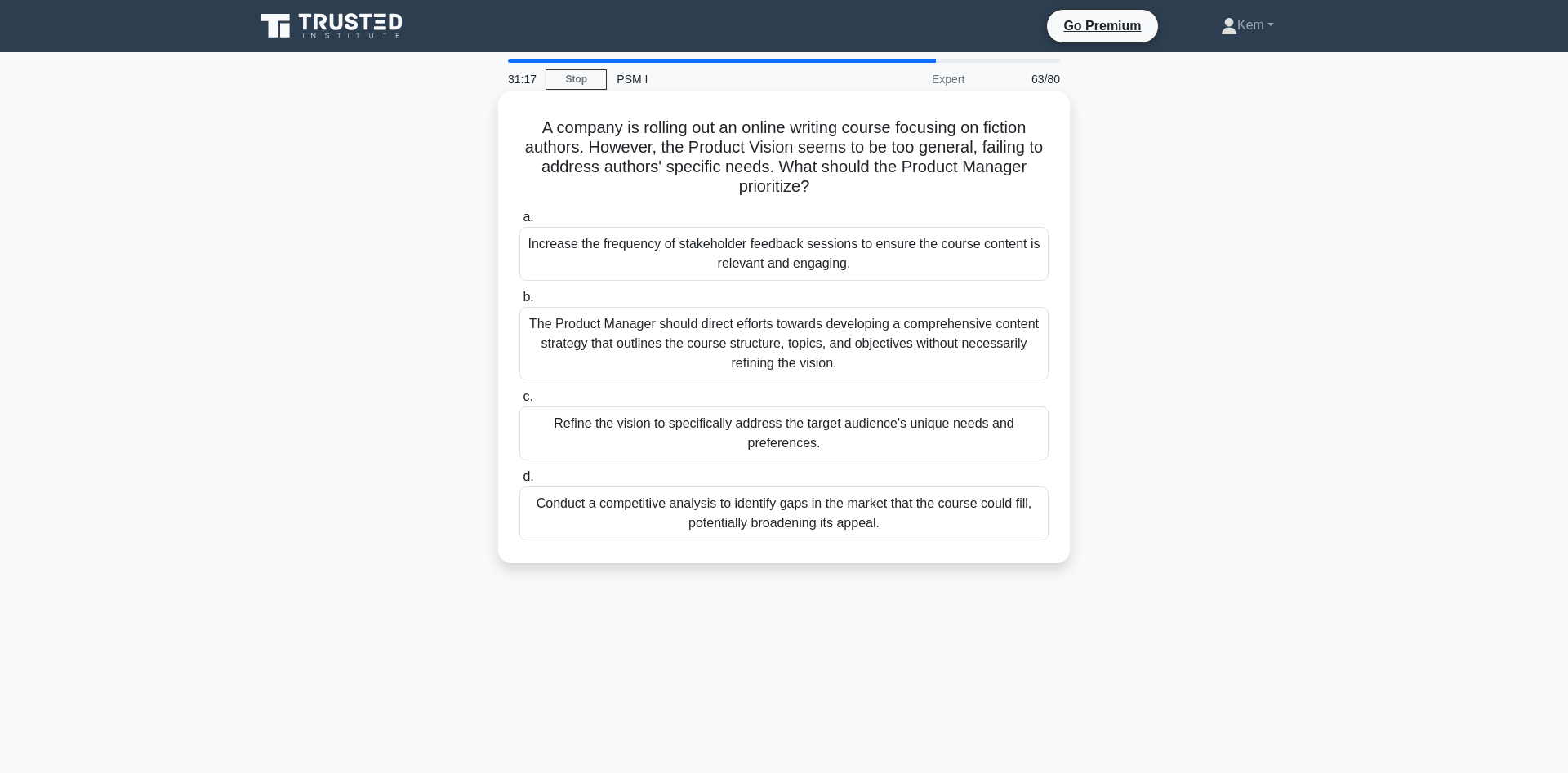
click at [582, 438] on div "Refine the vision to specifically address the target audience's unique needs an…" at bounding box center [784, 434] width 529 height 54
click at [519, 402] on input "c. Refine the vision to specifically address the target audience's unique needs…" at bounding box center [519, 397] width 0 height 11
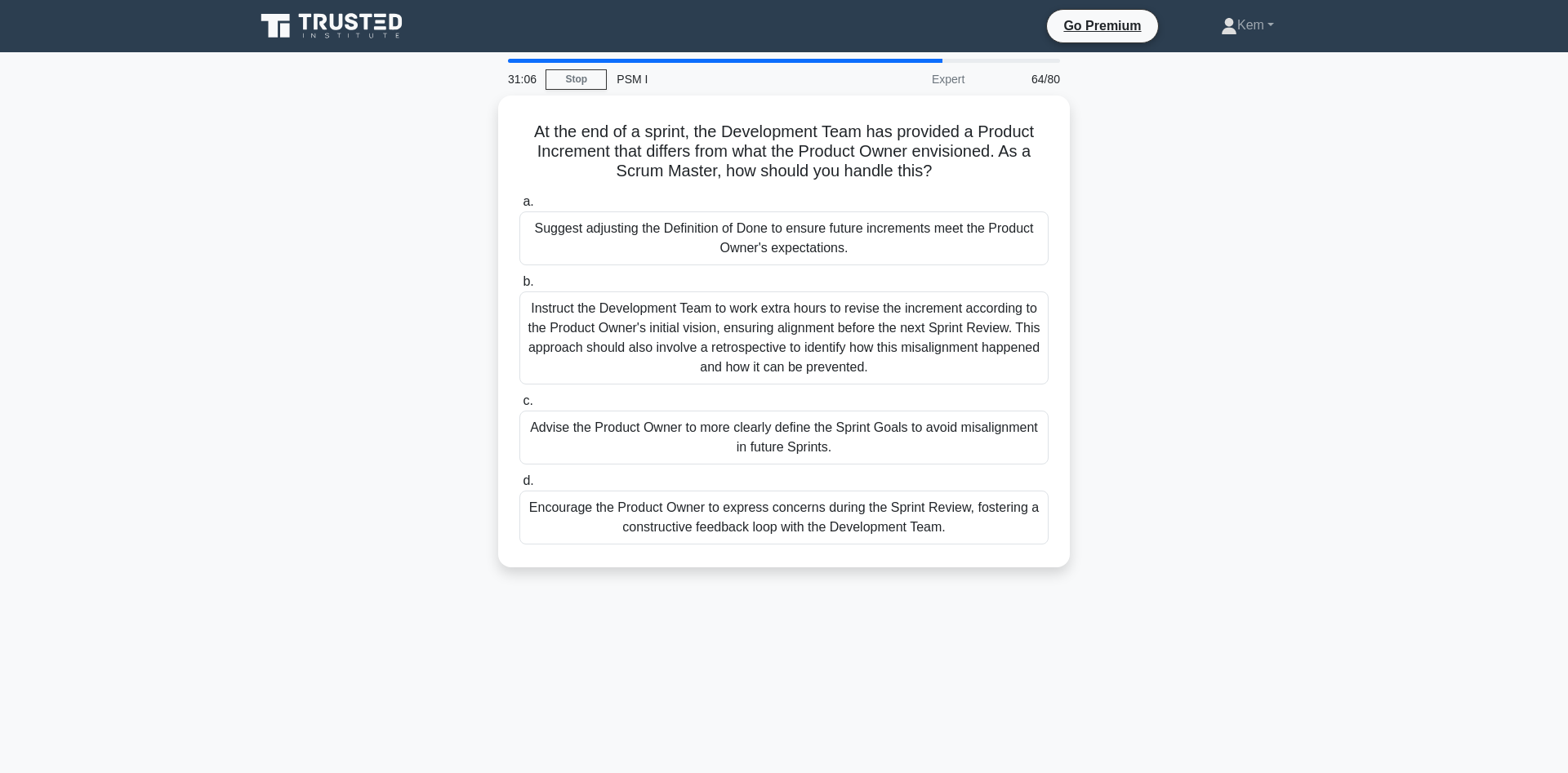
click at [1005, 701] on div "31:06 Stop PSM I Expert 64/80 At the end of a sprint, the Development Team has …" at bounding box center [784, 467] width 1078 height 816
click at [633, 625] on div "31:04 Stop PSM I Expert 64/80 At the end of a sprint, the Development Team has …" at bounding box center [784, 467] width 1078 height 816
click at [227, 403] on main "30:56 Stop PSM I Expert 64/80 At the end of a sprint, the Development Team has …" at bounding box center [784, 467] width 1568 height 830
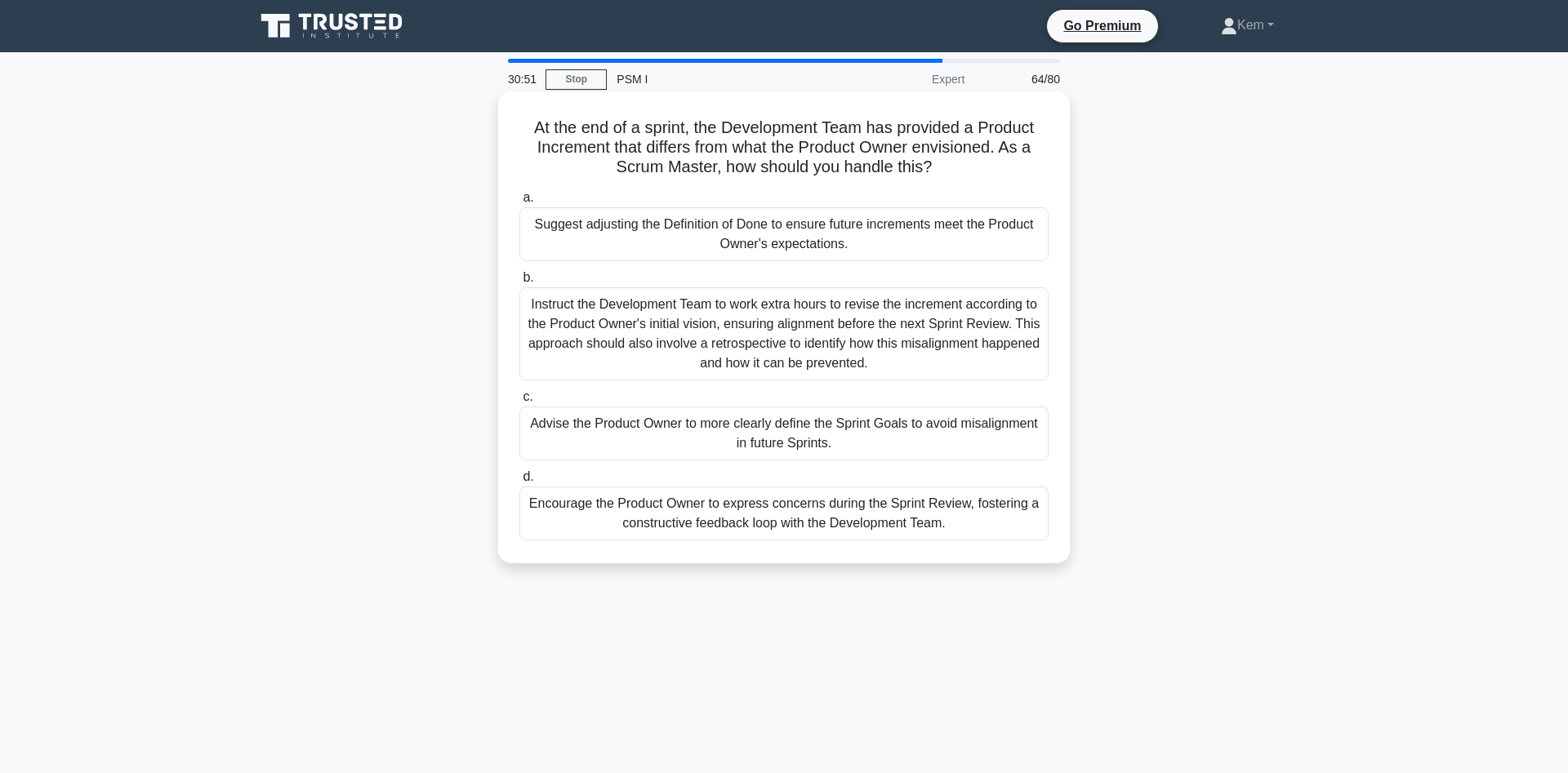
click at [585, 509] on div "Encourage the Product Owner to express concerns during the Sprint Review, foste…" at bounding box center [784, 514] width 529 height 54
click at [519, 483] on input "d. Encourage the Product Owner to express concerns during the Sprint Review, fo…" at bounding box center [519, 477] width 0 height 11
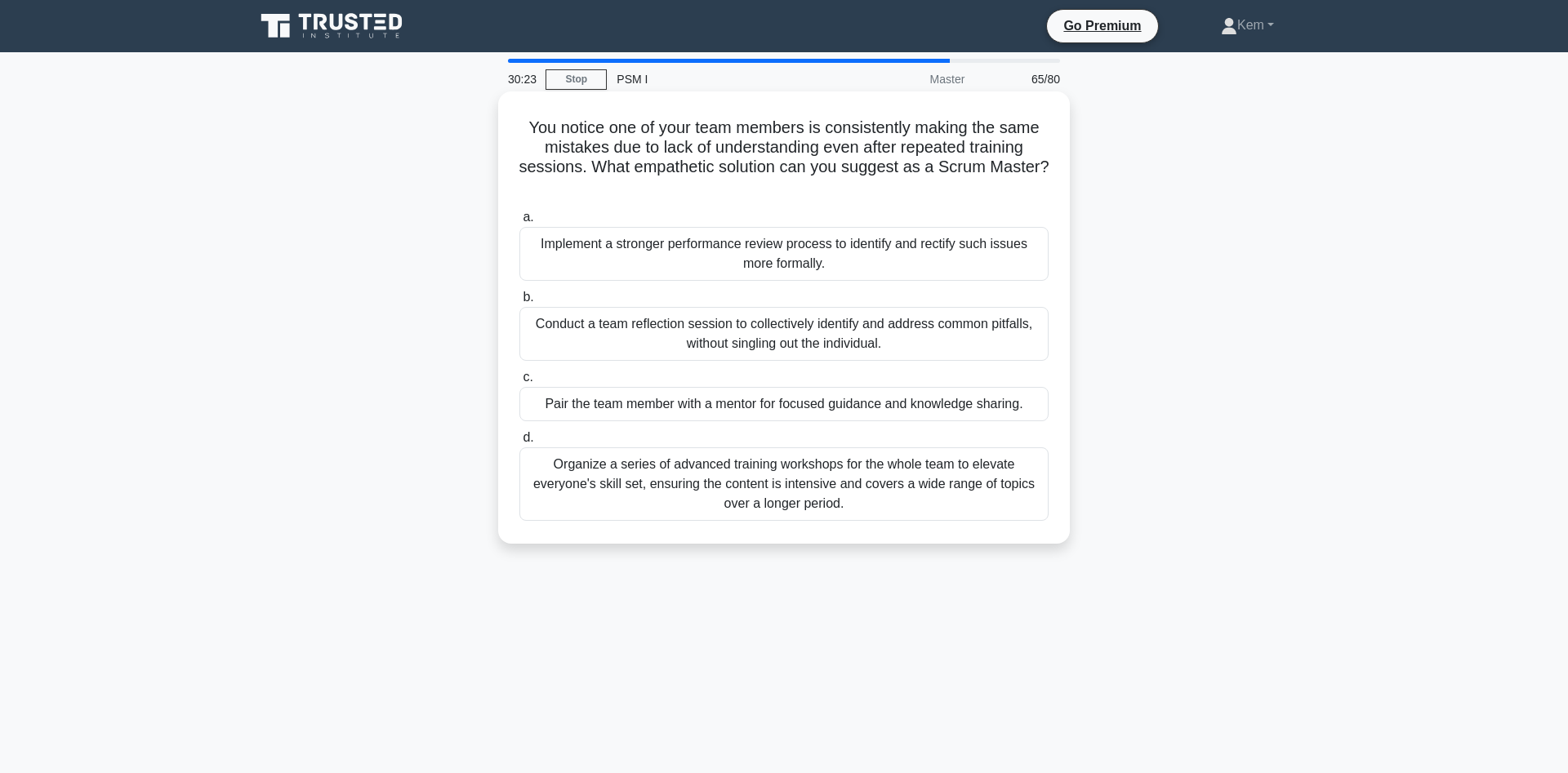
click at [603, 407] on div "Pair the team member with a mentor for focused guidance and knowledge sharing." at bounding box center [784, 404] width 529 height 35
click at [519, 383] on input "c. Pair the team member with a mentor for focused guidance and knowledge sharin…" at bounding box center [519, 377] width 0 height 11
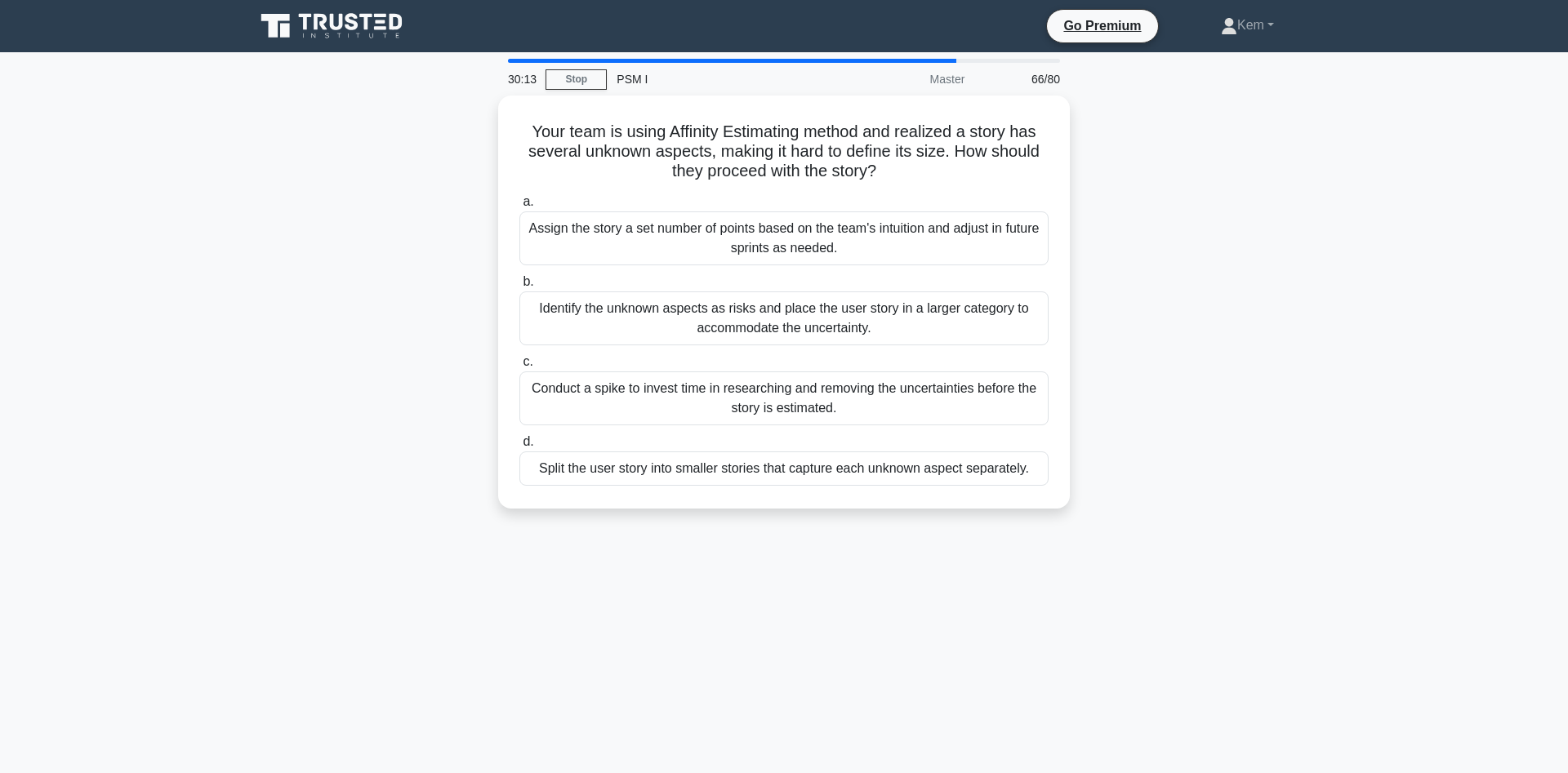
click at [377, 564] on div "30:13 Stop PSM I Master 66/80 Your team is using Affinity Estimating method and…" at bounding box center [784, 467] width 1078 height 816
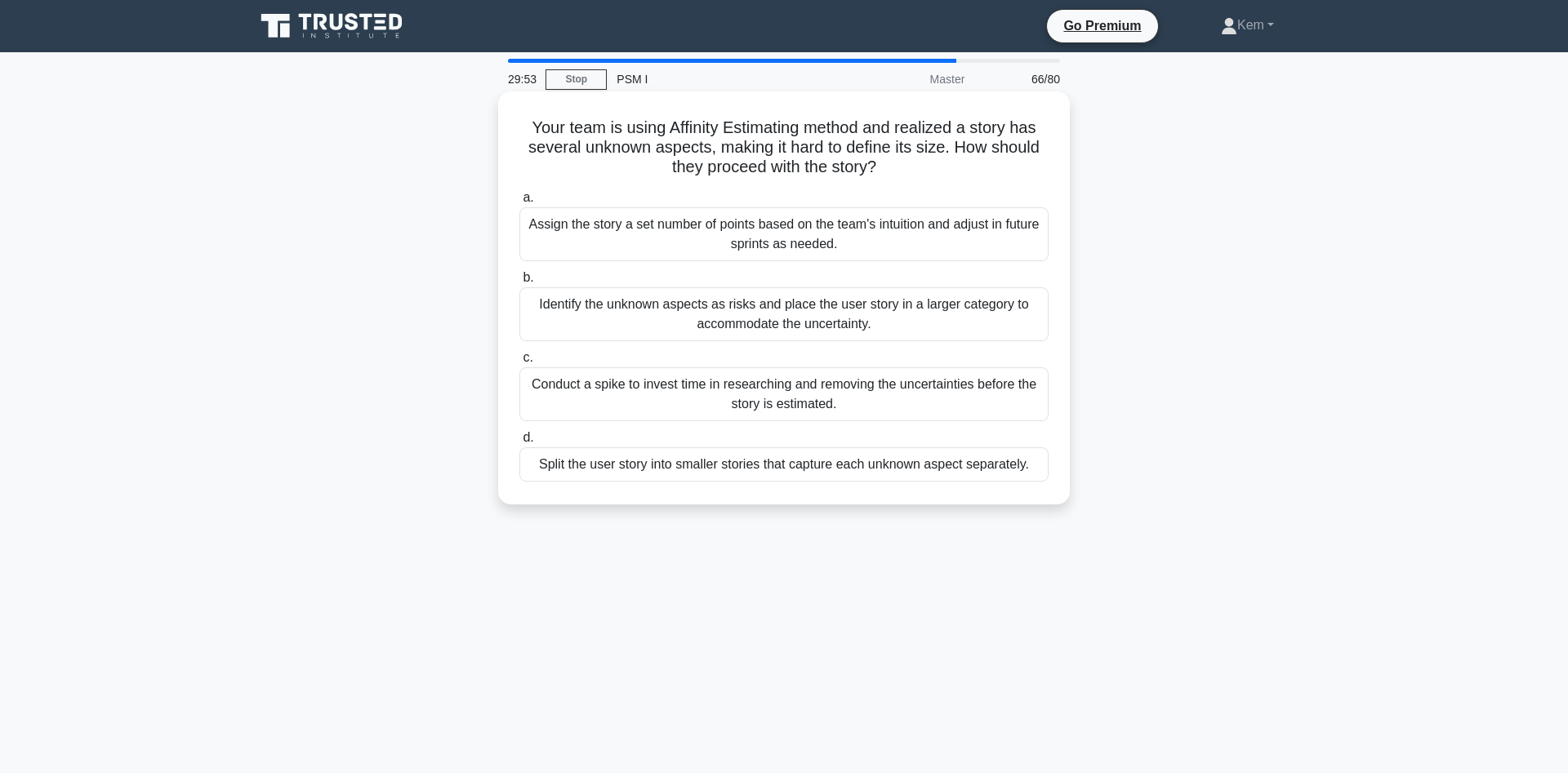
click at [673, 399] on div "Conduct a spike to invest time in researching and removing the uncertainties be…" at bounding box center [784, 395] width 529 height 54
click at [519, 363] on input "c. Conduct a spike to invest time in researching and removing the uncertainties…" at bounding box center [519, 357] width 0 height 11
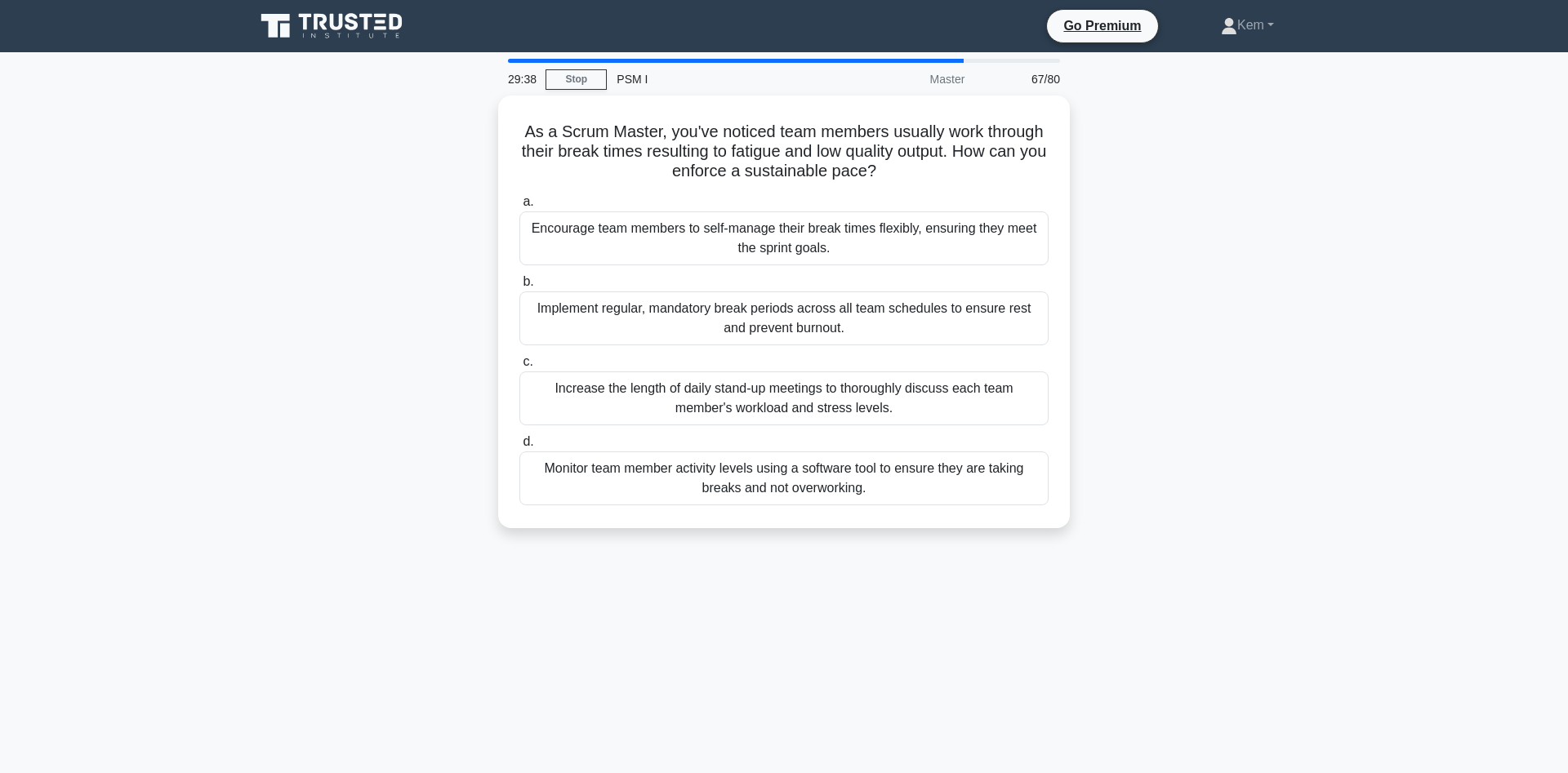
click at [392, 575] on div "29:38 Stop PSM I Master 67/80 As a Scrum Master, you've noticed team members us…" at bounding box center [784, 467] width 1078 height 816
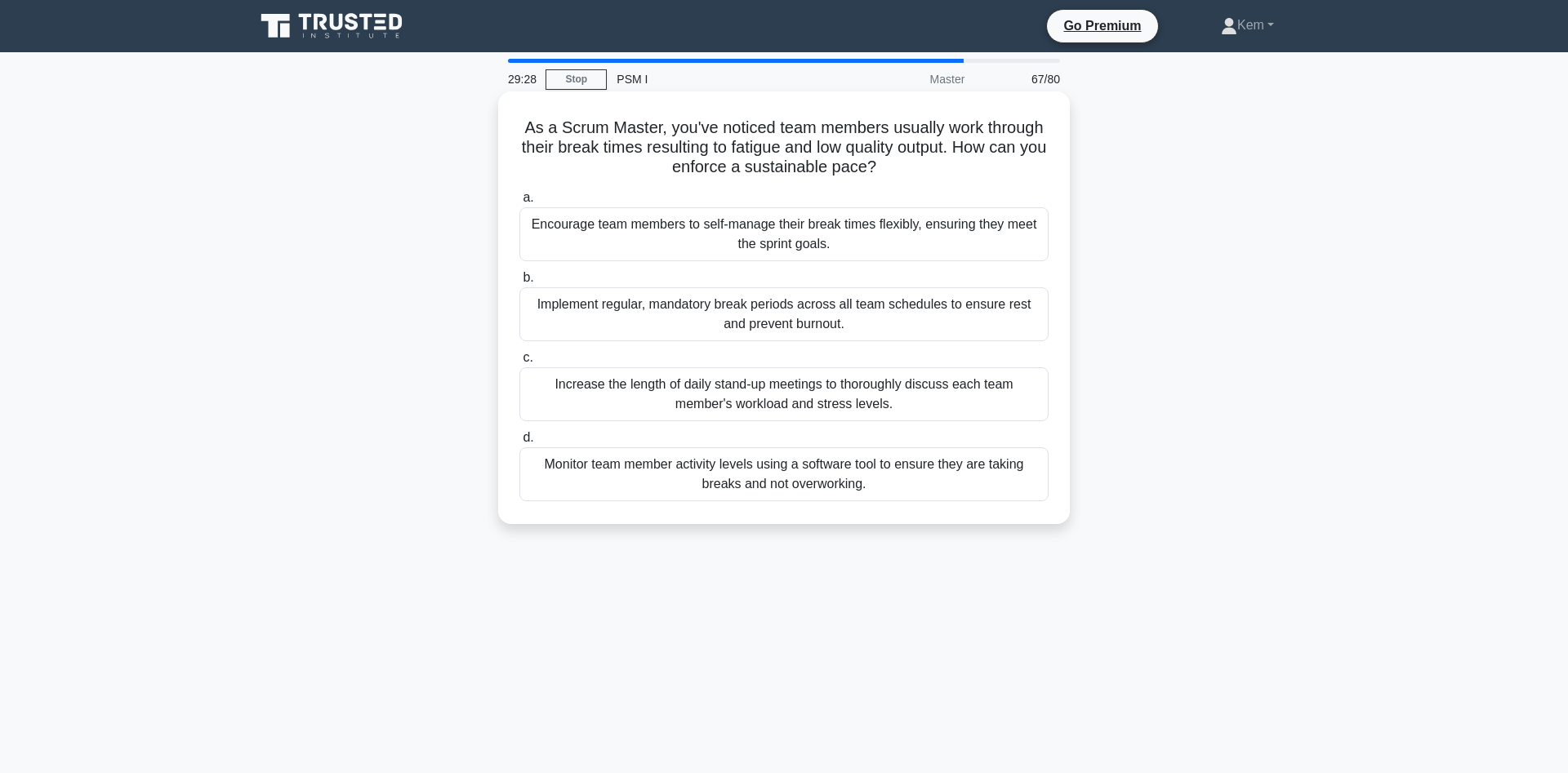
click at [804, 229] on div "Encourage team members to self-manage their break times flexibly, ensuring they…" at bounding box center [784, 234] width 529 height 54
click at [519, 204] on input "a. Encourage team members to self-manage their break times flexibly, ensuring t…" at bounding box center [519, 198] width 0 height 11
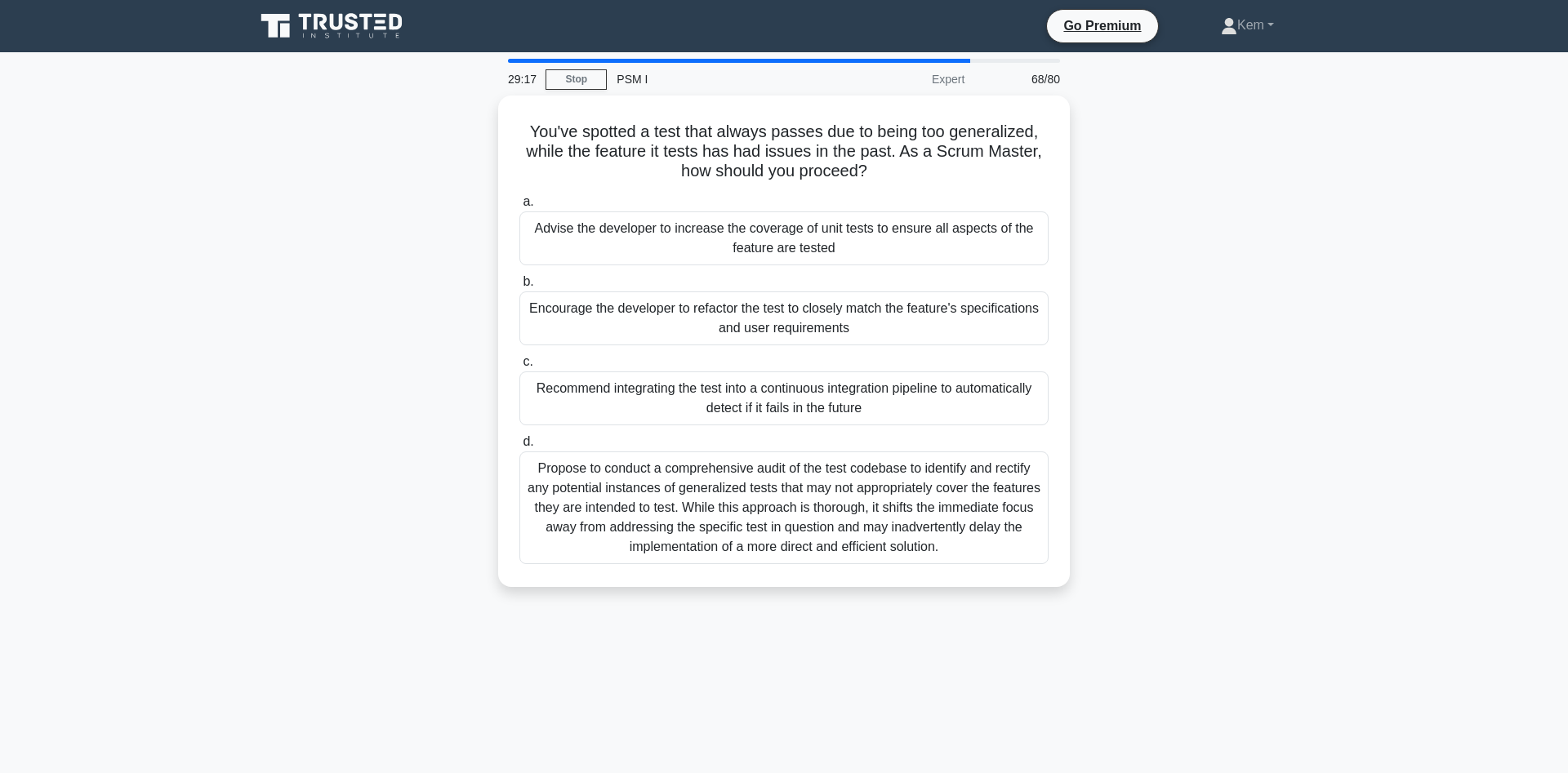
click at [379, 398] on div "You've spotted a test that always passes due to being too generalized, while th…" at bounding box center [784, 351] width 1078 height 511
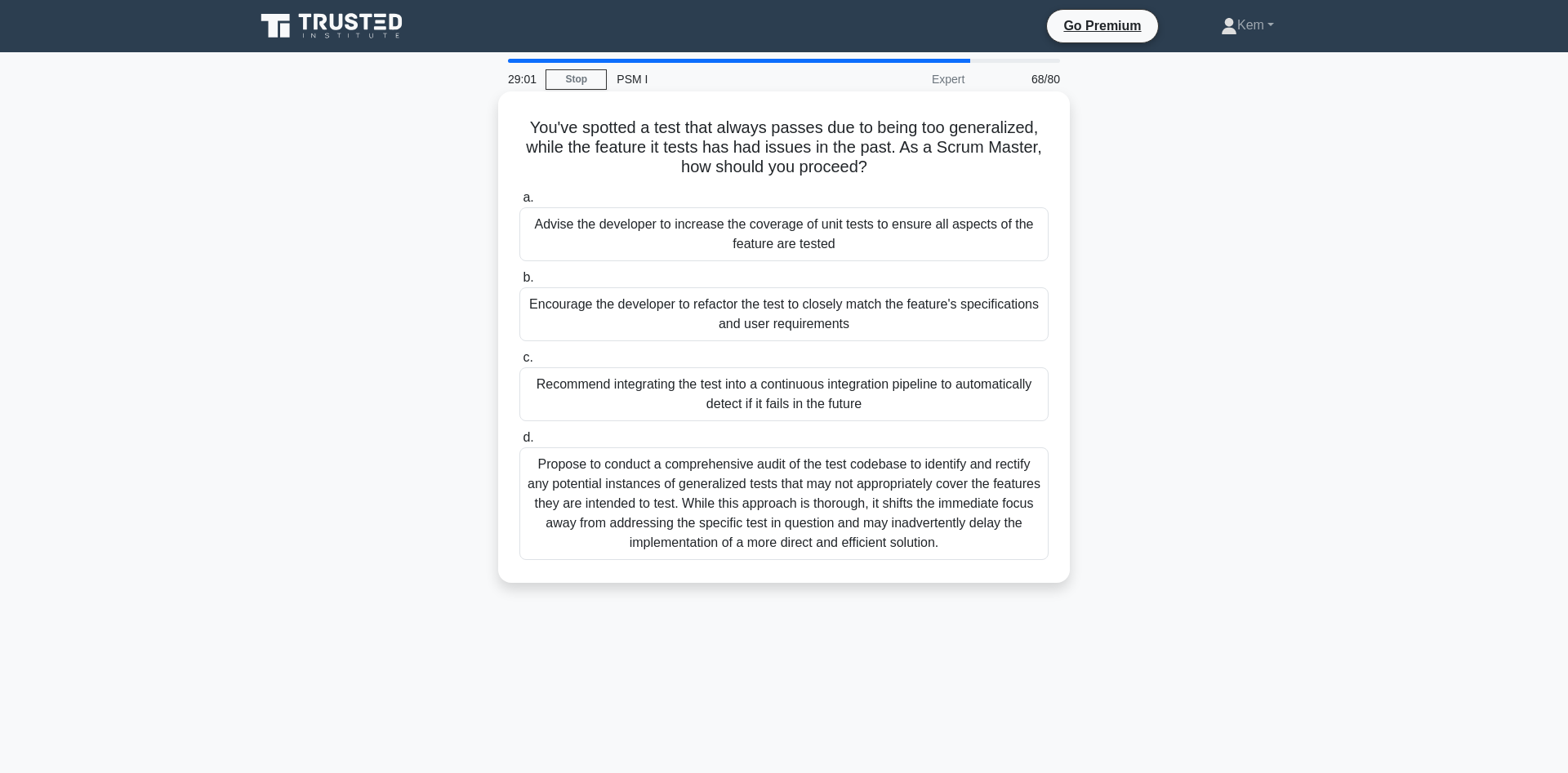
click at [562, 323] on div "Encourage the developer to refactor the test to closely match the feature's spe…" at bounding box center [784, 314] width 529 height 54
click at [519, 283] on input "b. Encourage the developer to refactor the test to closely match the feature's …" at bounding box center [519, 278] width 0 height 11
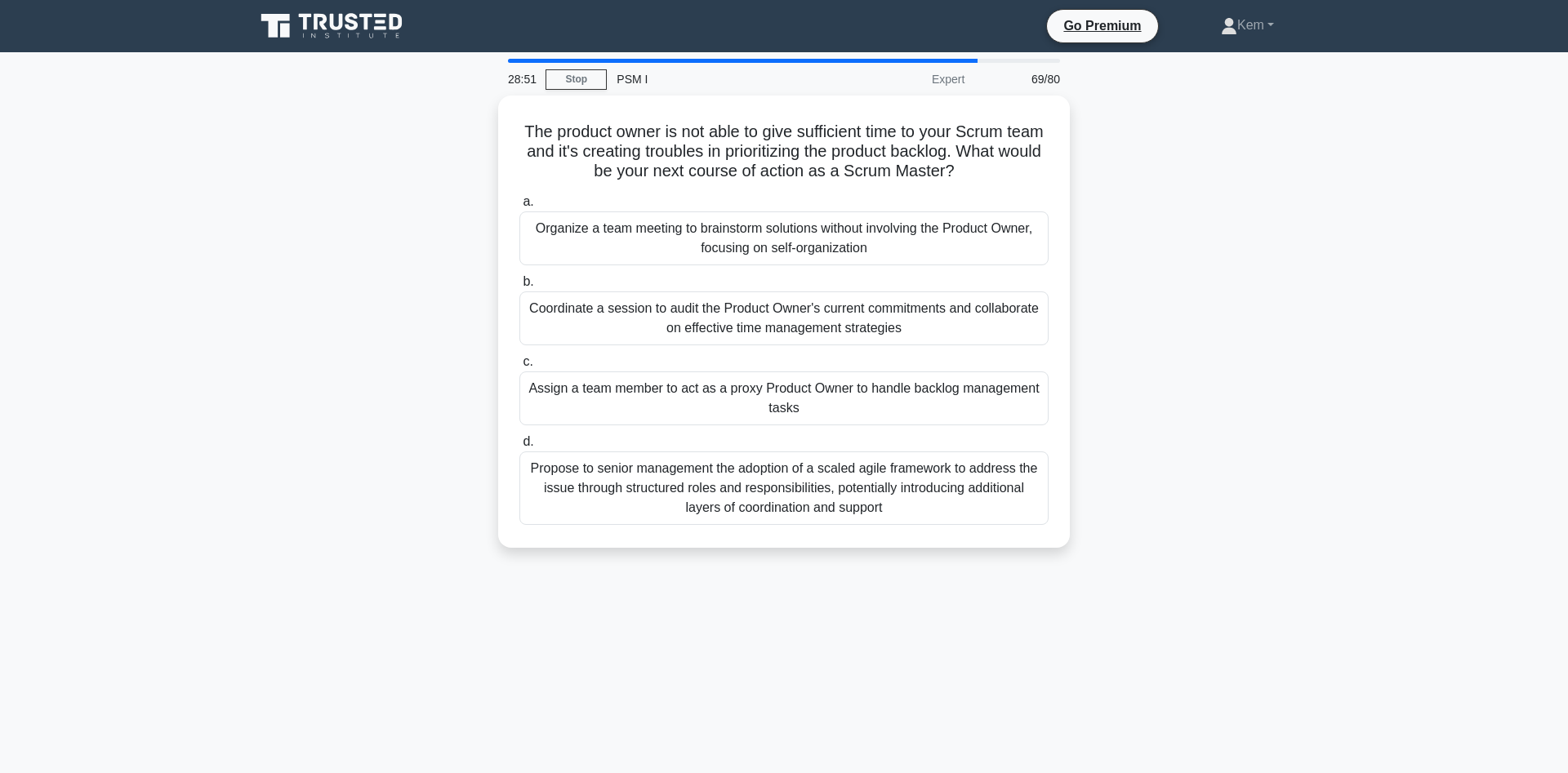
click at [349, 571] on div "28:51 Stop PSM I Expert 69/80 The product owner is not able to give sufficient …" at bounding box center [784, 467] width 1078 height 816
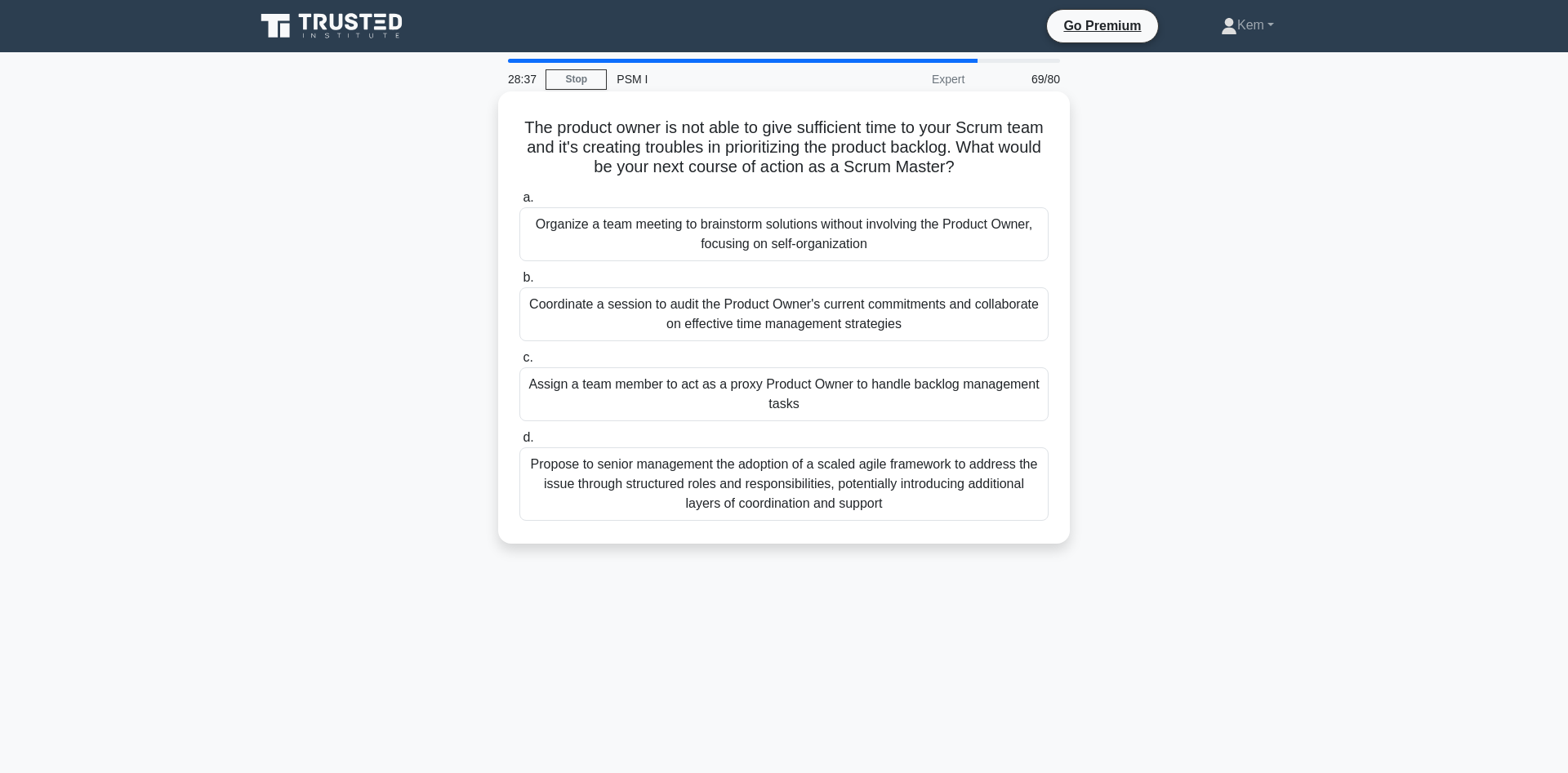
click at [663, 302] on div "Coordinate a session to audit the Product Owner's current commitments and colla…" at bounding box center [784, 314] width 529 height 54
click at [519, 283] on input "b. Coordinate a session to audit the Product Owner's current commitments and co…" at bounding box center [519, 278] width 0 height 11
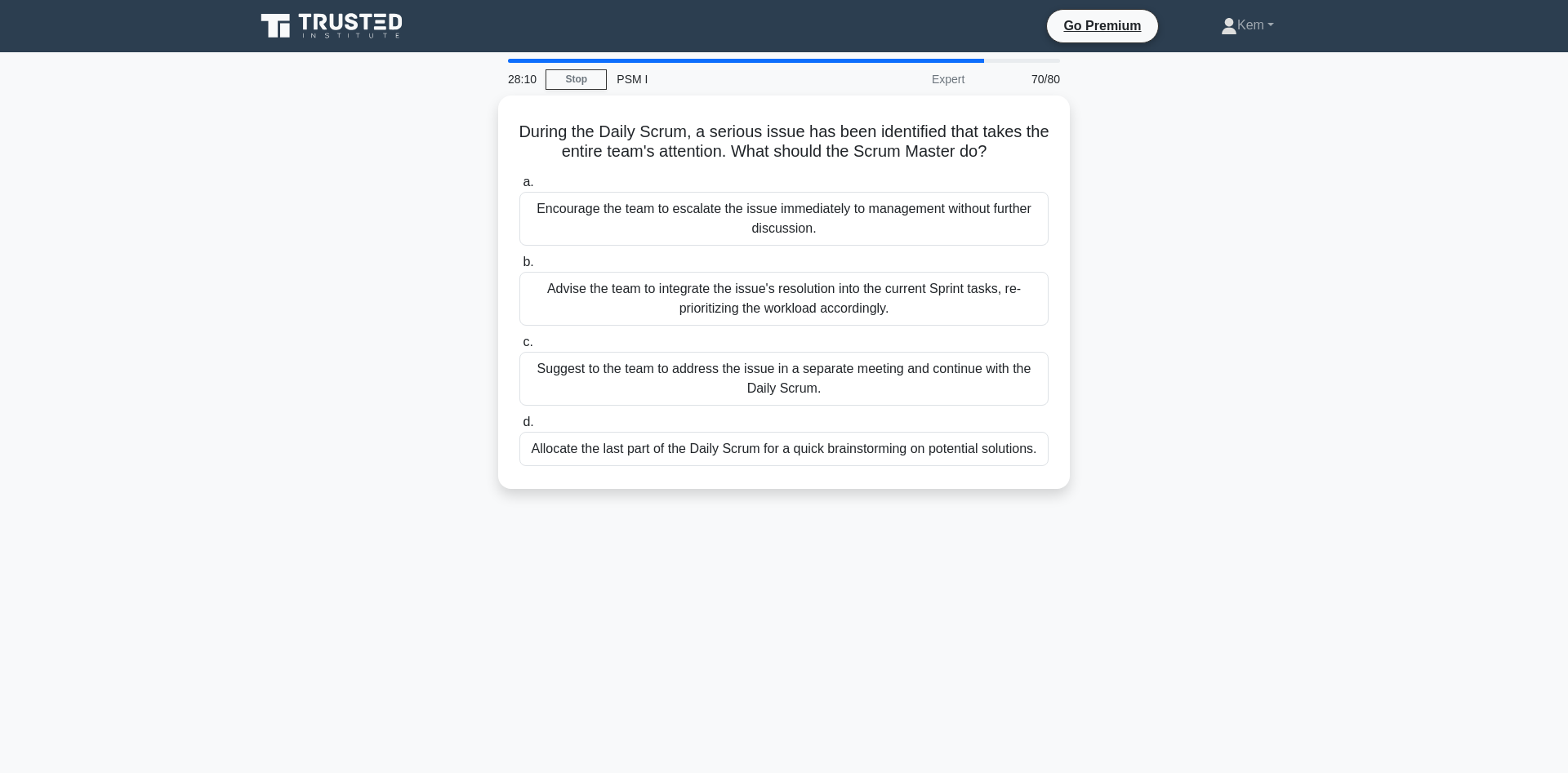
click at [258, 544] on div "28:10 Stop PSM I Expert 70/80 During the Daily Scrum, a serious issue has been …" at bounding box center [784, 467] width 1078 height 816
click at [570, 362] on div "Suggest to the team to address the issue in a separate meeting and continue wit…" at bounding box center [784, 374] width 529 height 54
click at [519, 344] on input "c. Suggest to the team to address the issue in a separate meeting and continue …" at bounding box center [519, 338] width 0 height 11
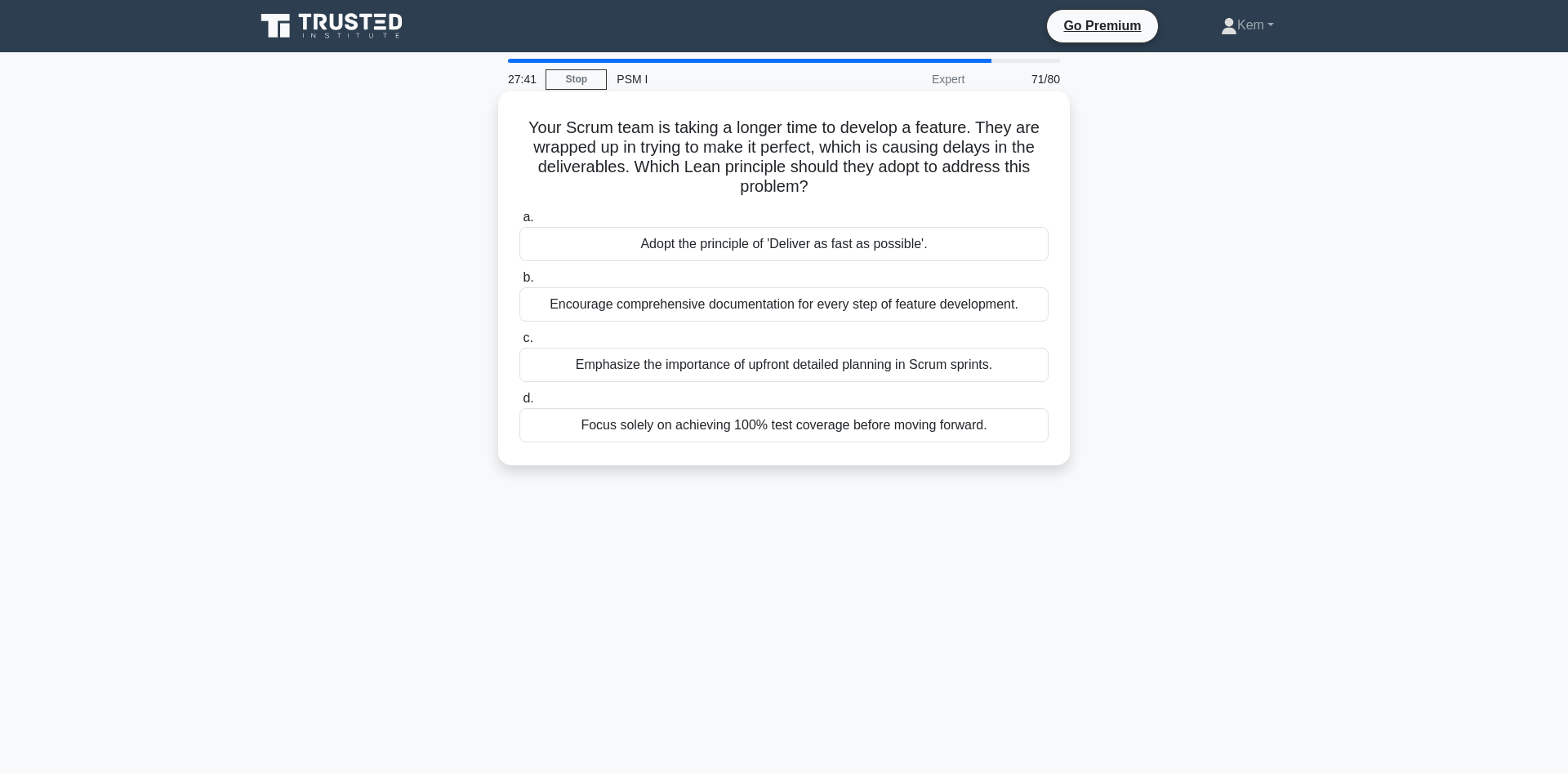
click at [753, 243] on div "Adopt the principle of 'Deliver as fast as possible'." at bounding box center [784, 244] width 529 height 35
click at [519, 223] on input "a. Adopt the principle of 'Deliver as fast as possible'." at bounding box center [519, 217] width 0 height 11
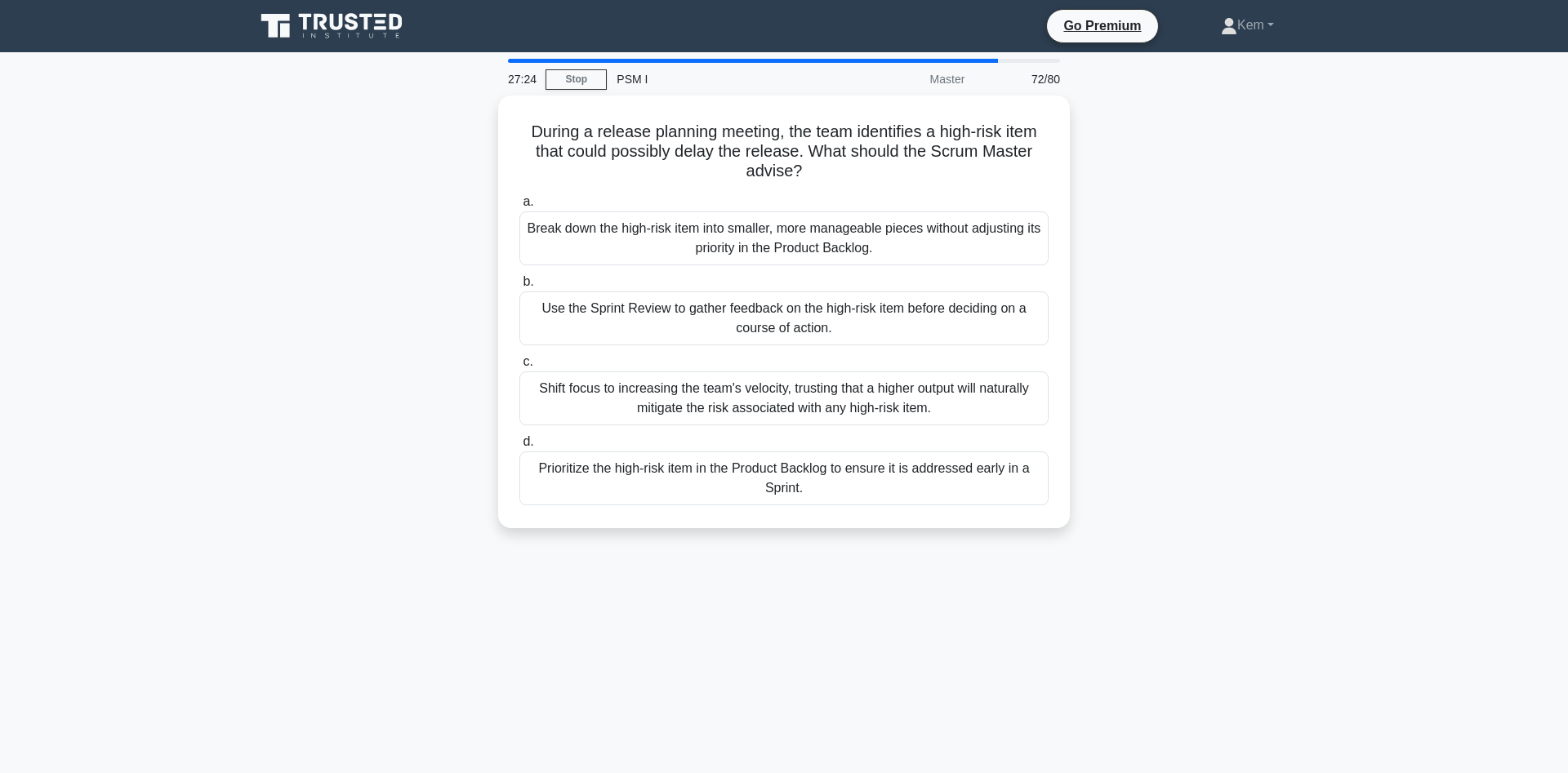
click at [251, 423] on div "During a release planning meeting, the team identifies a high-risk item that co…" at bounding box center [784, 322] width 1078 height 452
click at [346, 303] on div "During a release planning meeting, the team identifies a high-risk item that co…" at bounding box center [784, 322] width 1078 height 452
click at [330, 296] on div "During a release planning meeting, the team identifies a high-risk item that co…" at bounding box center [784, 322] width 1078 height 452
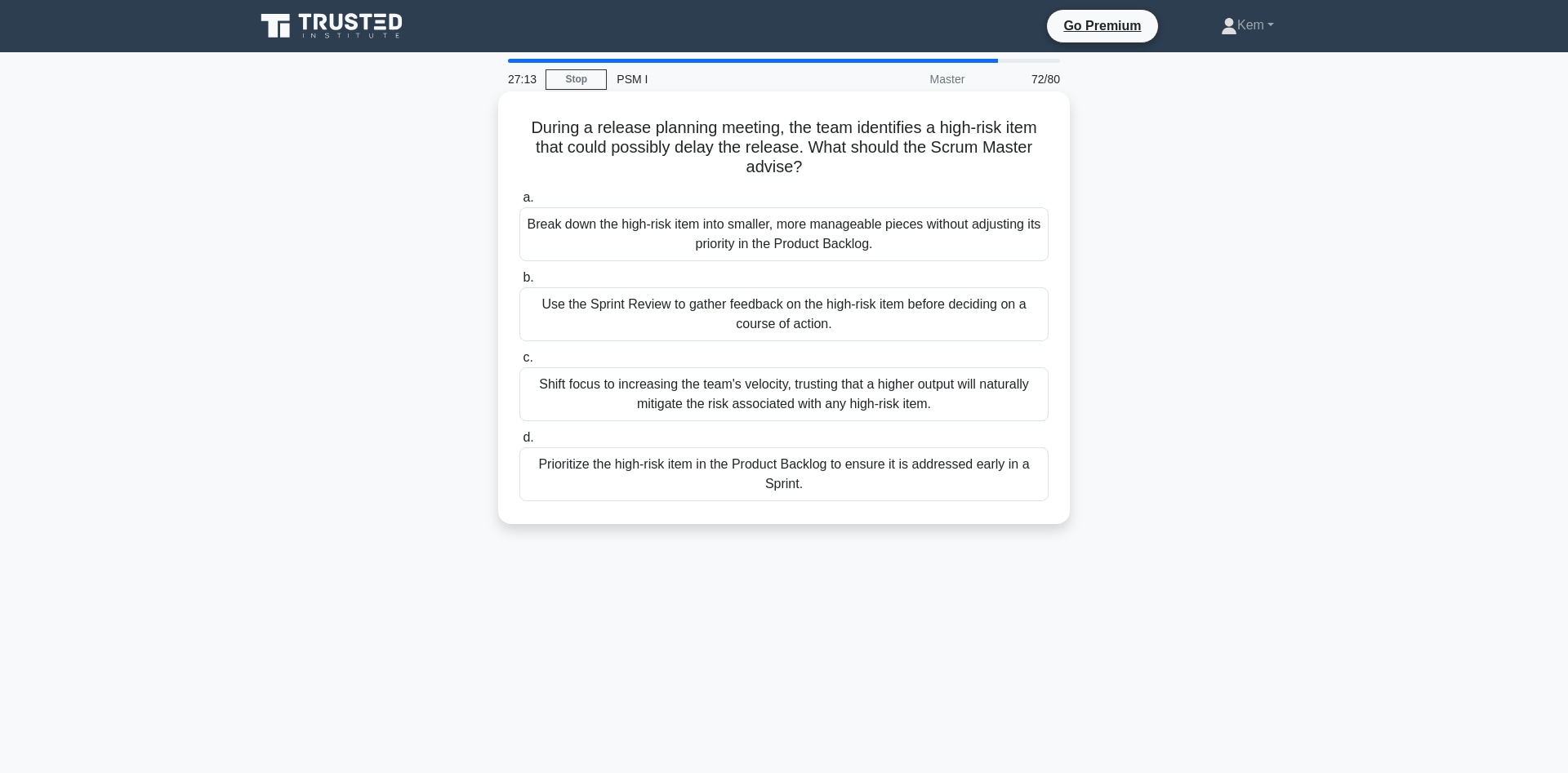
click at [584, 473] on div "Prioritize the high-risk item in the Product Backlog to ensure it is addressed …" at bounding box center [784, 474] width 529 height 54
click at [519, 444] on input "d. Prioritize the high-risk item in the Product Backlog to ensure it is address…" at bounding box center [519, 438] width 0 height 11
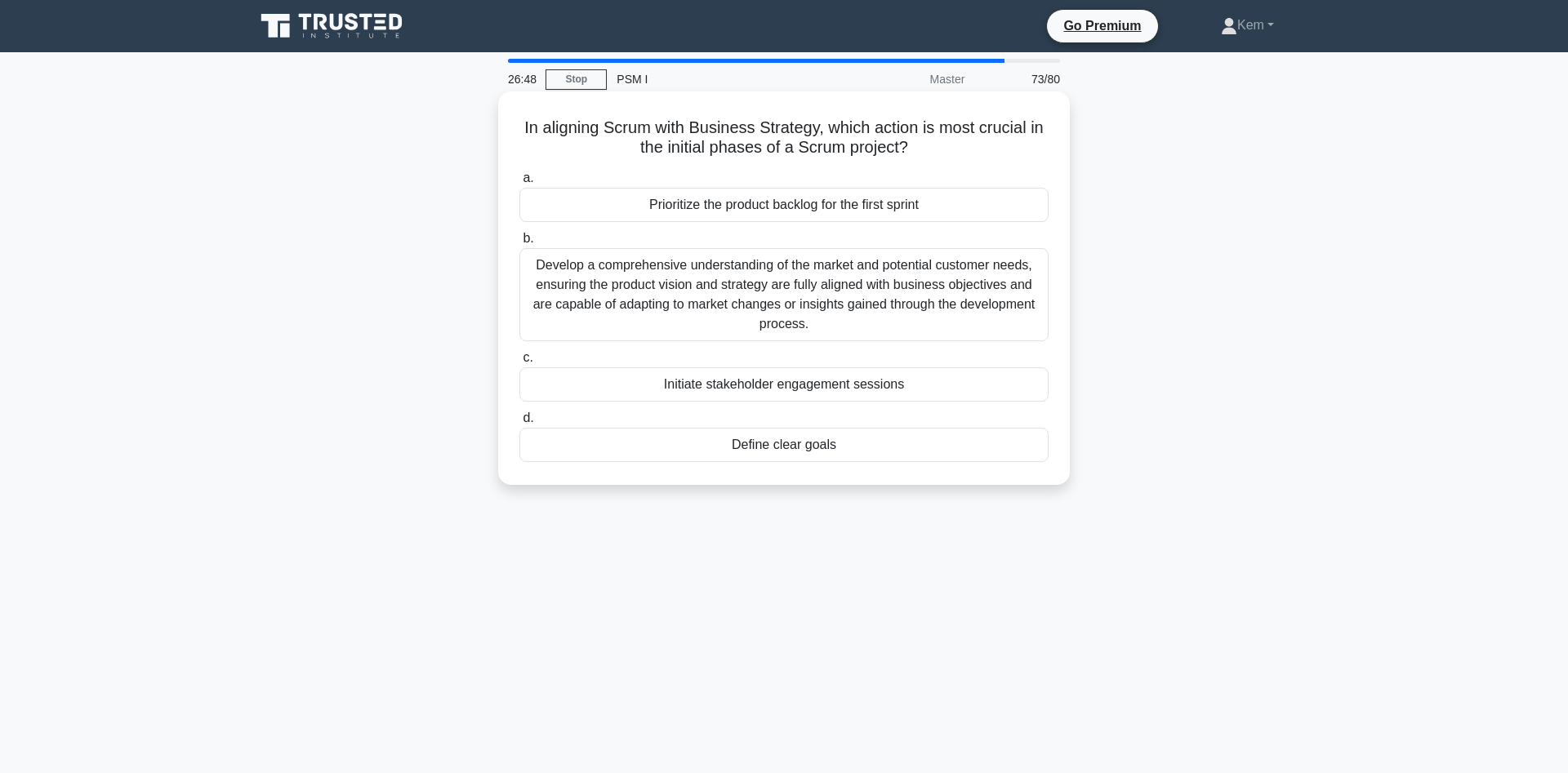
click at [736, 274] on div "Develop a comprehensive understanding of the market and potential customer need…" at bounding box center [784, 295] width 529 height 93
click at [519, 244] on input "b. Develop a comprehensive understanding of the market and potential customer n…" at bounding box center [519, 238] width 0 height 11
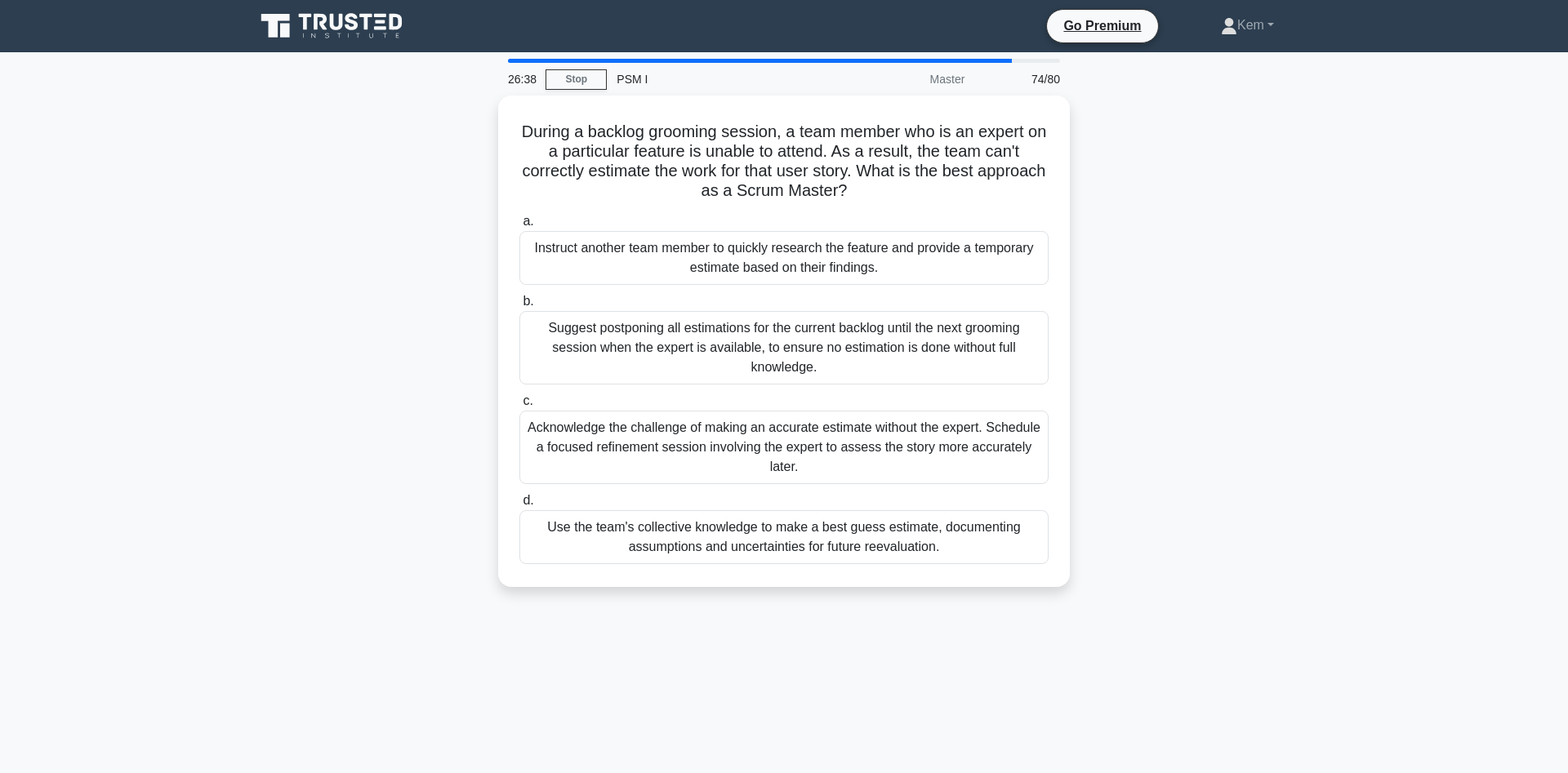
click at [196, 387] on main "26:38 Stop PSM I Master 74/80 During a backlog grooming session, a team member …" at bounding box center [784, 467] width 1568 height 830
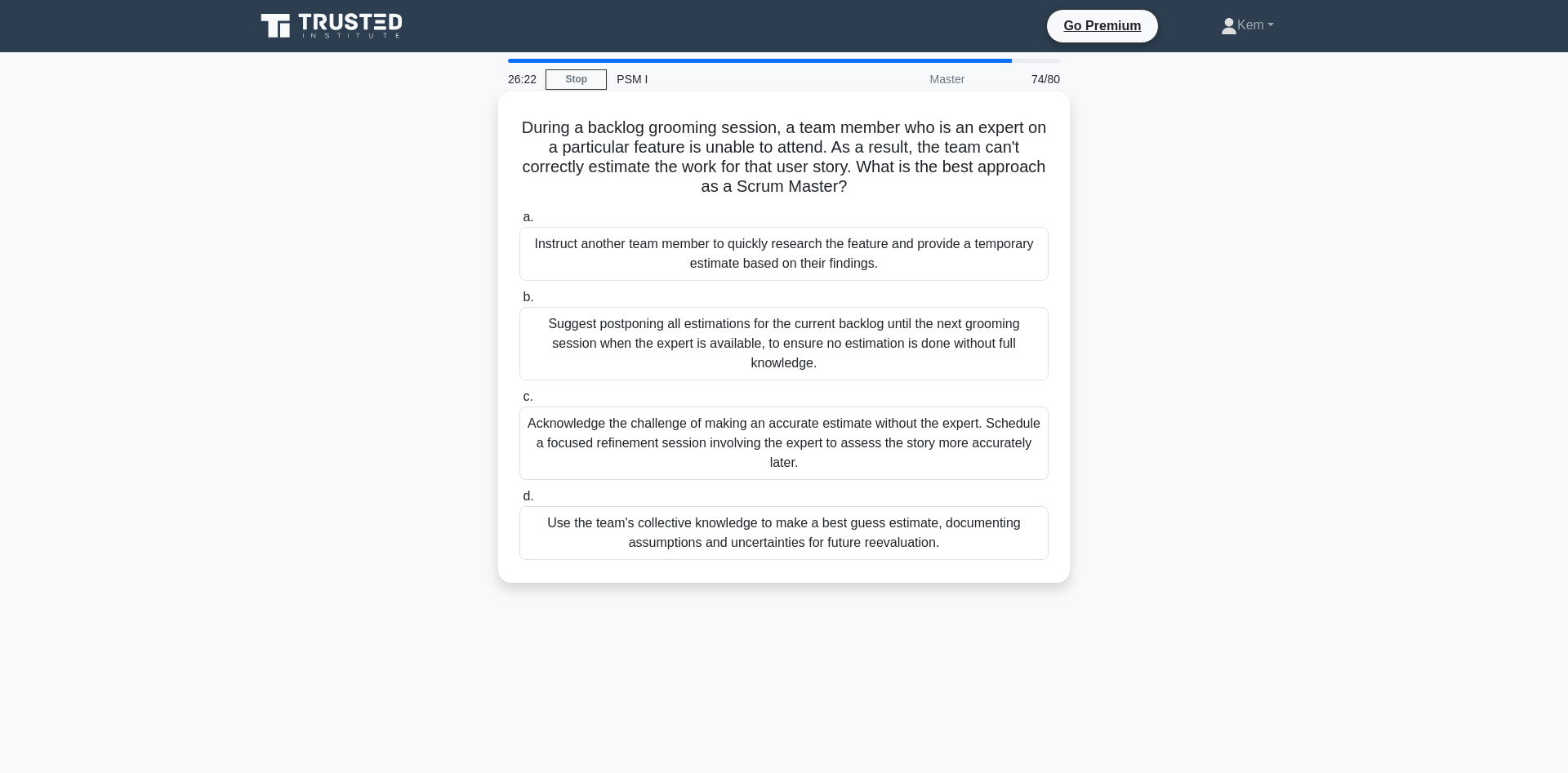
click at [811, 442] on div "Acknowledge the challenge of making an accurate estimate without the expert. Sc…" at bounding box center [784, 444] width 529 height 74
click at [519, 402] on input "c. Acknowledge the challenge of making an accurate estimate without the expert.…" at bounding box center [519, 397] width 0 height 11
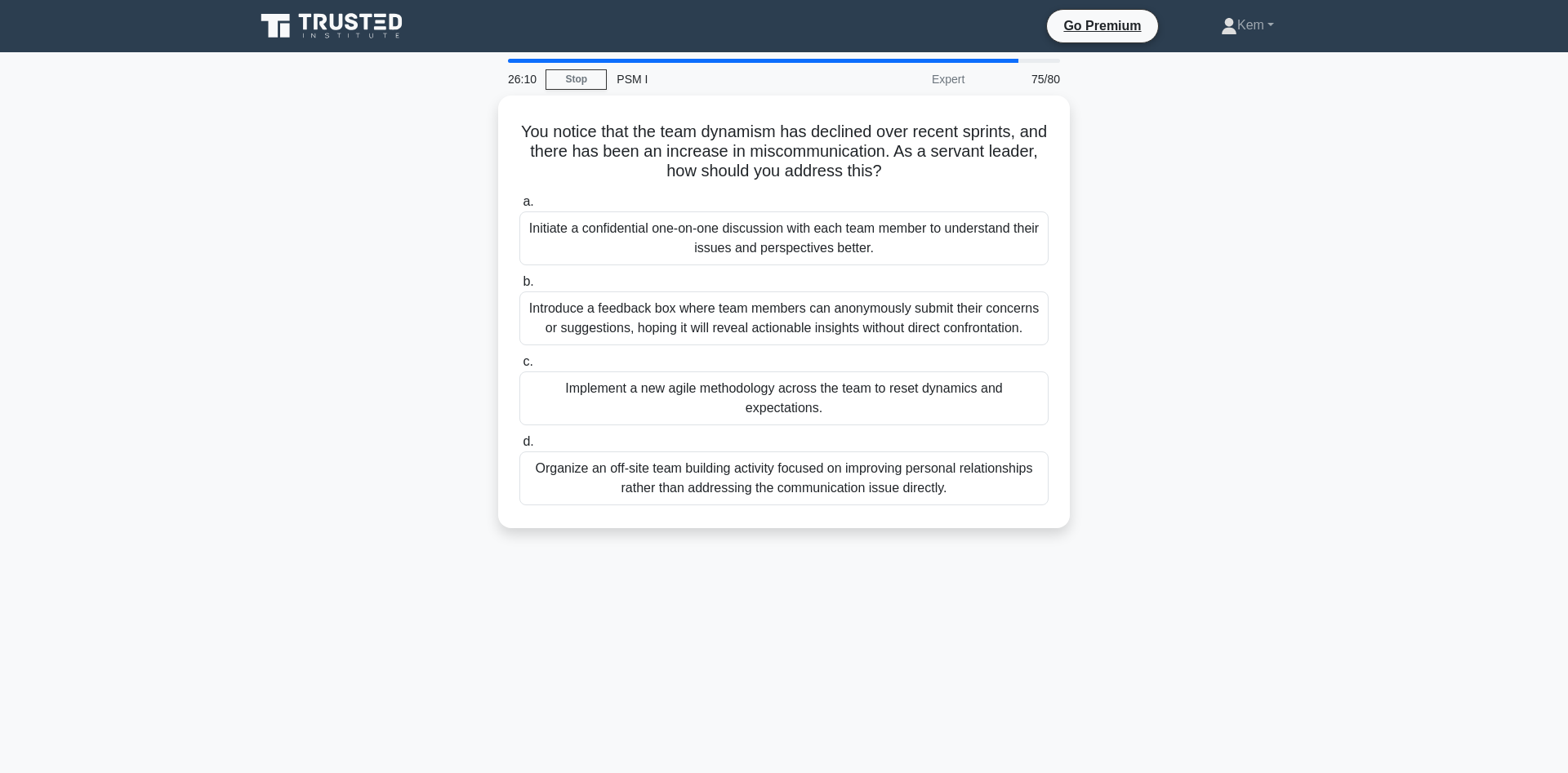
click at [288, 364] on div "You notice that the team dynamism has declined over recent sprints, and there h…" at bounding box center [784, 322] width 1078 height 452
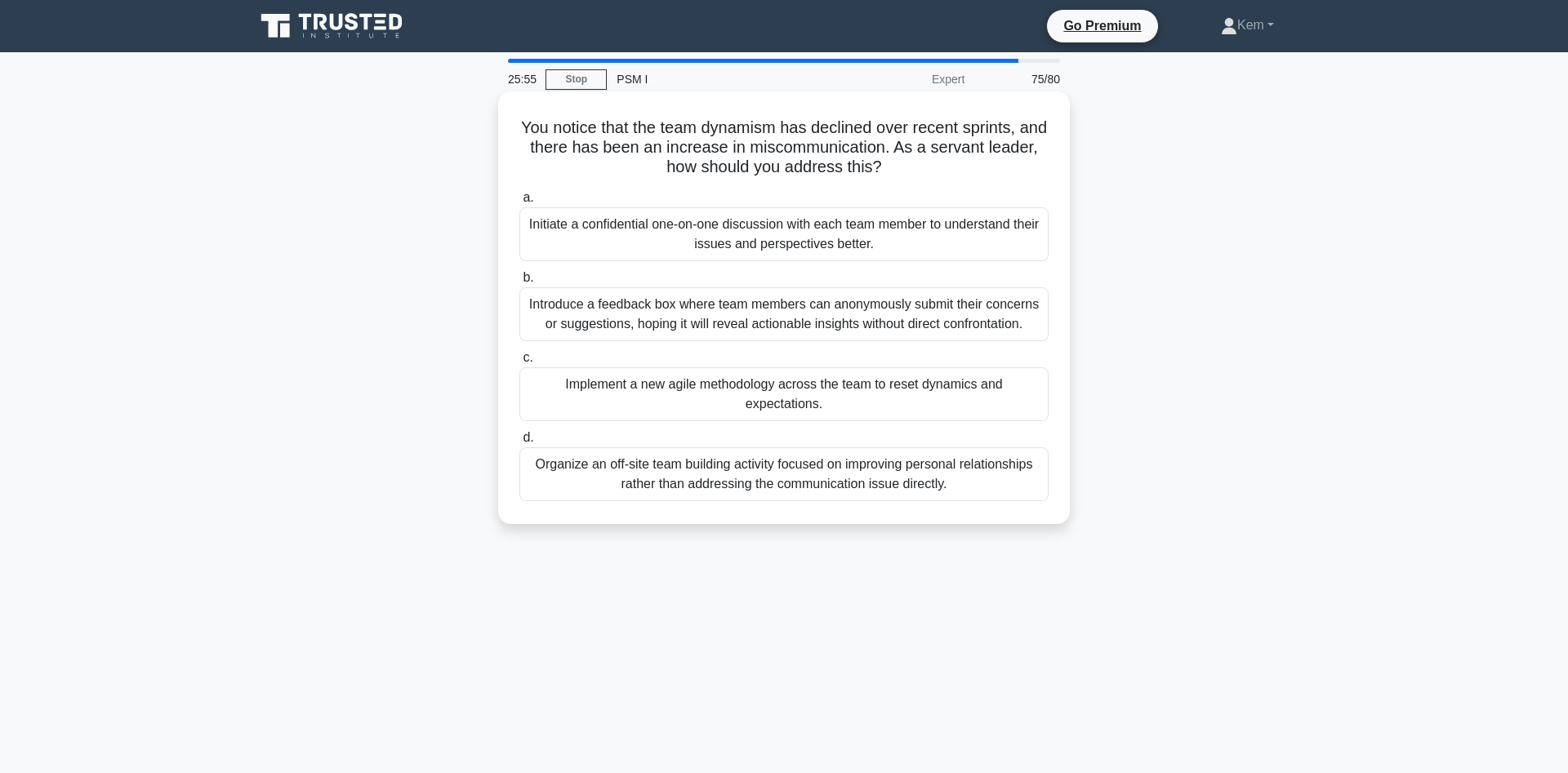
click at [597, 235] on div "Initiate a confidential one-on-one discussion with each team member to understa…" at bounding box center [784, 234] width 529 height 54
click at [519, 204] on input "a. Initiate a confidential one-on-one discussion with each team member to under…" at bounding box center [519, 198] width 0 height 11
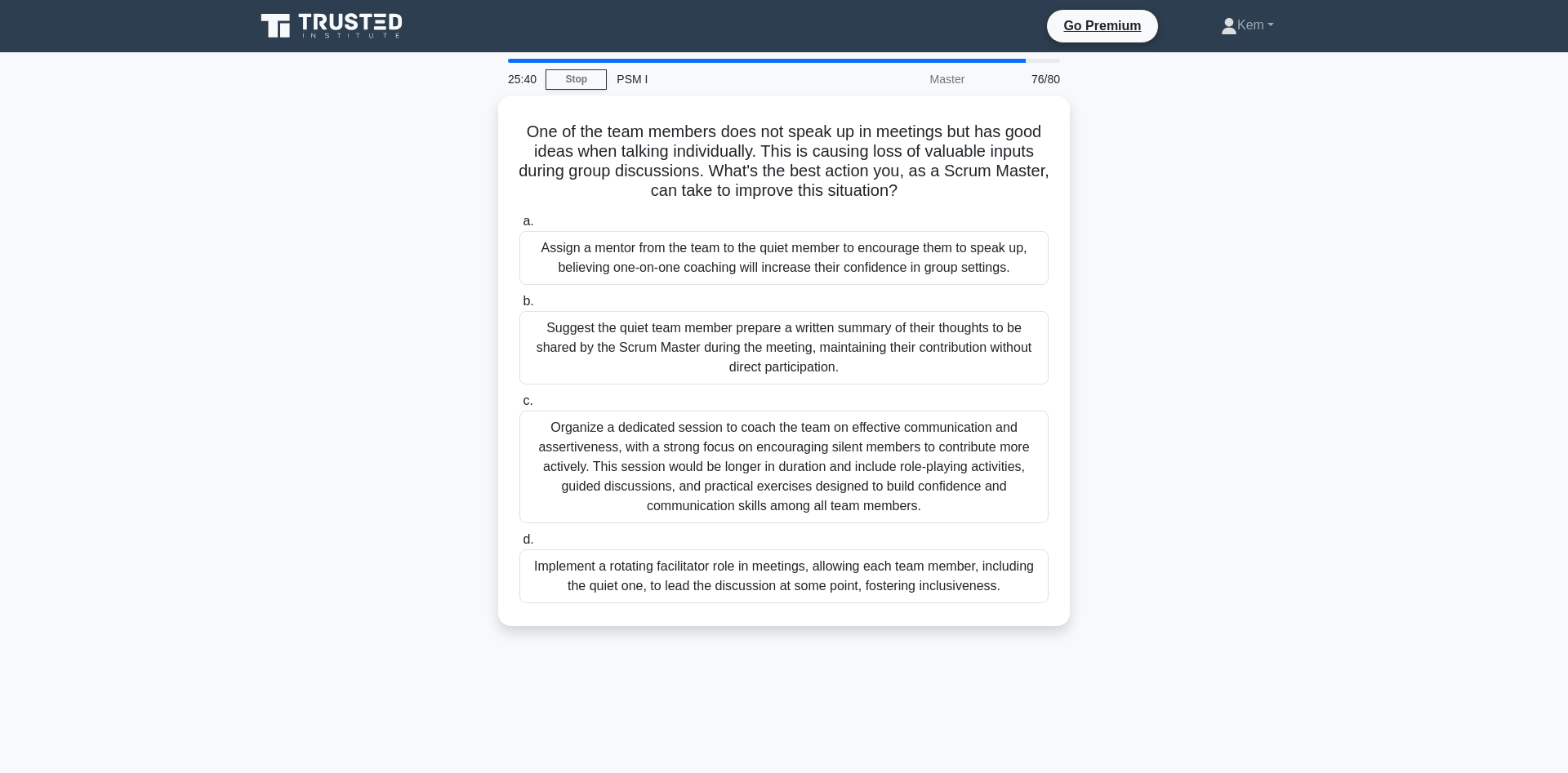
click at [269, 504] on div "One of the team members does not speak up in meetings but has good ideas when t…" at bounding box center [784, 371] width 1078 height 550
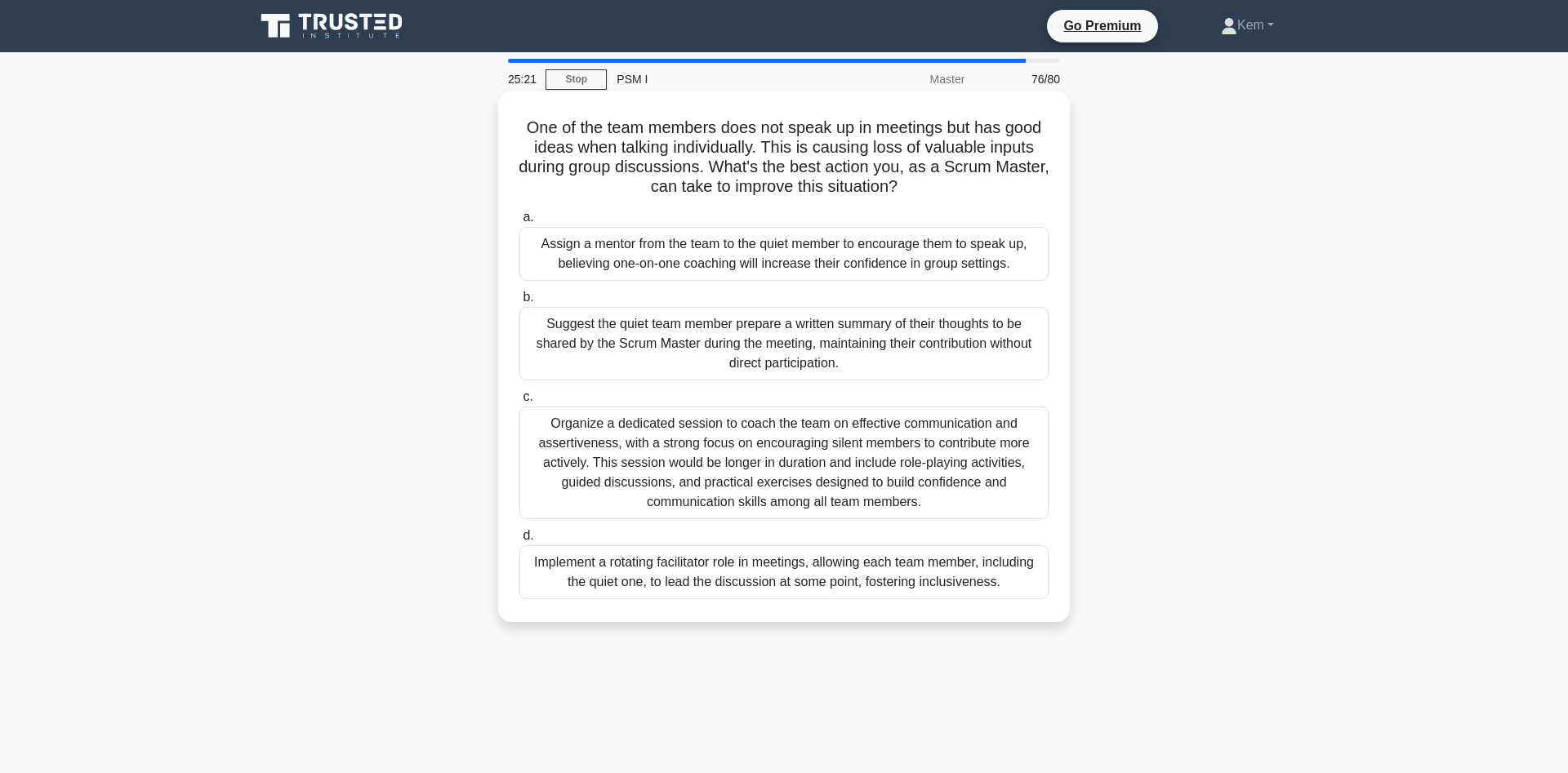
click at [800, 584] on div "Implement a rotating facilitator role in meetings, allowing each team member, i…" at bounding box center [784, 572] width 529 height 54
click at [519, 542] on input "d. Implement a rotating facilitator role in meetings, allowing each team member…" at bounding box center [519, 536] width 0 height 11
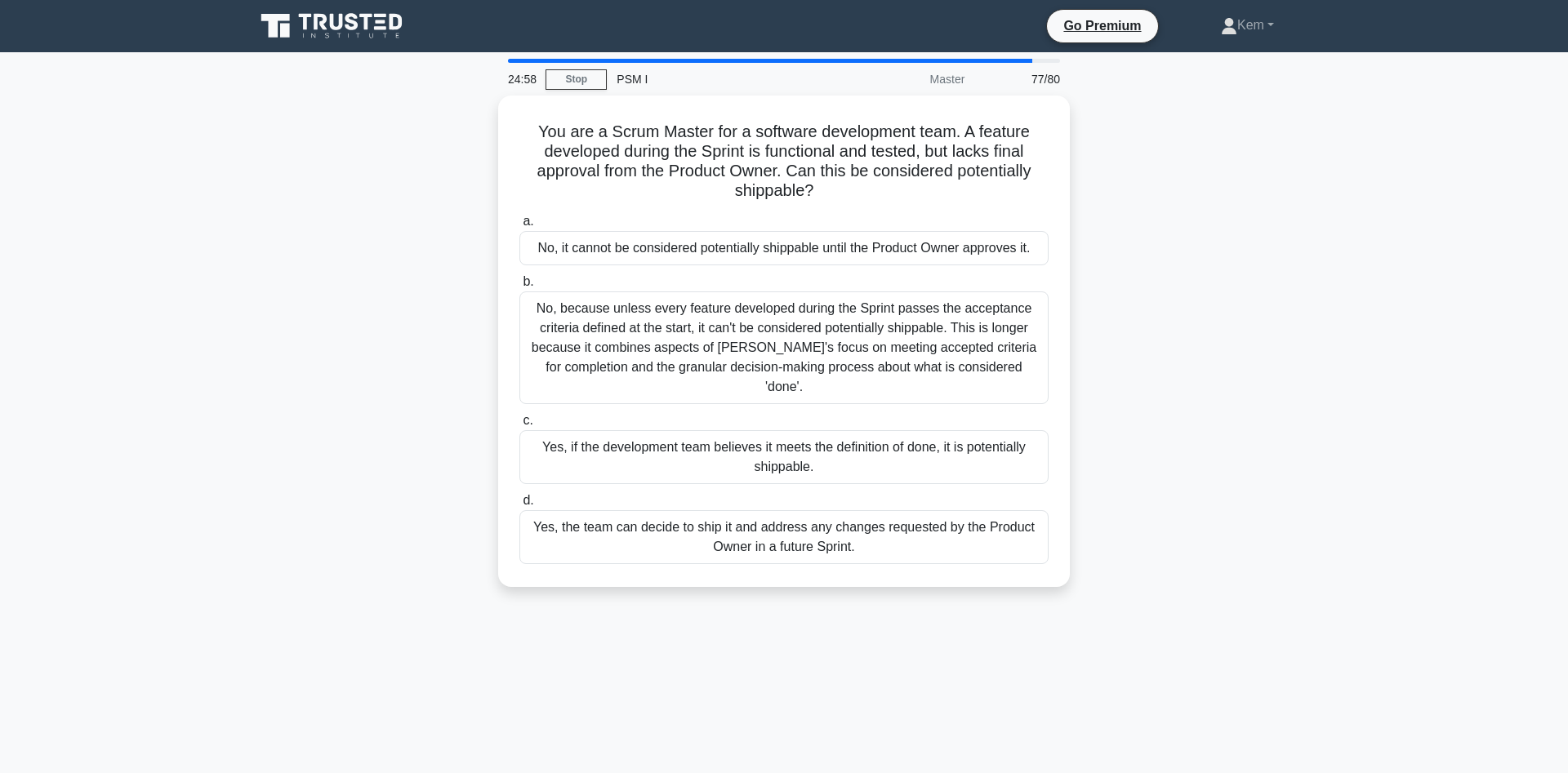
click at [447, 284] on div "You are a Scrum Master for a software development team. A feature developed dur…" at bounding box center [784, 351] width 1078 height 511
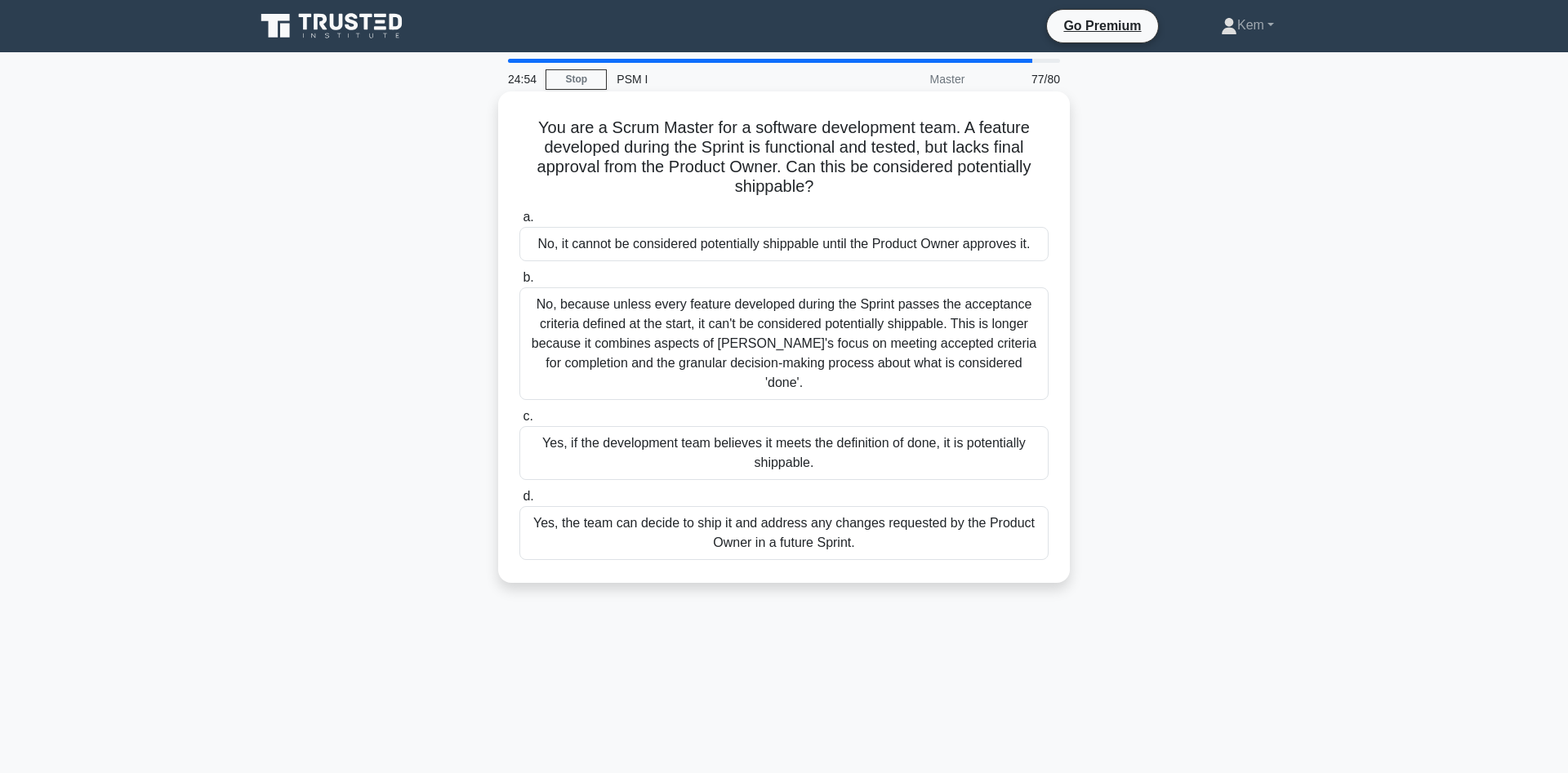
click at [603, 430] on div "Yes, if the development team believes it meets the definition of done, it is po…" at bounding box center [784, 453] width 529 height 54
click at [519, 423] on input "c. Yes, if the development team believes it meets the definition of done, it is…" at bounding box center [519, 417] width 0 height 11
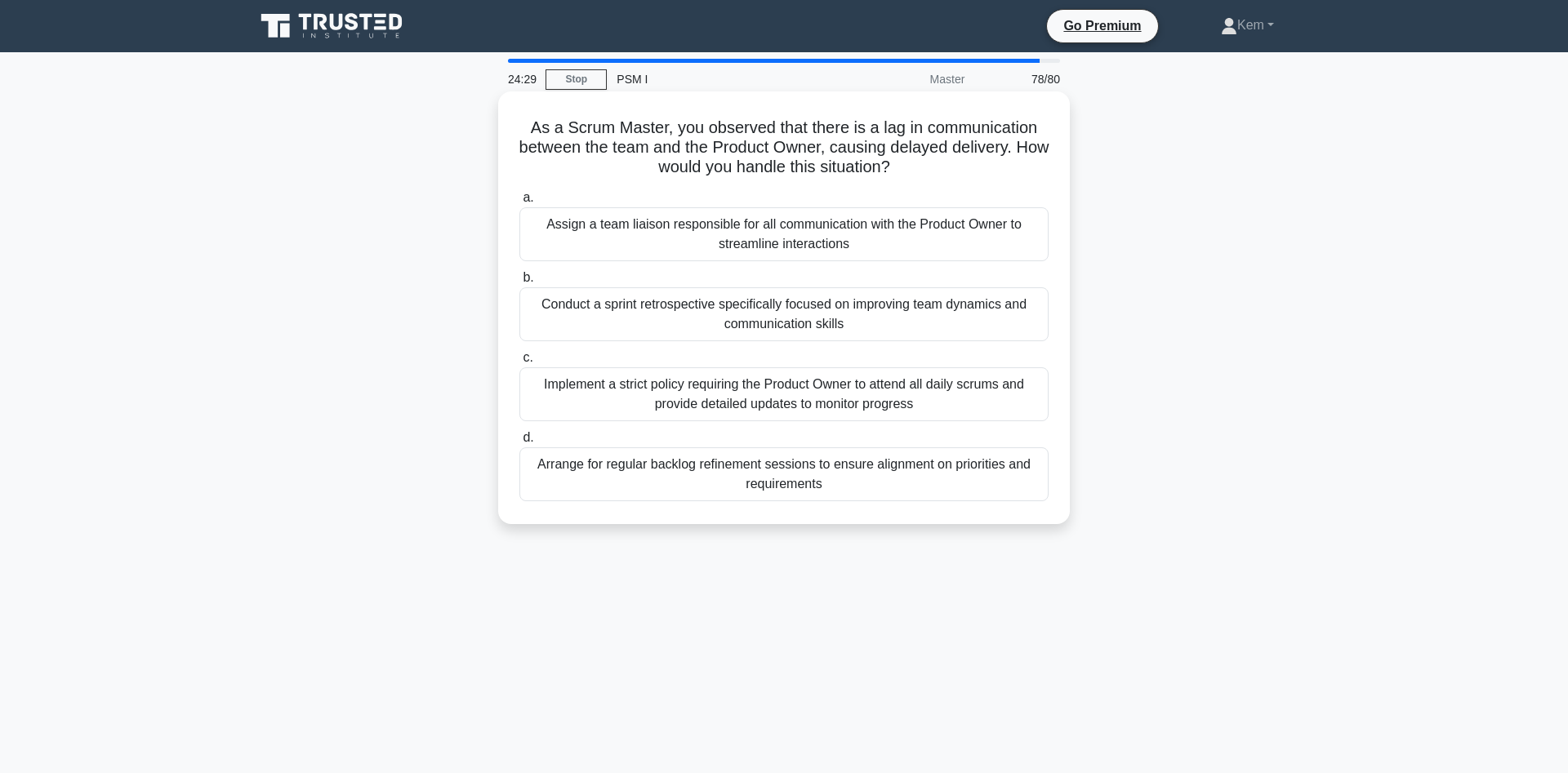
click at [588, 478] on div "Arrange for regular backlog refinement sessions to ensure alignment on prioriti…" at bounding box center [784, 474] width 529 height 54
click at [519, 444] on input "d. Arrange for regular backlog refinement sessions to ensure alignment on prior…" at bounding box center [519, 438] width 0 height 11
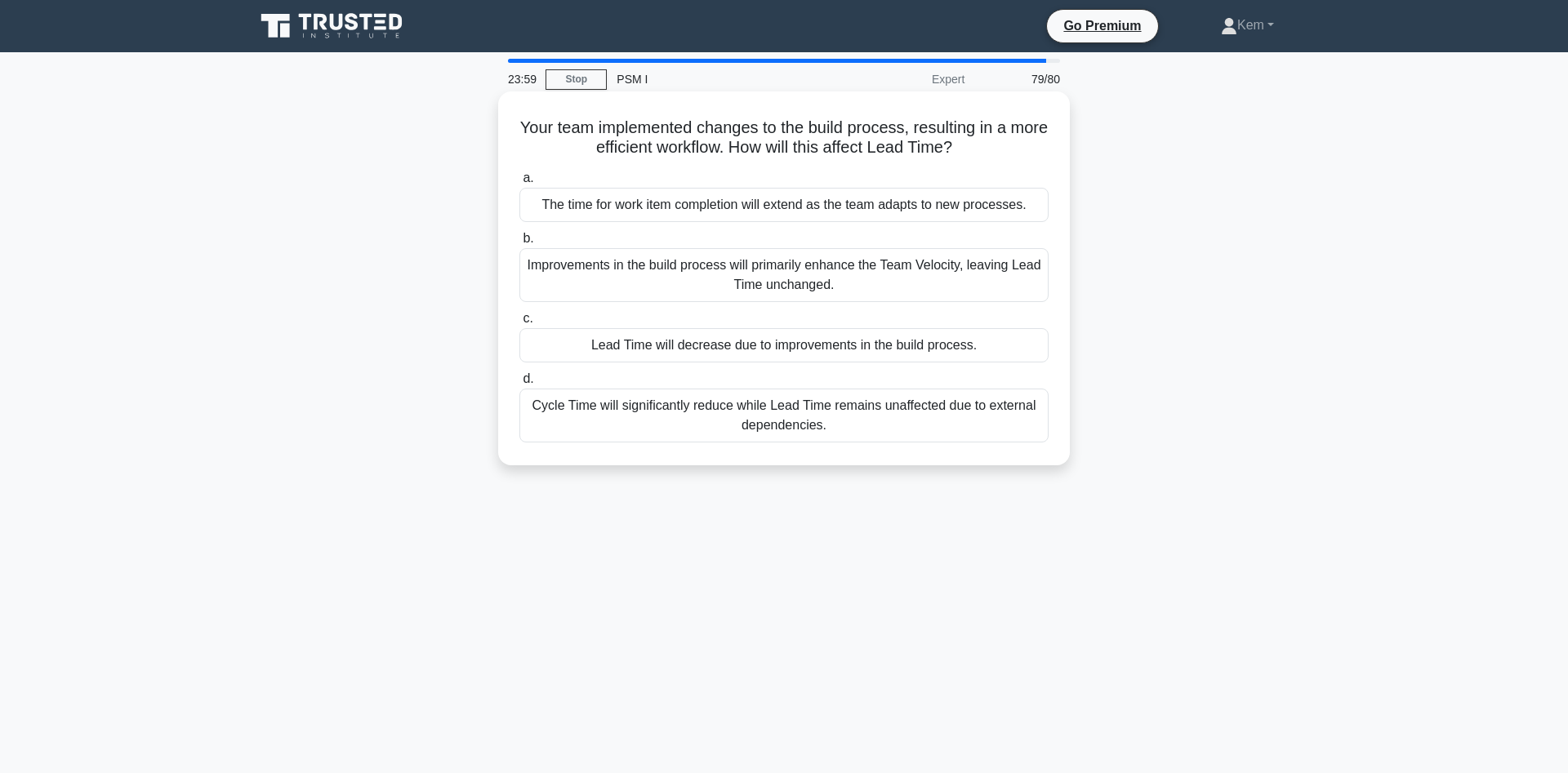
click at [961, 352] on div "Lead Time will decrease due to improvements in the build process." at bounding box center [784, 346] width 529 height 35
click at [519, 325] on input "c. Lead Time will decrease due to improvements in the build process." at bounding box center [519, 319] width 0 height 11
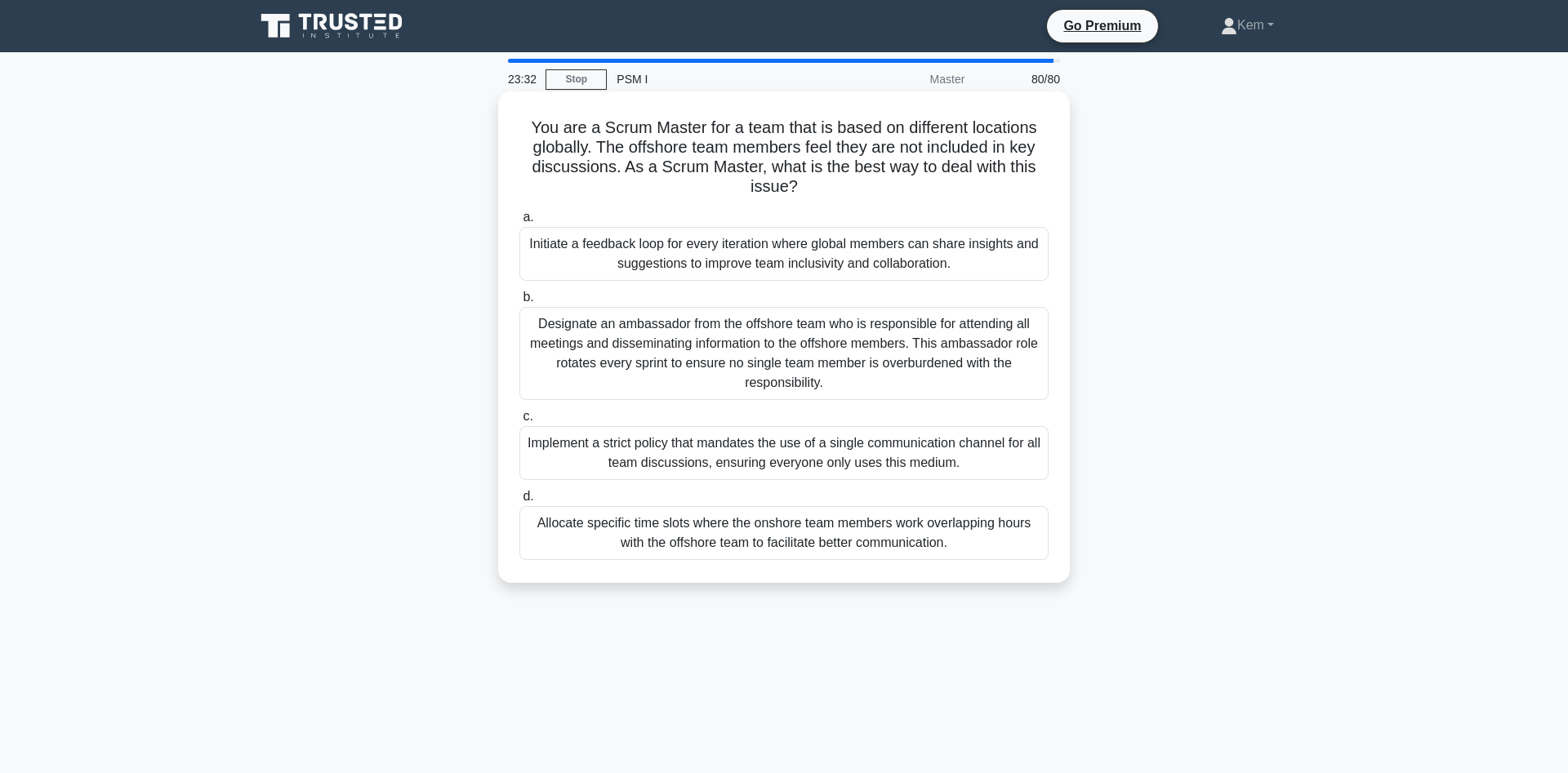
click at [577, 544] on div "Allocate specific time slots where the onshore team members work overlapping ho…" at bounding box center [784, 533] width 529 height 54
click at [519, 502] on input "d. Allocate specific time slots where the onshore team members work overlapping…" at bounding box center [519, 496] width 0 height 11
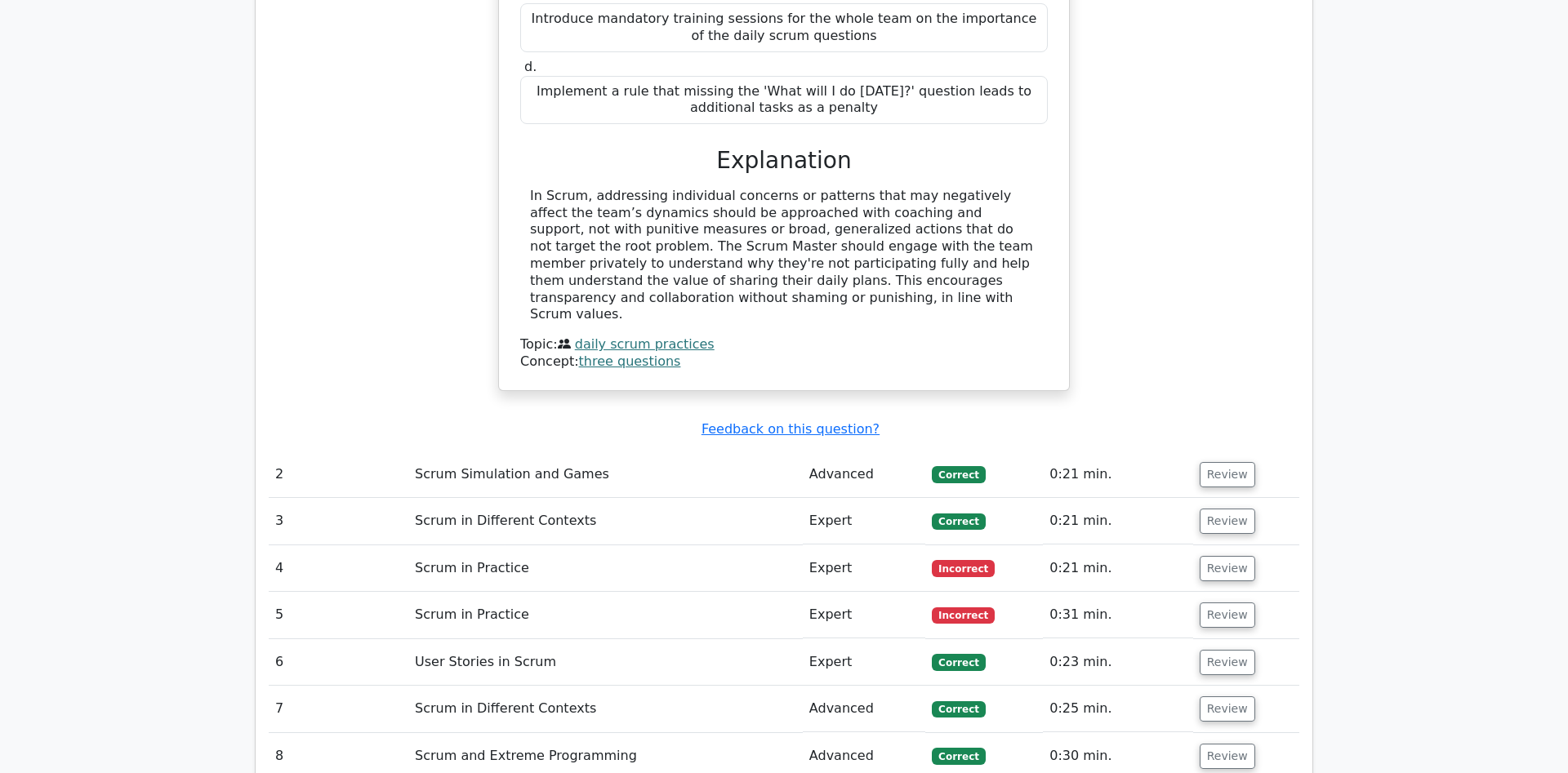
scroll to position [2582, 0]
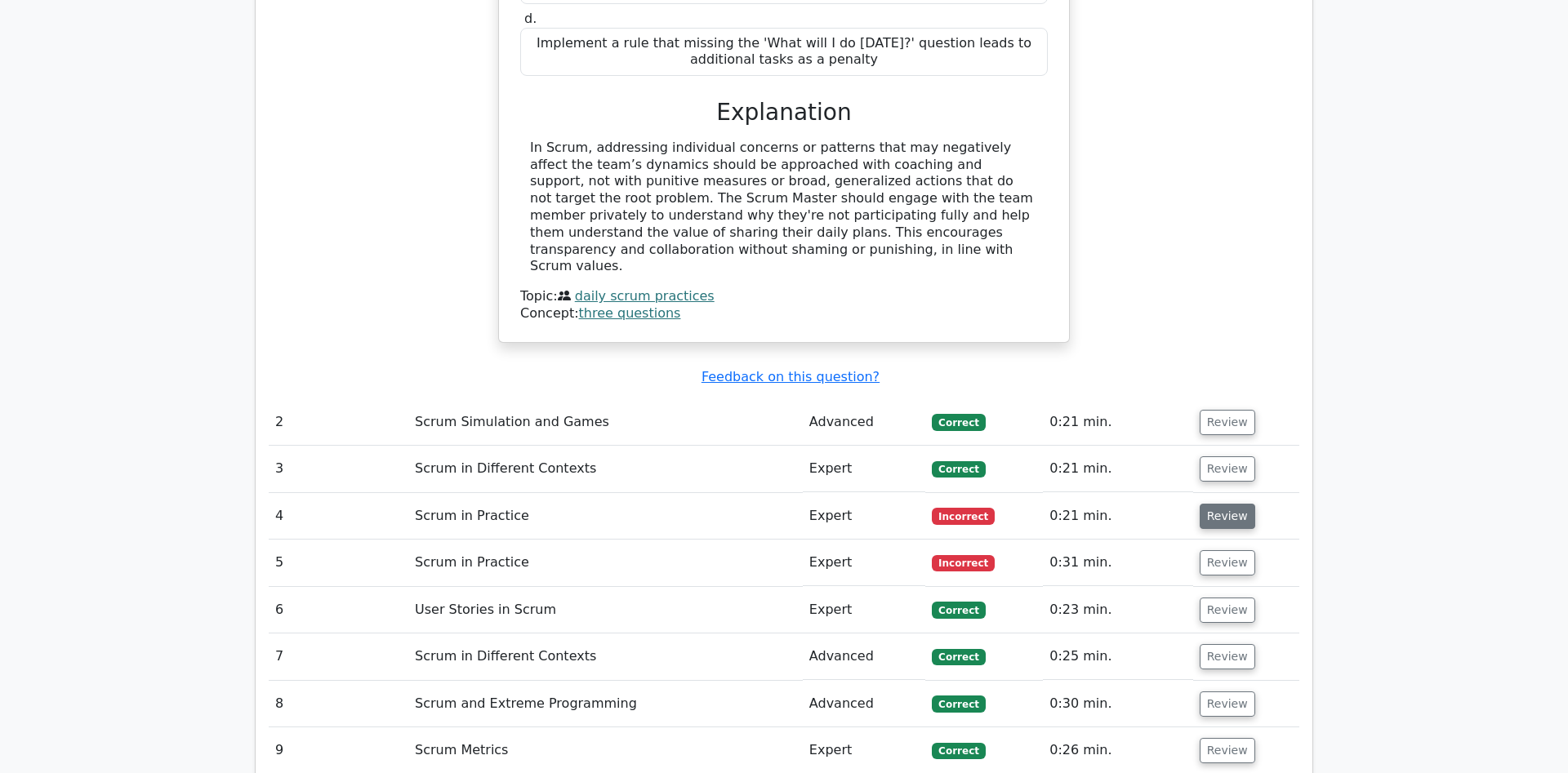
click at [1208, 504] on button "Review" at bounding box center [1227, 517] width 56 height 25
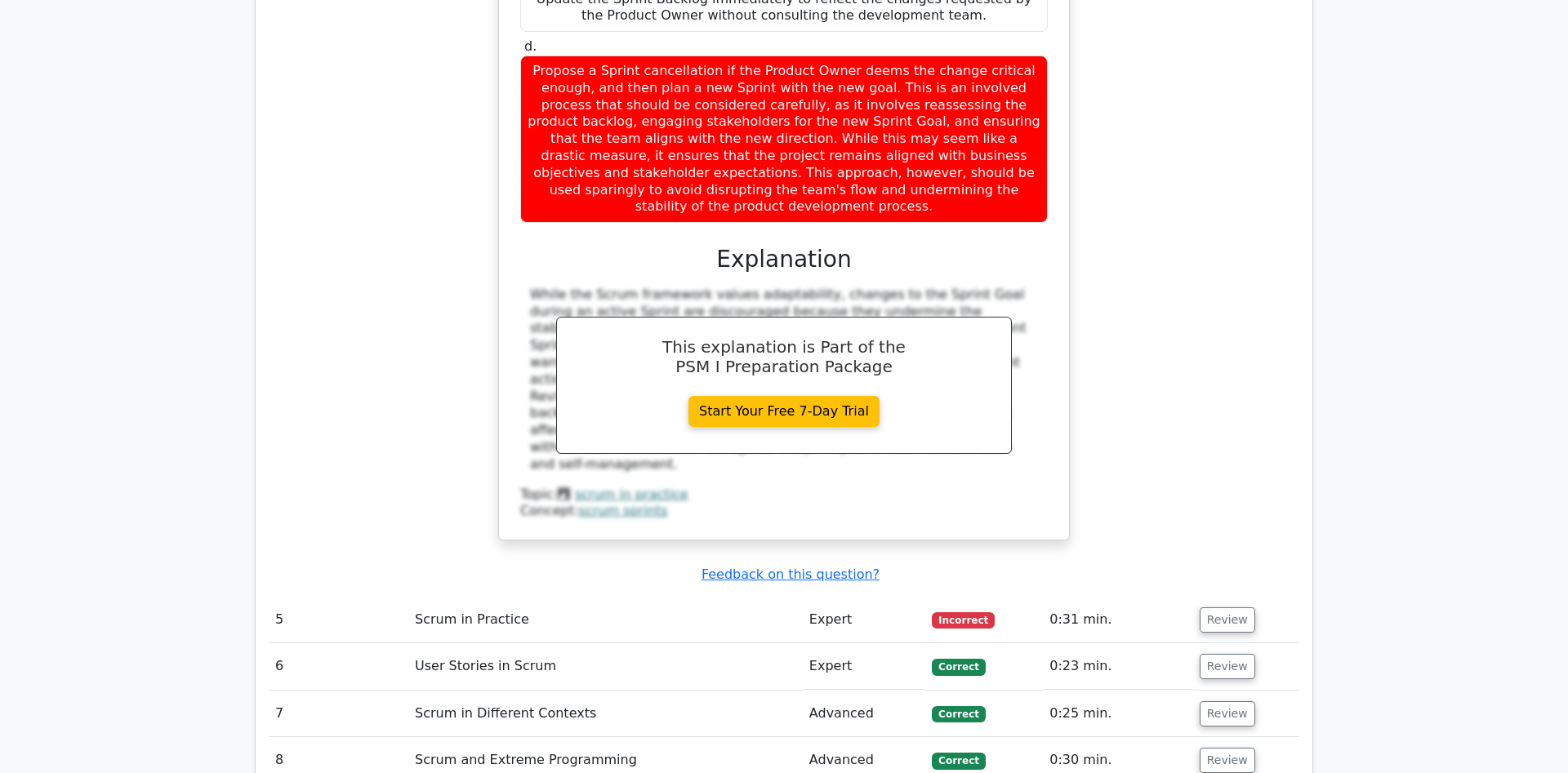
scroll to position [3498, 0]
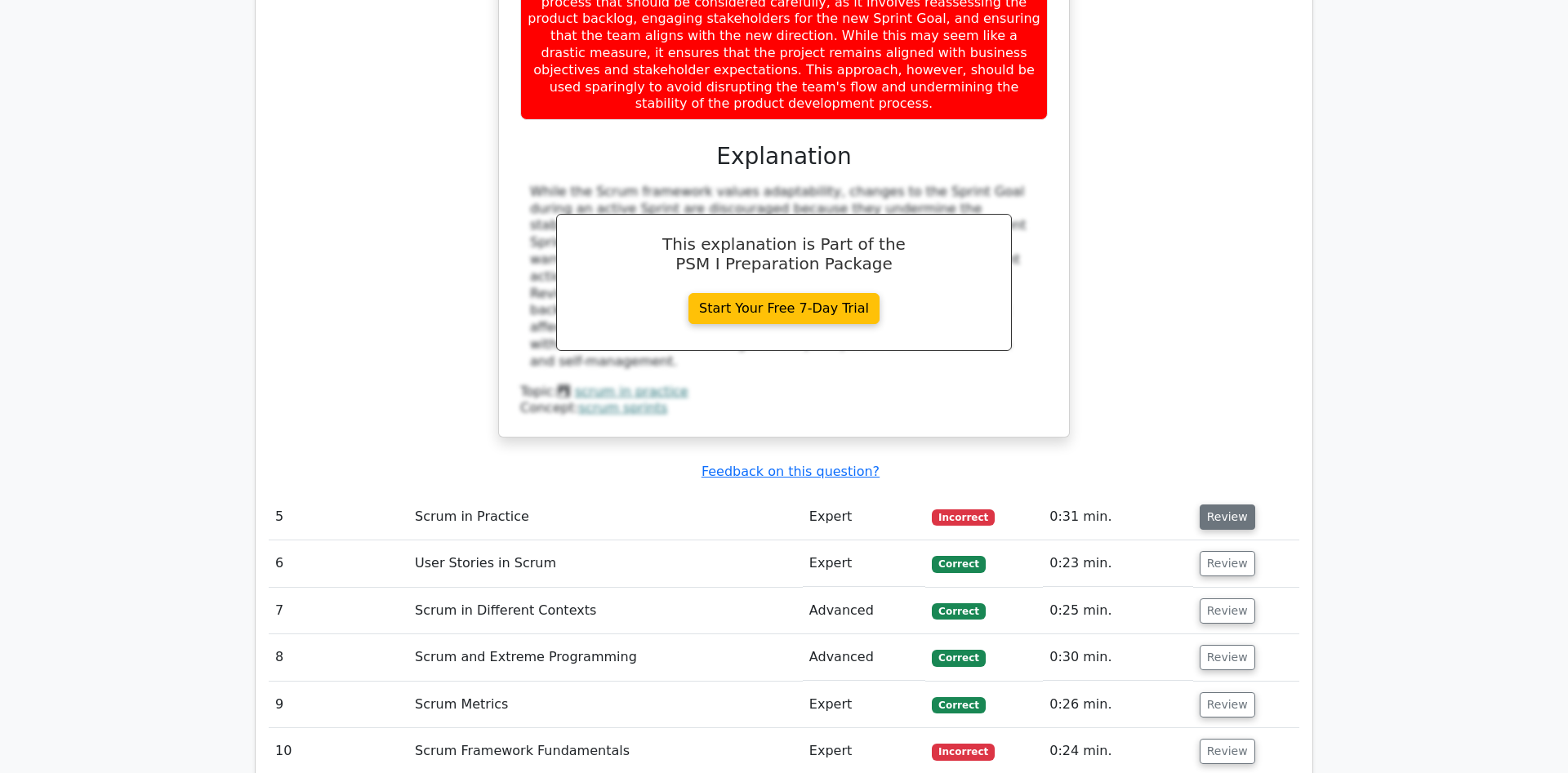
click at [1226, 505] on button "Review" at bounding box center [1227, 518] width 56 height 25
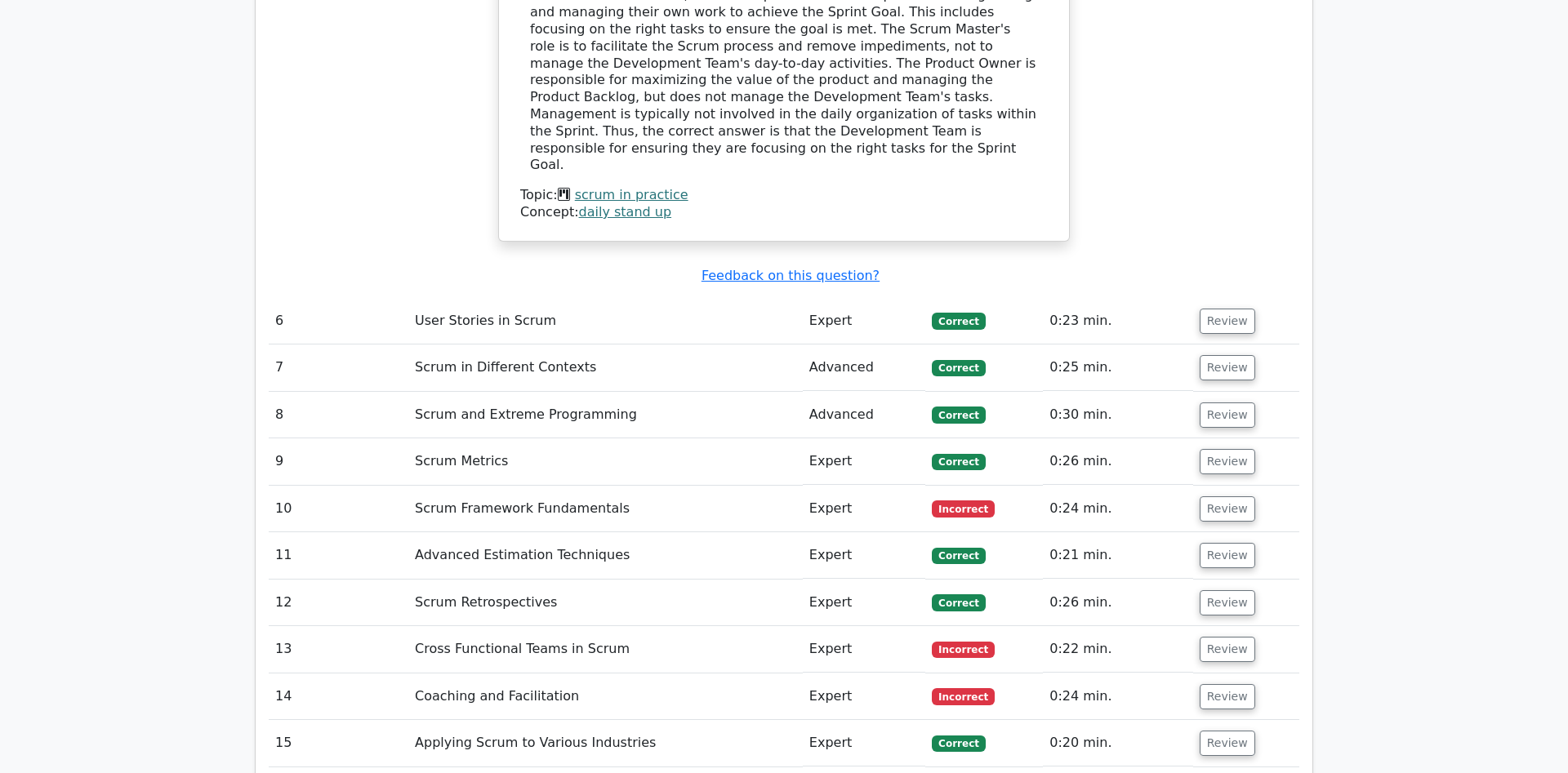
scroll to position [4415, 0]
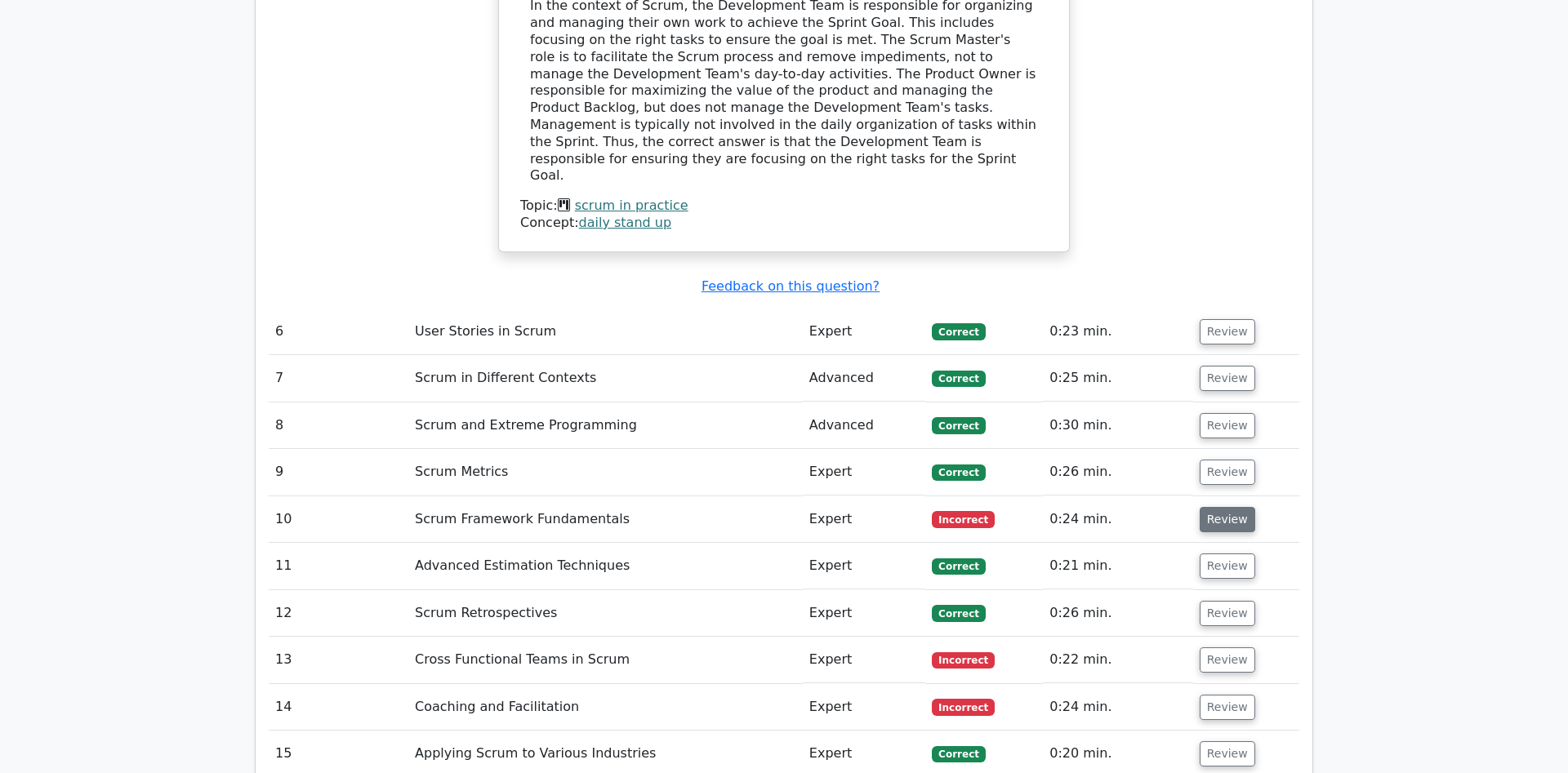
click at [1215, 507] on button "Review" at bounding box center [1227, 519] width 56 height 25
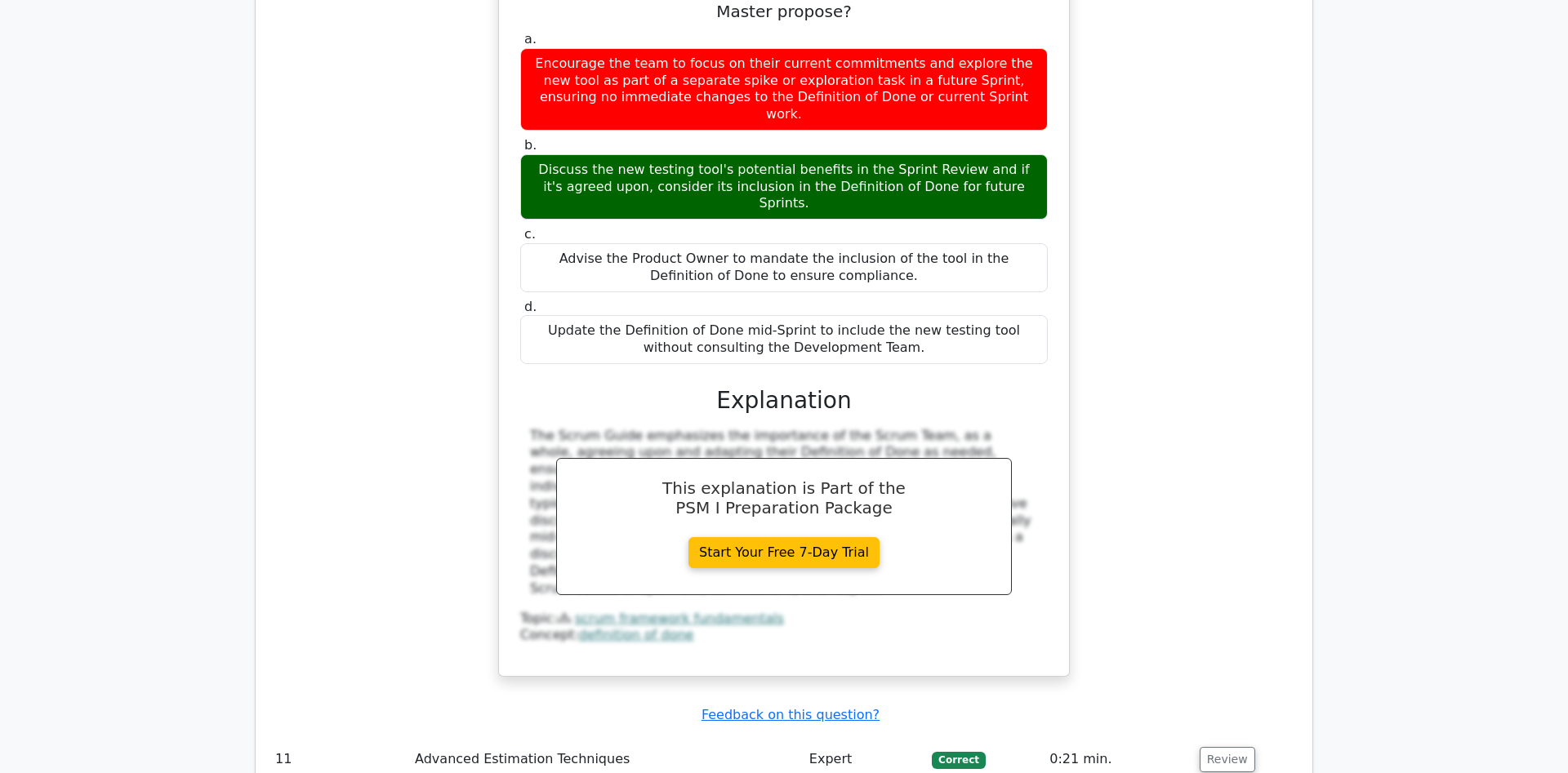
scroll to position [5164, 0]
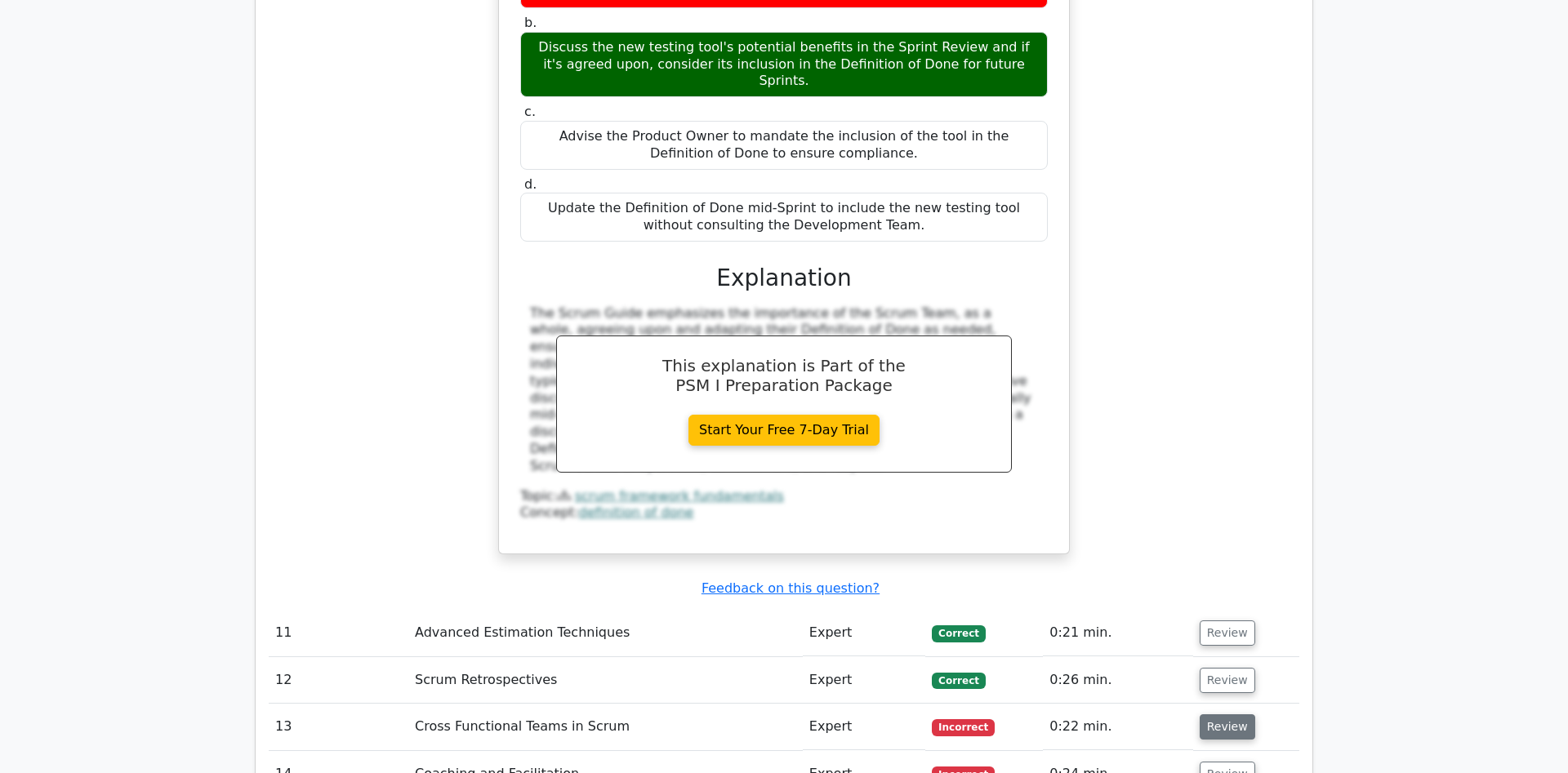
click at [1220, 714] on button "Review" at bounding box center [1227, 727] width 56 height 25
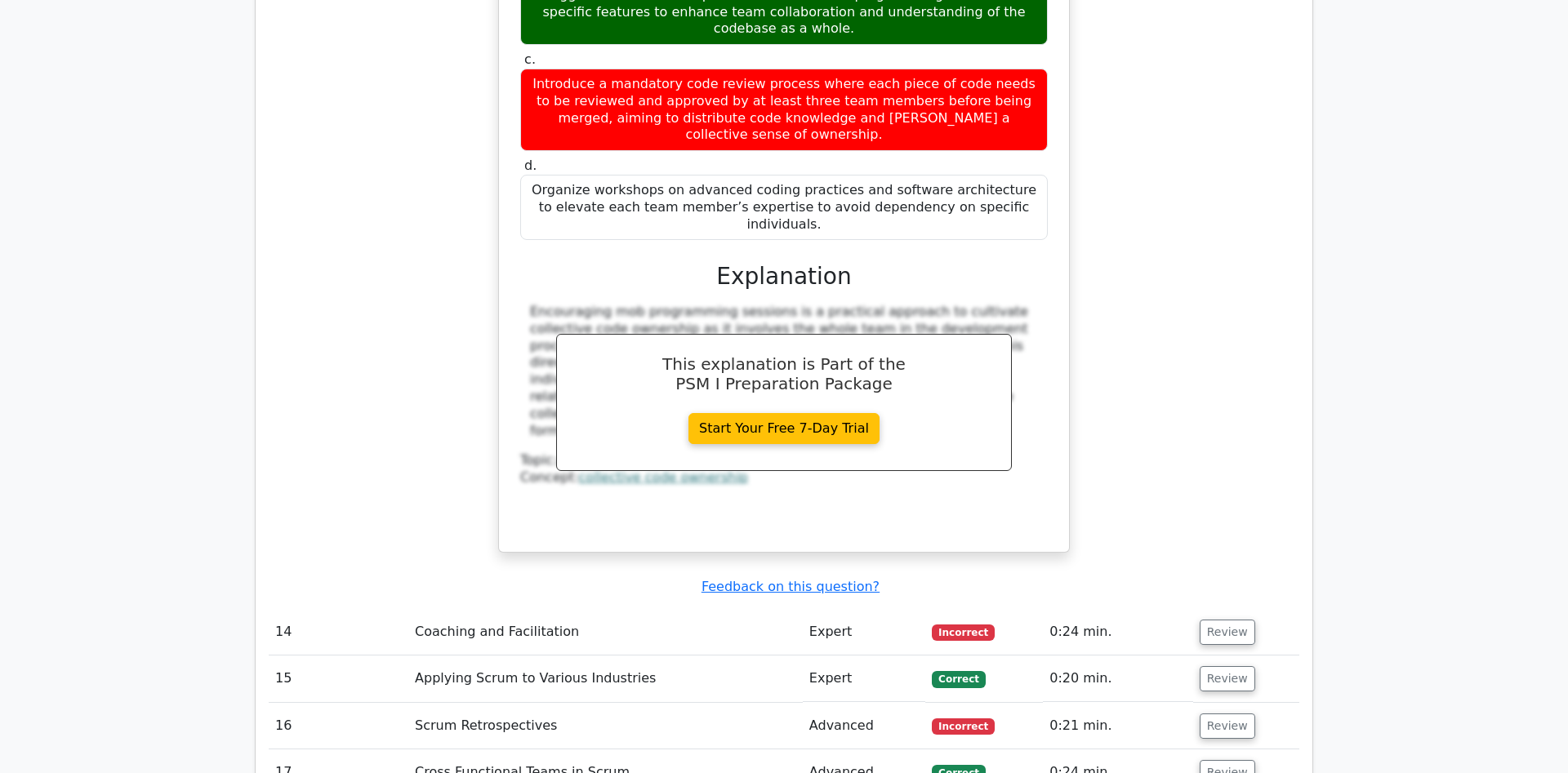
scroll to position [6164, 0]
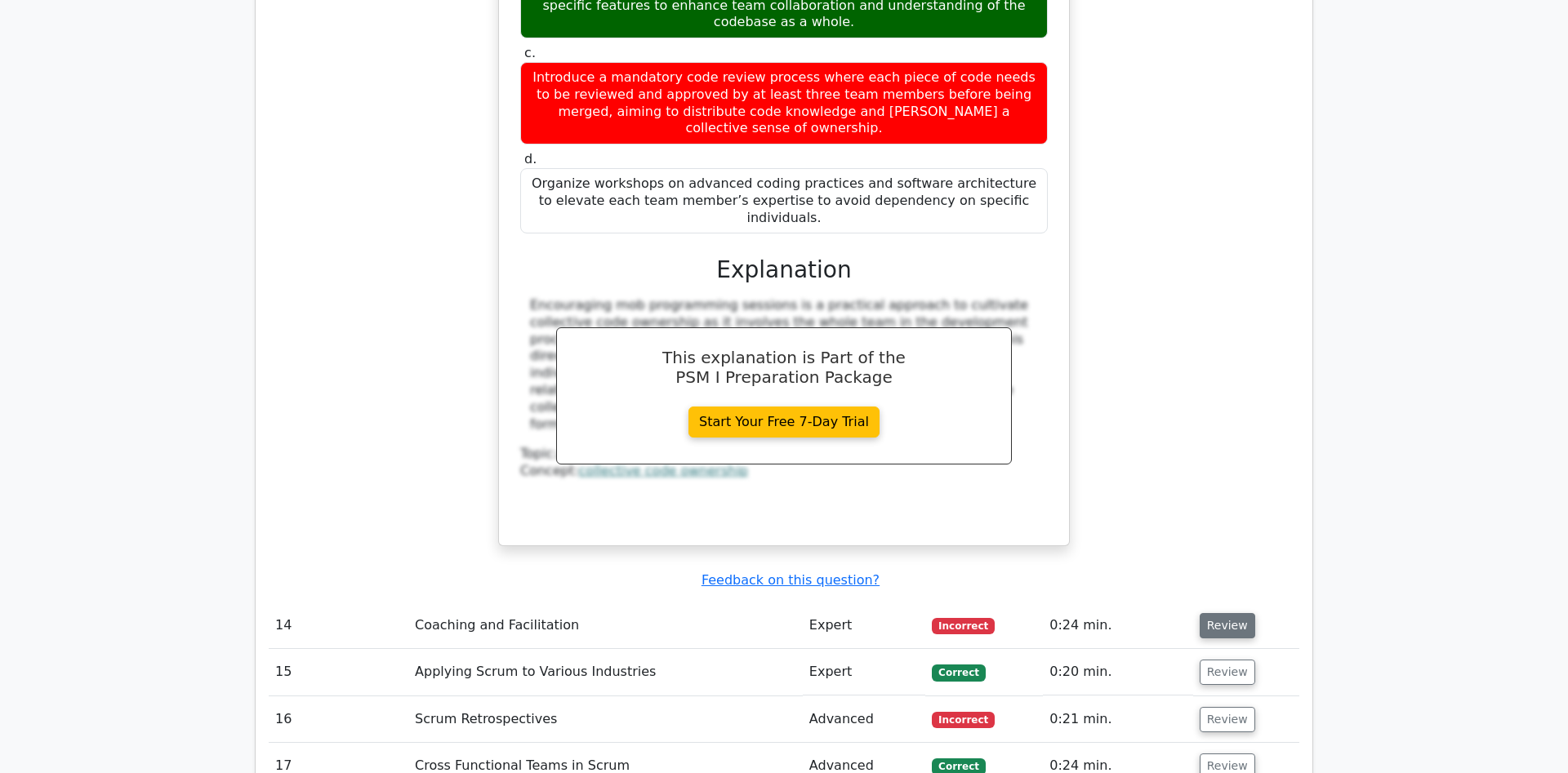
click at [1229, 614] on button "Review" at bounding box center [1227, 626] width 56 height 25
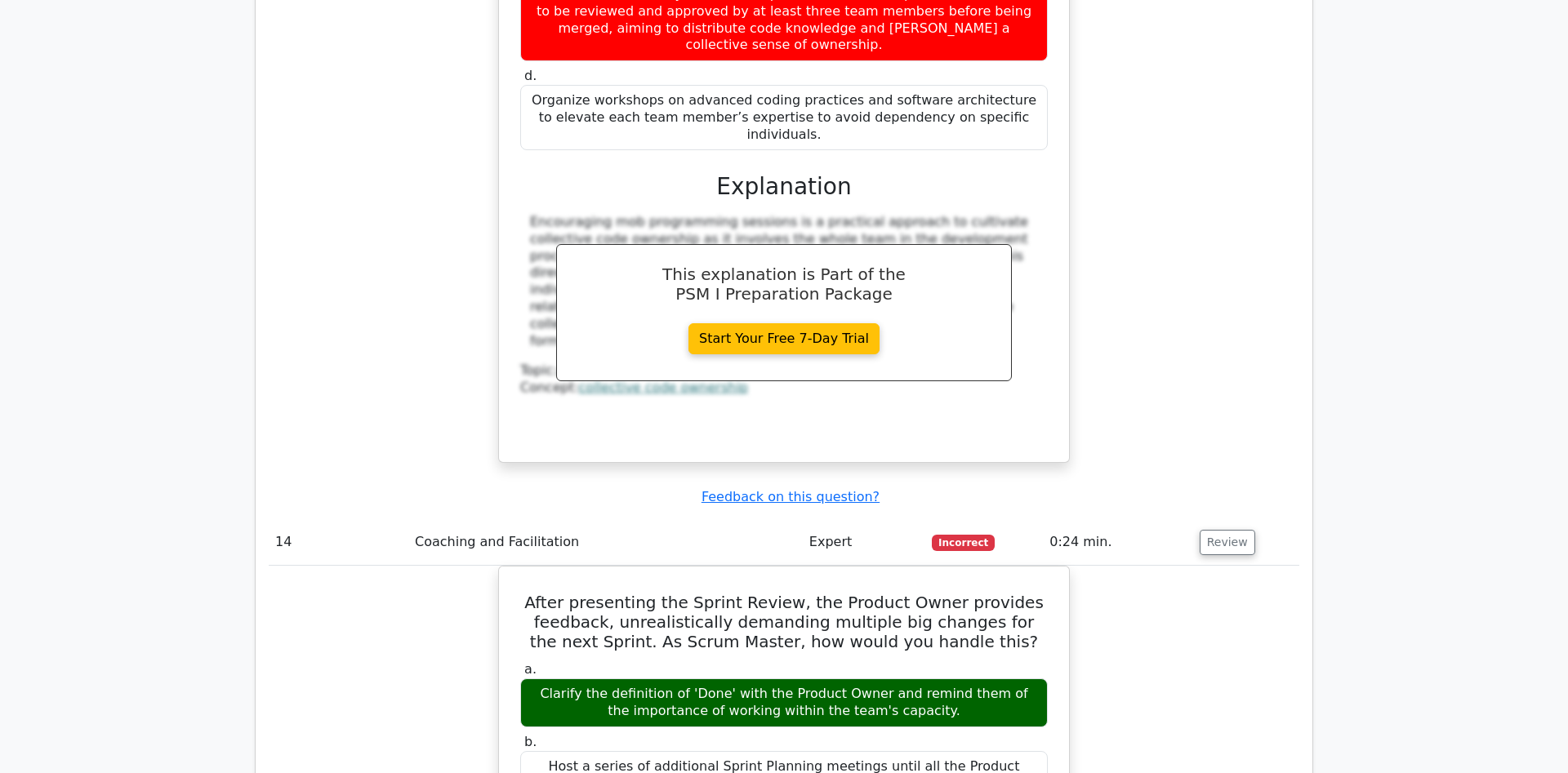
scroll to position [6747, 0]
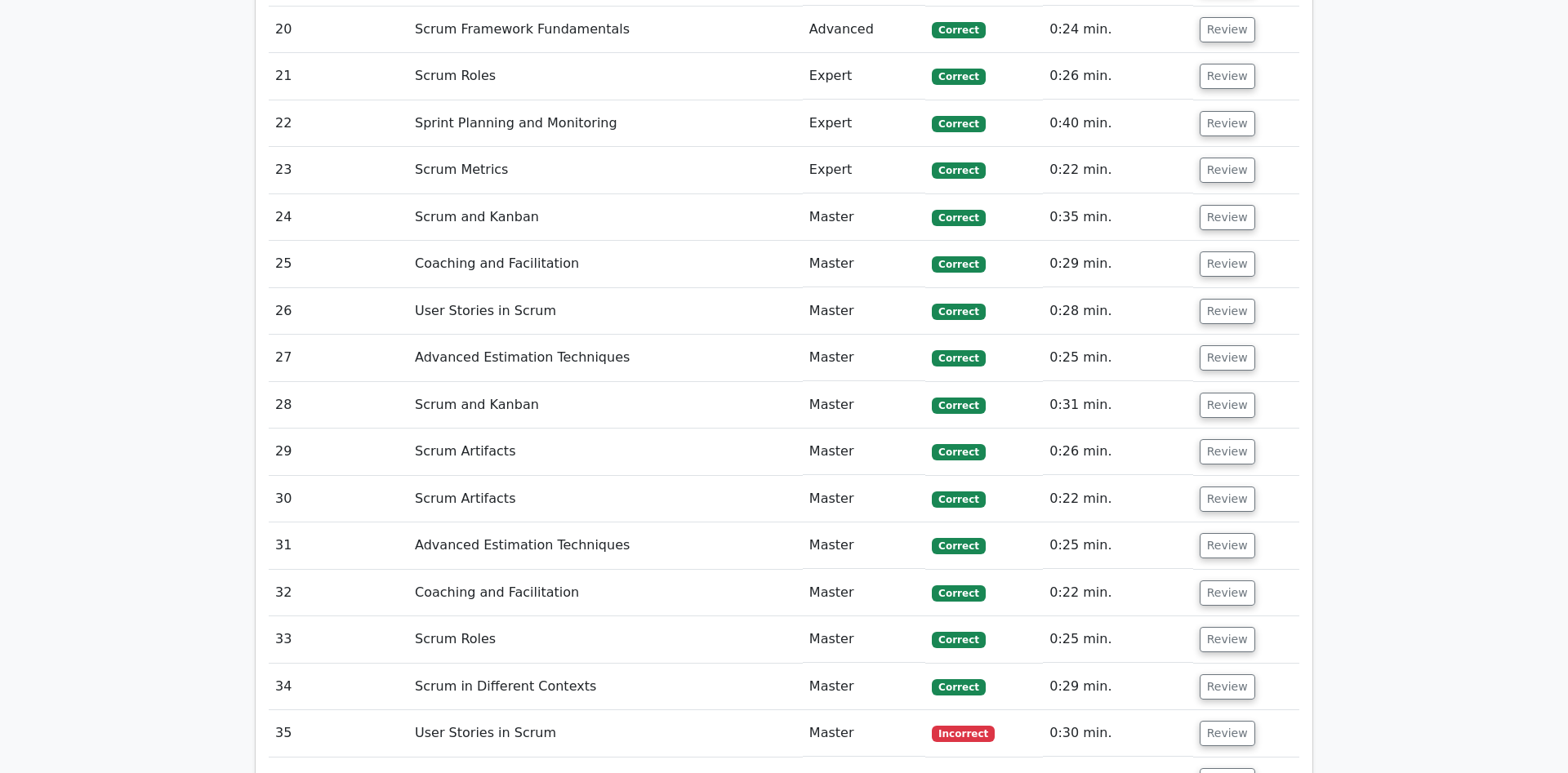
scroll to position [8580, 0]
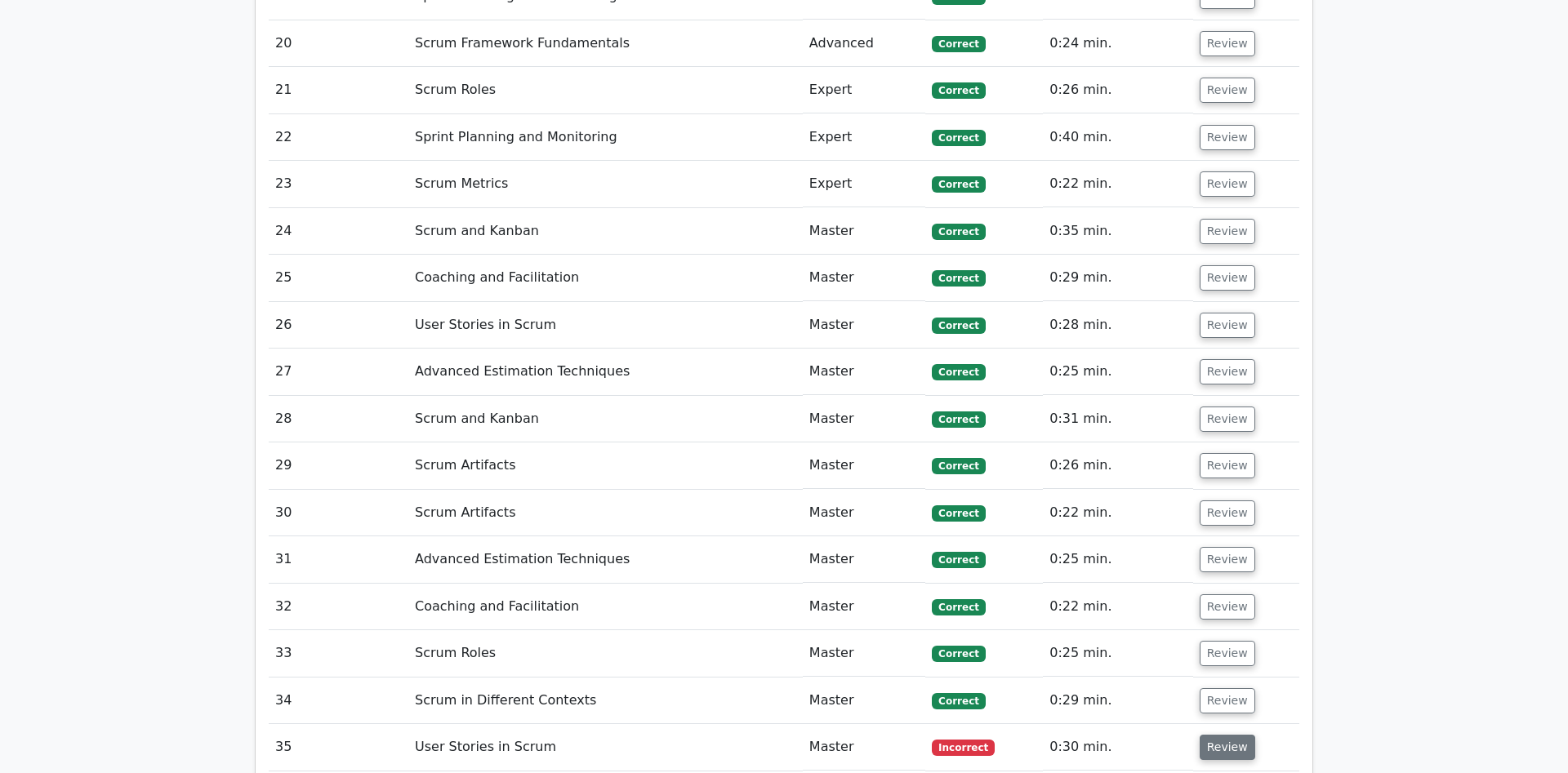
click at [1231, 735] on button "Review" at bounding box center [1227, 747] width 56 height 25
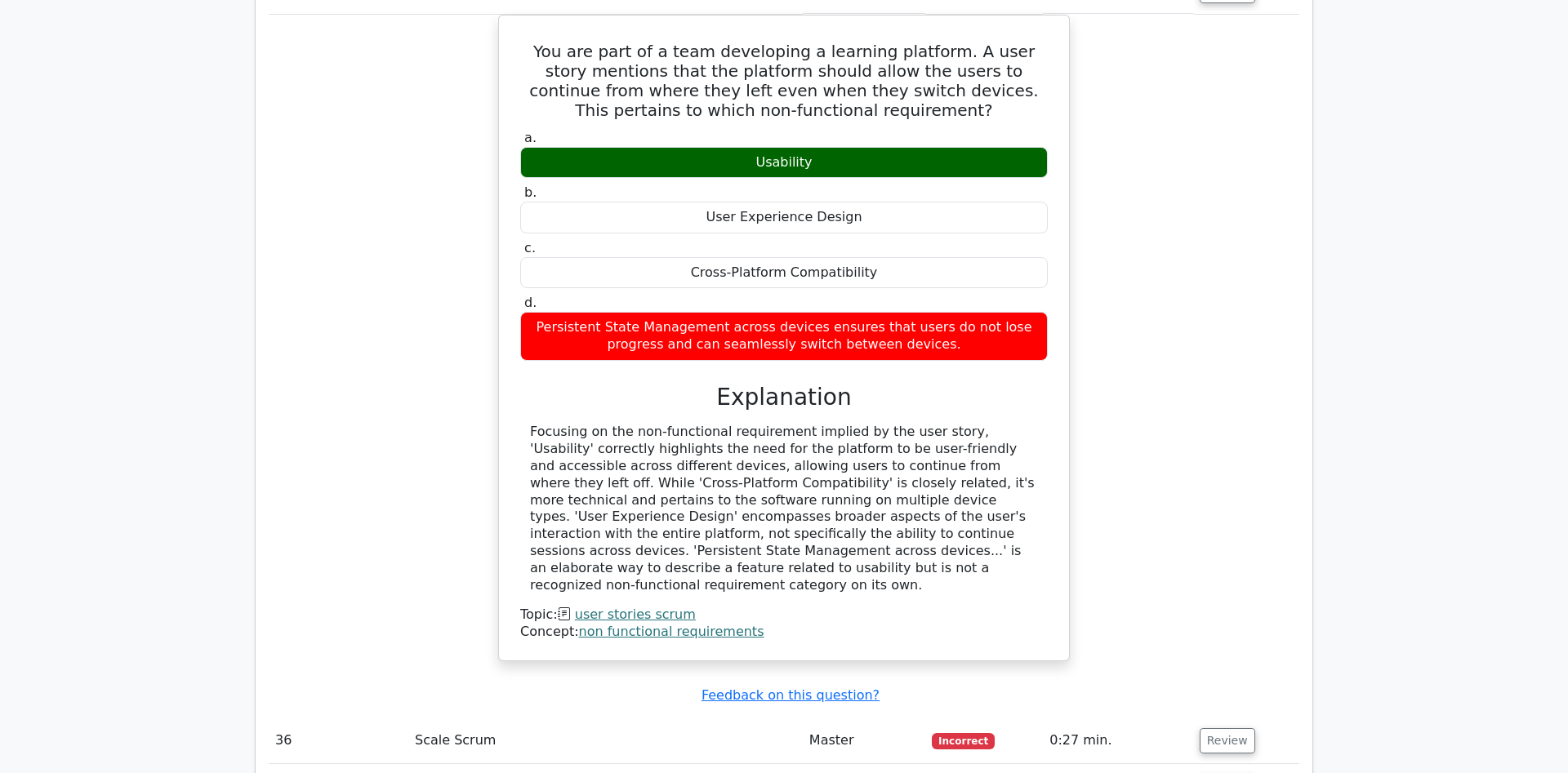
scroll to position [9496, 0]
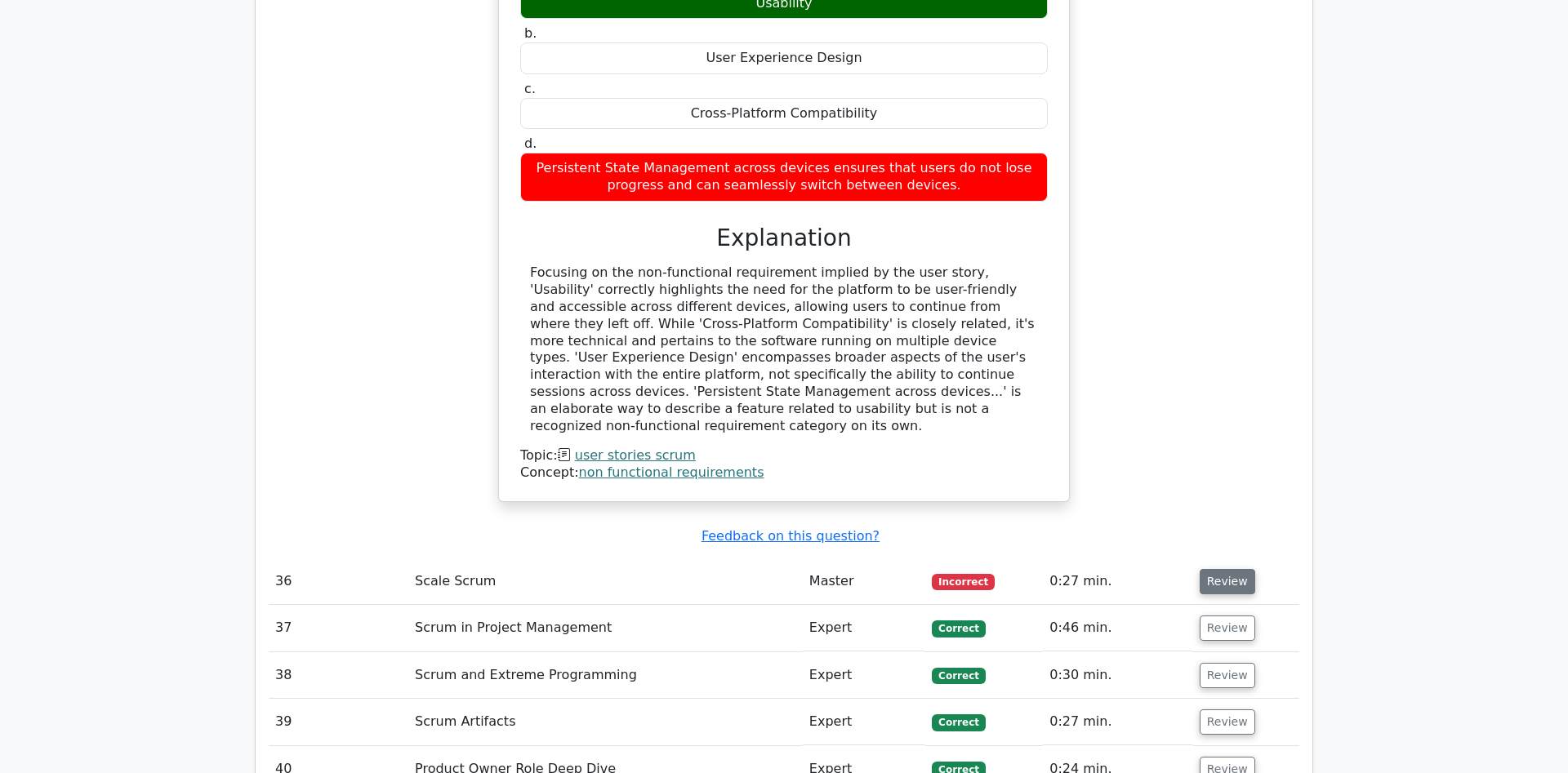
click at [1226, 569] on button "Review" at bounding box center [1227, 582] width 56 height 25
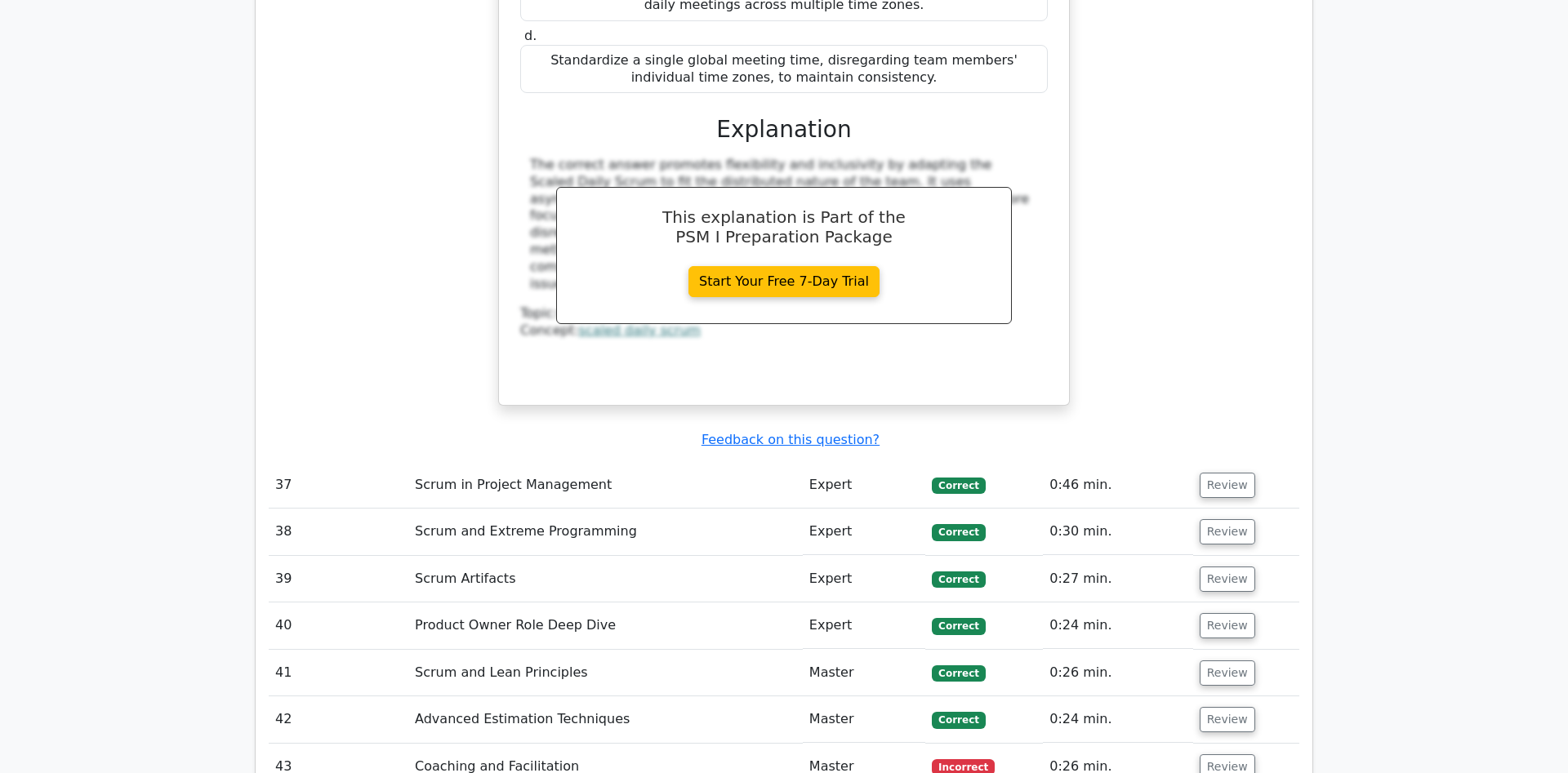
scroll to position [10412, 0]
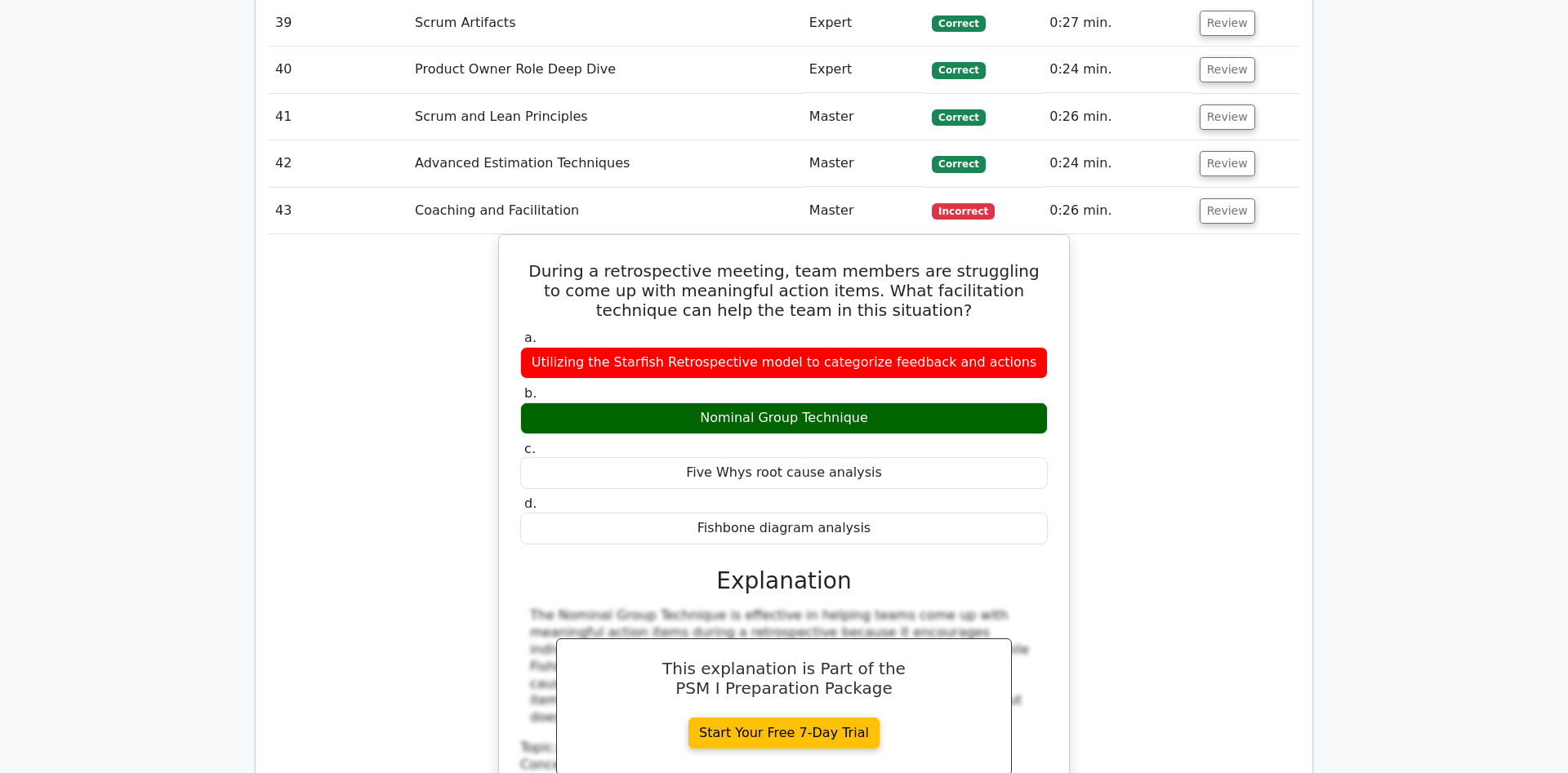
scroll to position [11329, 0]
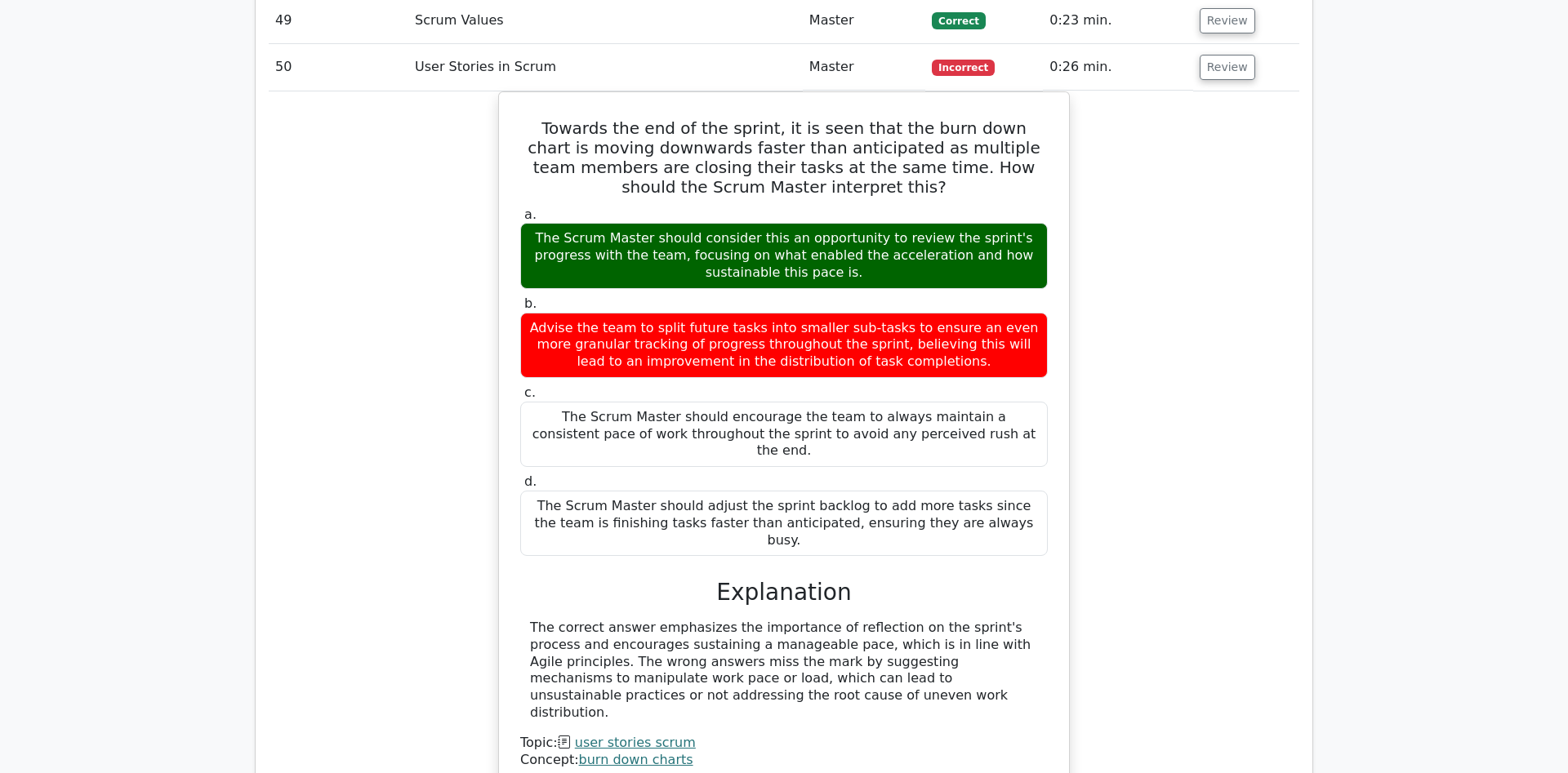
scroll to position [12162, 0]
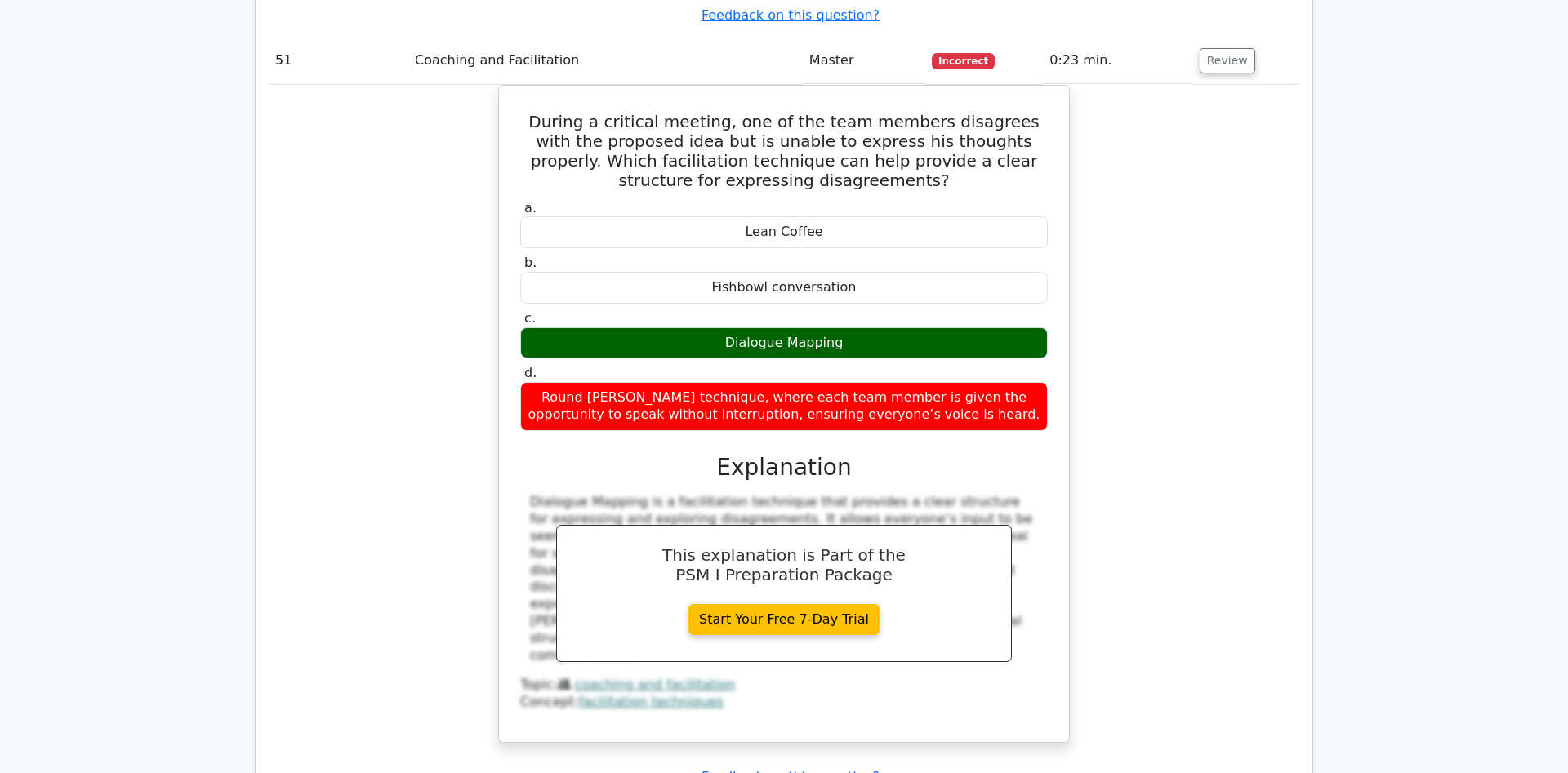
scroll to position [12994, 0]
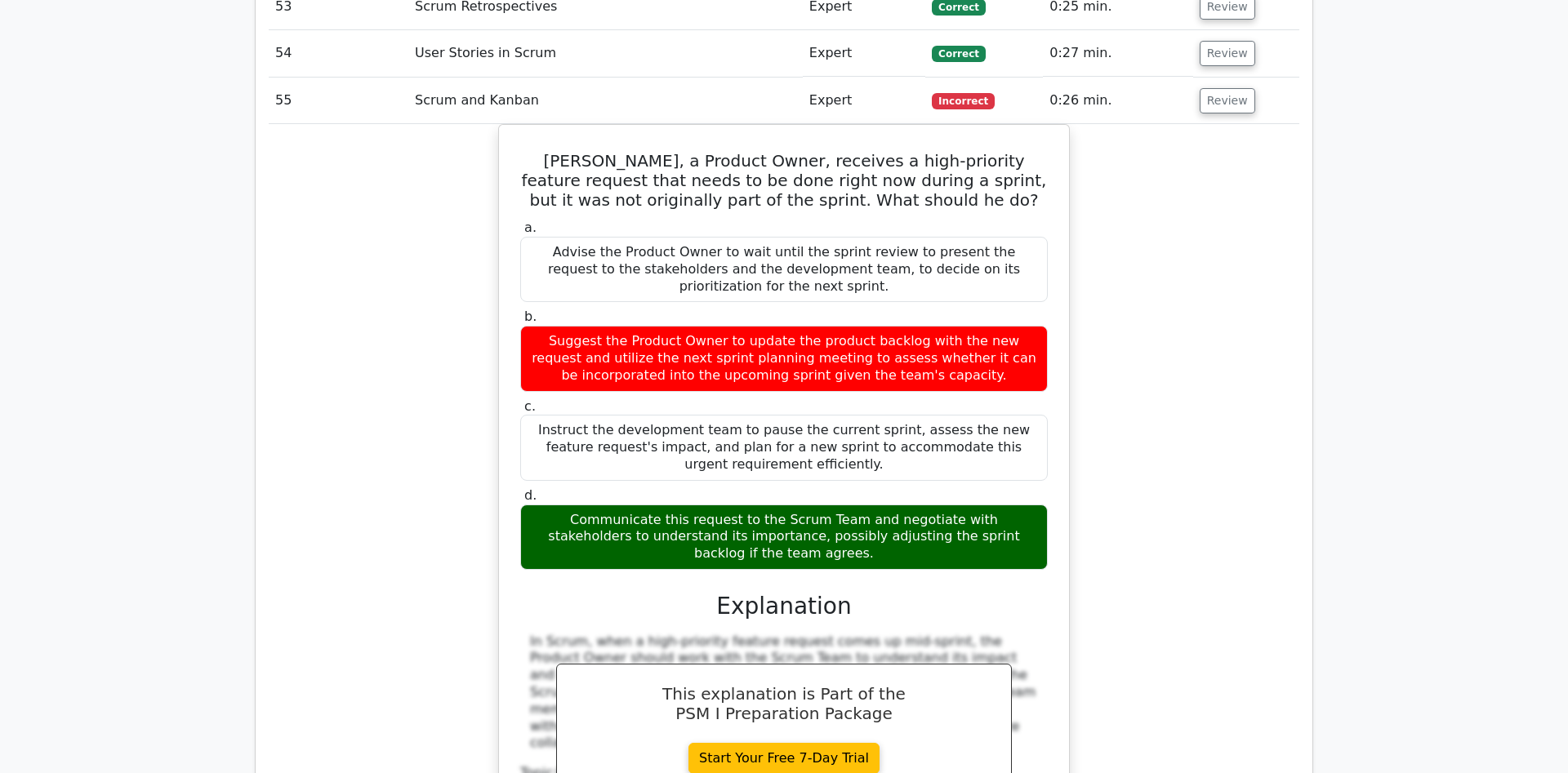
scroll to position [13828, 0]
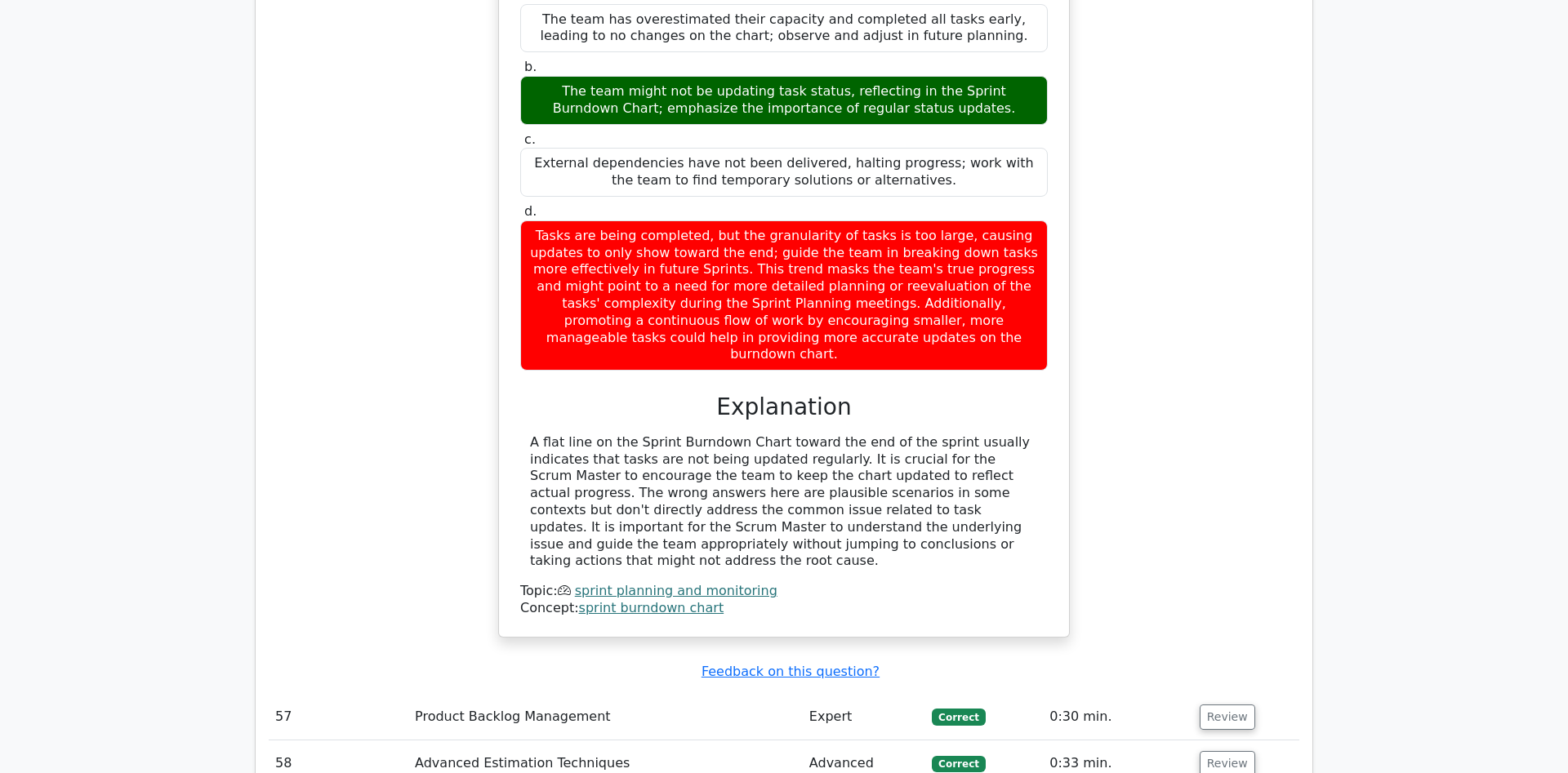
scroll to position [14911, 0]
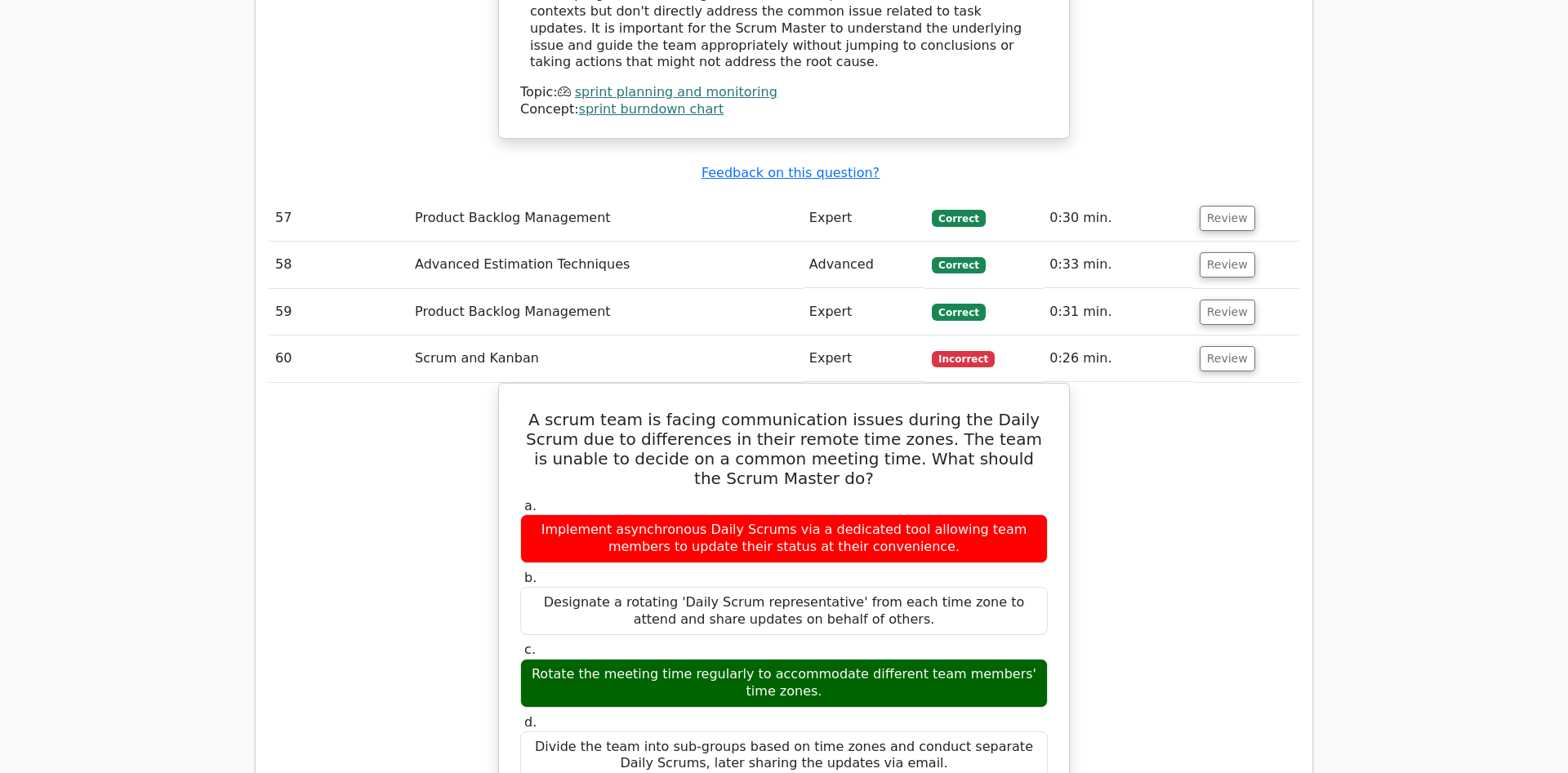
scroll to position [15827, 0]
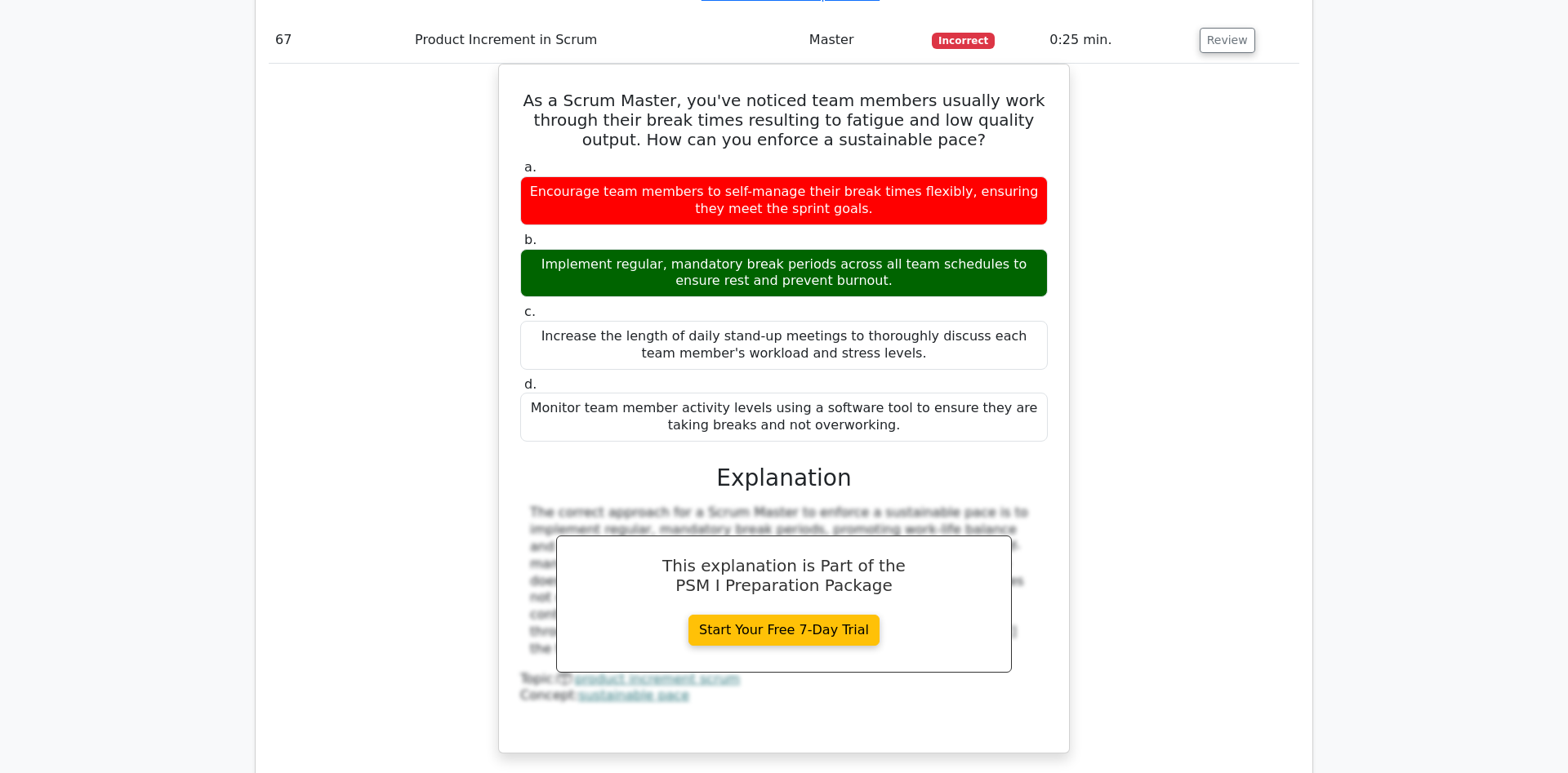
scroll to position [17576, 0]
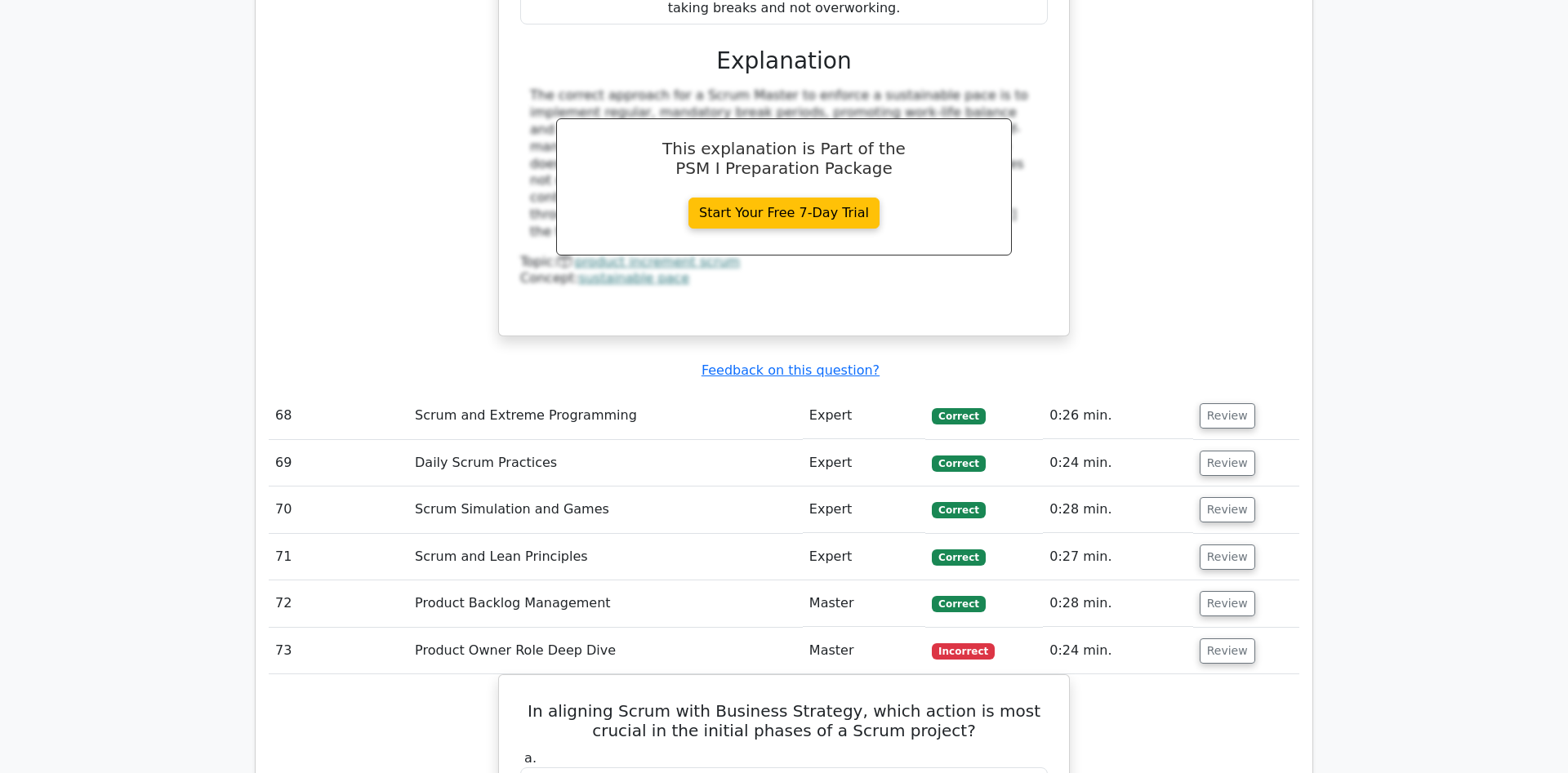
scroll to position [18409, 0]
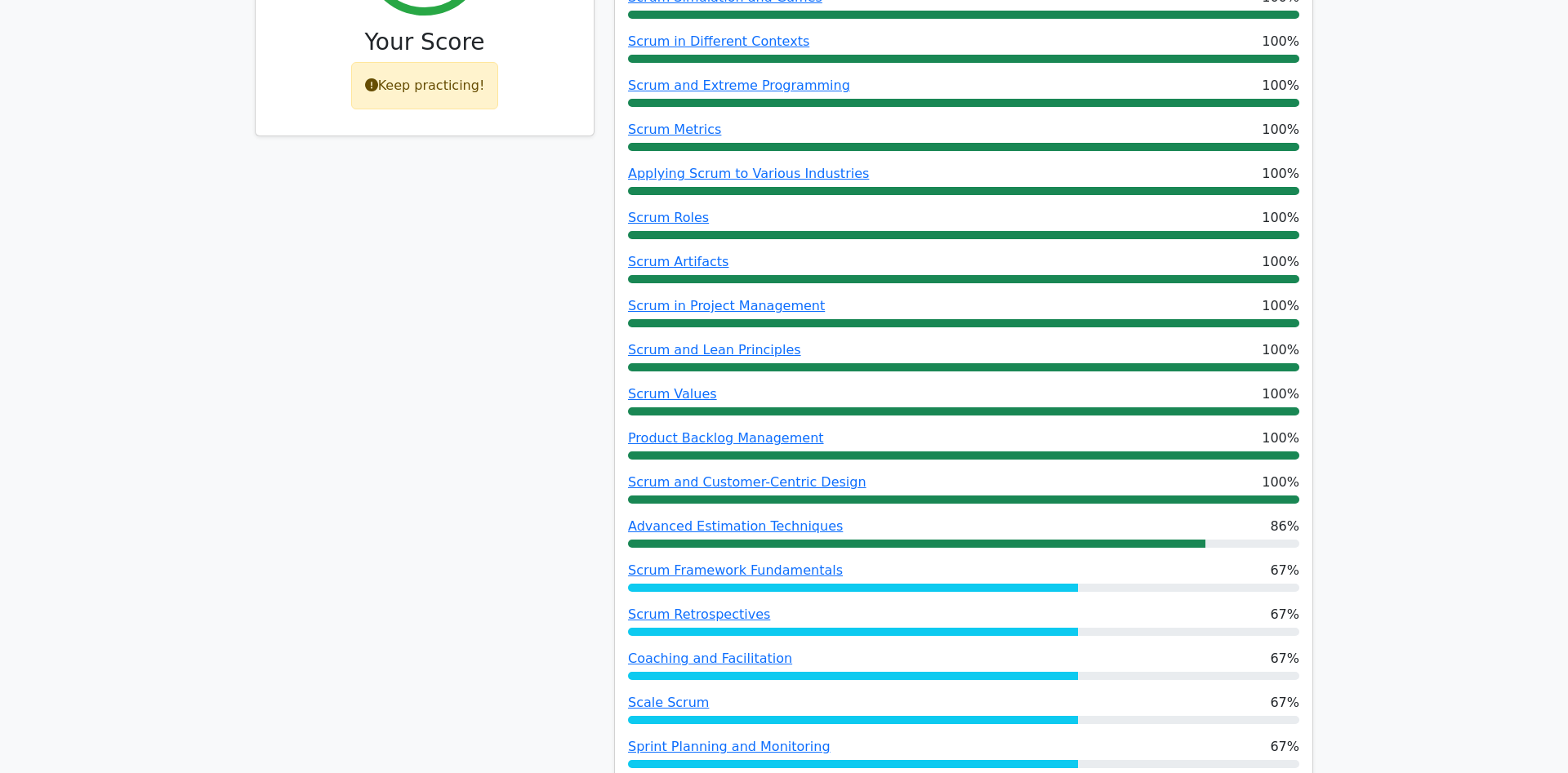
scroll to position [499, 0]
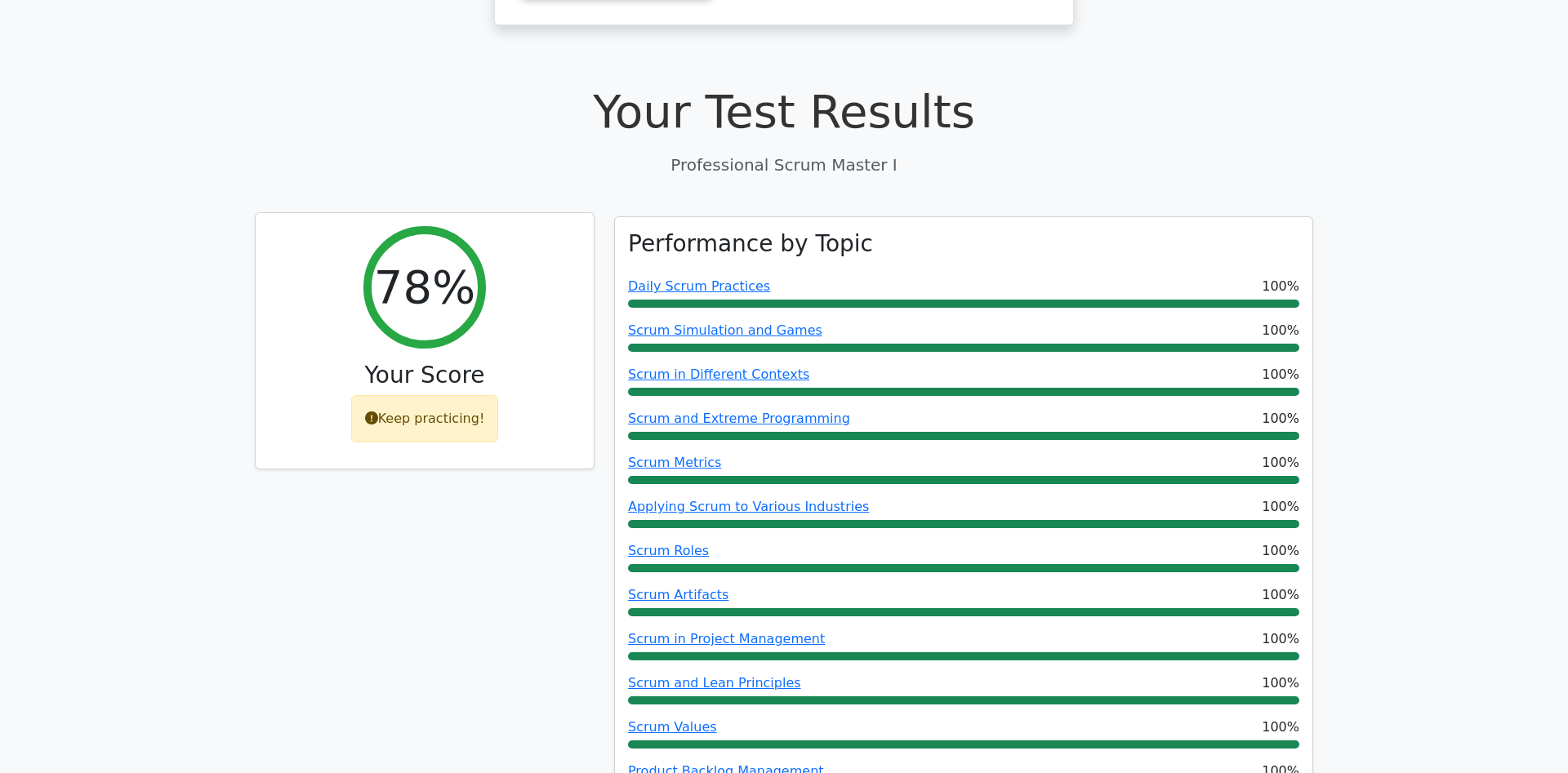
click at [376, 412] on icon at bounding box center [372, 419] width 13 height 13
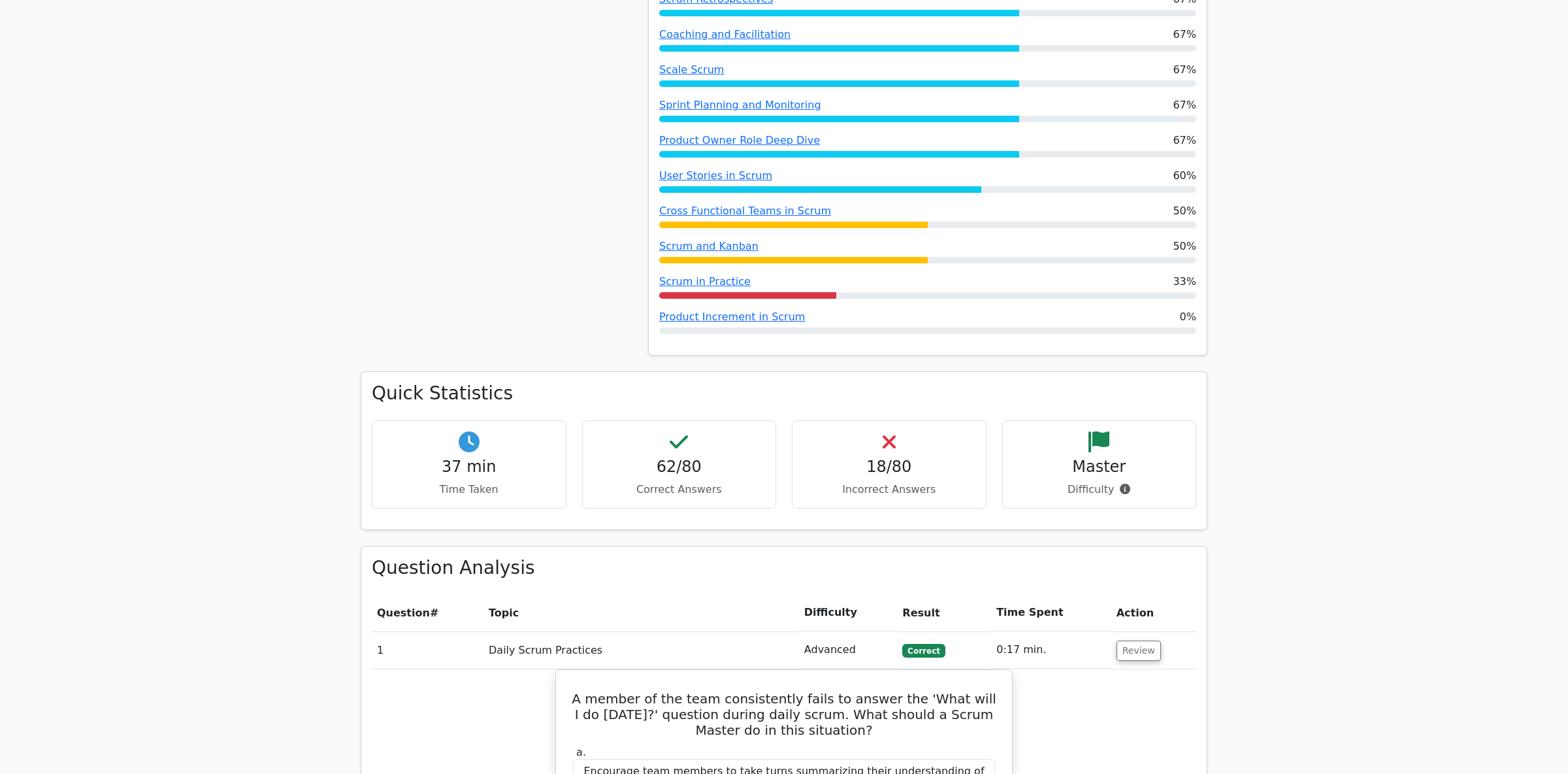
scroll to position [1176, 0]
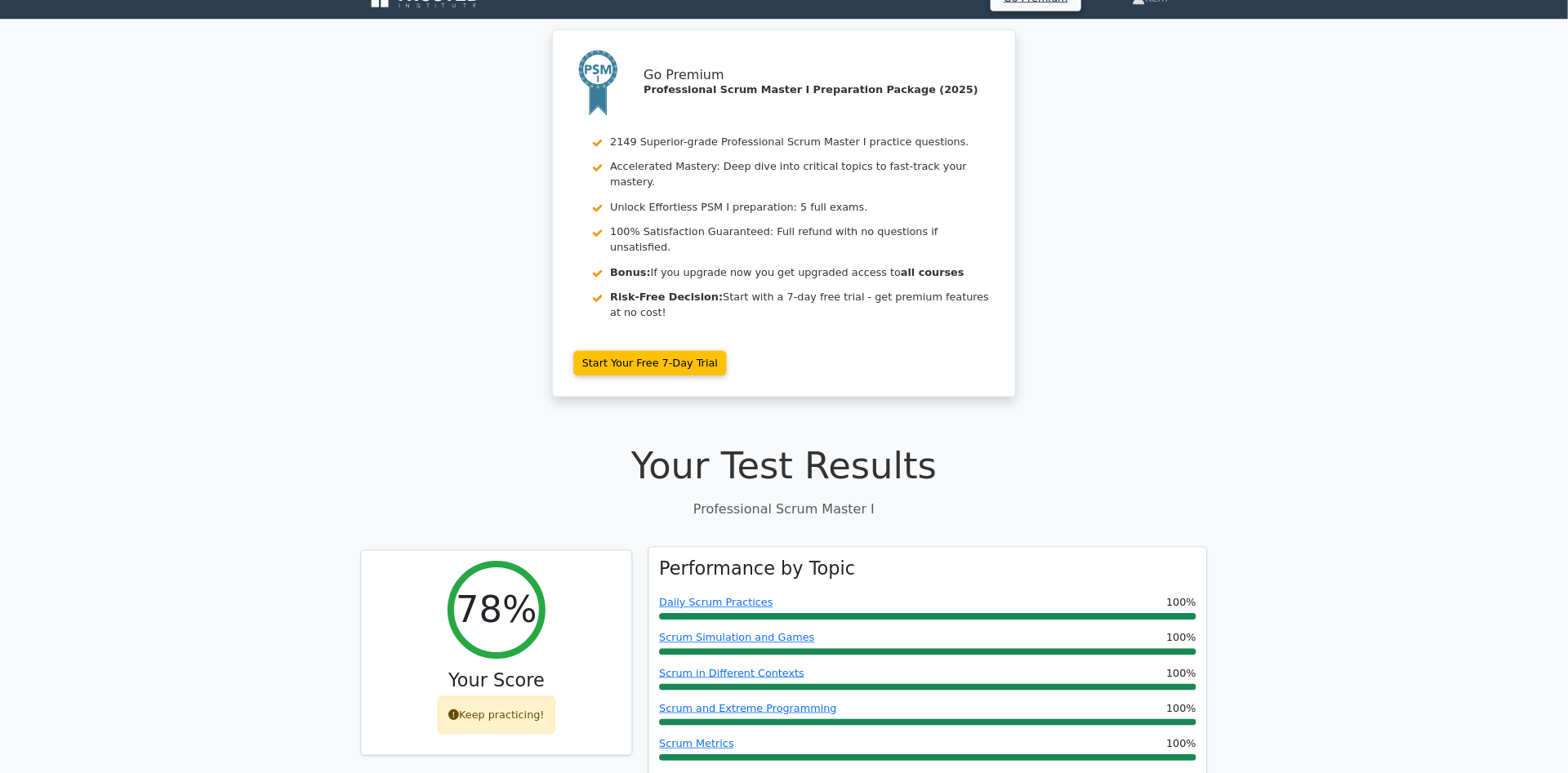
scroll to position [0, 0]
